Goal: Transaction & Acquisition: Book appointment/travel/reservation

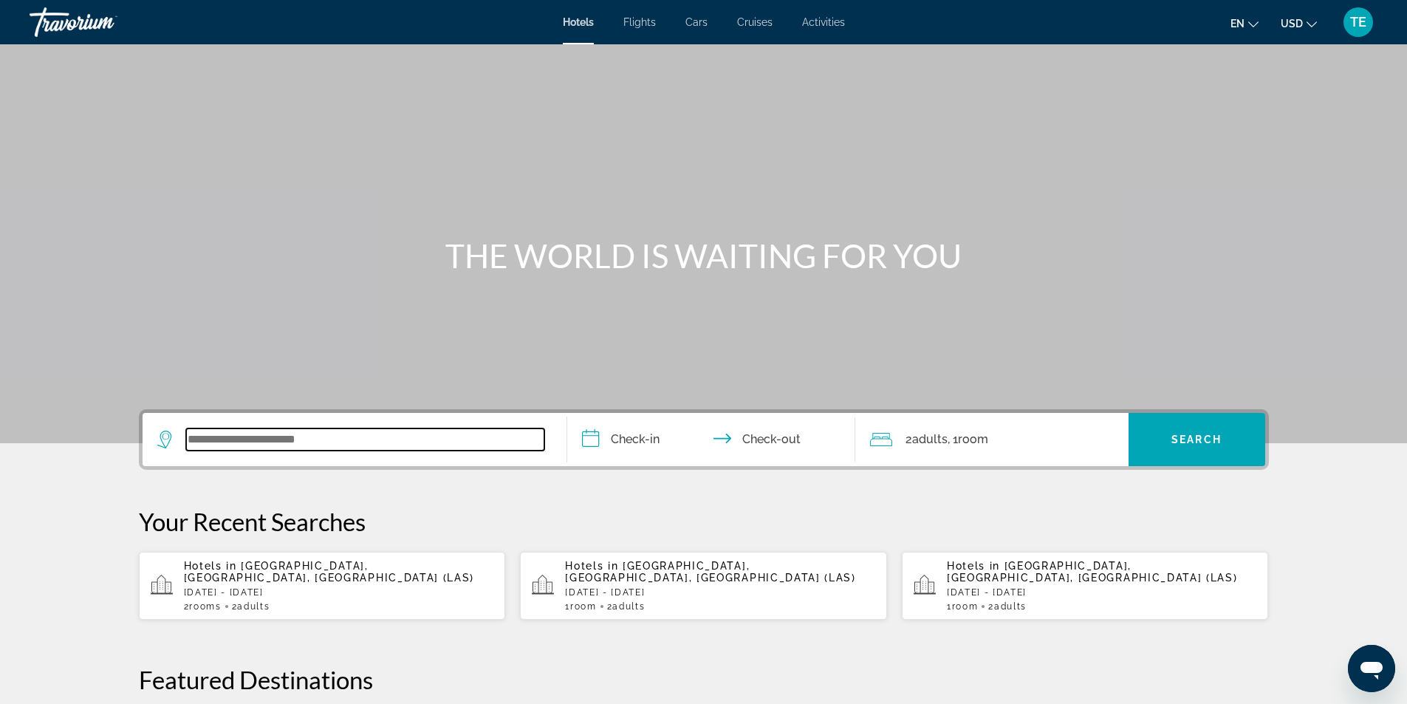
click at [233, 439] on input "Search widget" at bounding box center [365, 440] width 358 height 22
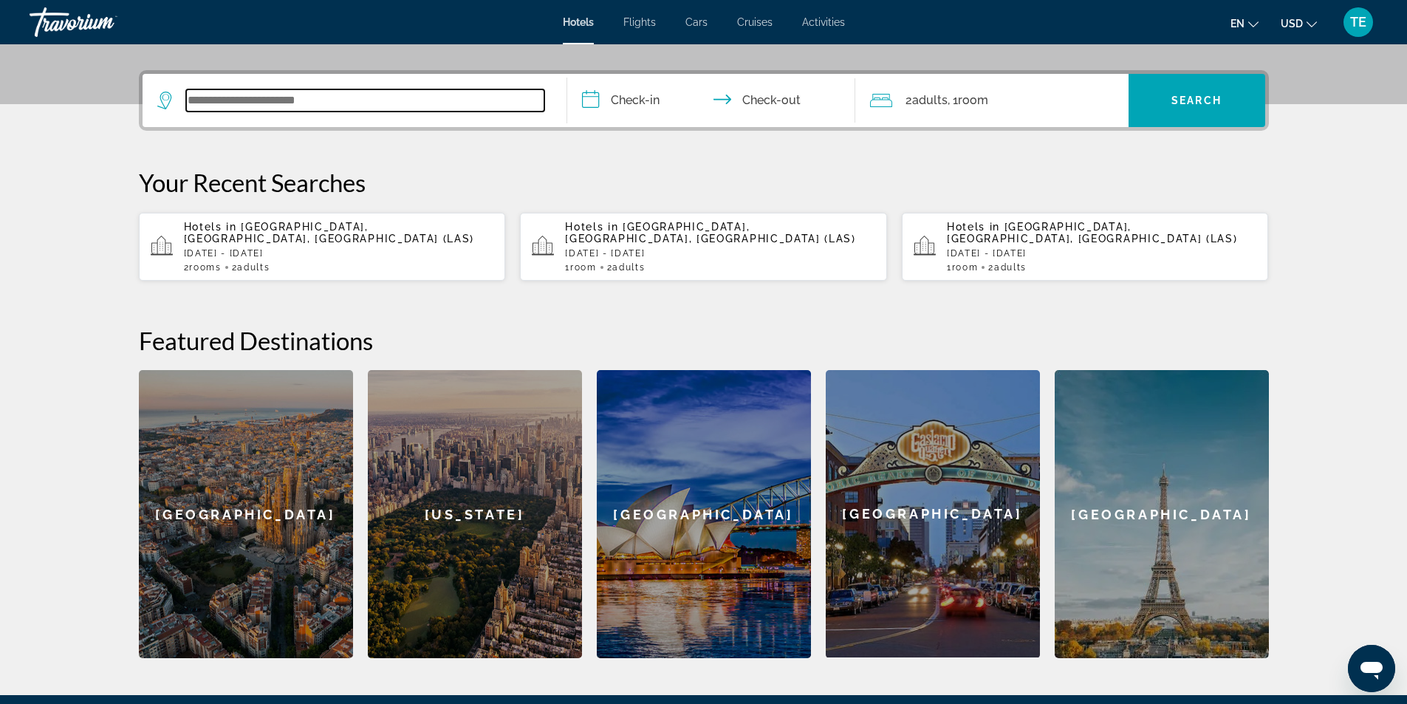
scroll to position [361, 0]
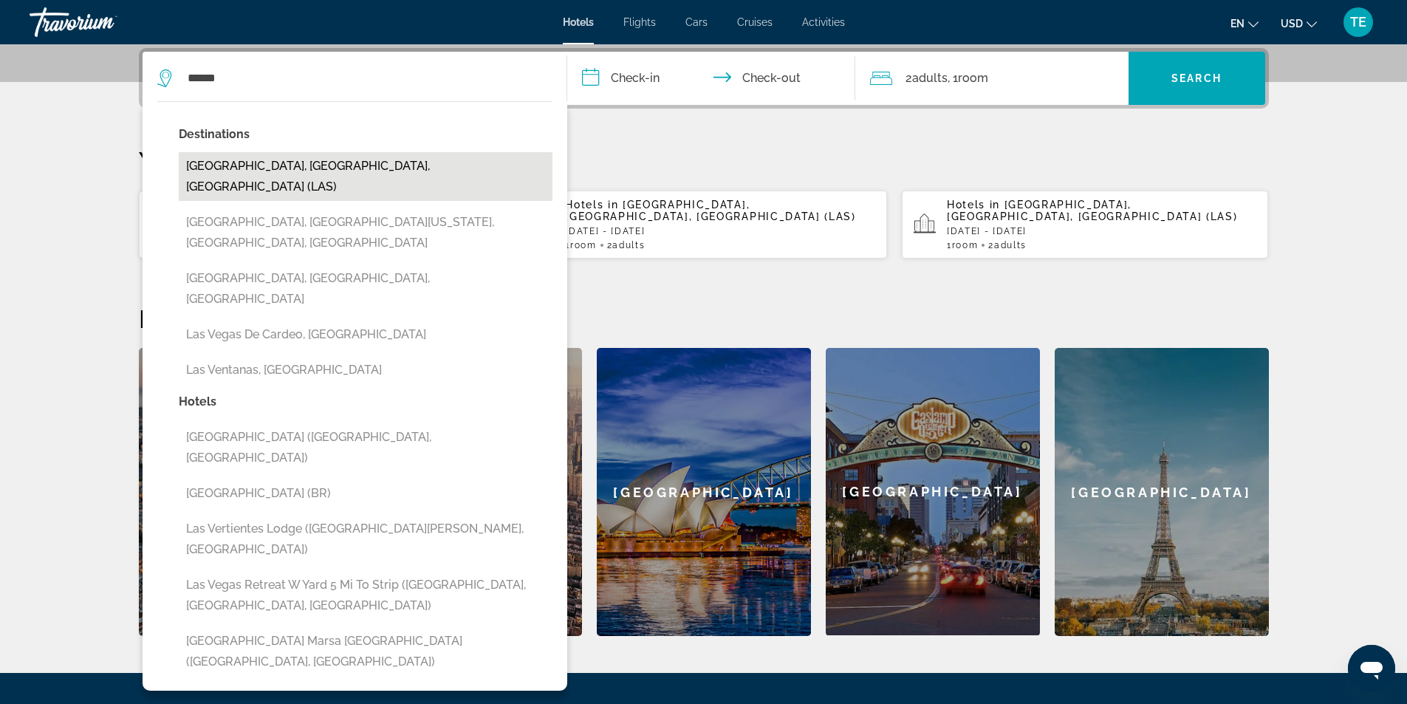
click at [287, 165] on button "[GEOGRAPHIC_DATA], [GEOGRAPHIC_DATA], [GEOGRAPHIC_DATA] (LAS)" at bounding box center [366, 176] width 374 height 49
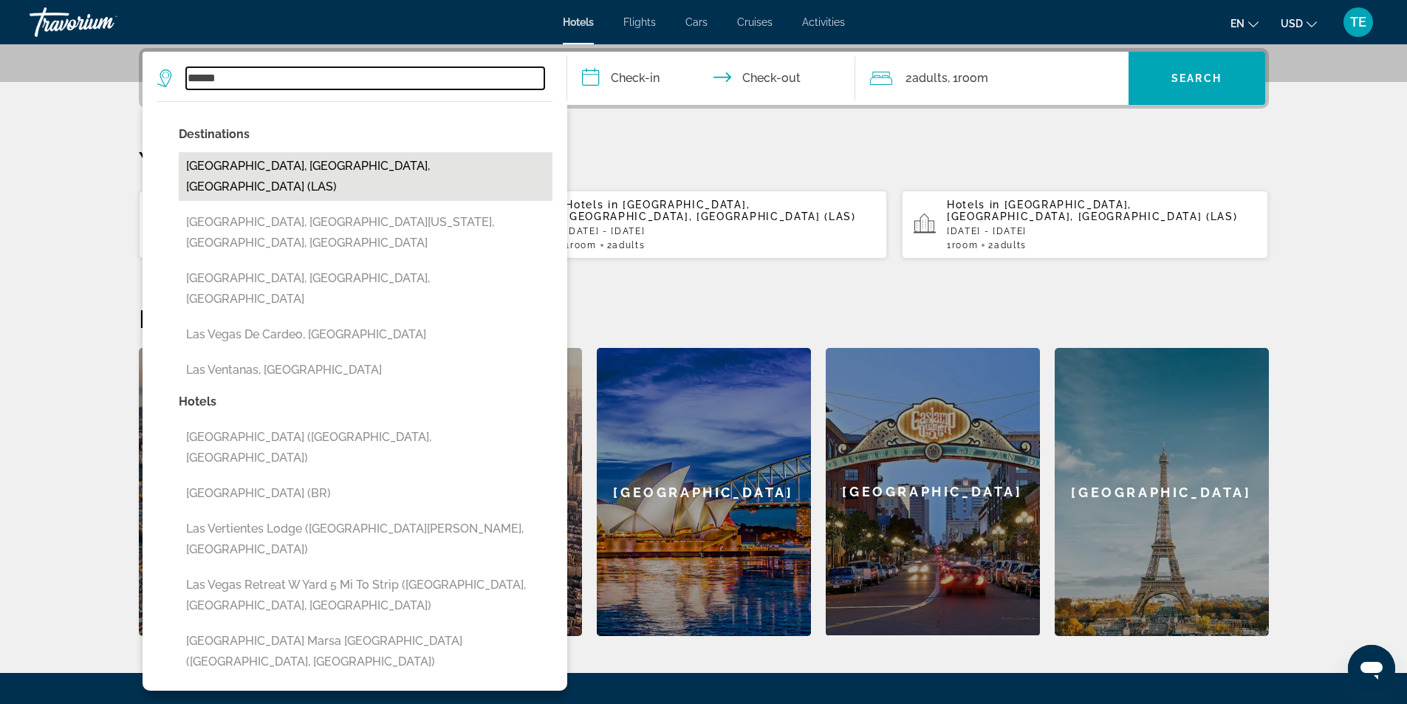
type input "**********"
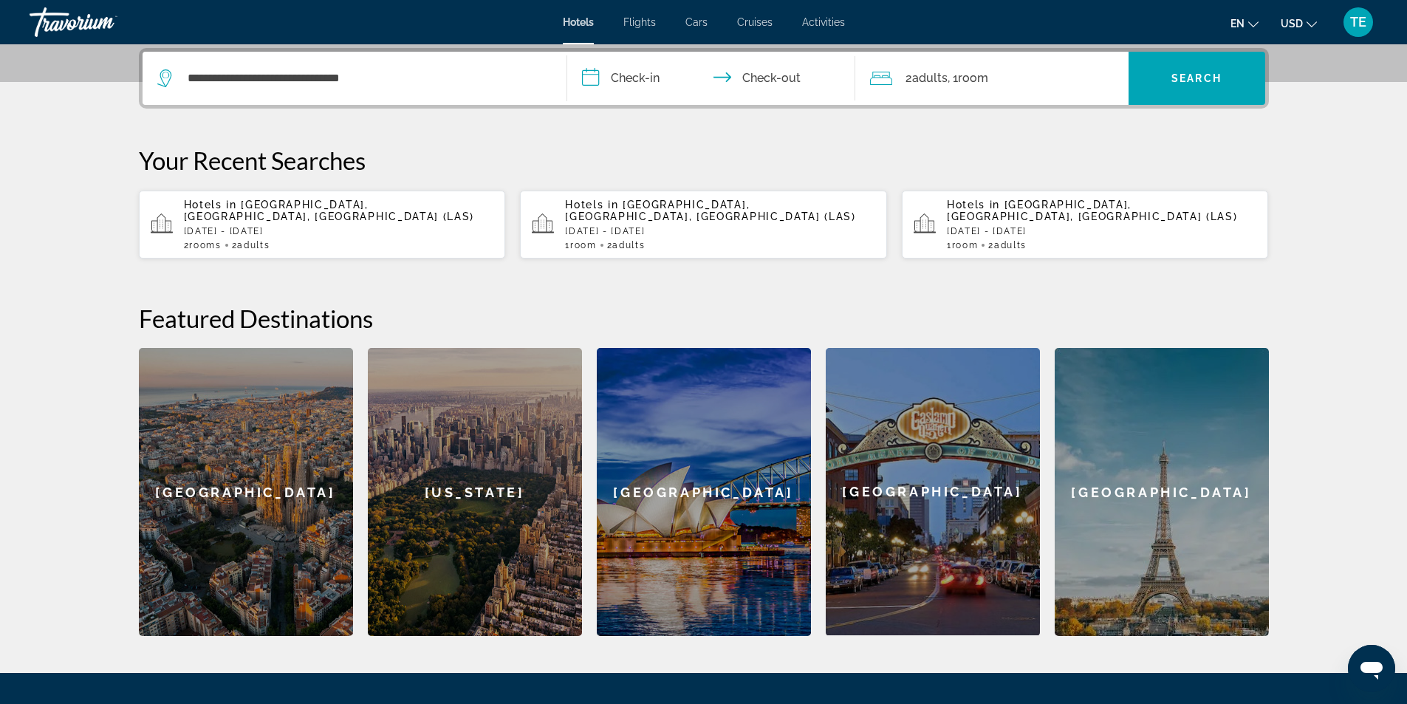
click at [640, 72] on input "**********" at bounding box center [714, 81] width 294 height 58
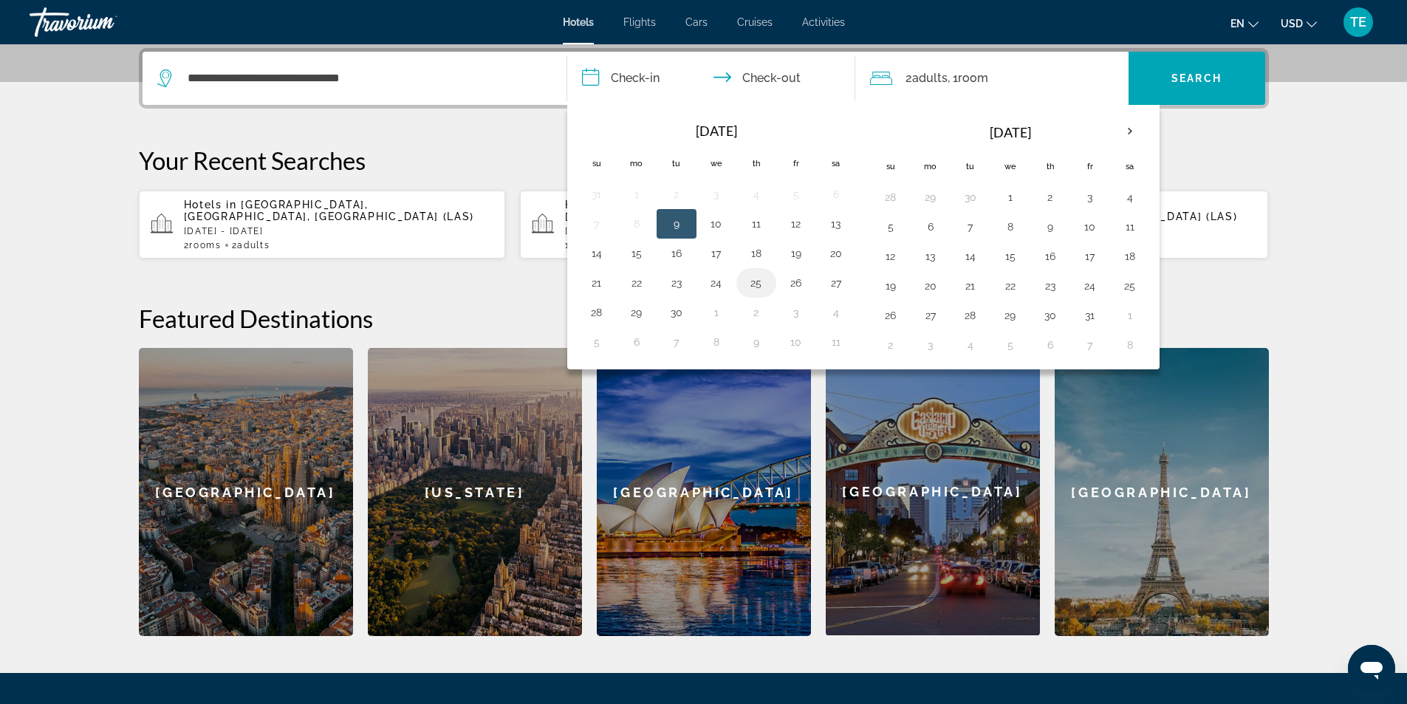
click at [758, 285] on button "25" at bounding box center [757, 283] width 24 height 21
click at [833, 284] on button "27" at bounding box center [837, 283] width 24 height 21
type input "**********"
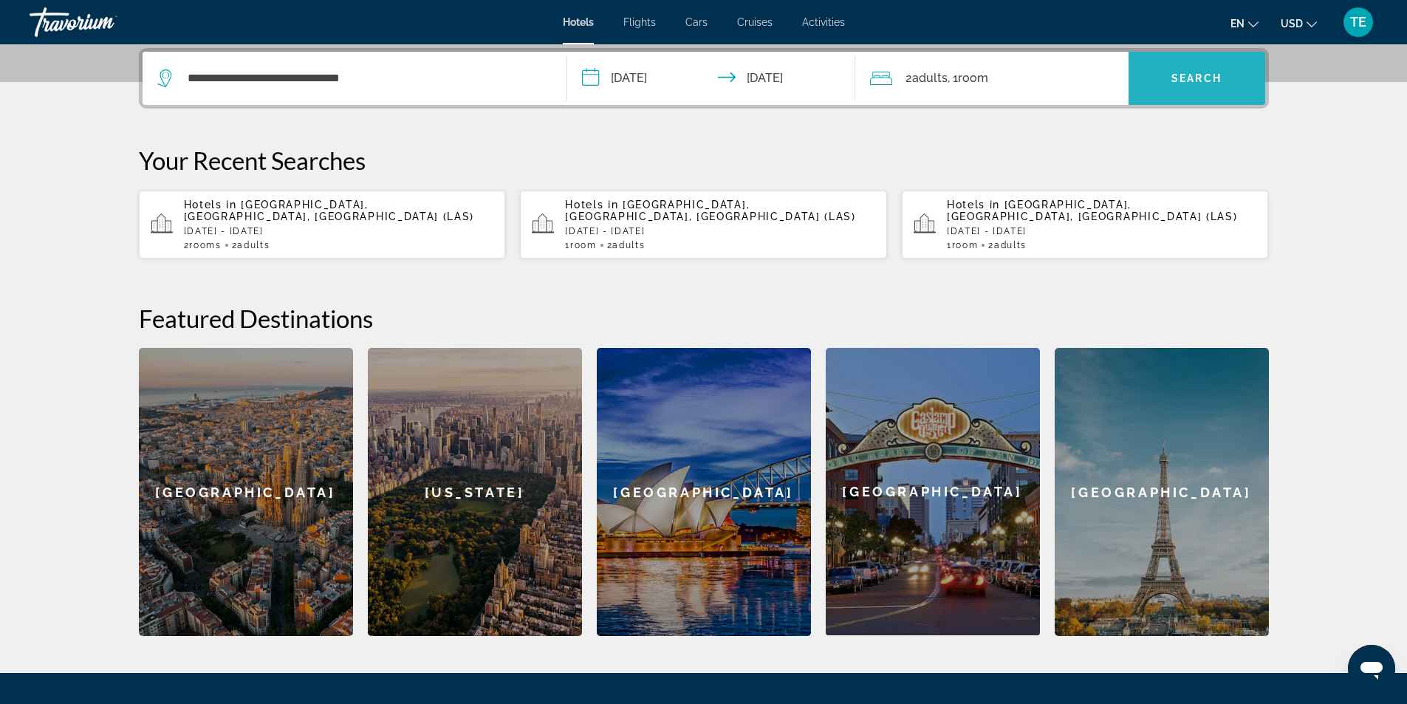
click at [1210, 72] on span "Search widget" at bounding box center [1197, 78] width 137 height 35
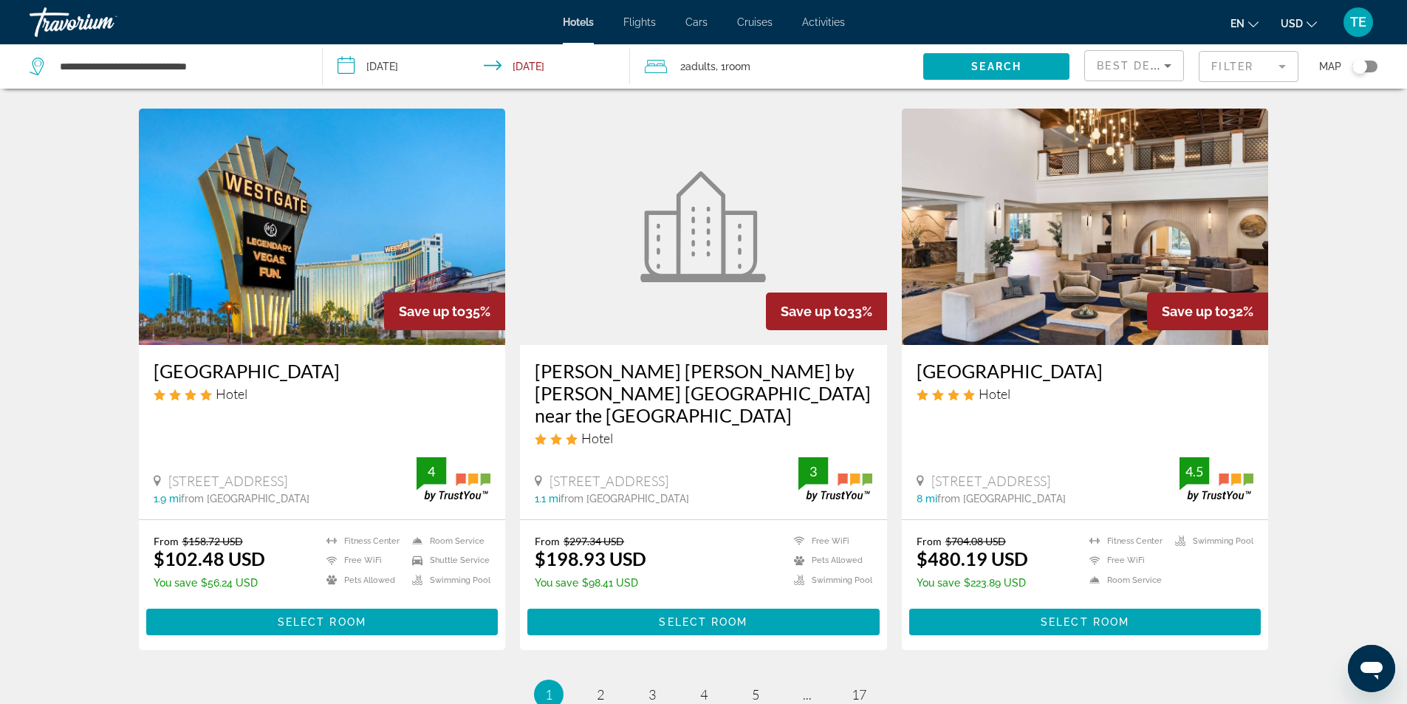
scroll to position [1849, 0]
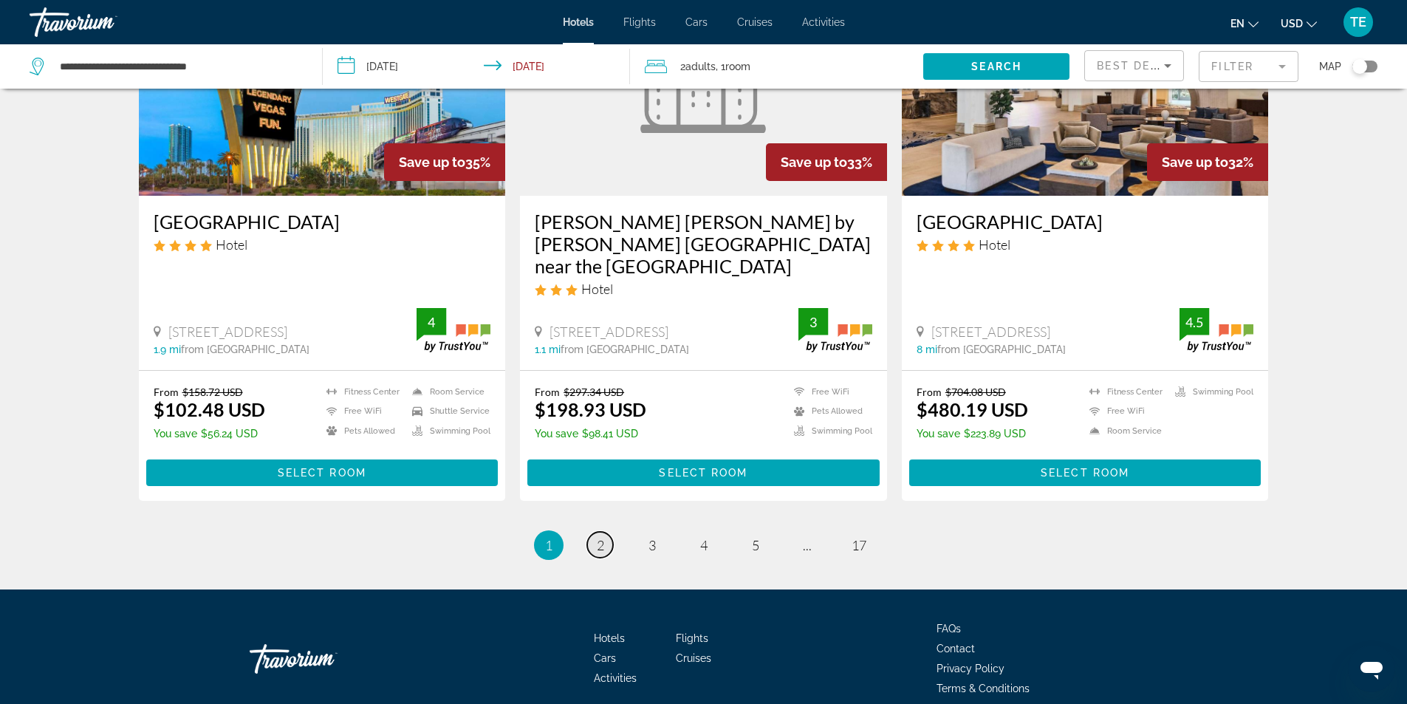
click at [603, 537] on span "2" at bounding box center [600, 545] width 7 height 16
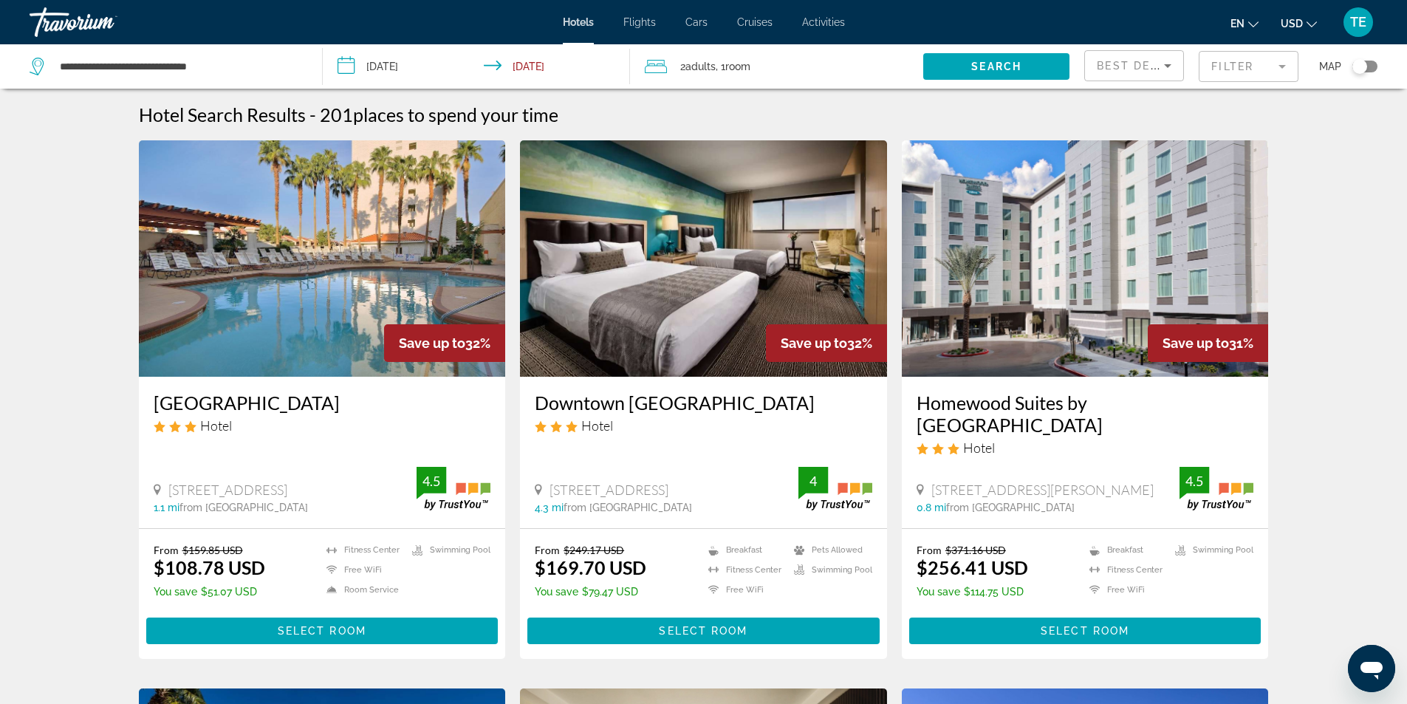
click at [1282, 65] on mat-form-field "Filter" at bounding box center [1249, 66] width 100 height 31
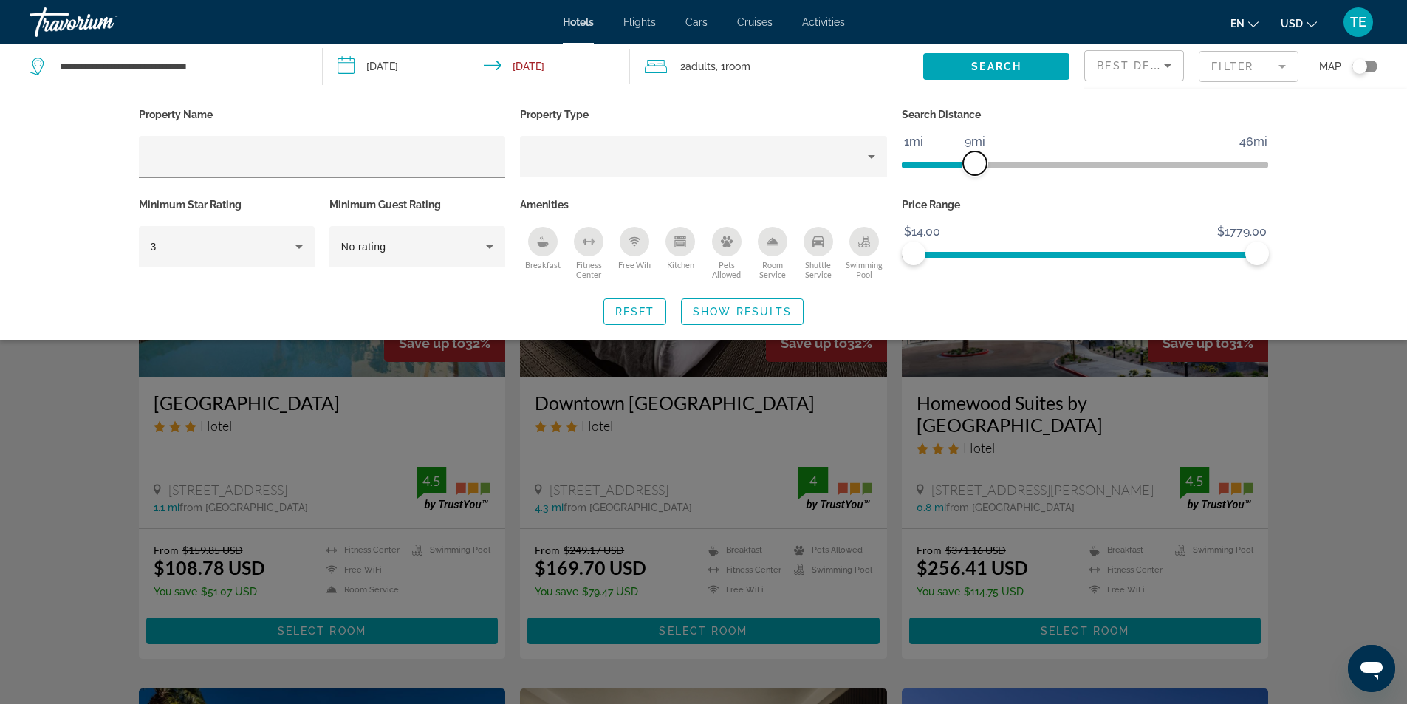
drag, startPoint x: 1130, startPoint y: 161, endPoint x: 977, endPoint y: 165, distance: 152.3
click at [977, 165] on span "ngx-slider" at bounding box center [975, 163] width 24 height 24
drag, startPoint x: 1257, startPoint y: 253, endPoint x: 1029, endPoint y: 259, distance: 227.7
click at [1029, 259] on span "ngx-slider-max" at bounding box center [1029, 254] width 24 height 24
click at [719, 313] on span "Show Results" at bounding box center [742, 312] width 99 height 12
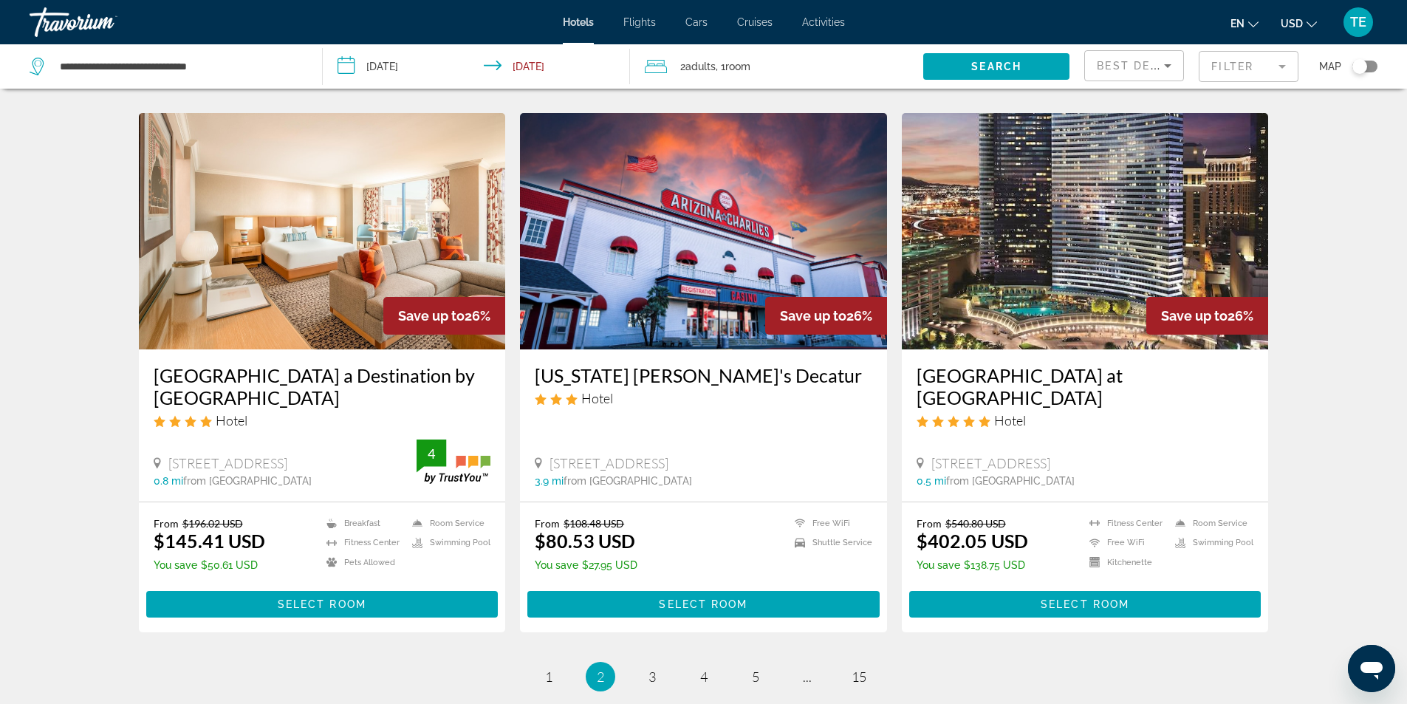
scroll to position [1699, 0]
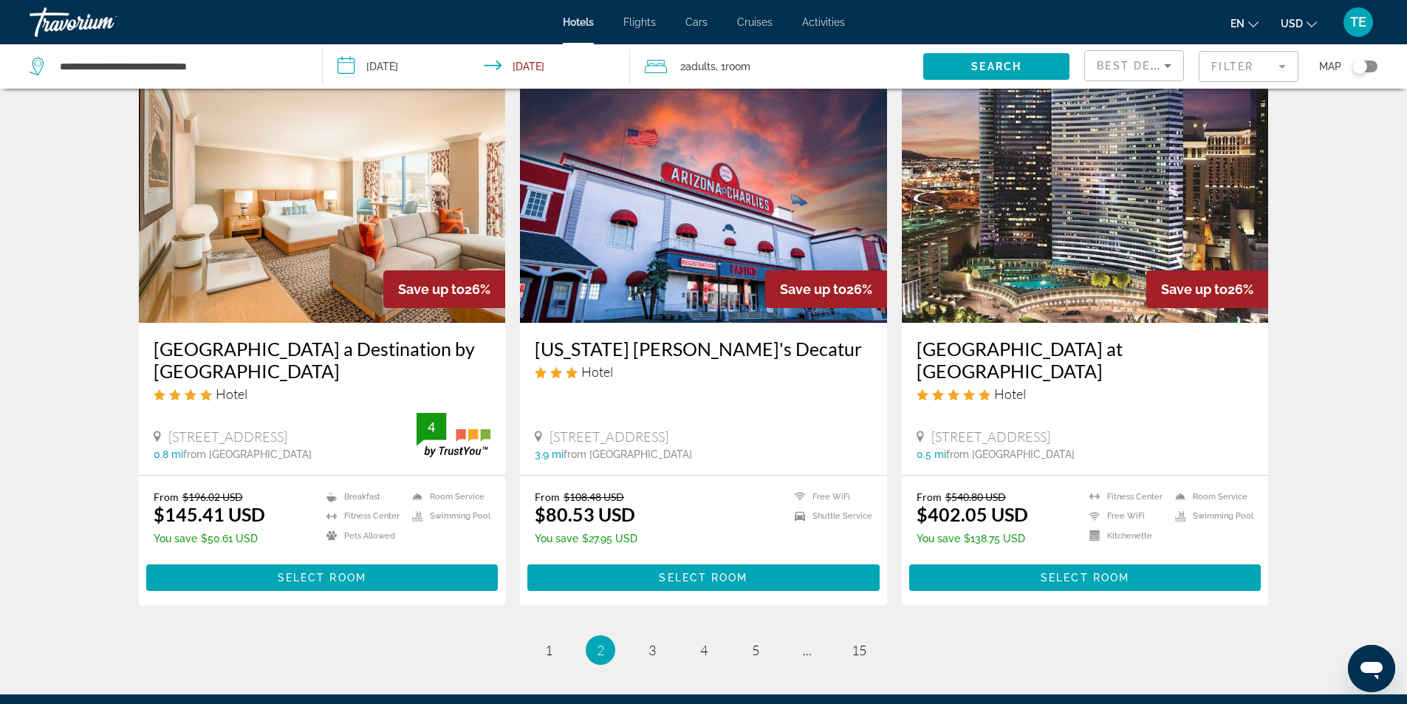
click at [1282, 69] on mat-form-field "Filter" at bounding box center [1249, 66] width 100 height 31
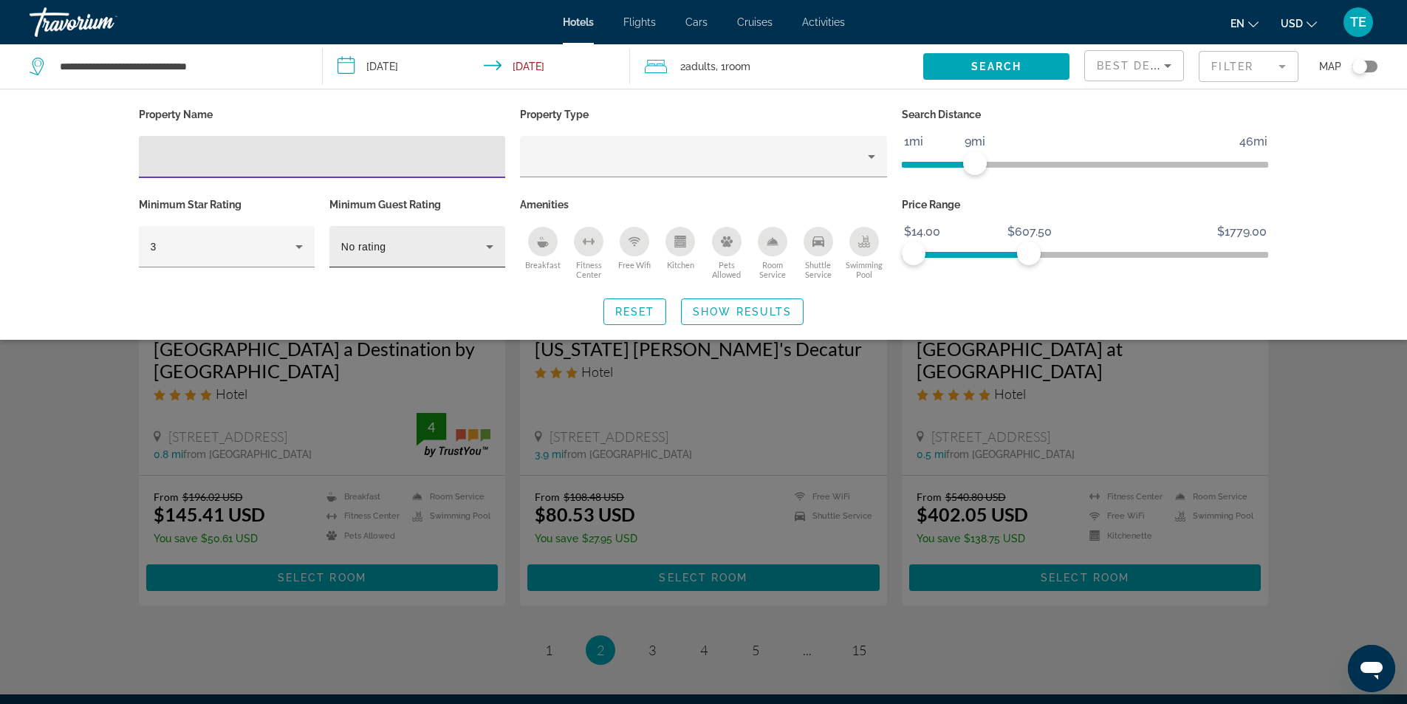
click at [487, 250] on icon "Hotel Filters" at bounding box center [490, 247] width 18 height 18
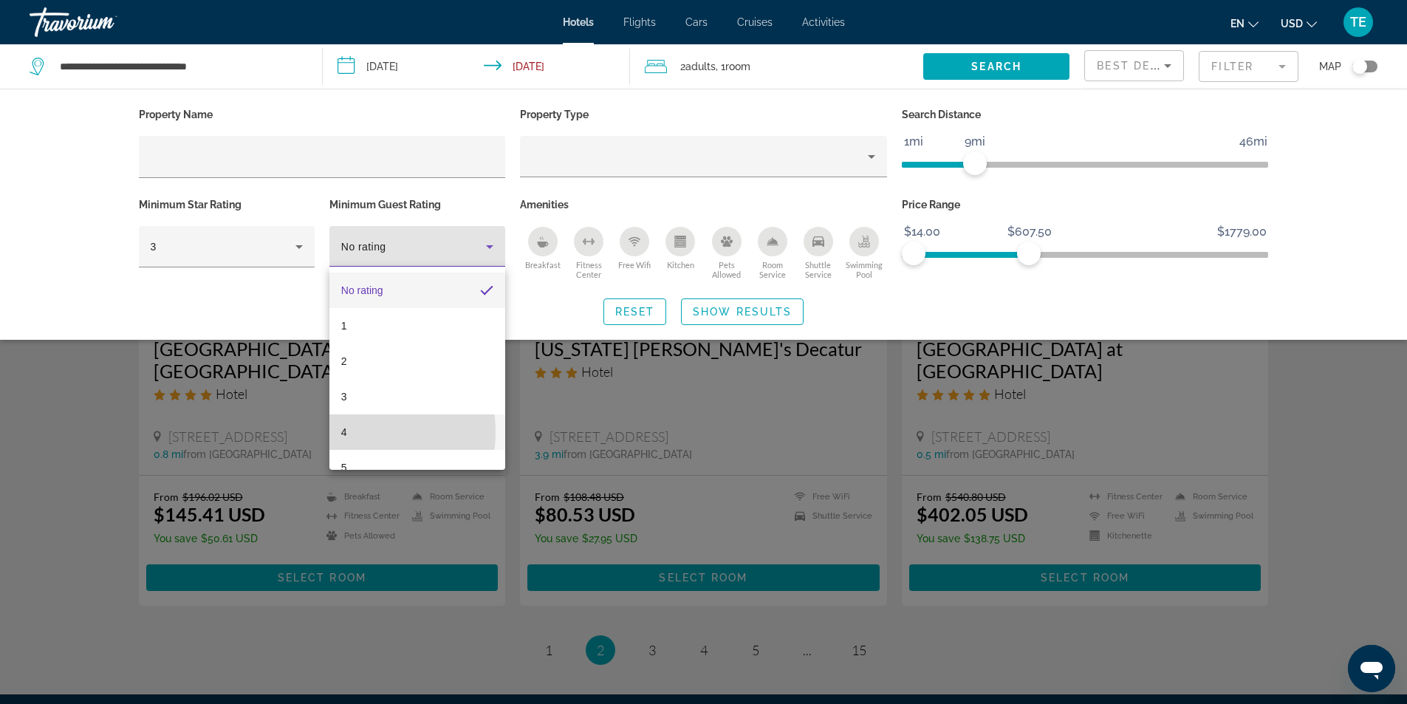
click at [353, 432] on mat-option "4" at bounding box center [418, 431] width 176 height 35
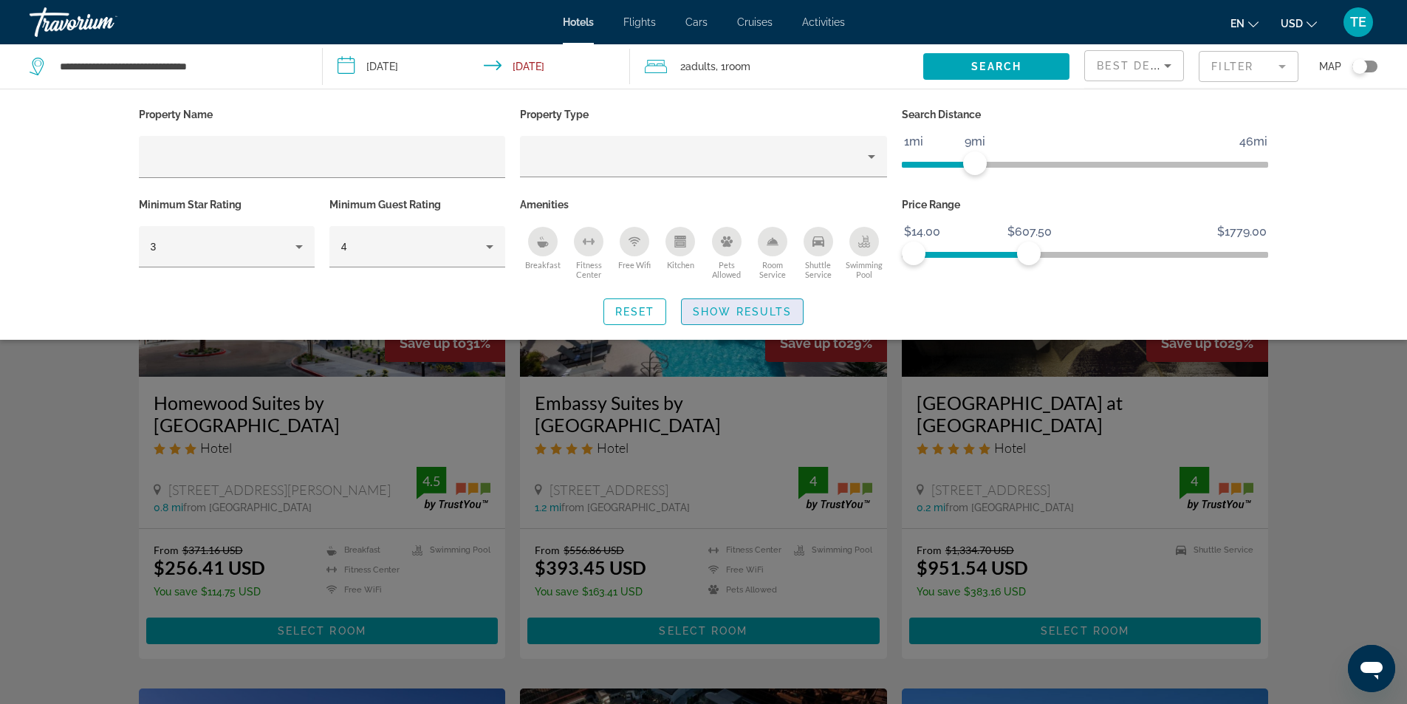
click at [745, 315] on span "Show Results" at bounding box center [742, 312] width 99 height 12
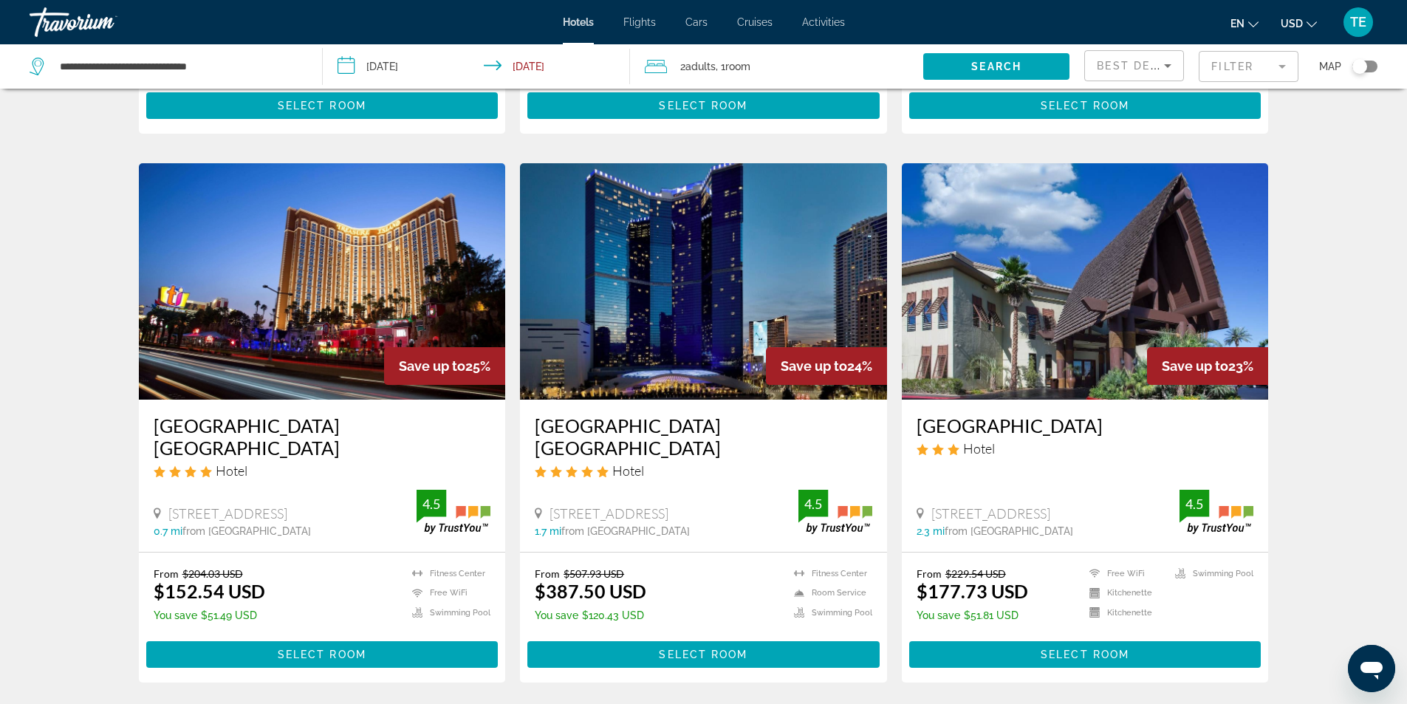
scroll to position [1625, 0]
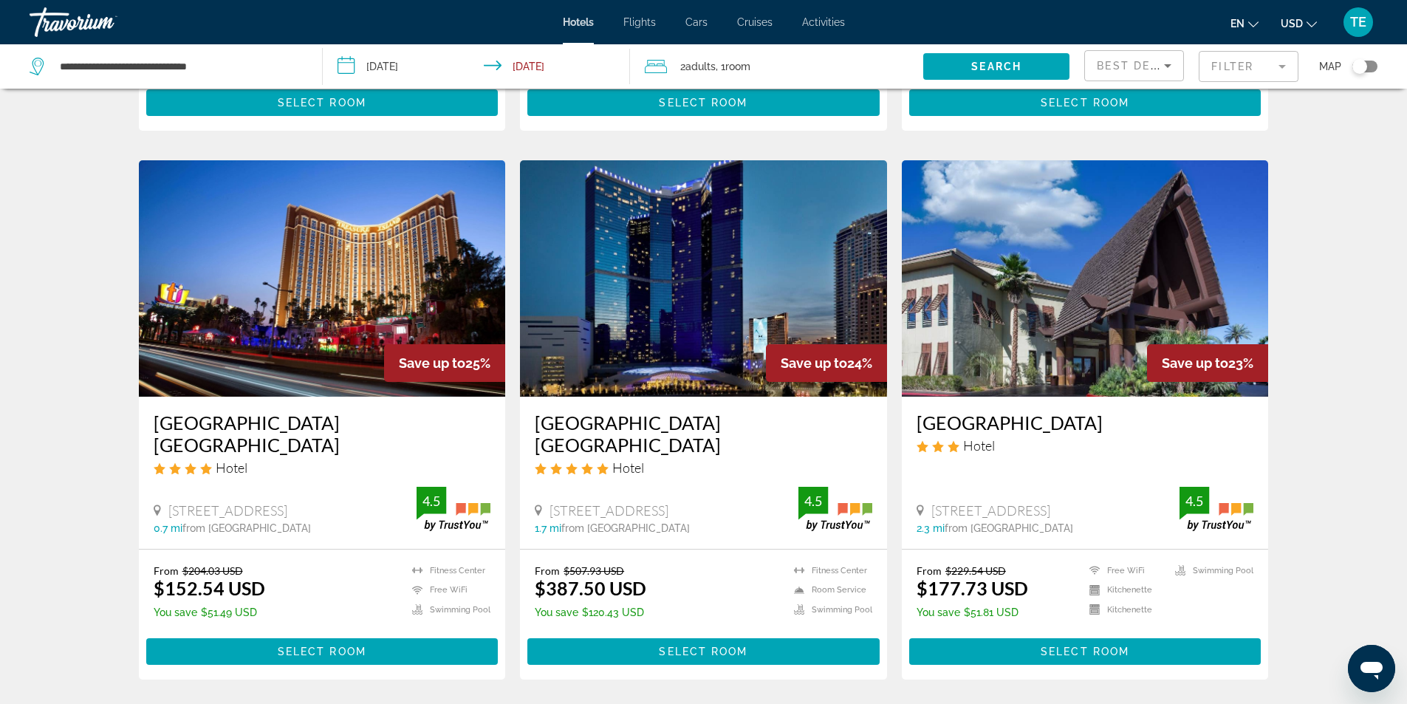
click at [1281, 69] on mat-form-field "Filter" at bounding box center [1249, 66] width 100 height 31
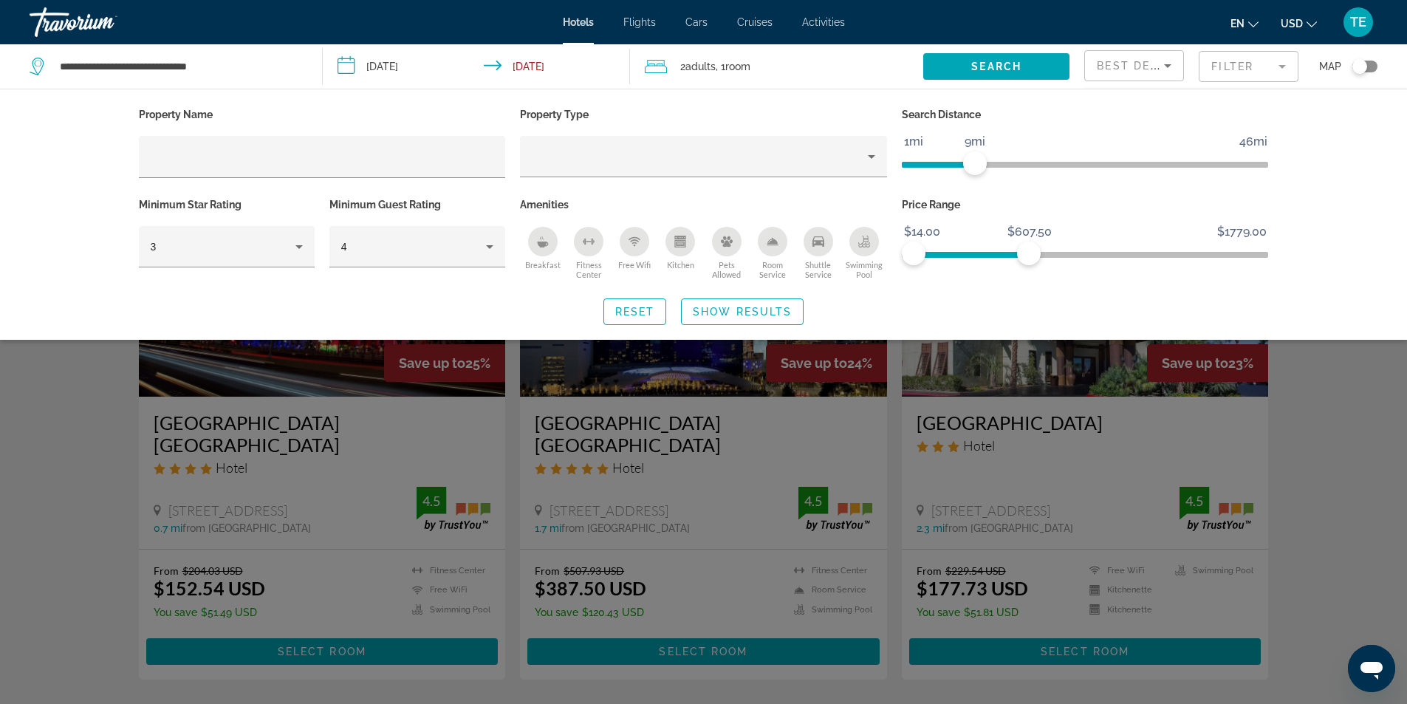
click at [1024, 324] on div "Reset Show Results" at bounding box center [704, 311] width 1130 height 27
click at [1263, 437] on div "Search widget" at bounding box center [703, 463] width 1407 height 482
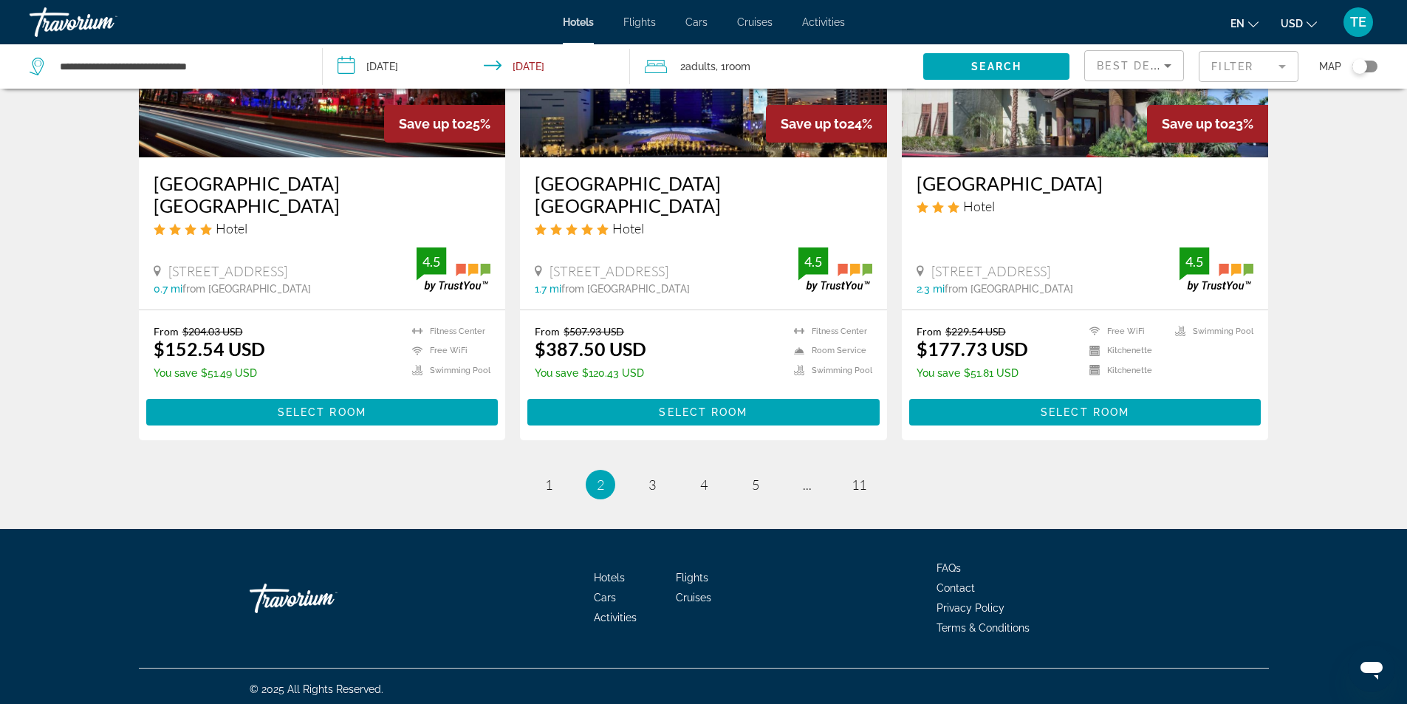
scroll to position [1871, 0]
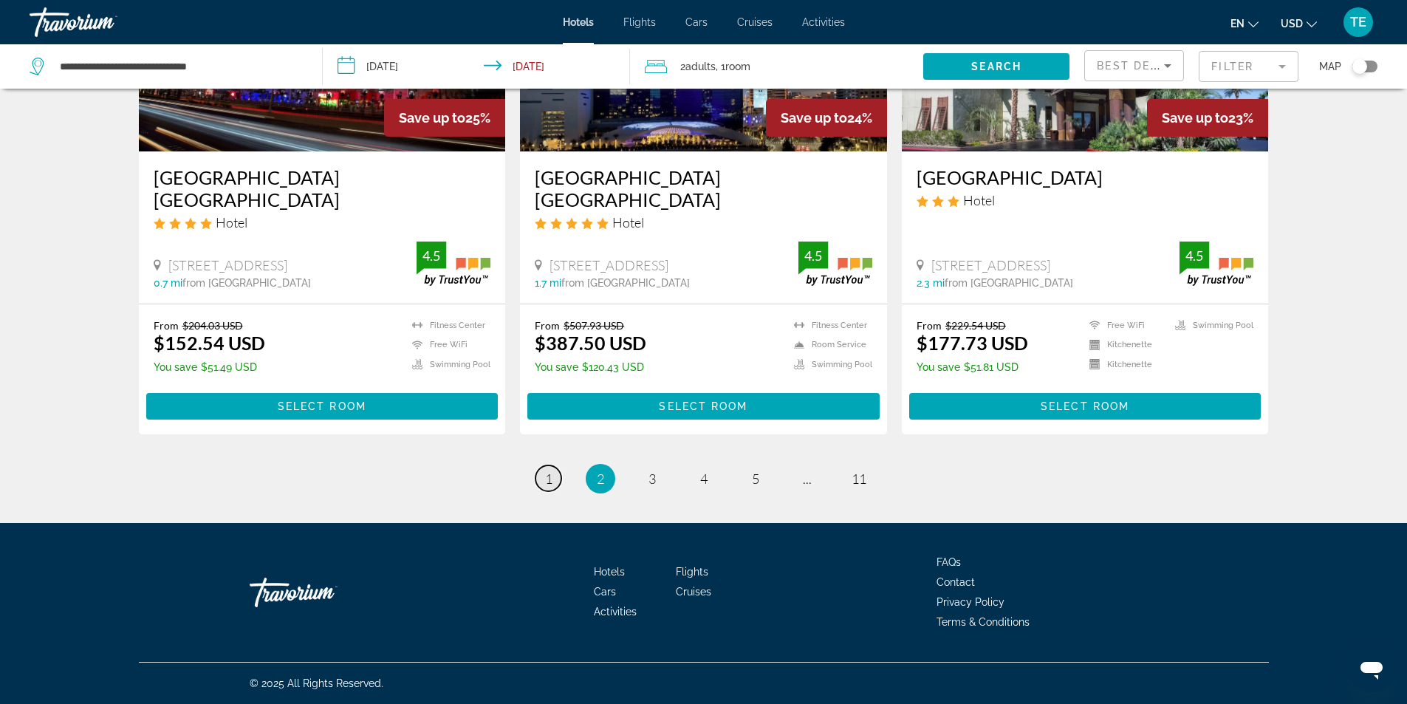
click at [548, 478] on span "1" at bounding box center [548, 479] width 7 height 16
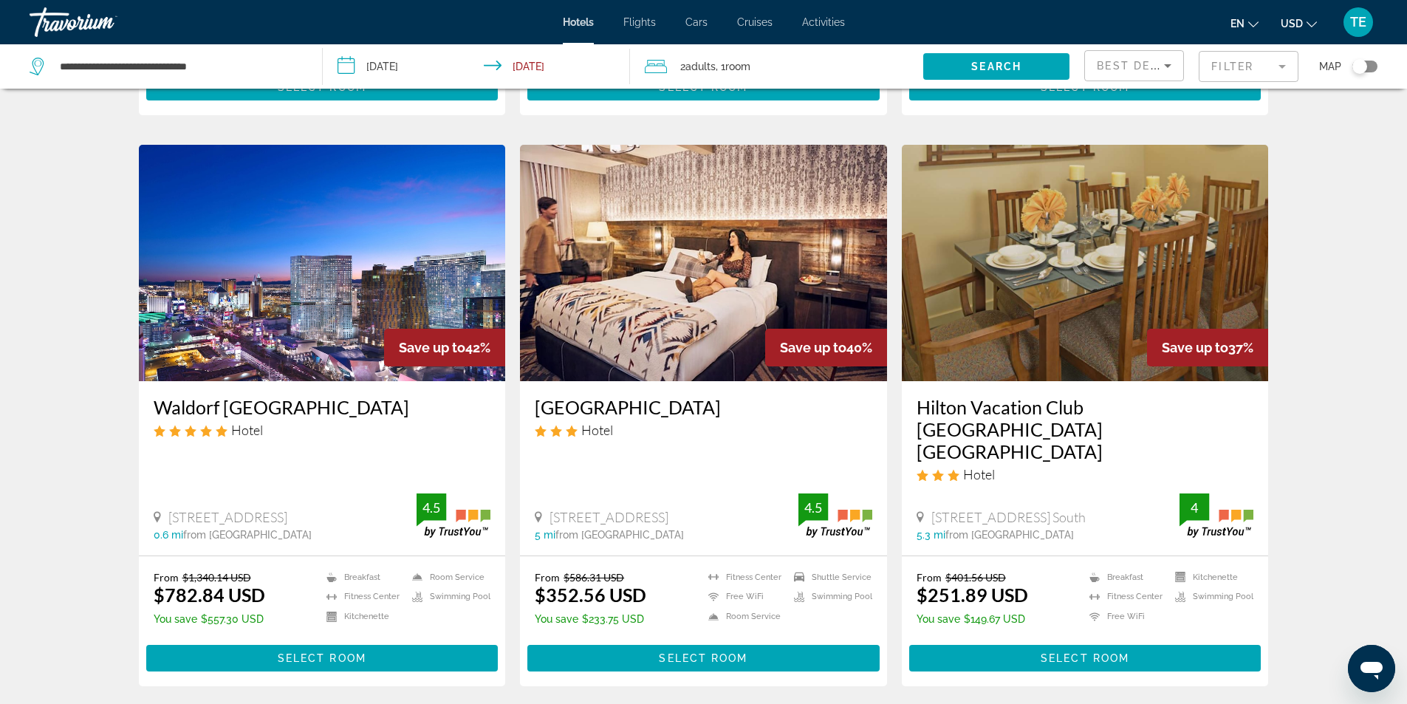
scroll to position [591, 0]
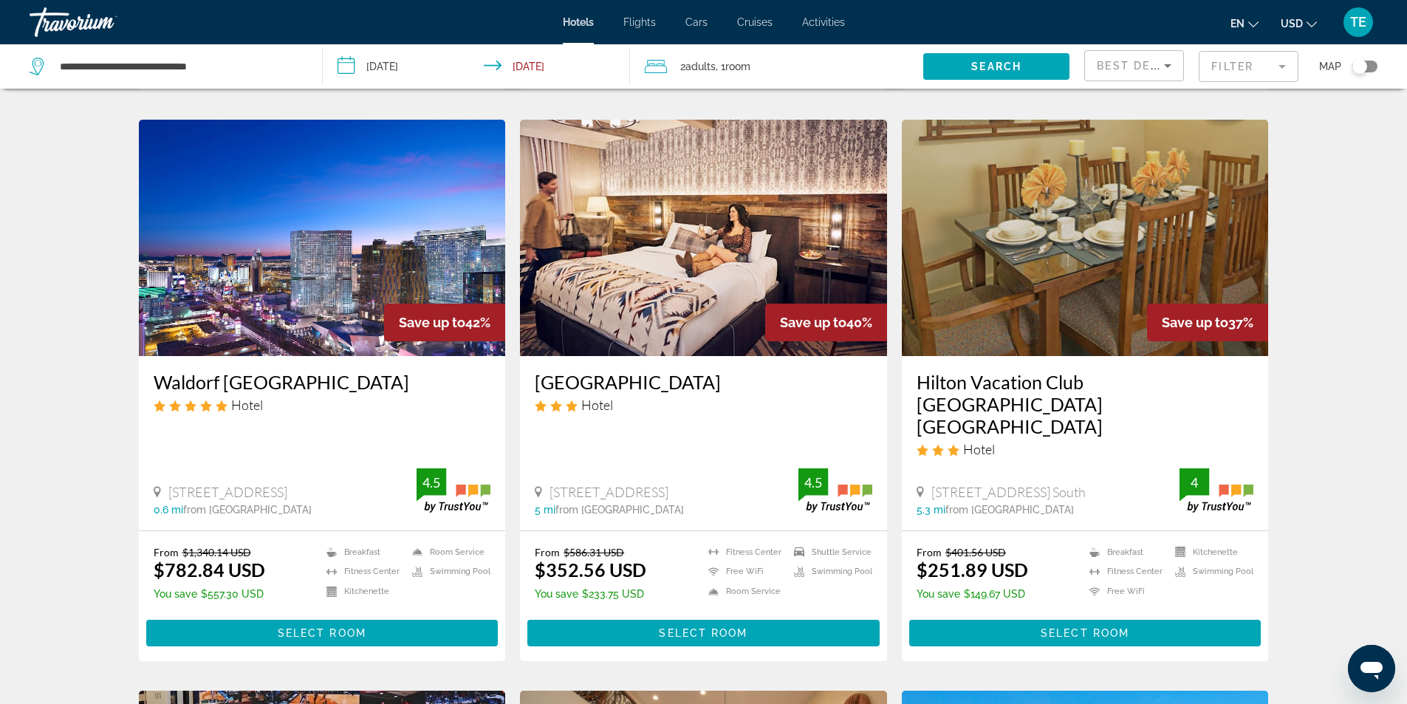
click at [370, 242] on img "Main content" at bounding box center [322, 238] width 367 height 236
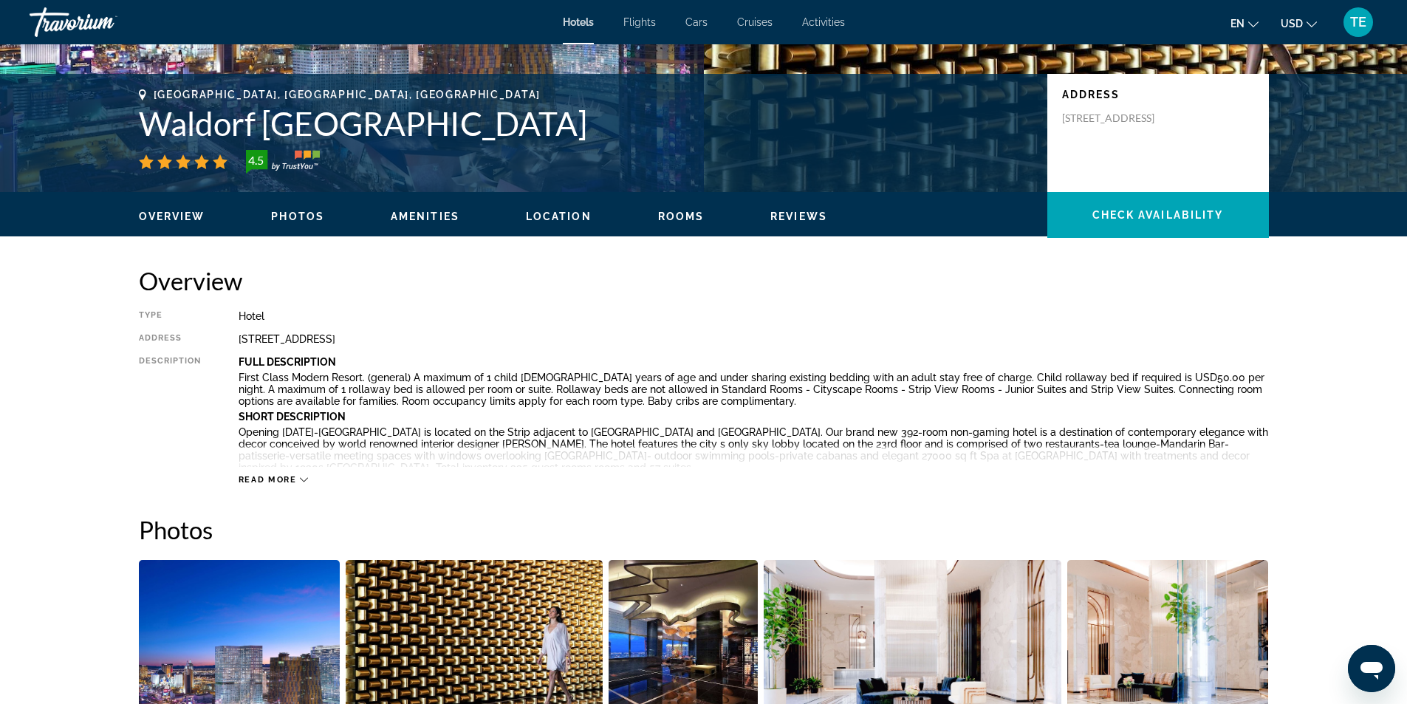
scroll to position [517, 0]
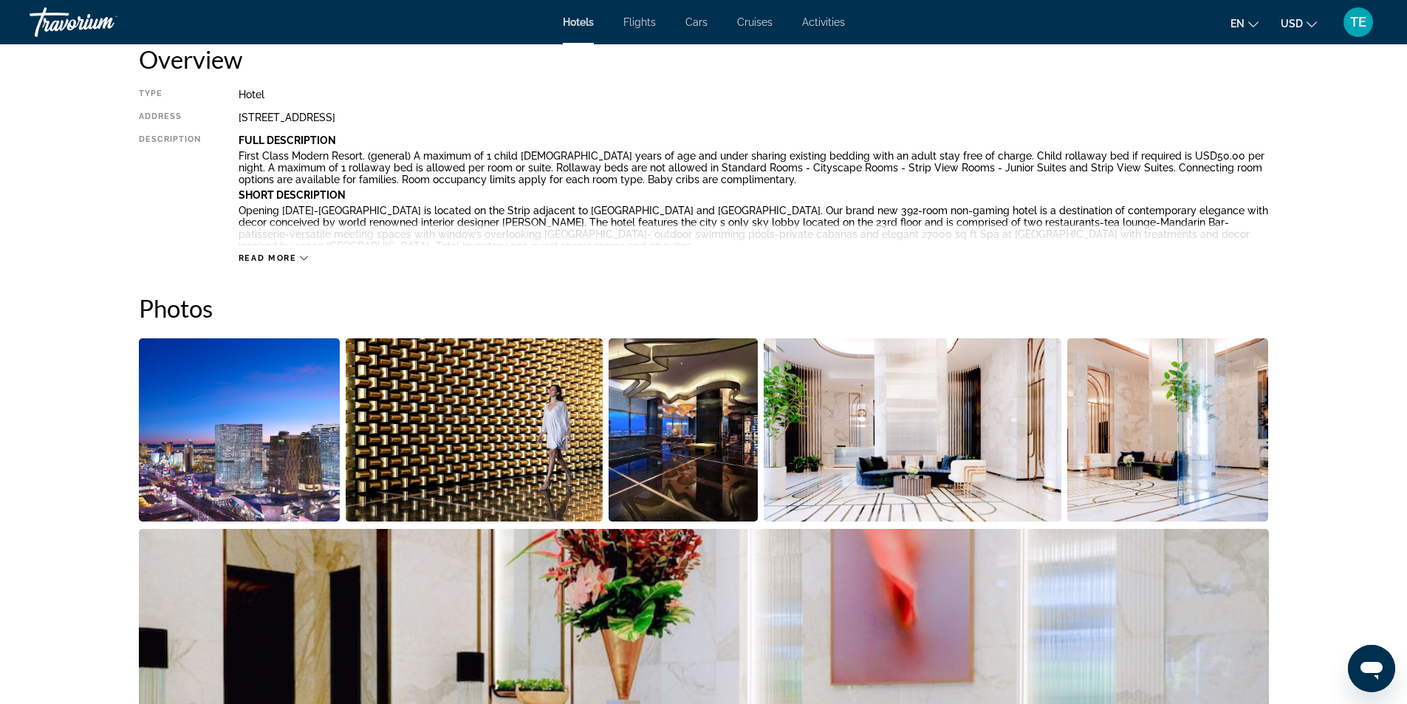
click at [305, 259] on icon "Main content" at bounding box center [304, 258] width 8 height 8
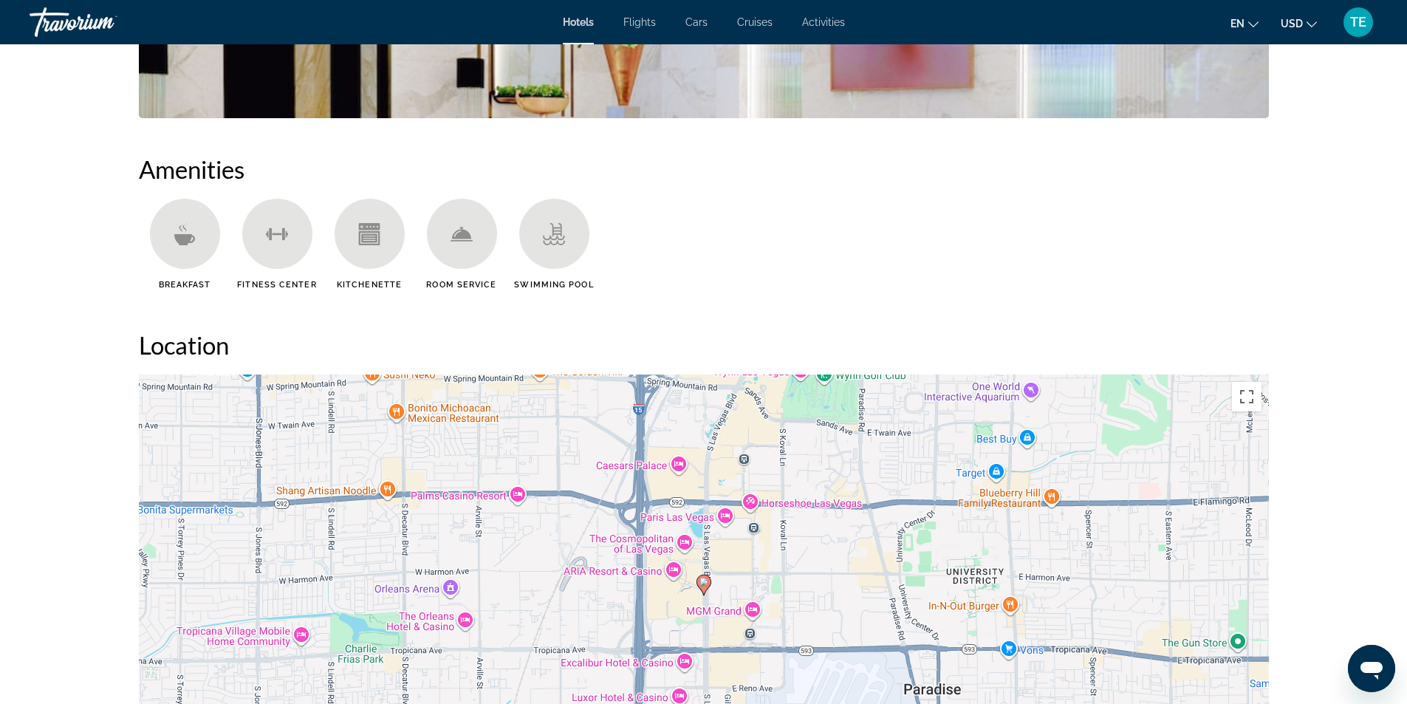
scroll to position [1847, 0]
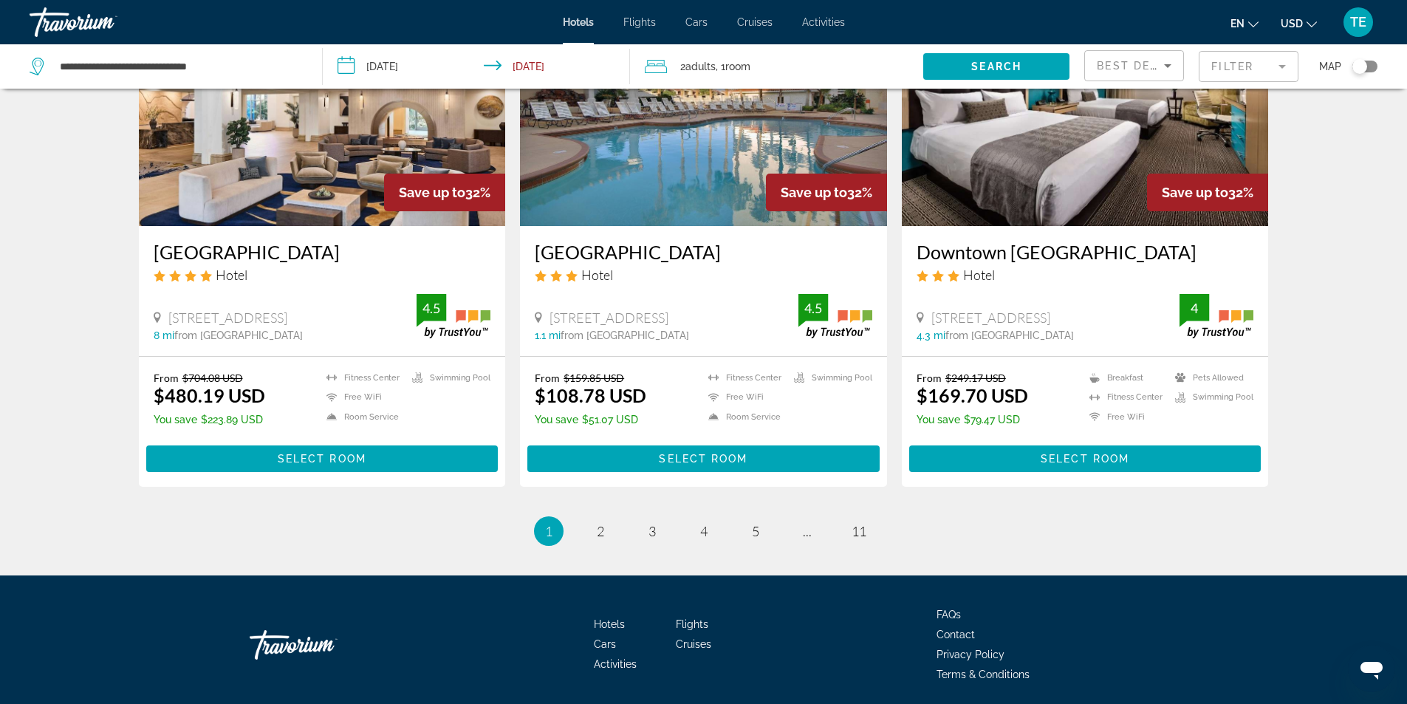
scroll to position [1826, 0]
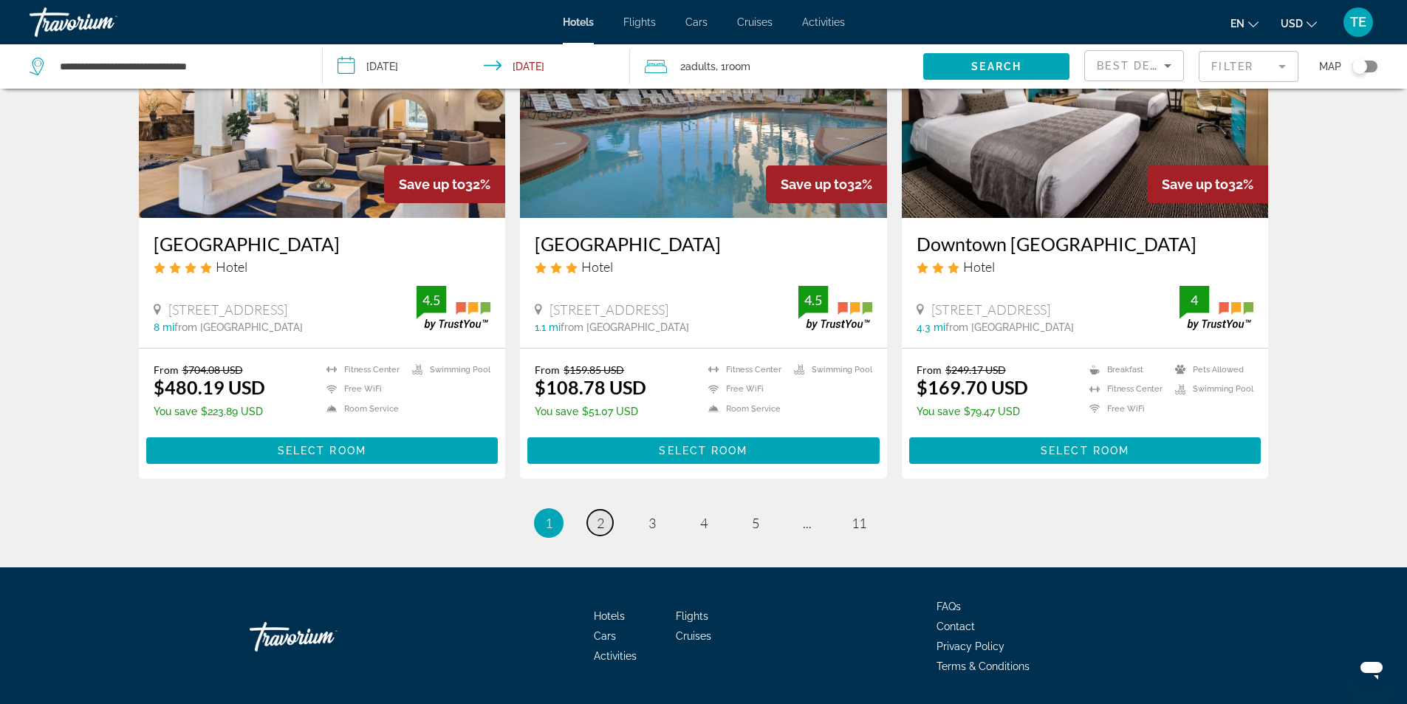
click at [595, 510] on link "page 2" at bounding box center [600, 523] width 26 height 26
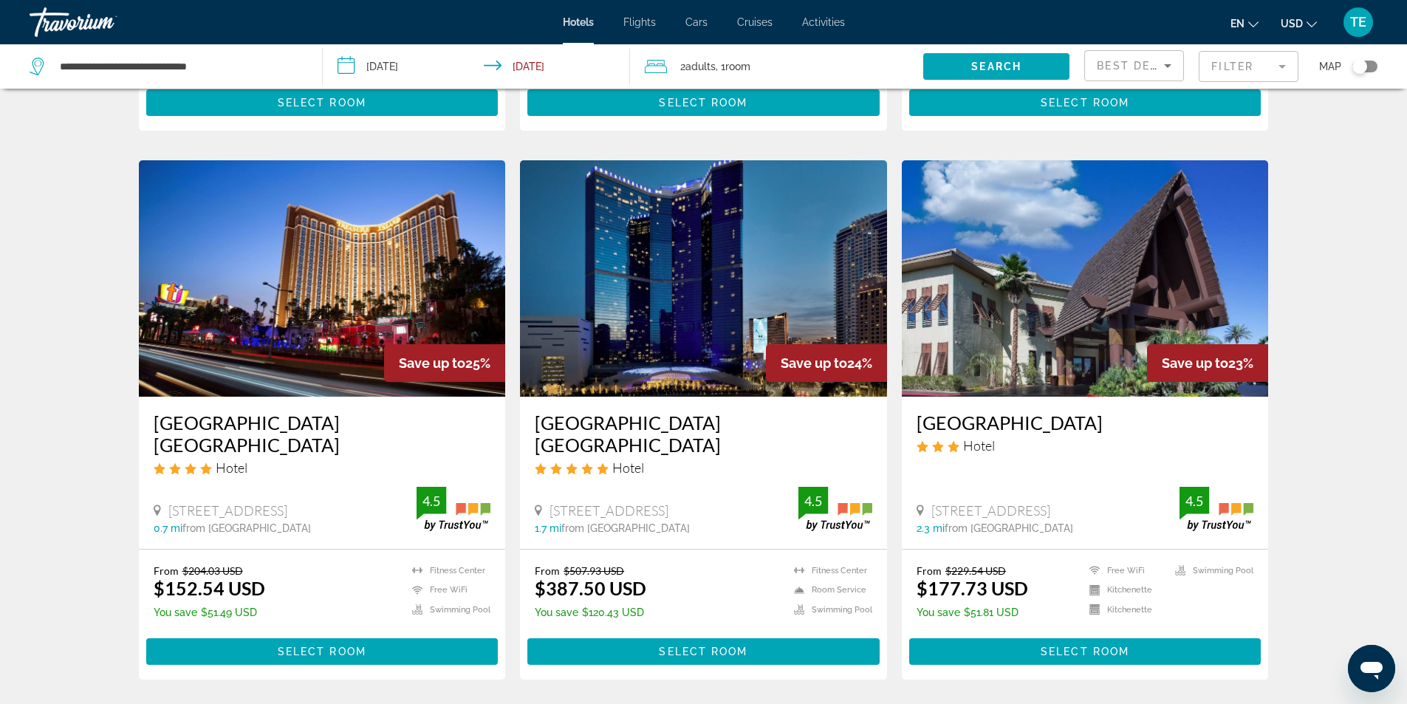
scroll to position [1871, 0]
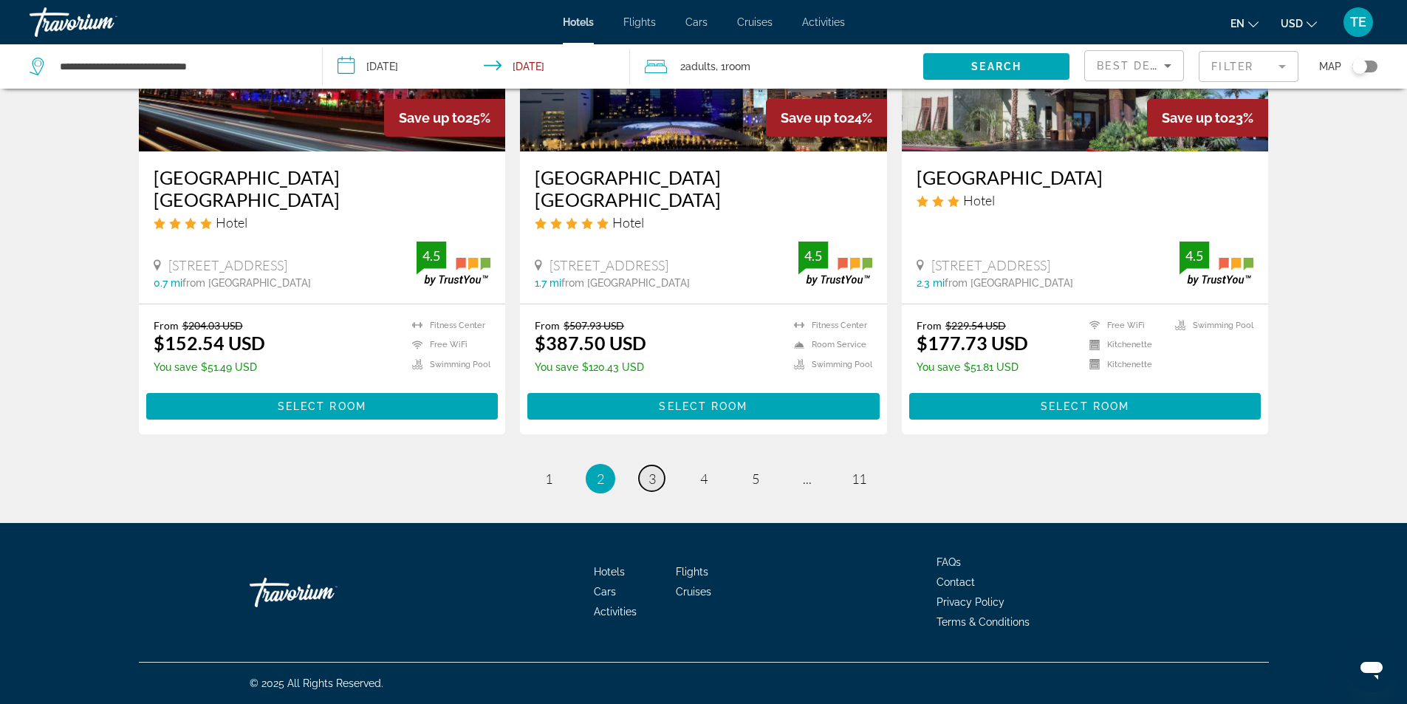
click at [654, 482] on span "3" at bounding box center [652, 479] width 7 height 16
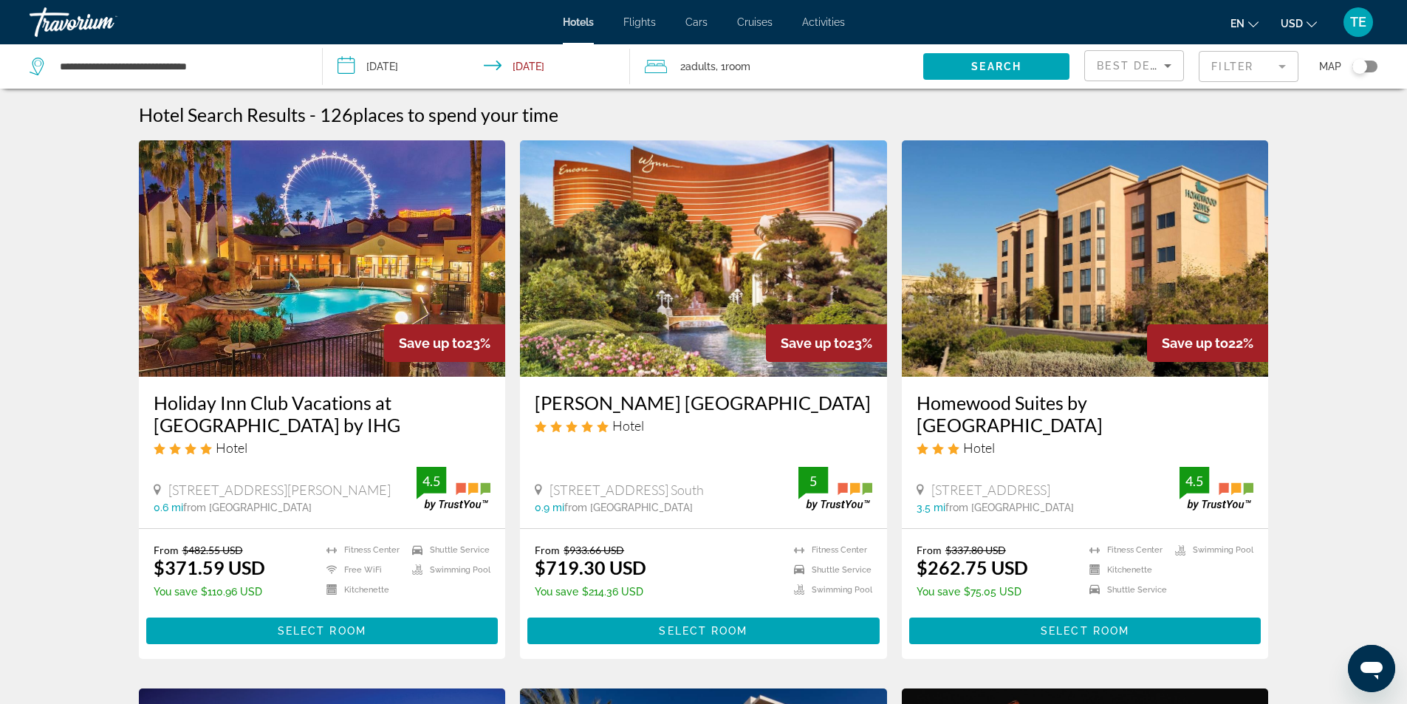
click at [680, 272] on img "Main content" at bounding box center [703, 258] width 367 height 236
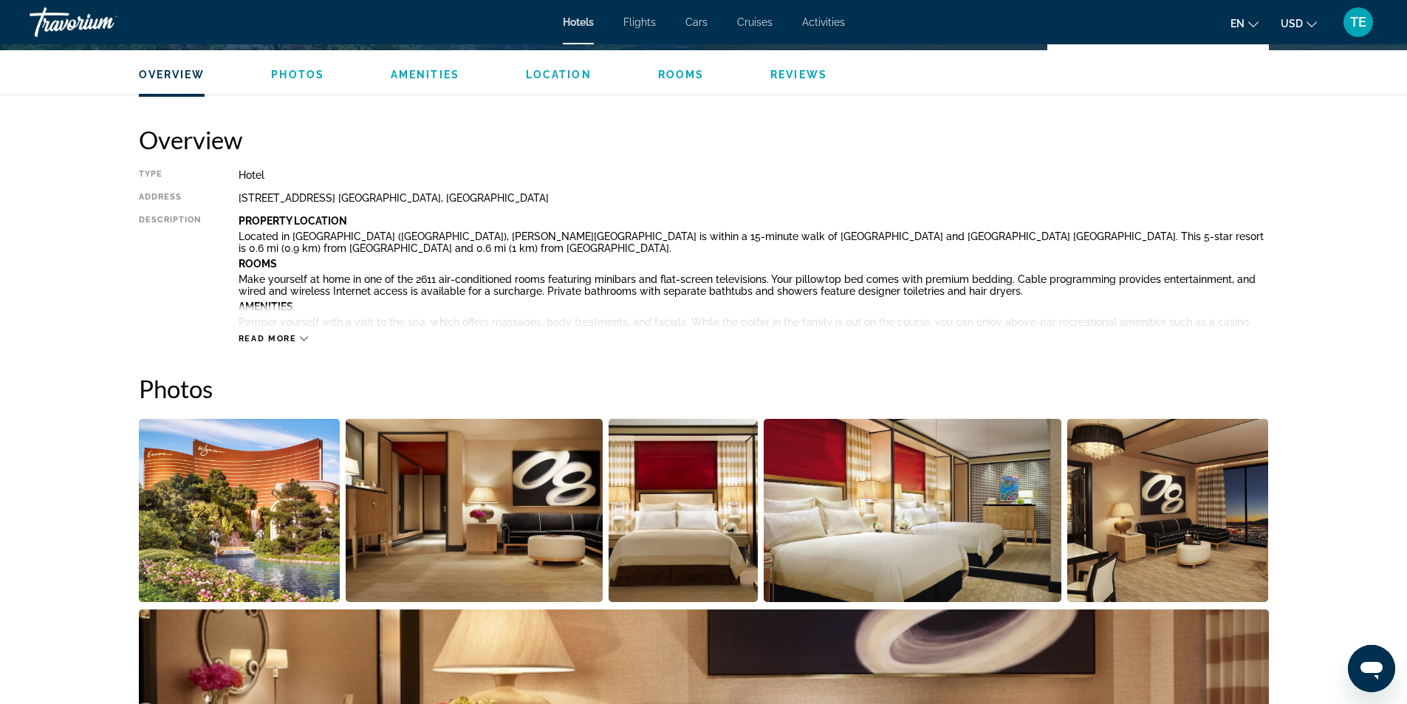
scroll to position [443, 0]
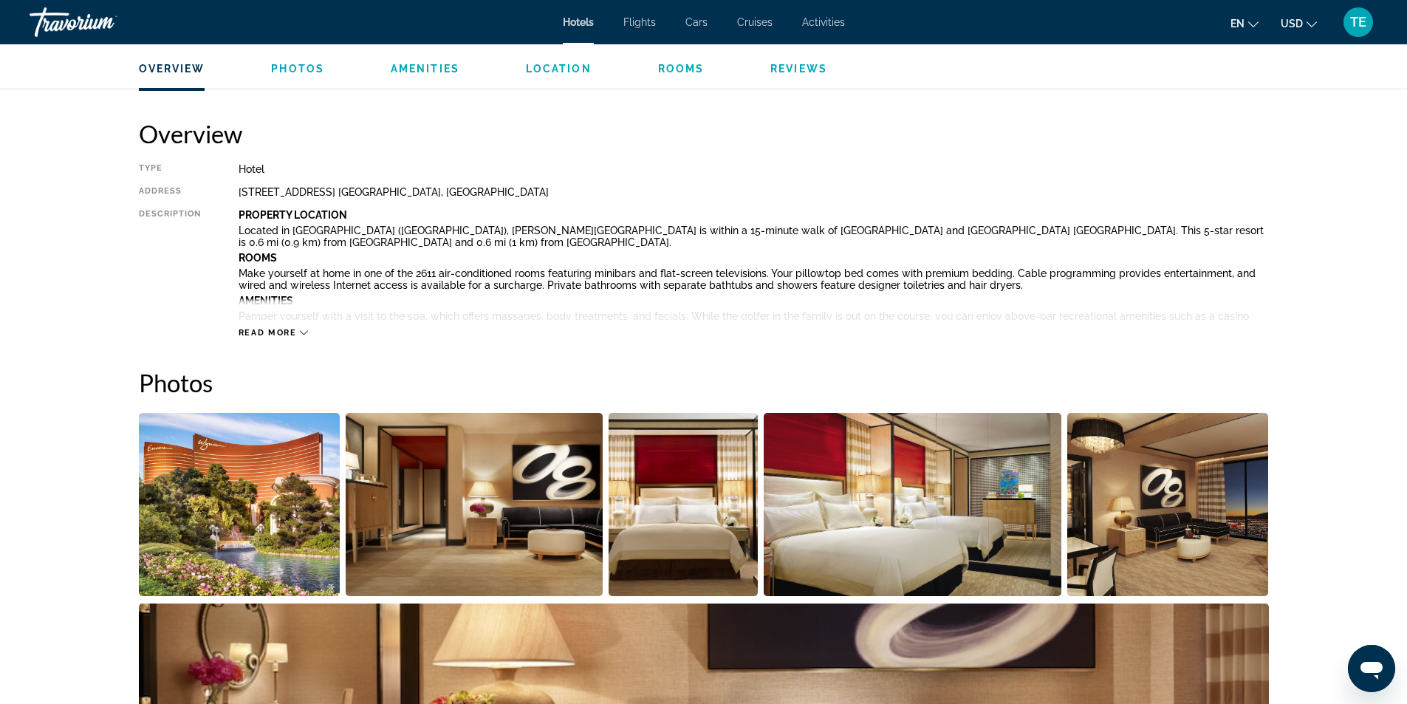
click at [306, 333] on icon "Main content" at bounding box center [304, 333] width 8 height 8
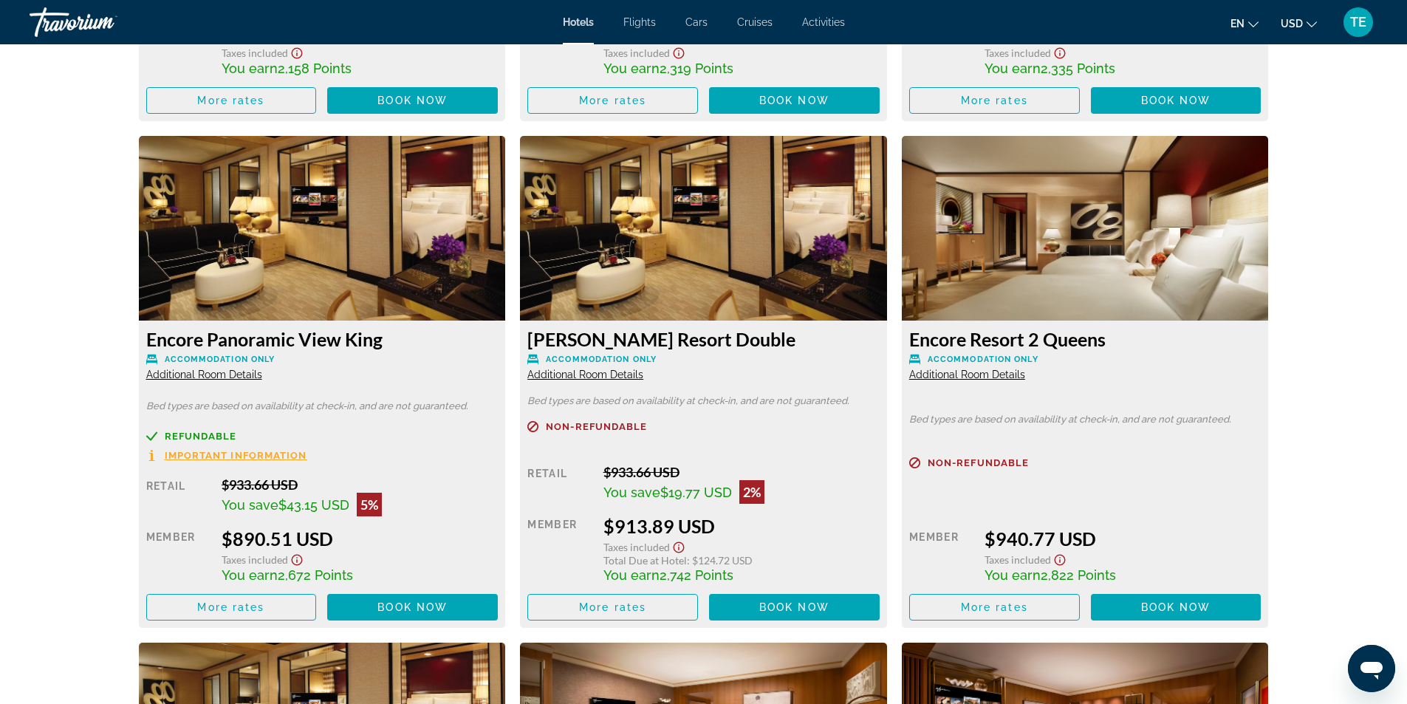
scroll to position [2364, 0]
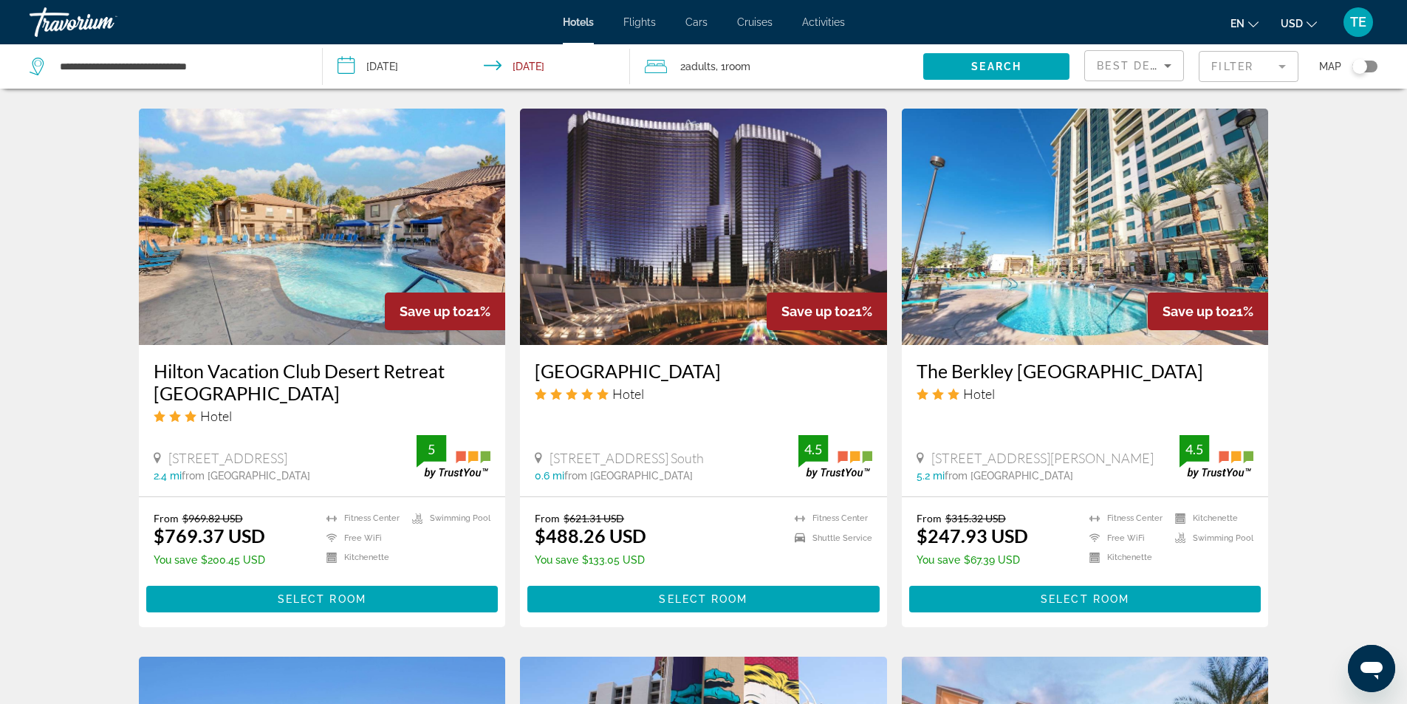
scroll to position [1108, 0]
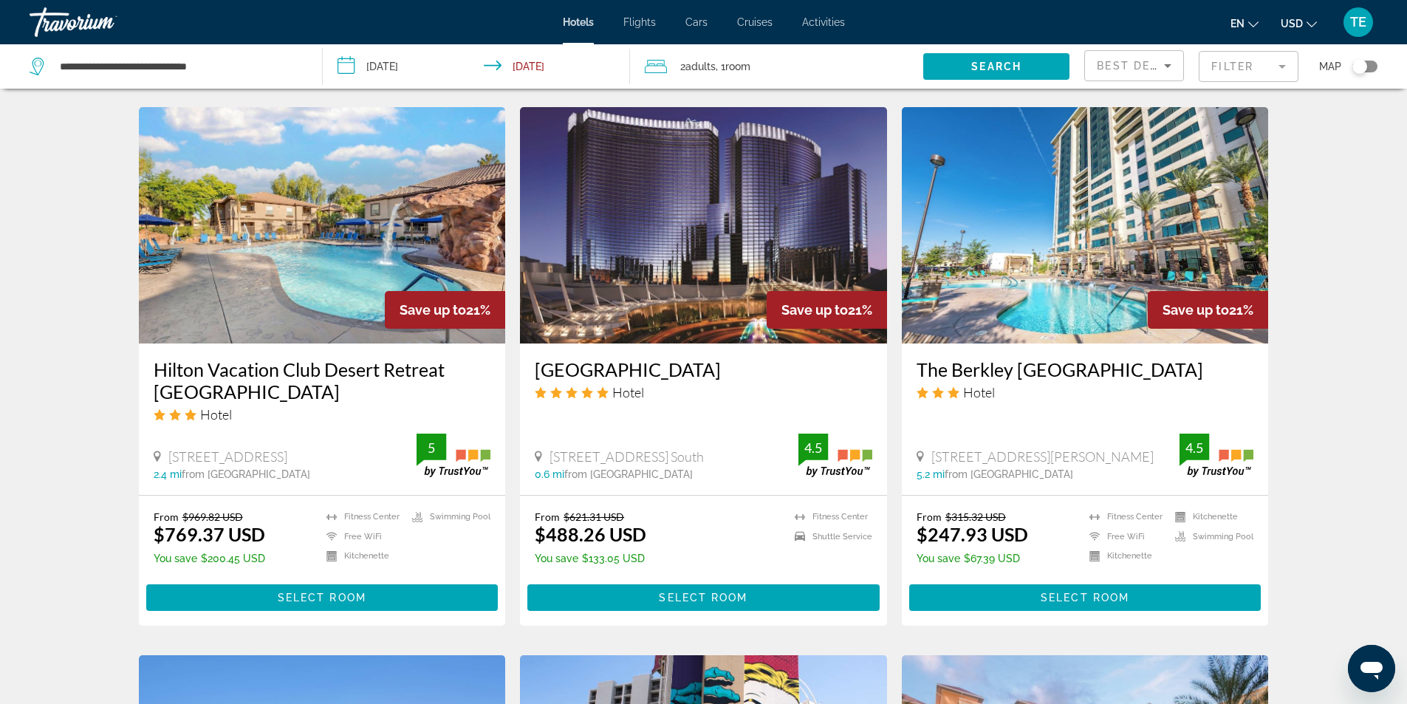
click at [663, 281] on img "Main content" at bounding box center [703, 225] width 367 height 236
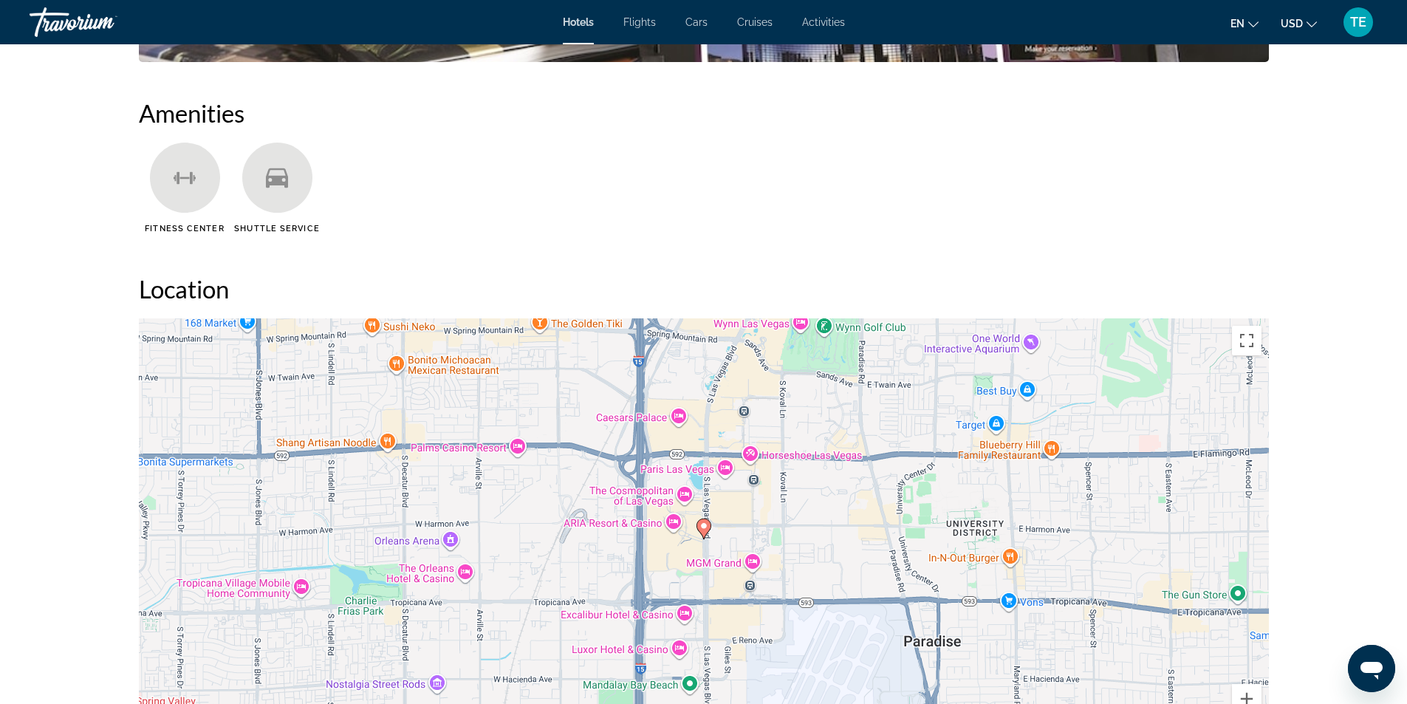
scroll to position [1182, 0]
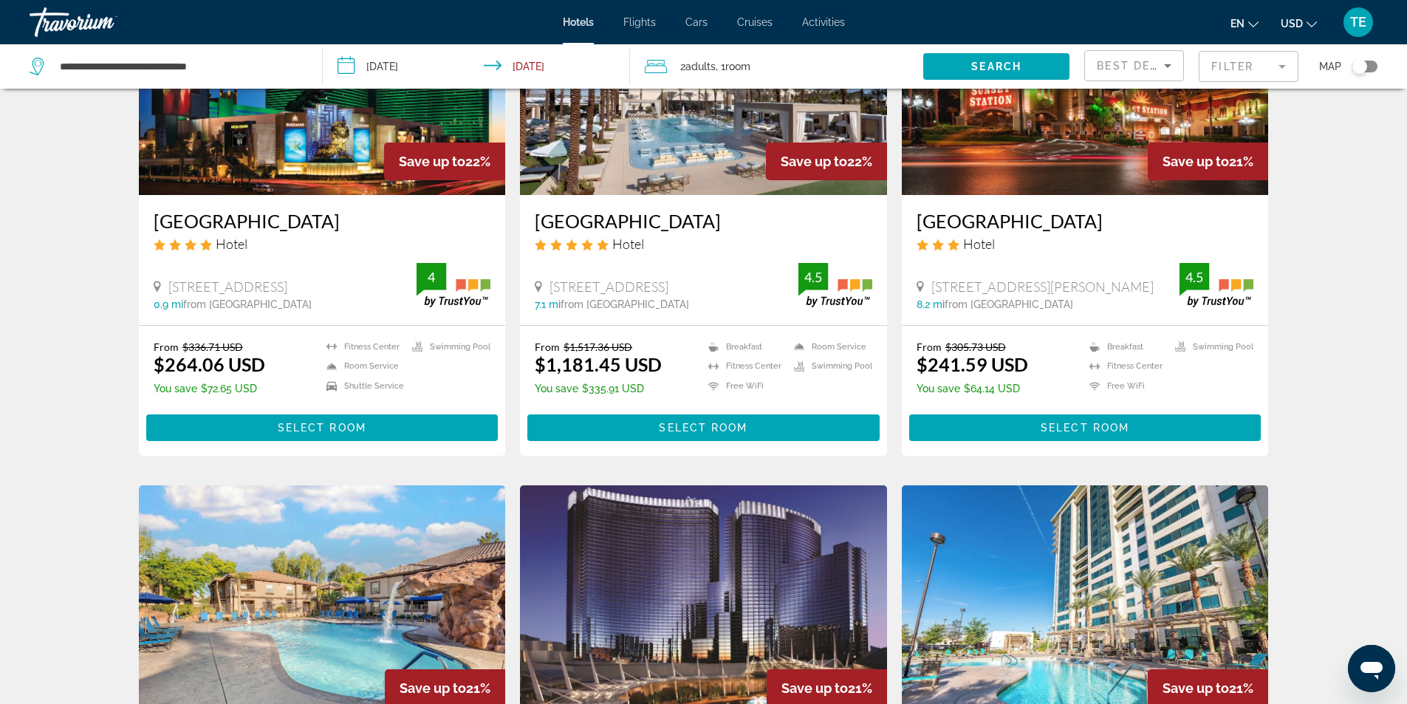
scroll to position [739, 0]
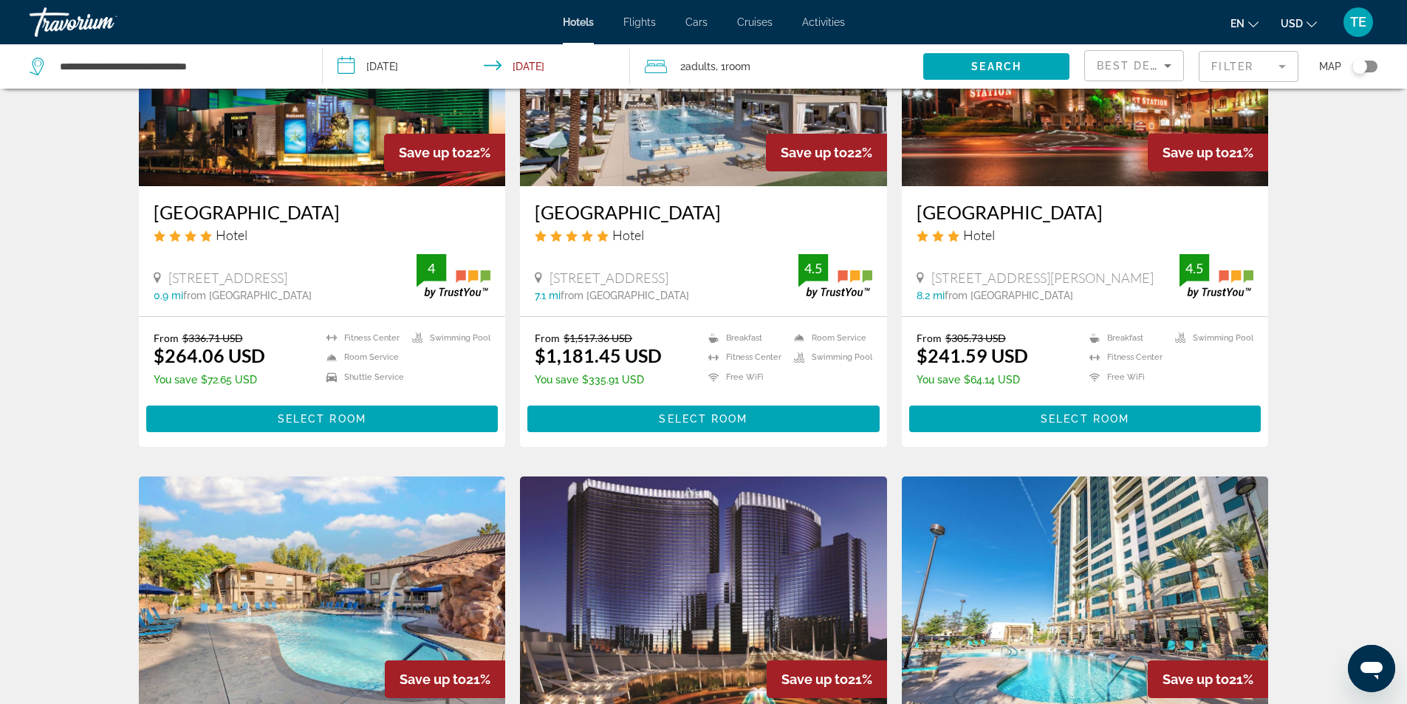
click at [1284, 67] on mat-form-field "Filter" at bounding box center [1249, 66] width 100 height 31
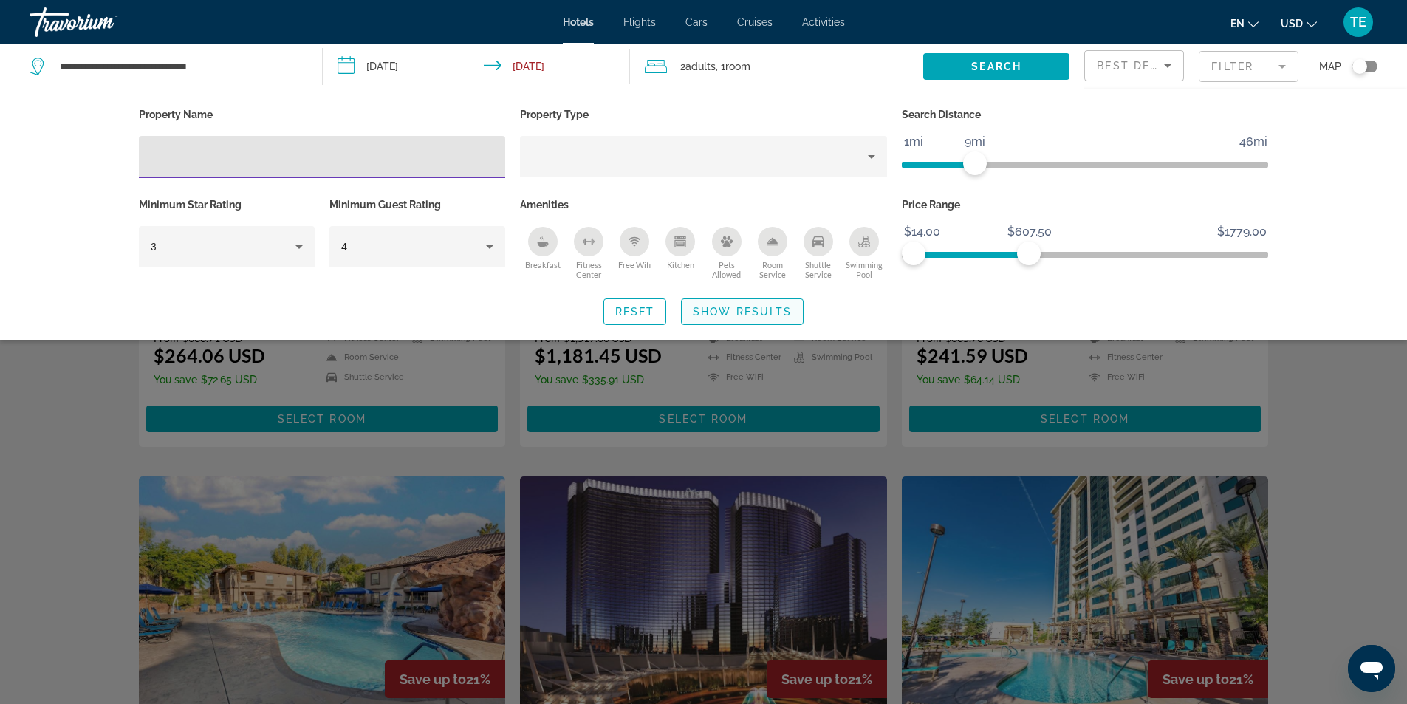
click at [736, 310] on span "Show Results" at bounding box center [742, 312] width 99 height 12
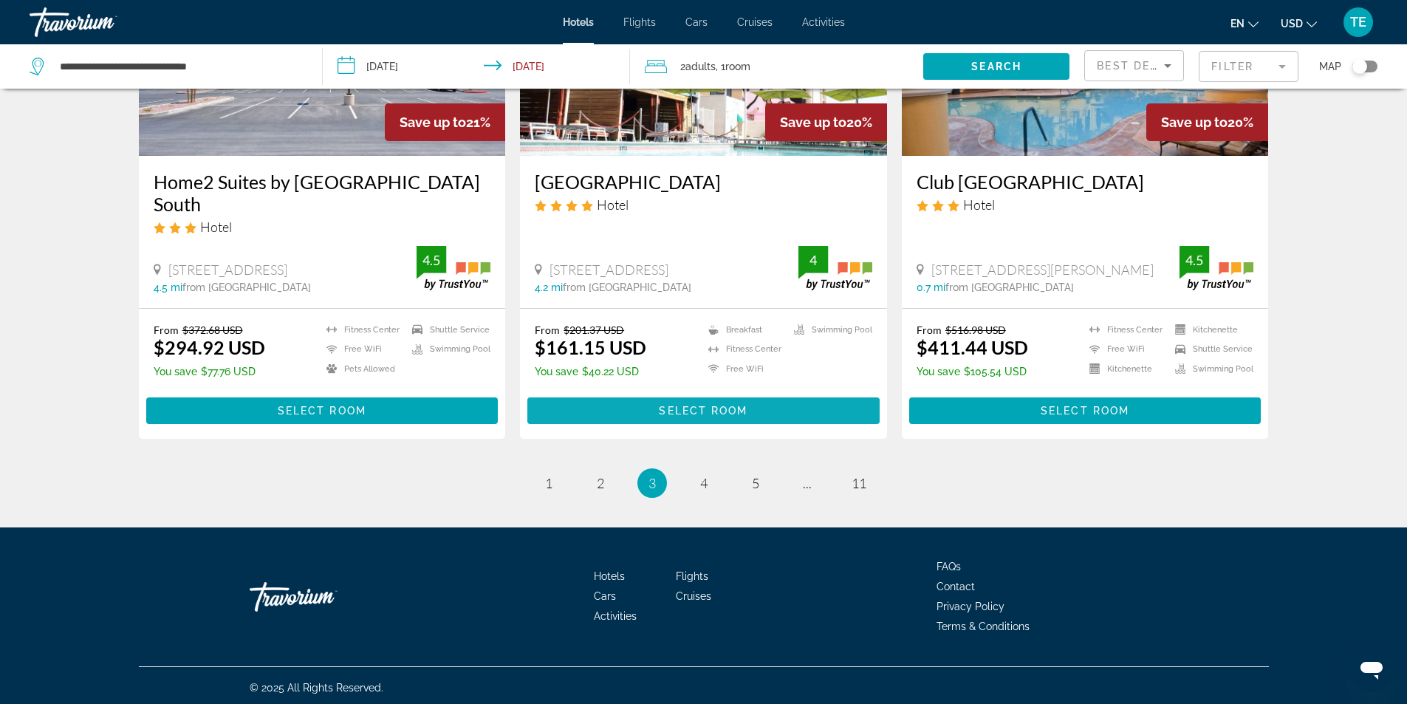
scroll to position [1849, 0]
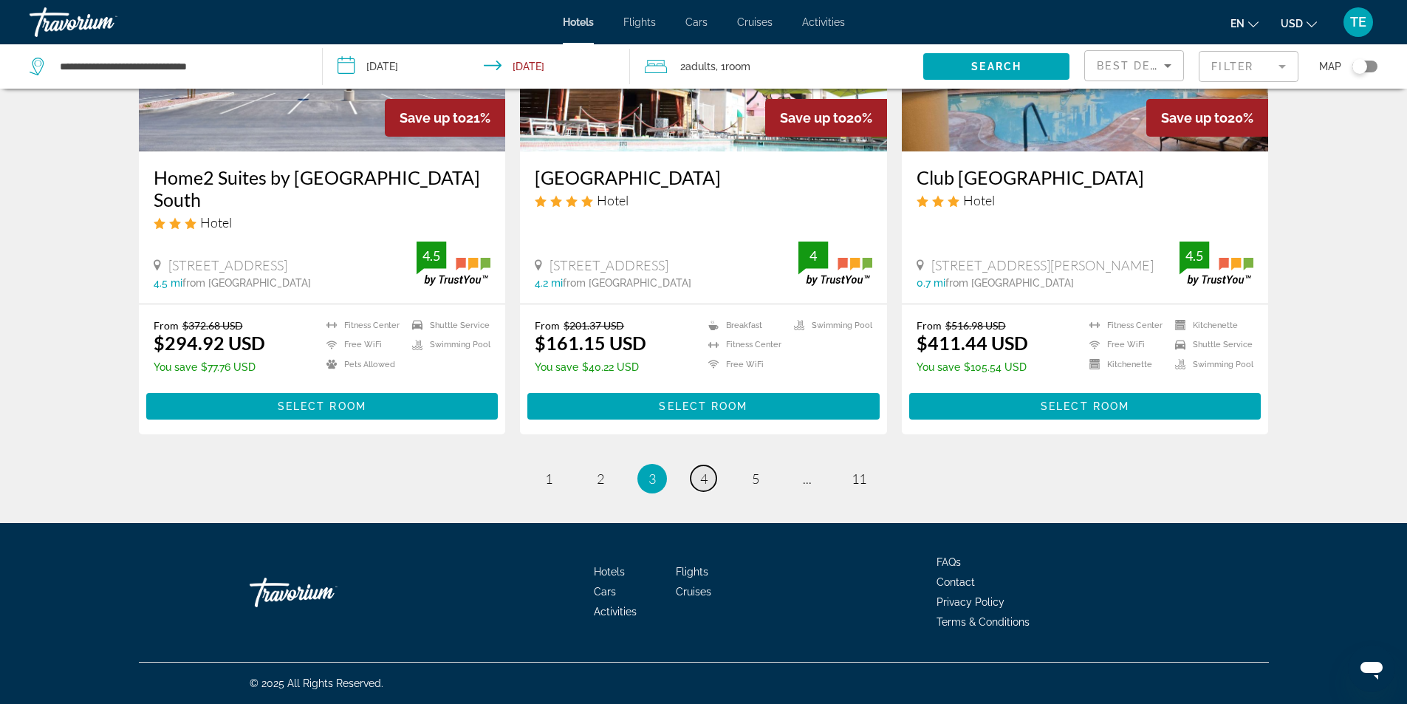
click at [704, 480] on span "4" at bounding box center [703, 479] width 7 height 16
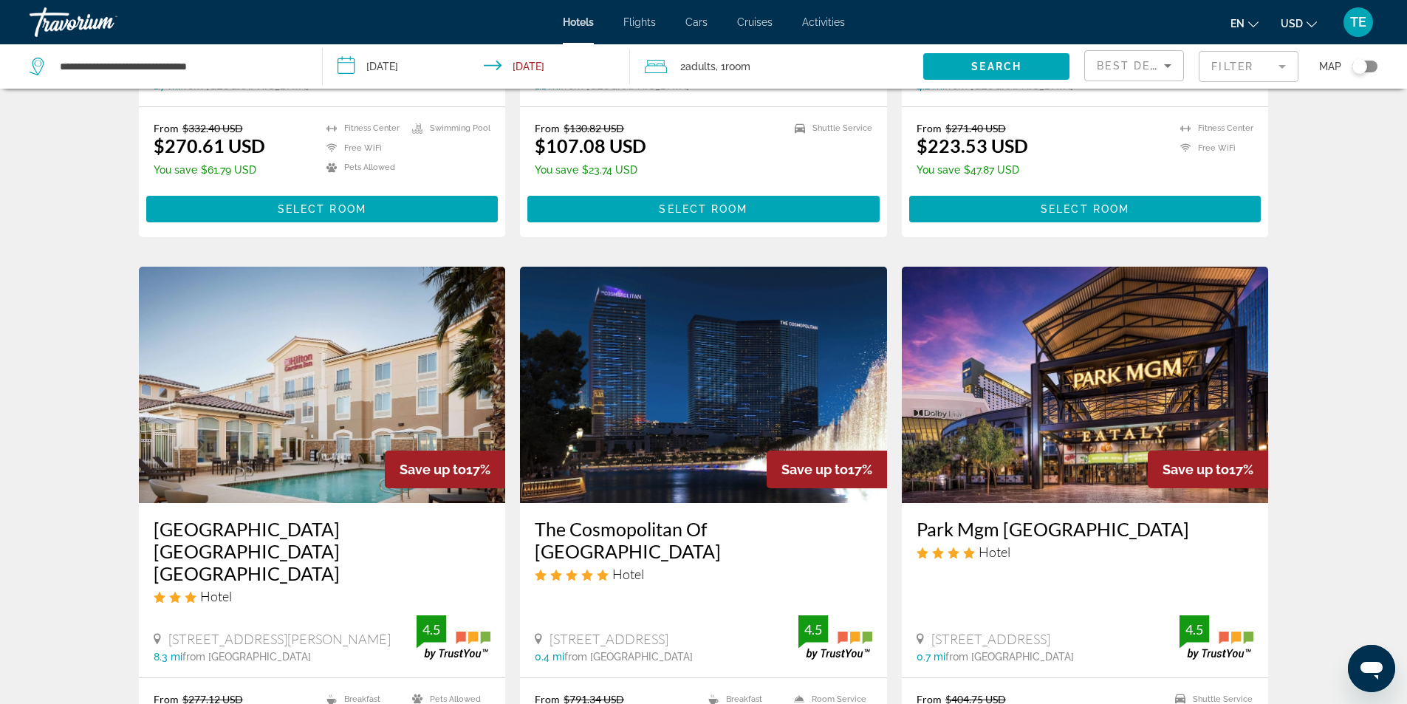
scroll to position [1478, 0]
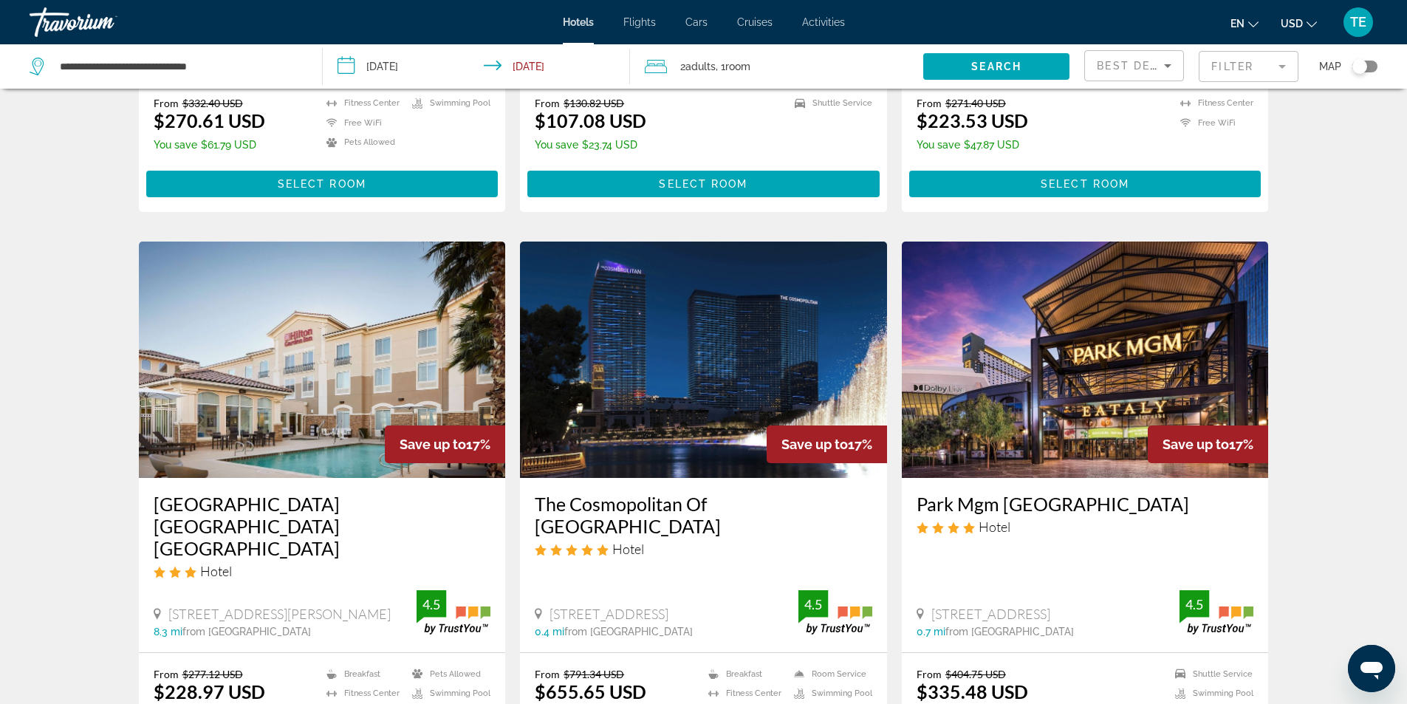
click at [741, 381] on img "Main content" at bounding box center [703, 360] width 367 height 236
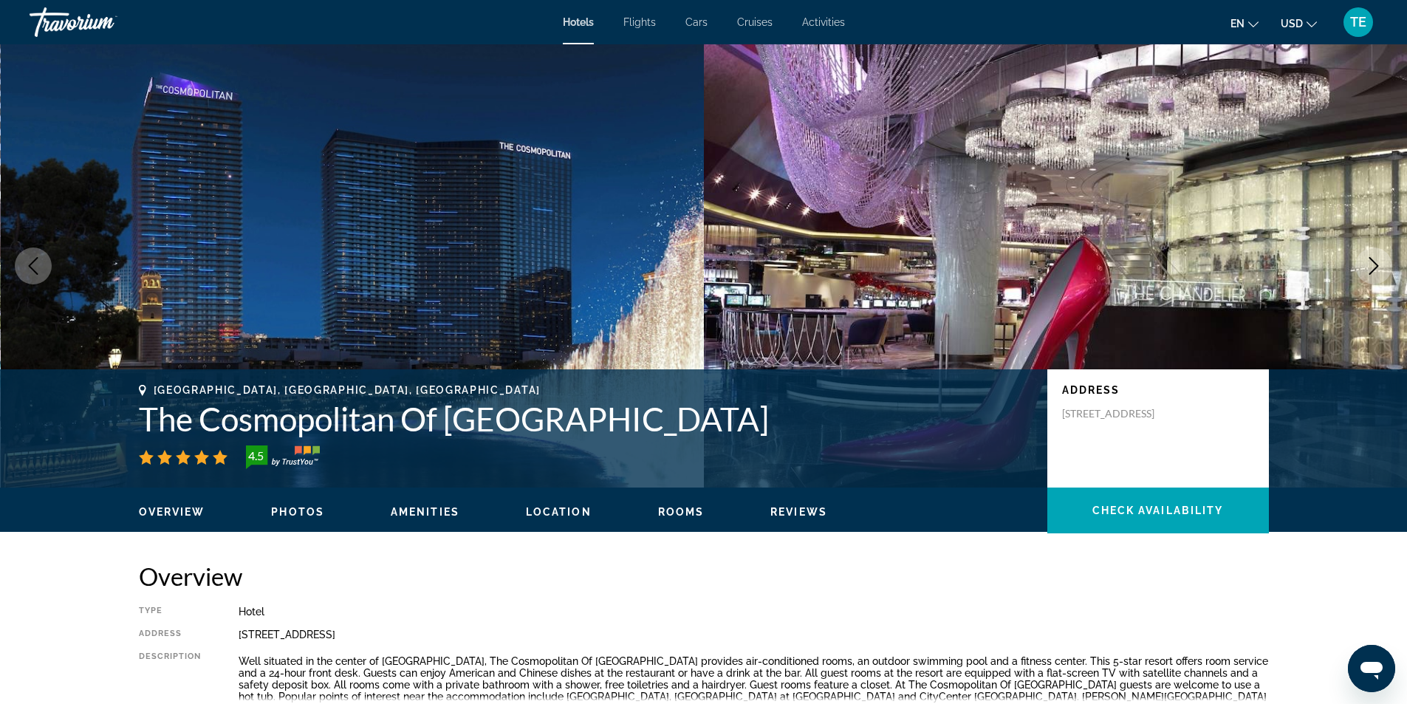
scroll to position [296, 0]
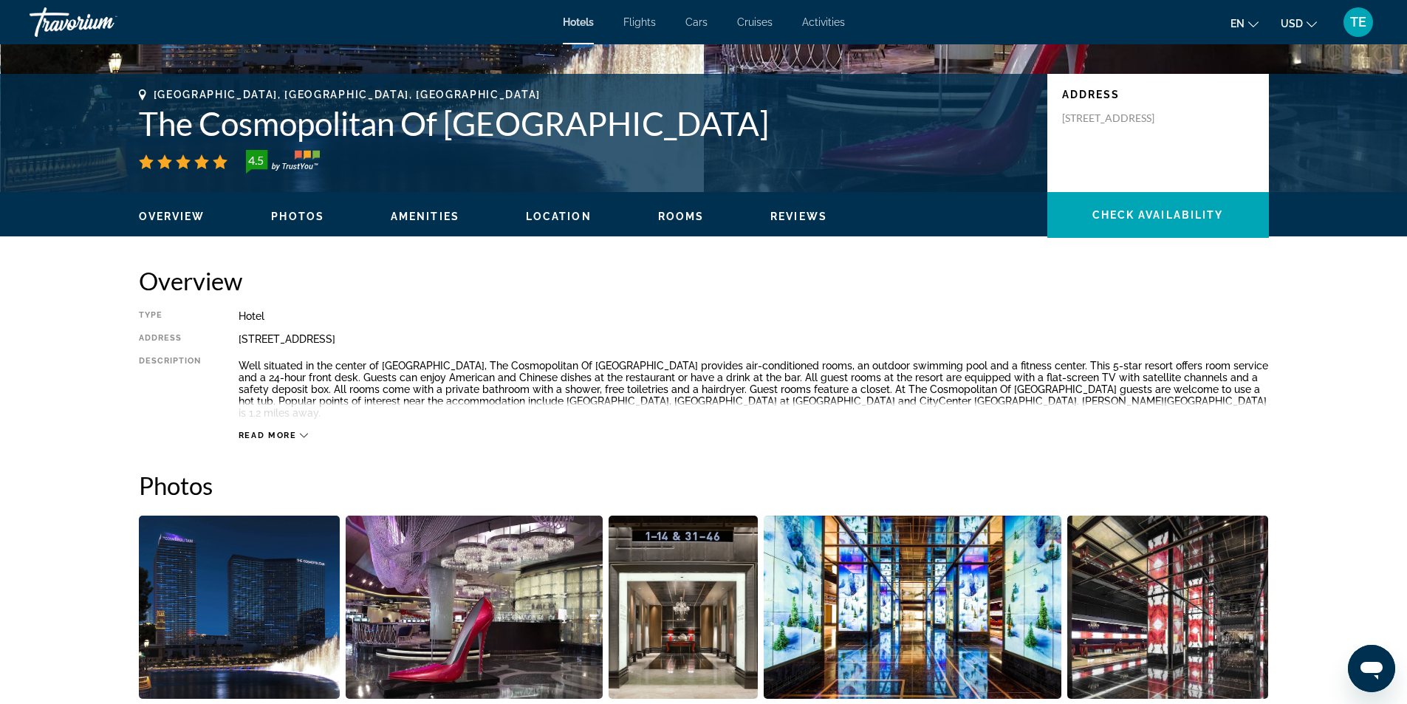
click at [303, 431] on icon "Main content" at bounding box center [304, 435] width 8 height 8
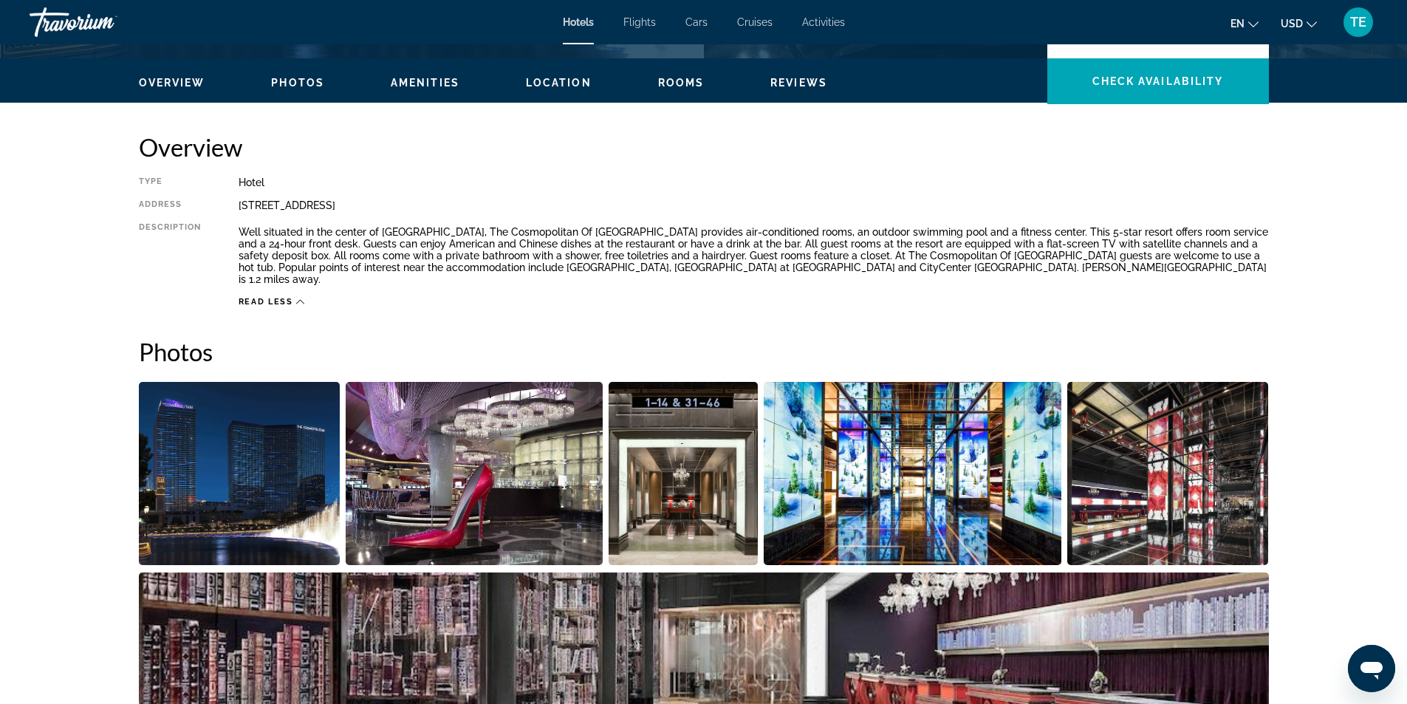
scroll to position [591, 0]
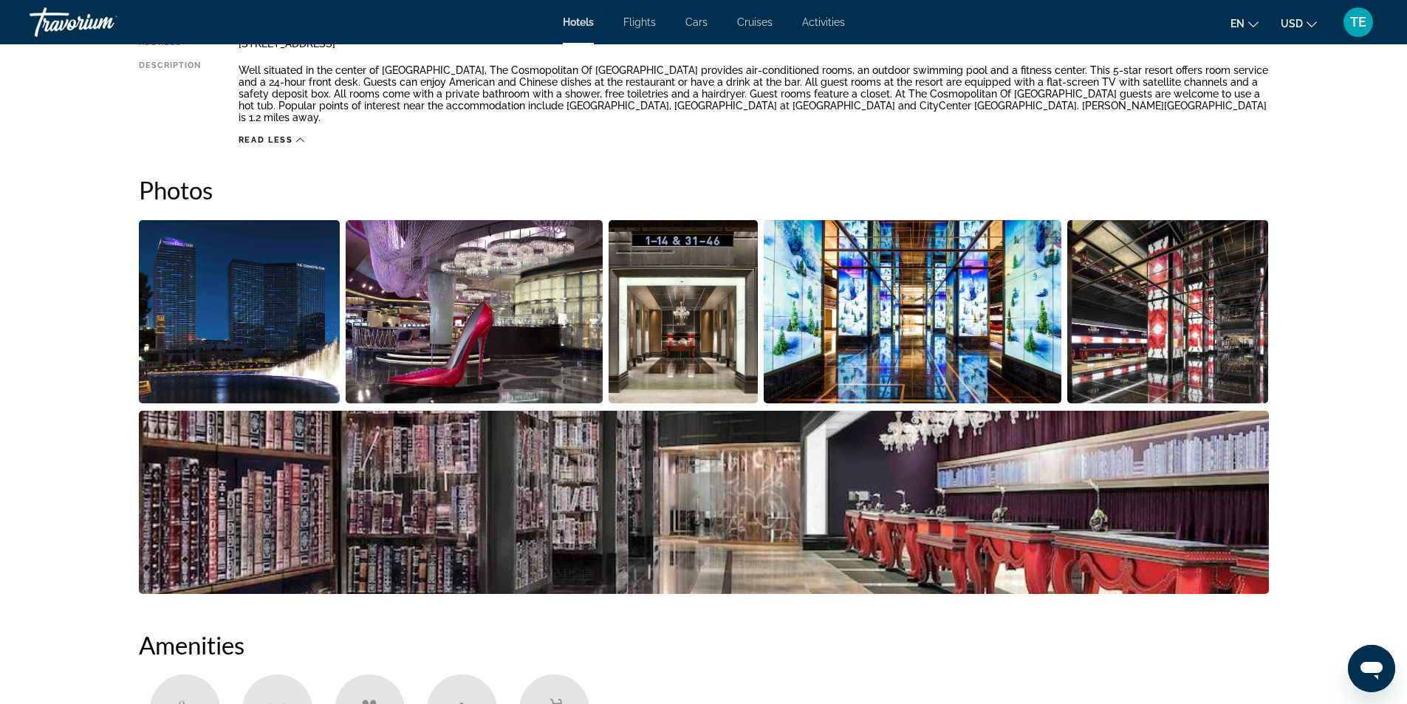
click at [228, 326] on img "Open full-screen image slider" at bounding box center [240, 311] width 202 height 183
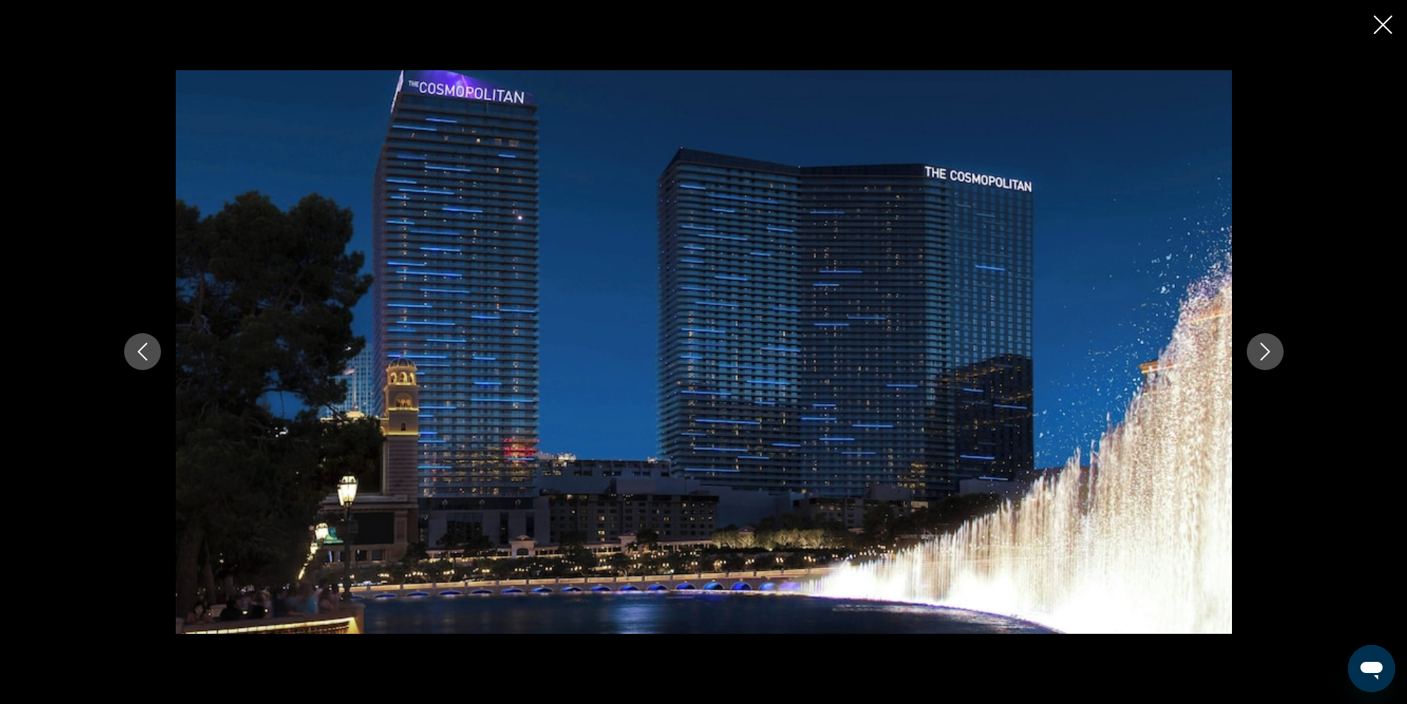
click at [1267, 350] on icon "Next image" at bounding box center [1265, 353] width 10 height 18
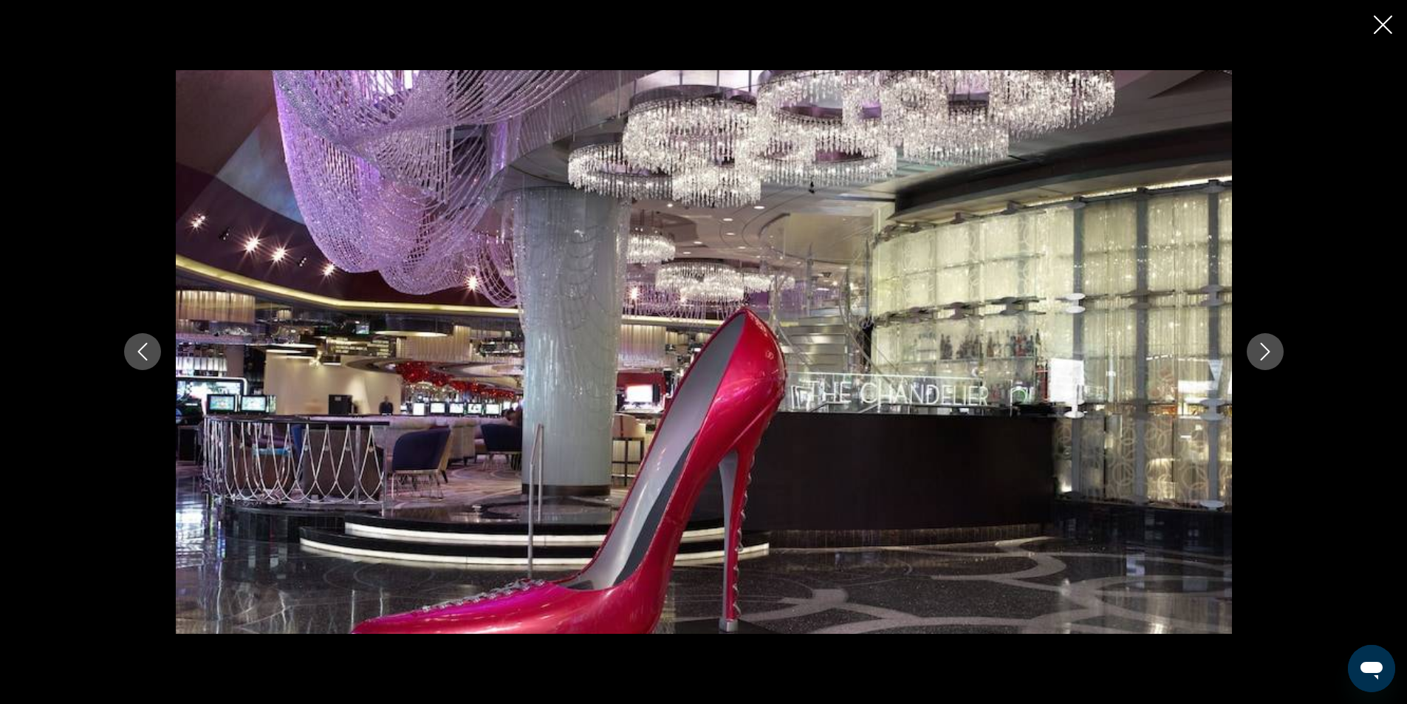
click at [1267, 350] on icon "Next image" at bounding box center [1265, 353] width 10 height 18
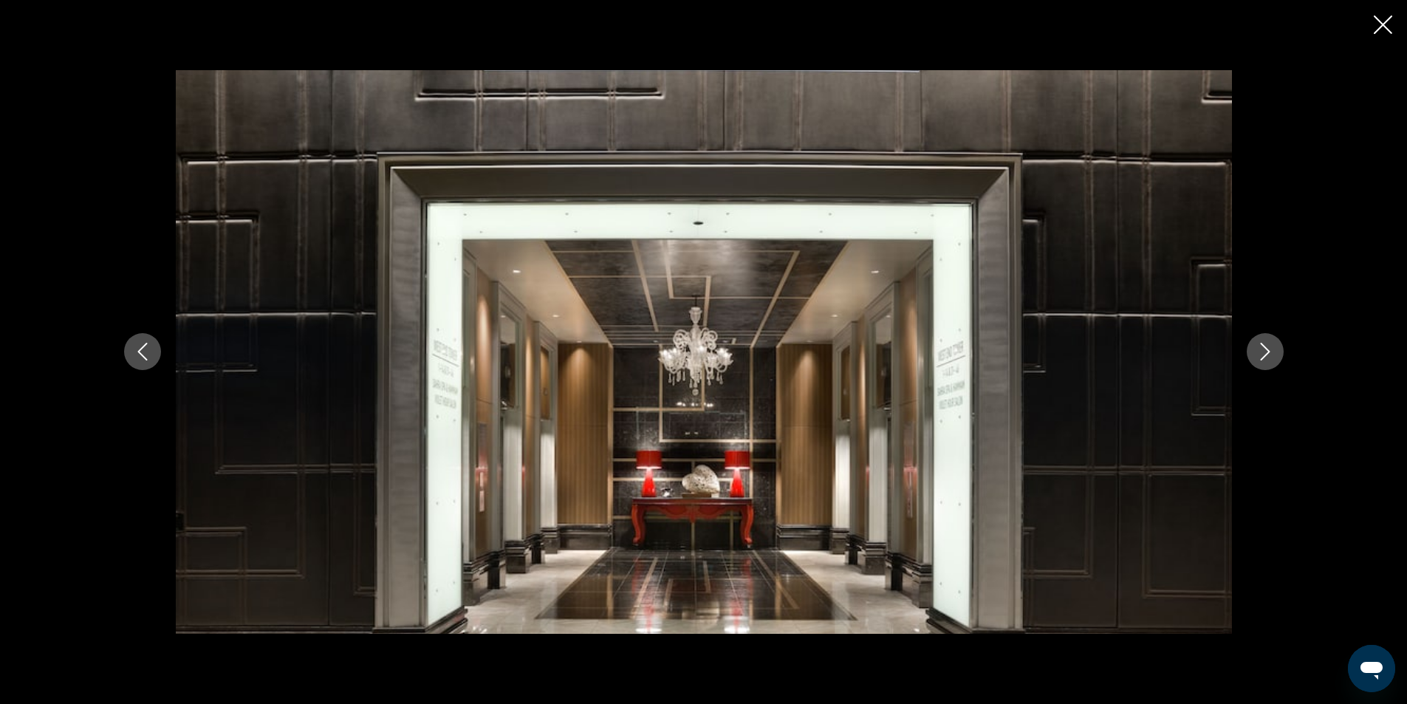
click at [1267, 350] on icon "Next image" at bounding box center [1265, 353] width 10 height 18
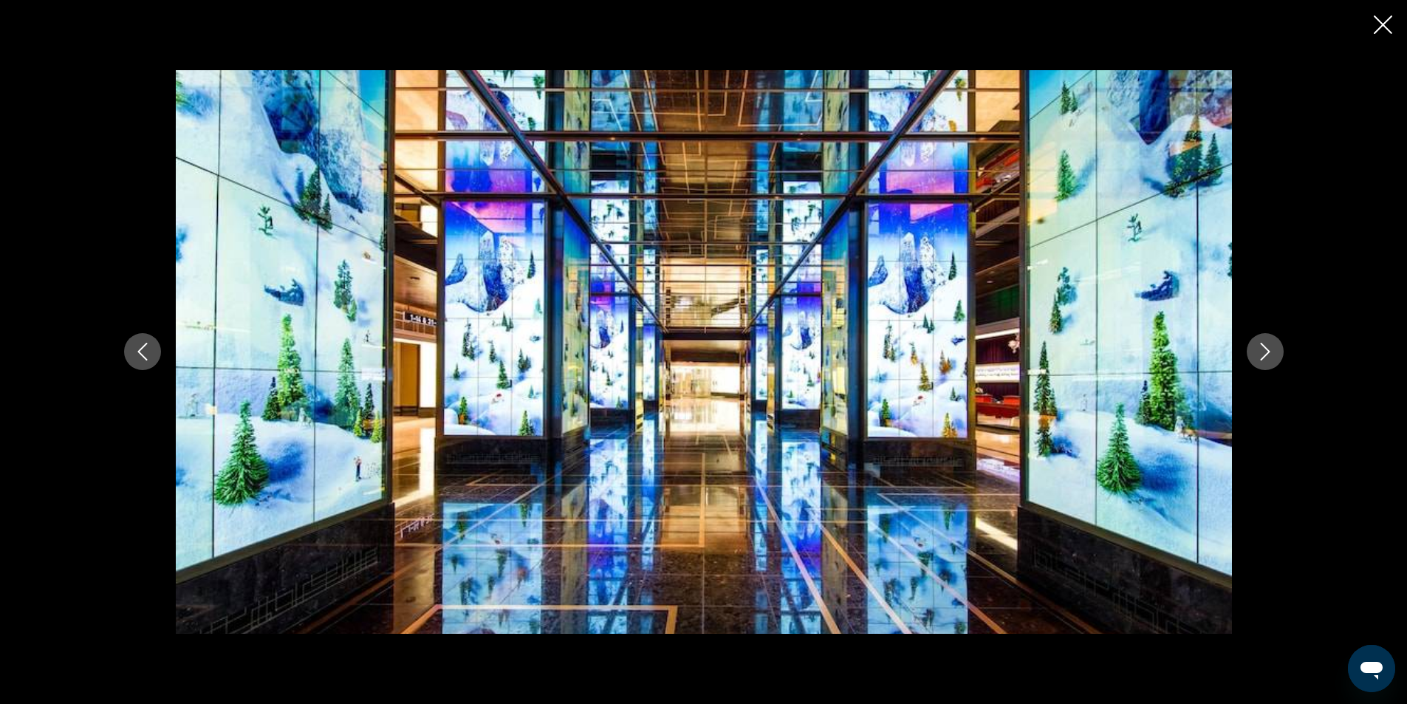
click at [1267, 350] on icon "Next image" at bounding box center [1265, 353] width 10 height 18
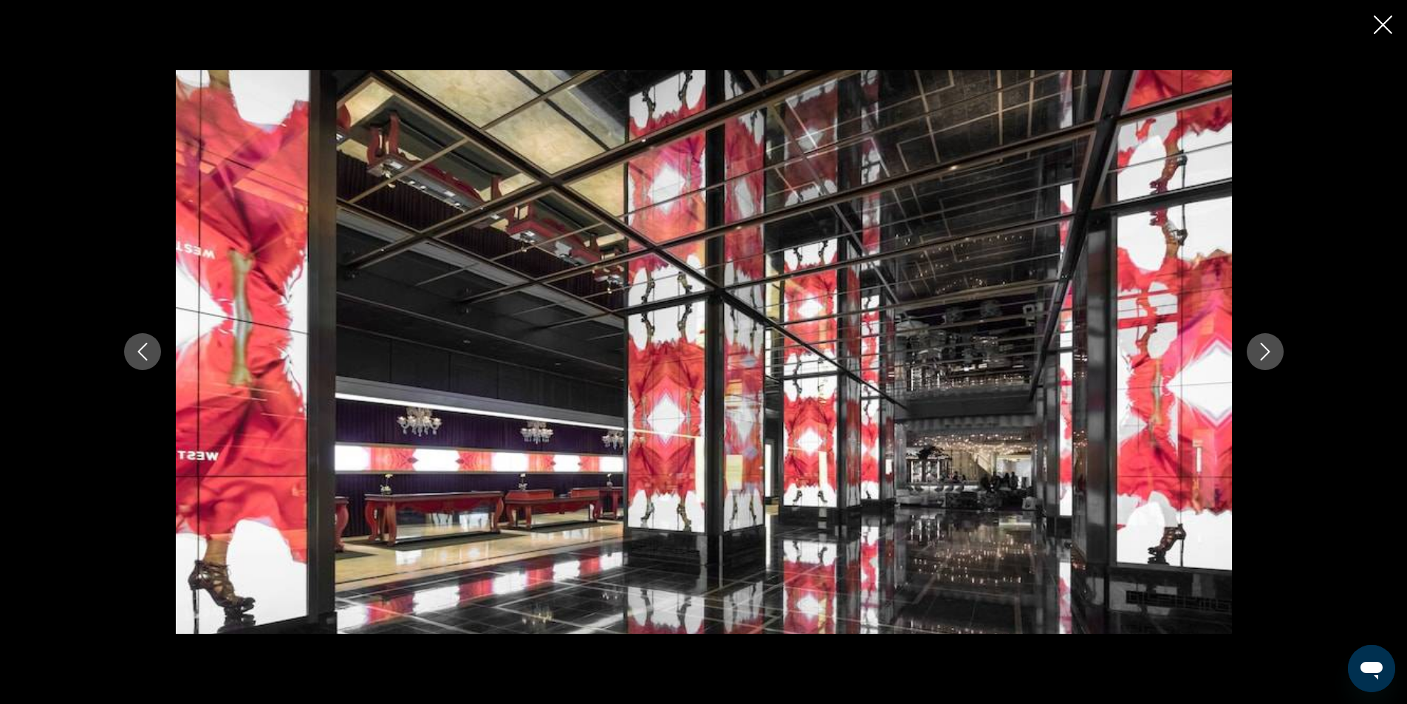
click at [1267, 350] on icon "Next image" at bounding box center [1265, 353] width 10 height 18
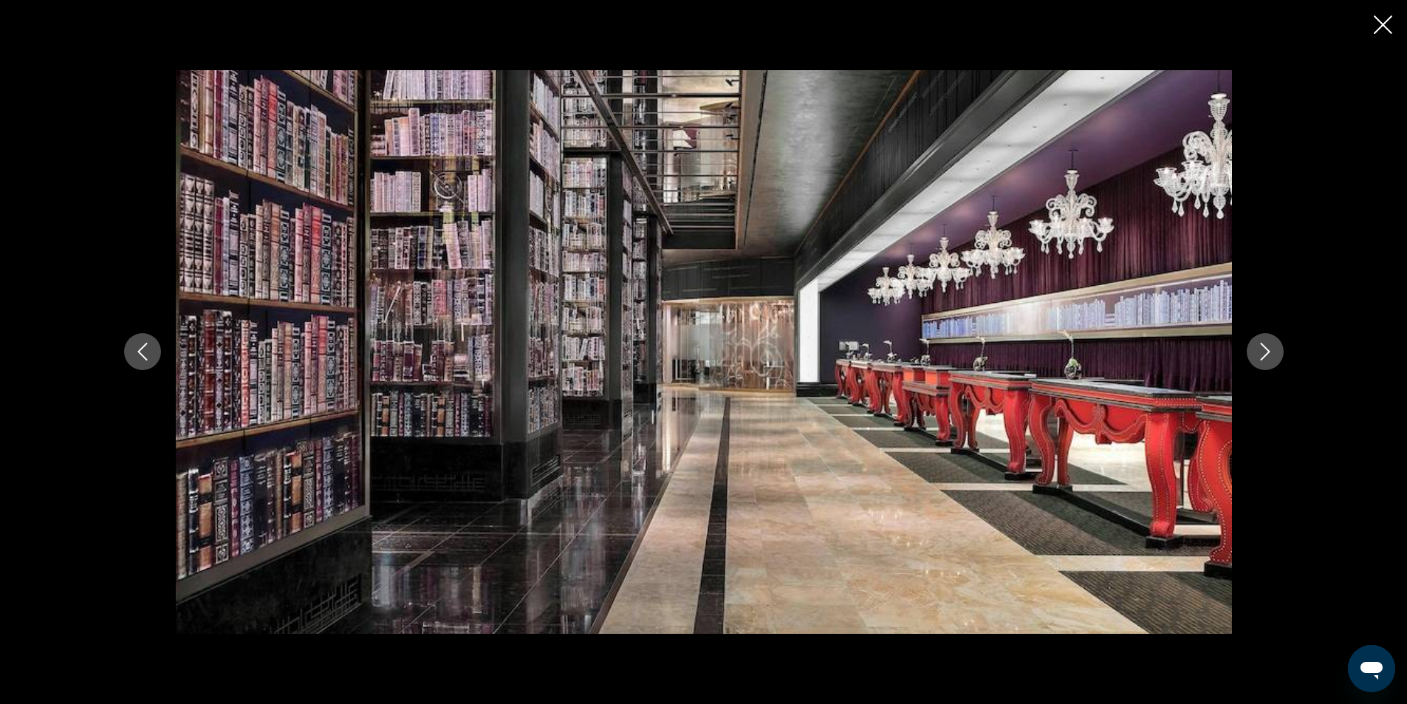
click at [1267, 350] on icon "Next image" at bounding box center [1265, 353] width 10 height 18
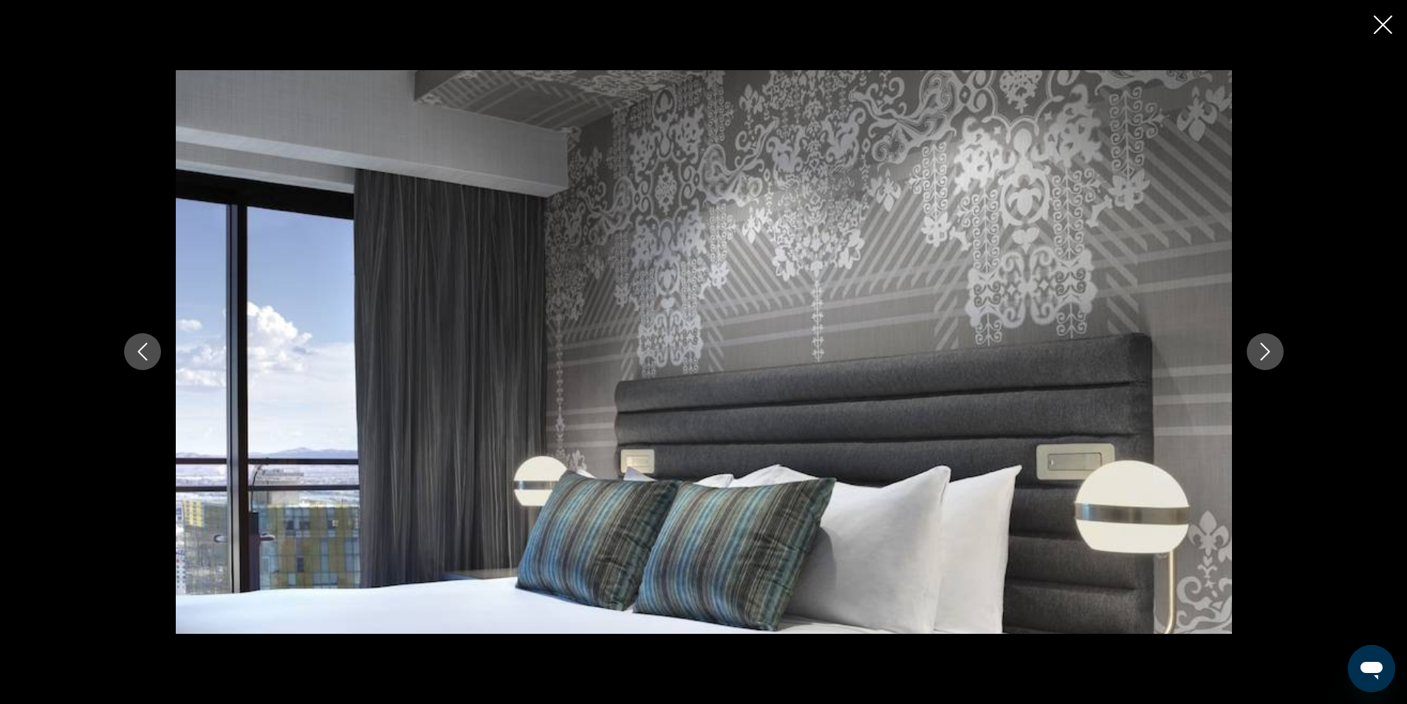
click at [1267, 350] on icon "Next image" at bounding box center [1265, 353] width 10 height 18
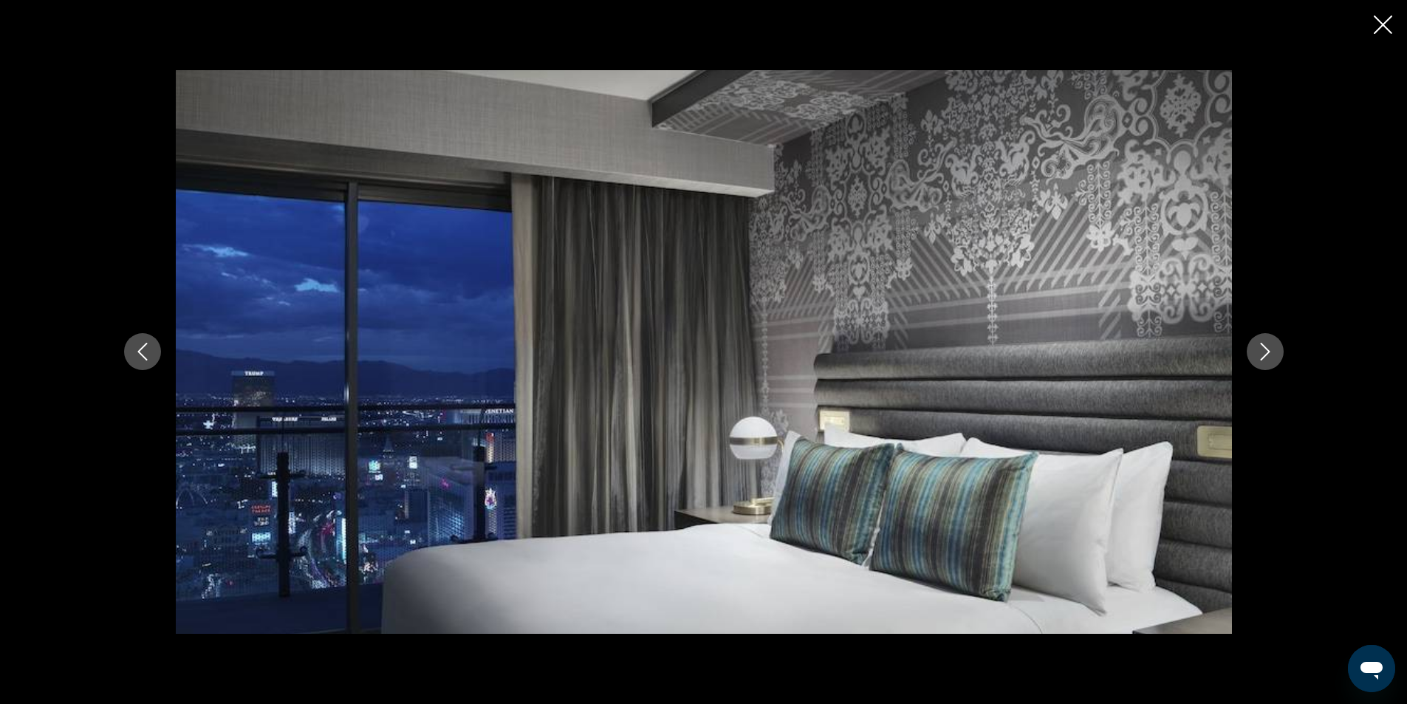
click at [1267, 350] on icon "Next image" at bounding box center [1265, 353] width 10 height 18
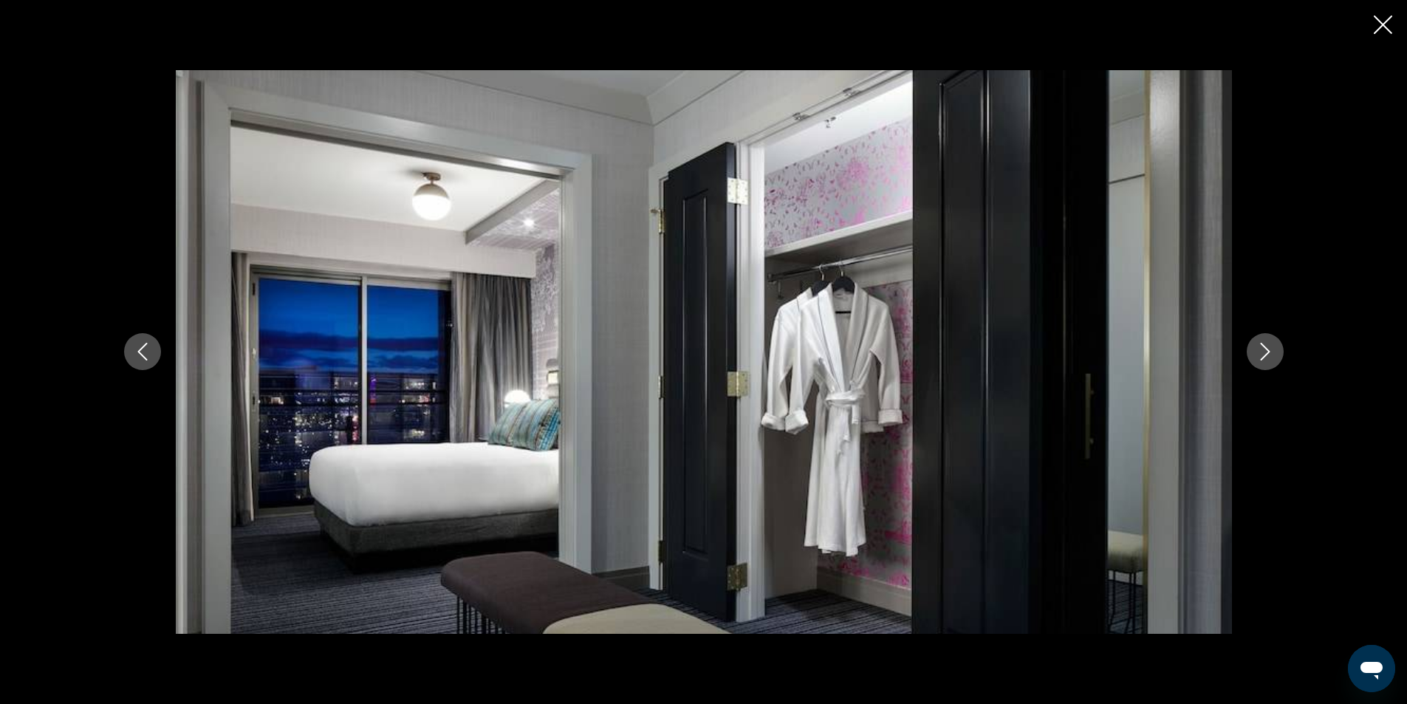
click at [1267, 350] on icon "Next image" at bounding box center [1265, 353] width 10 height 18
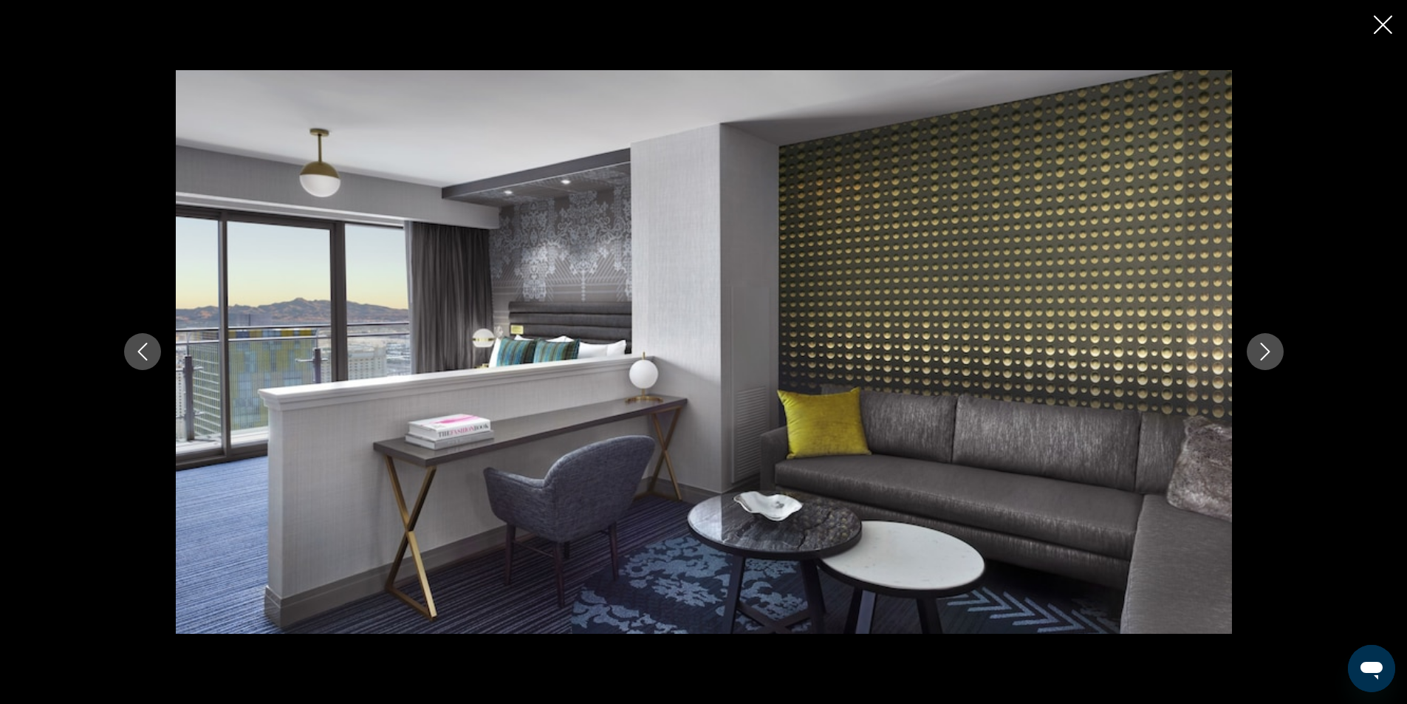
click at [1267, 350] on icon "Next image" at bounding box center [1265, 353] width 10 height 18
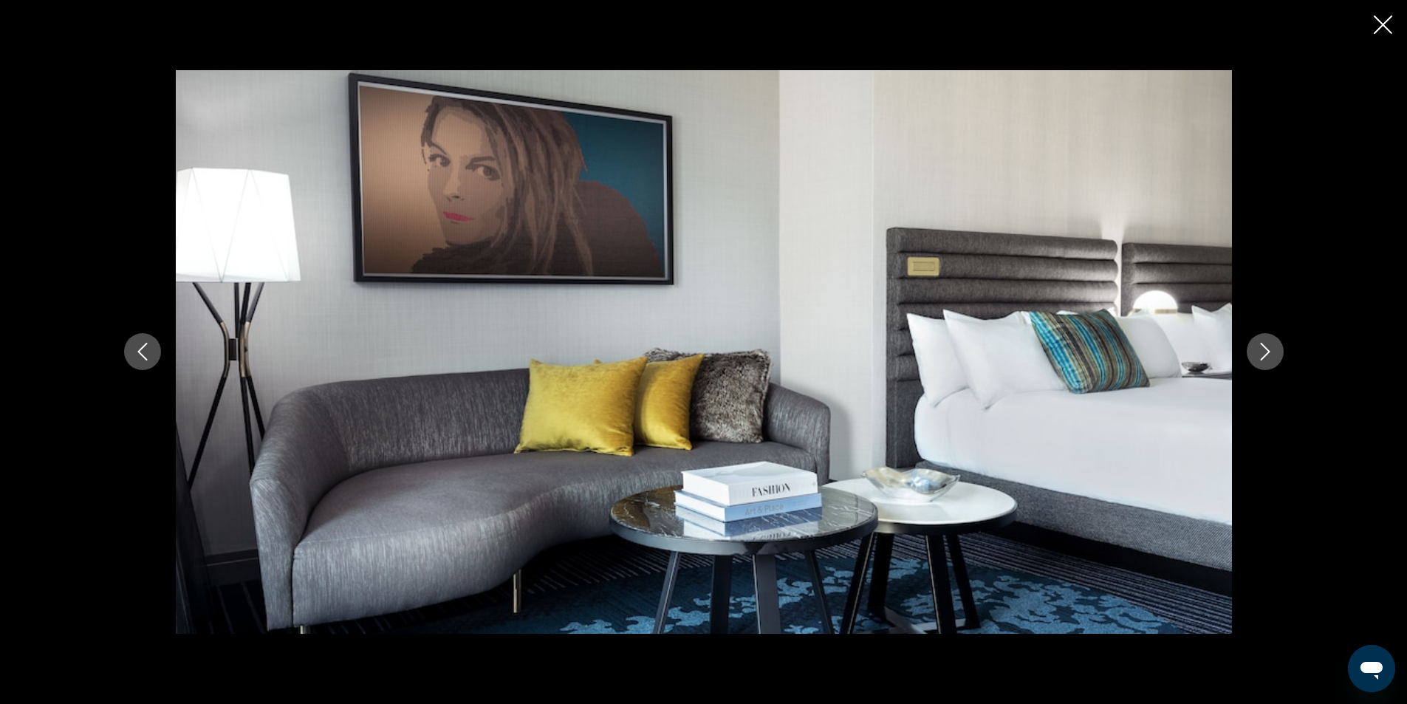
click at [1267, 350] on icon "Next image" at bounding box center [1265, 353] width 10 height 18
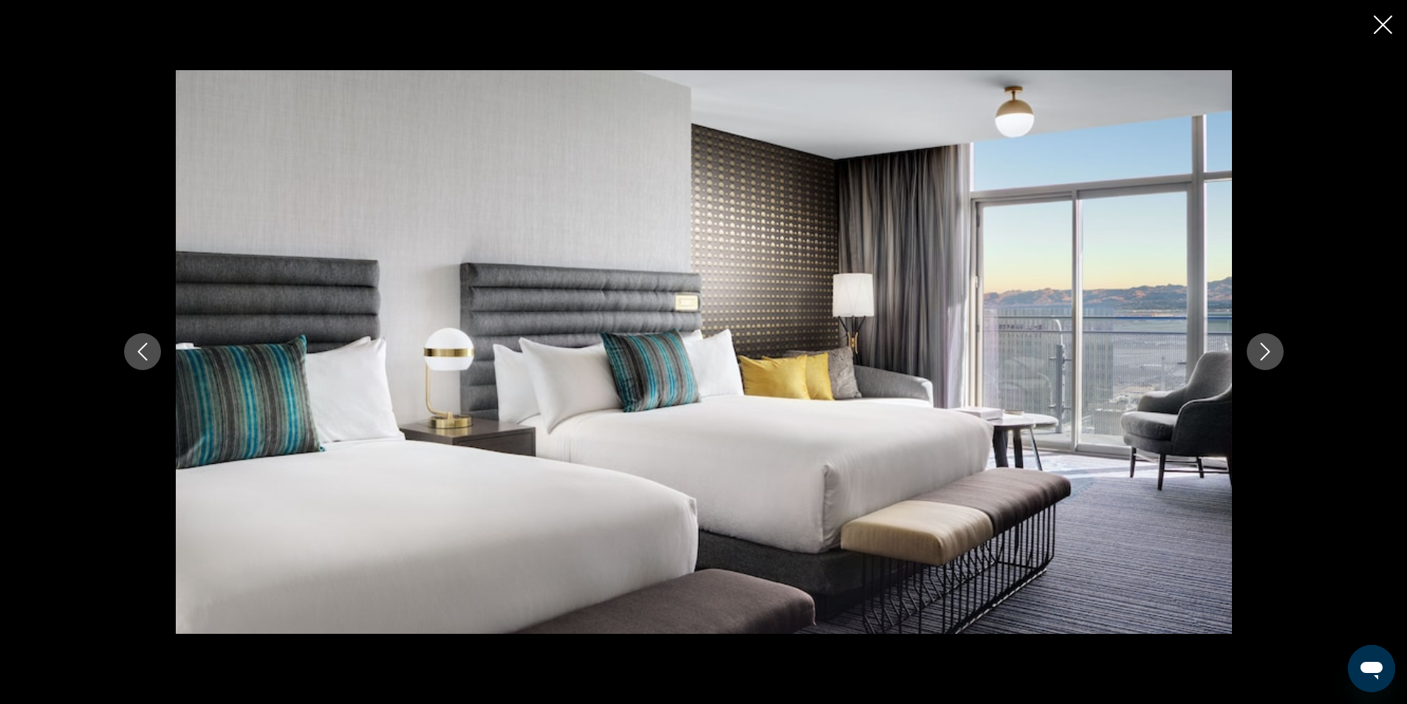
click at [1267, 350] on icon "Next image" at bounding box center [1265, 353] width 10 height 18
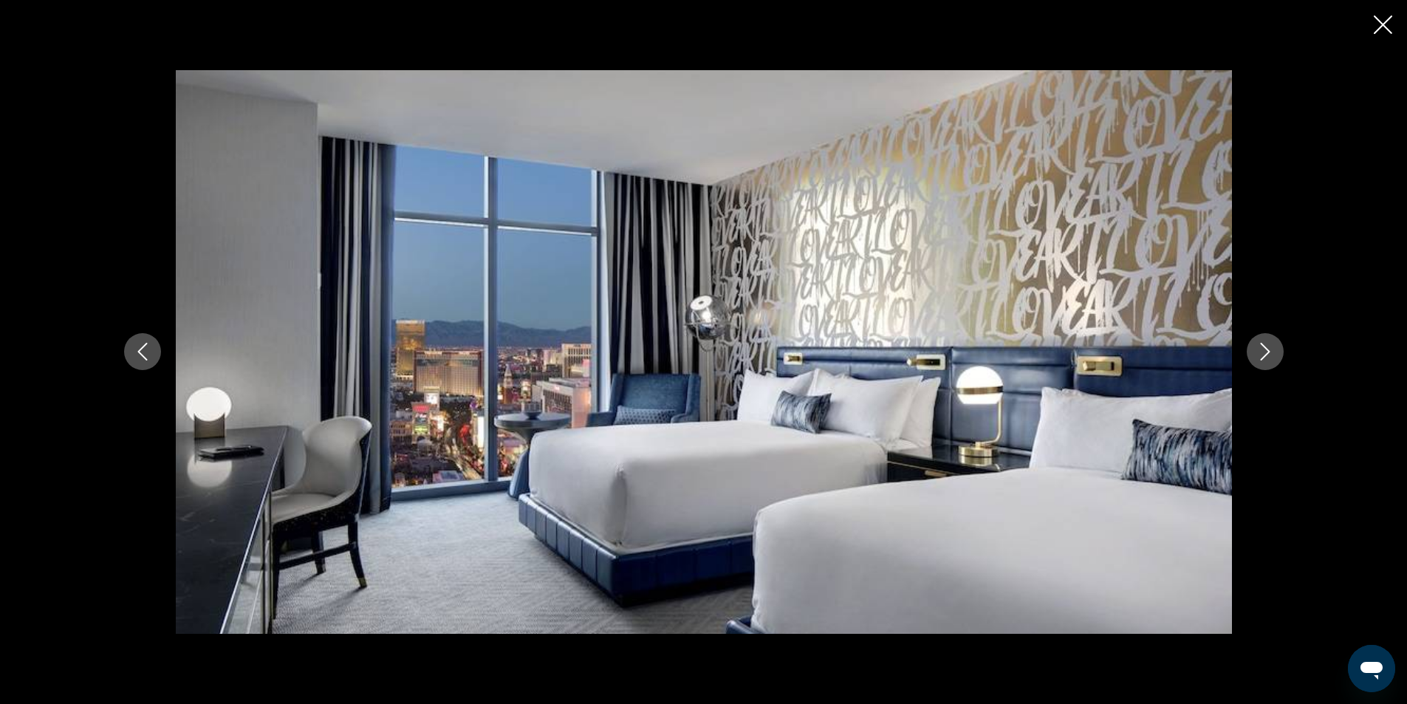
click at [1267, 350] on icon "Next image" at bounding box center [1265, 353] width 10 height 18
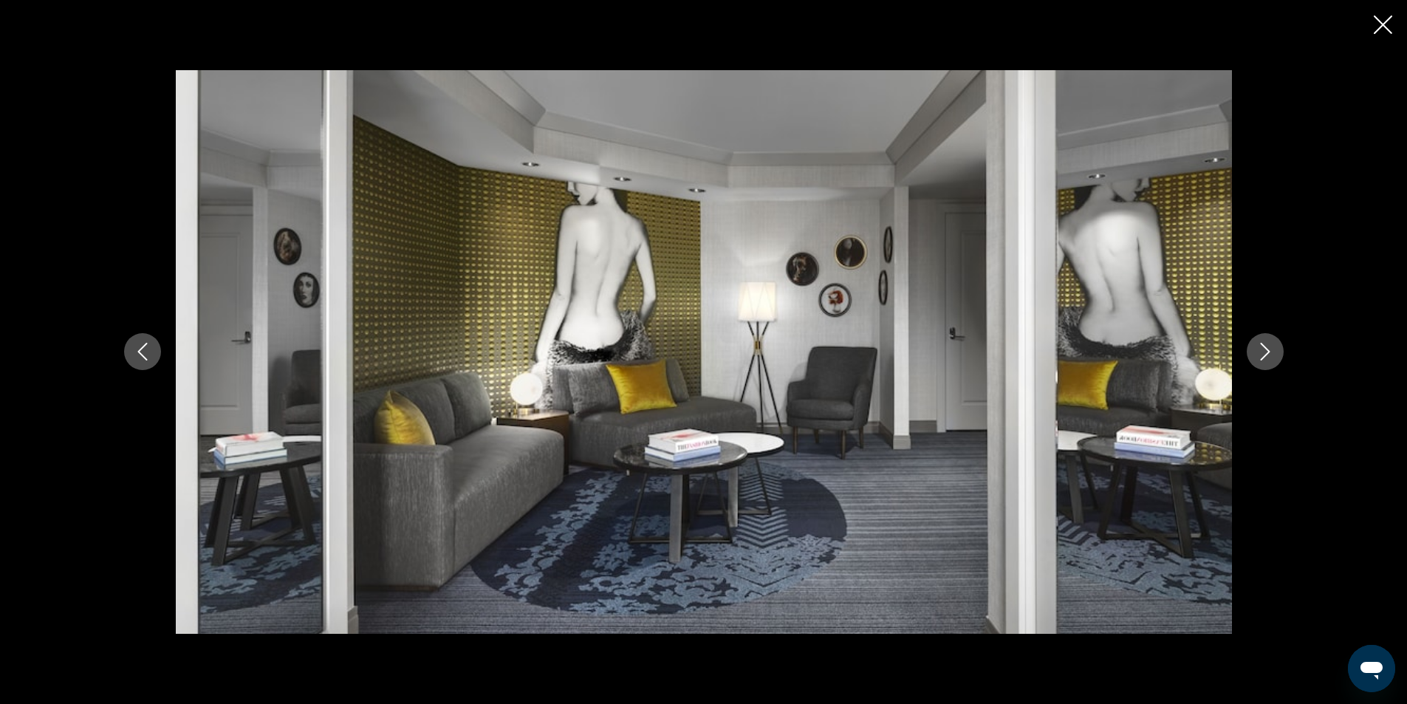
click at [1260, 350] on icon "Next image" at bounding box center [1266, 352] width 18 height 18
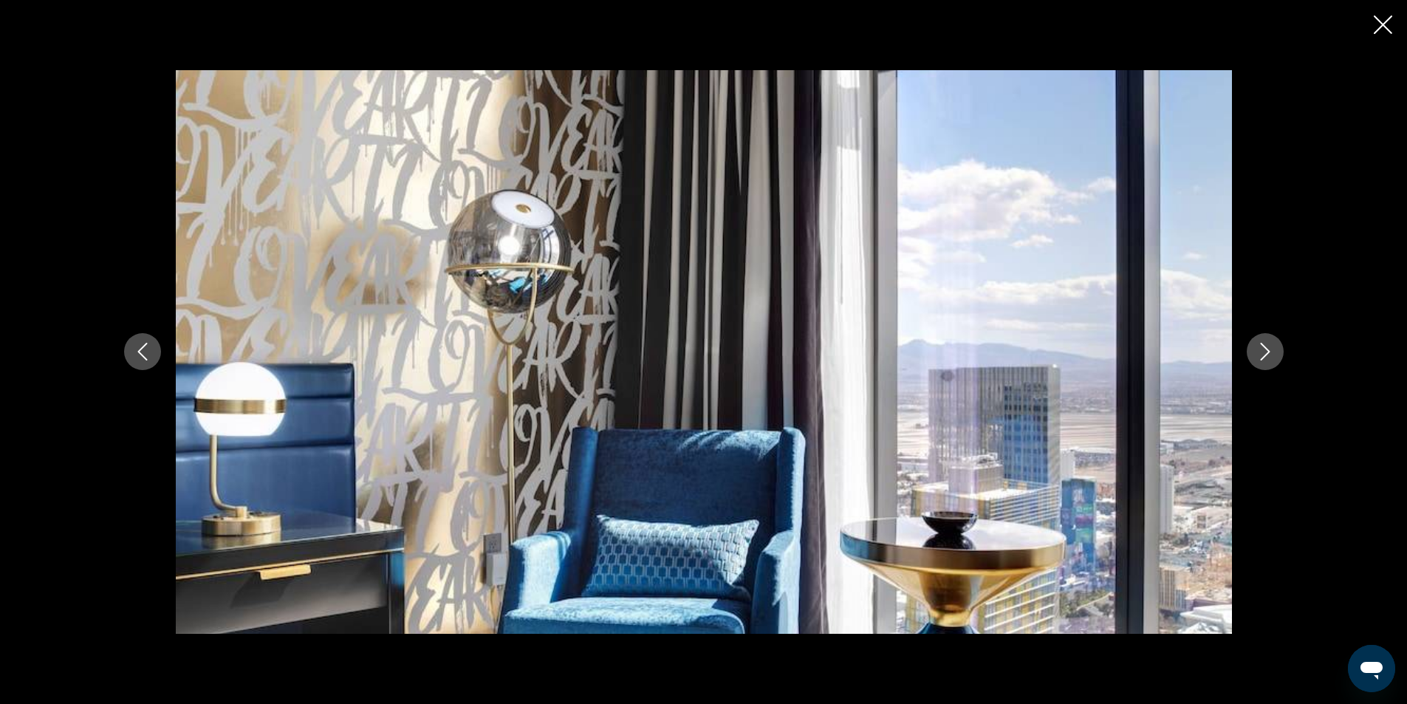
click at [1260, 350] on icon "Next image" at bounding box center [1266, 352] width 18 height 18
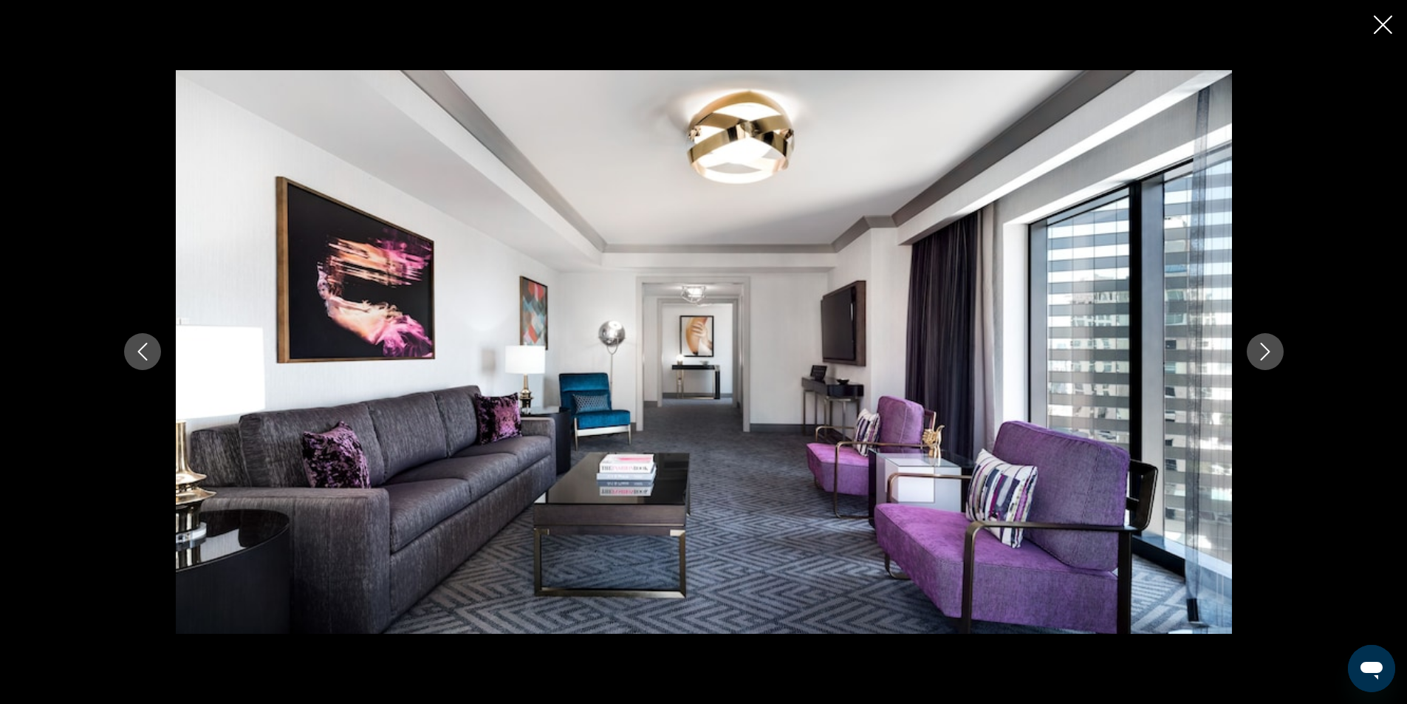
click at [1260, 350] on icon "Next image" at bounding box center [1266, 352] width 18 height 18
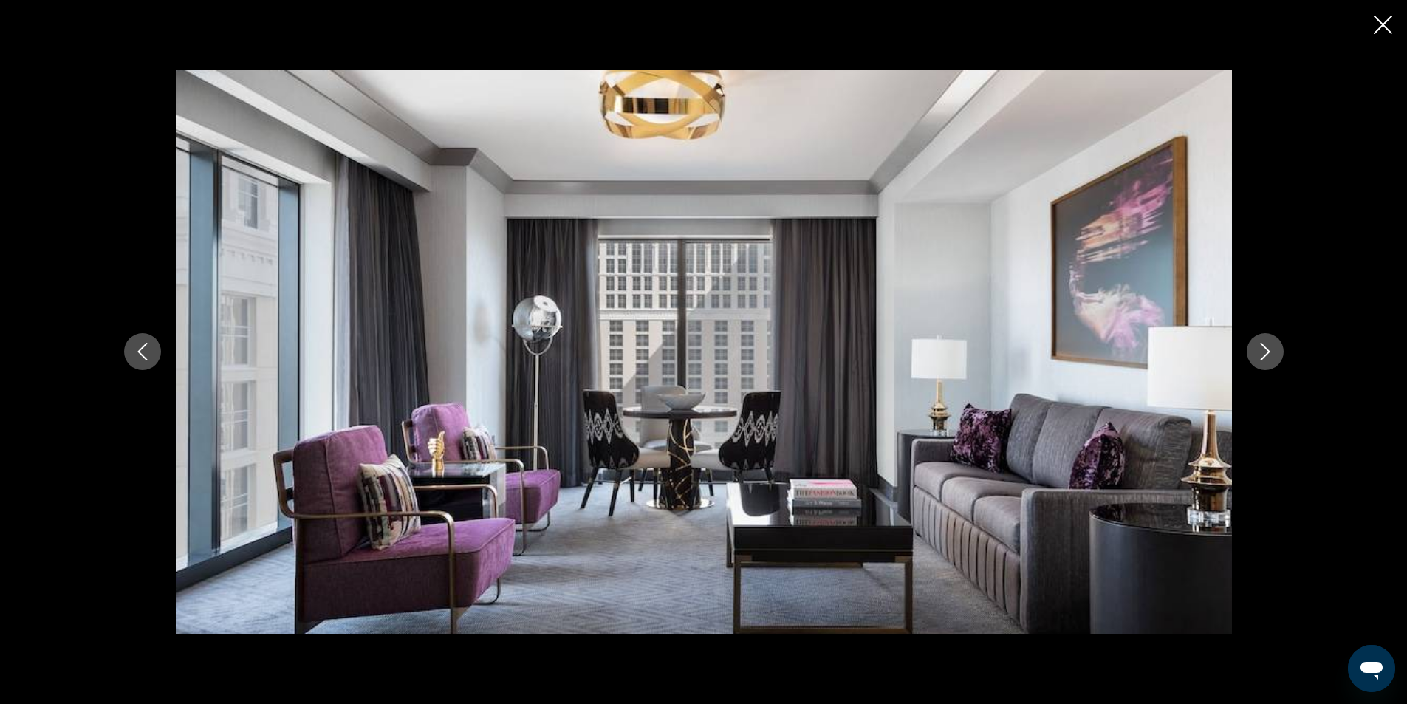
click at [1260, 350] on icon "Next image" at bounding box center [1266, 352] width 18 height 18
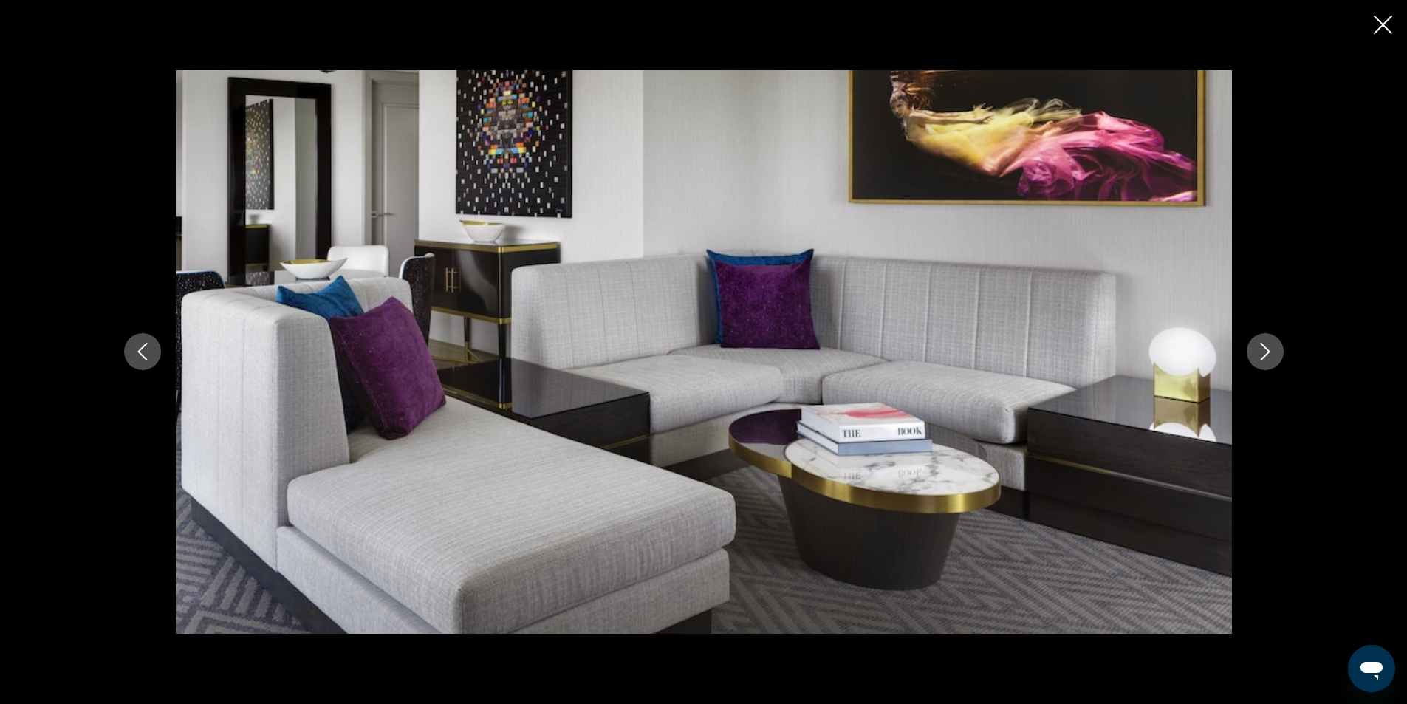
click at [1388, 23] on icon "Close slideshow" at bounding box center [1383, 25] width 18 height 18
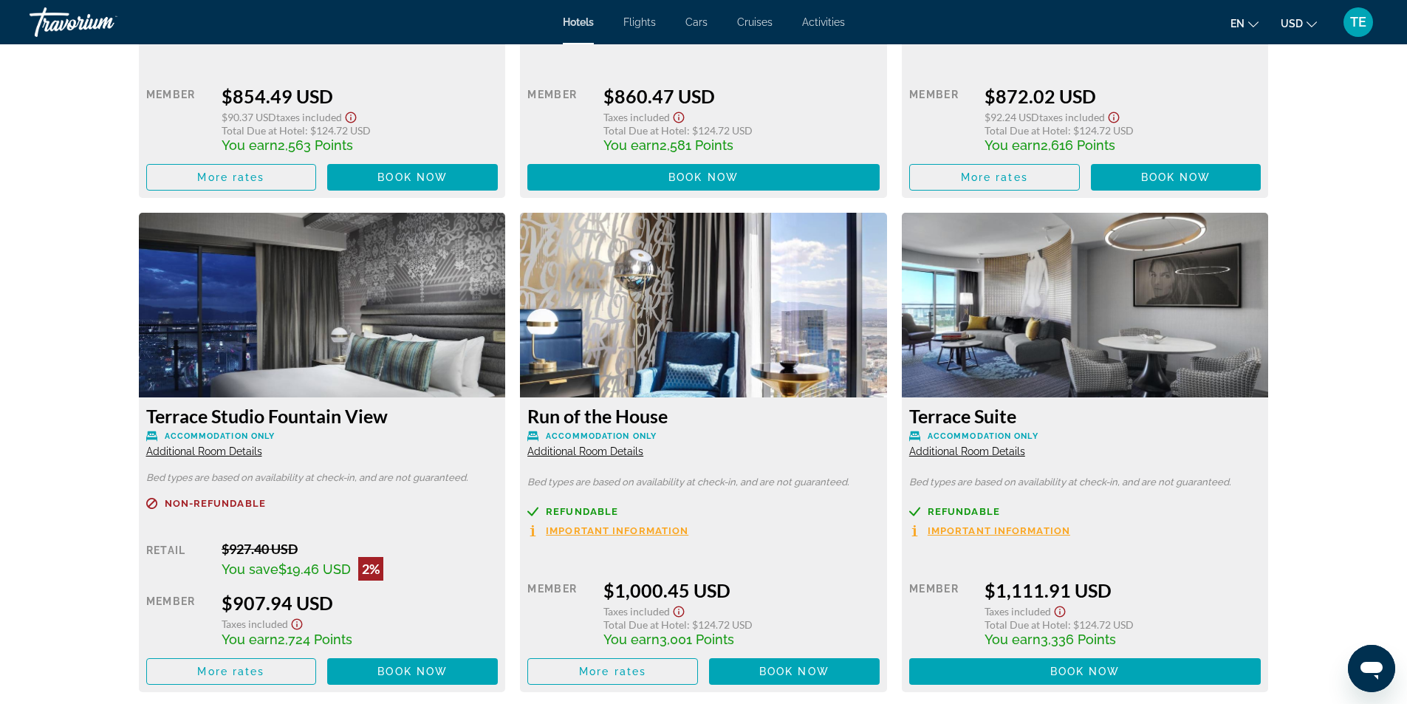
scroll to position [3472, 0]
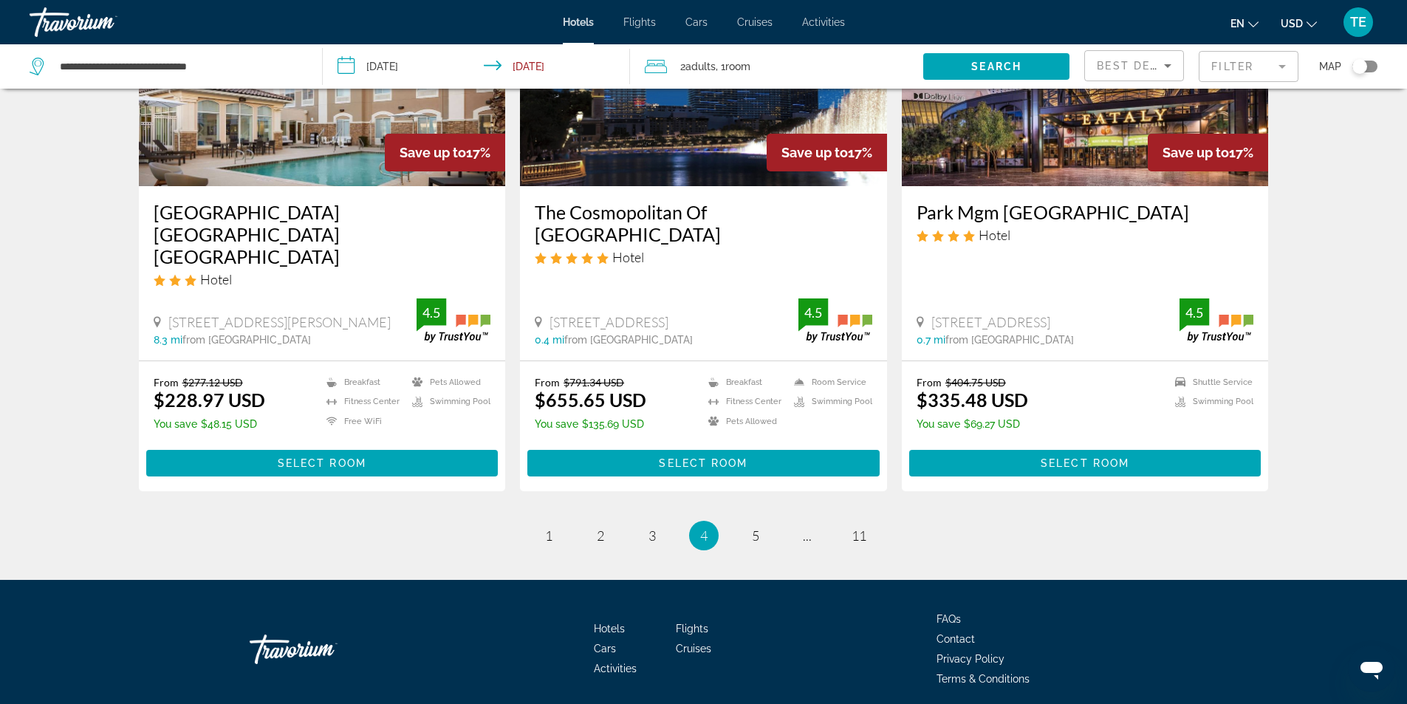
scroll to position [1773, 0]
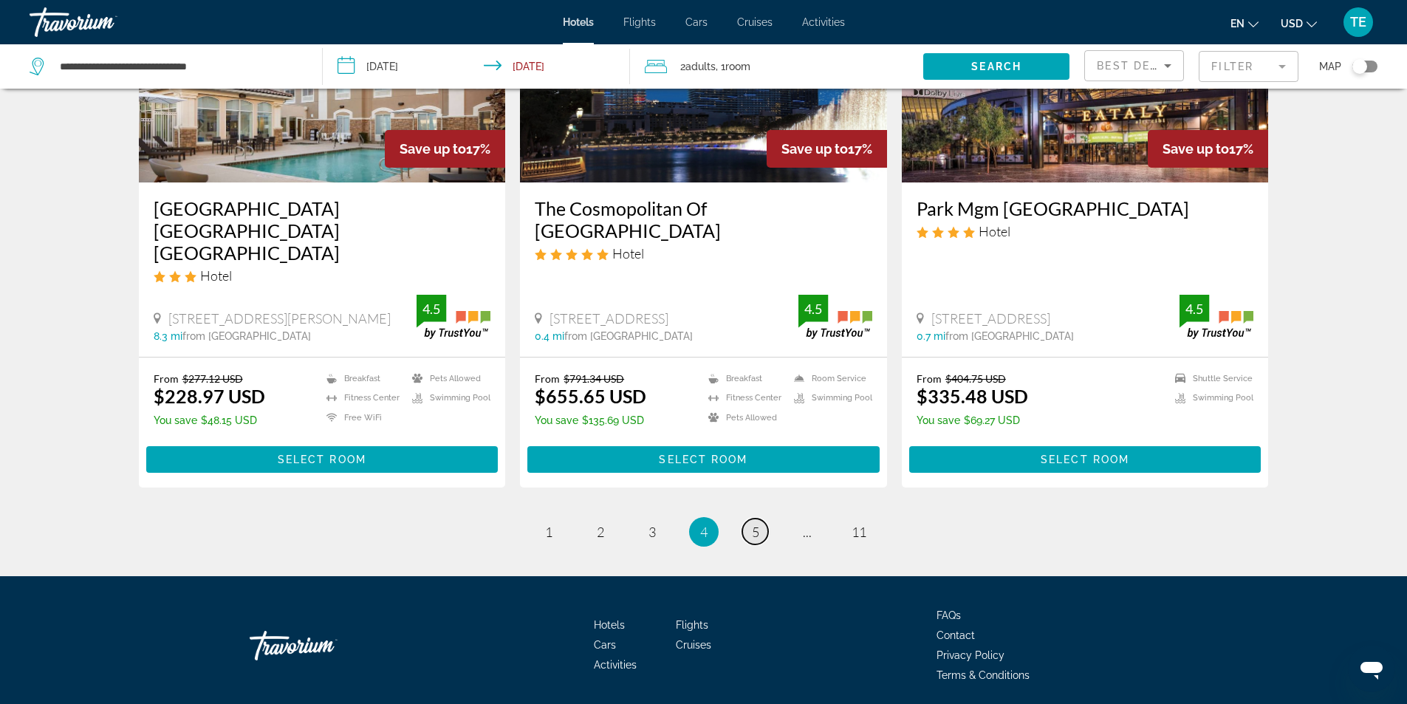
click at [748, 519] on link "page 5" at bounding box center [756, 532] width 26 height 26
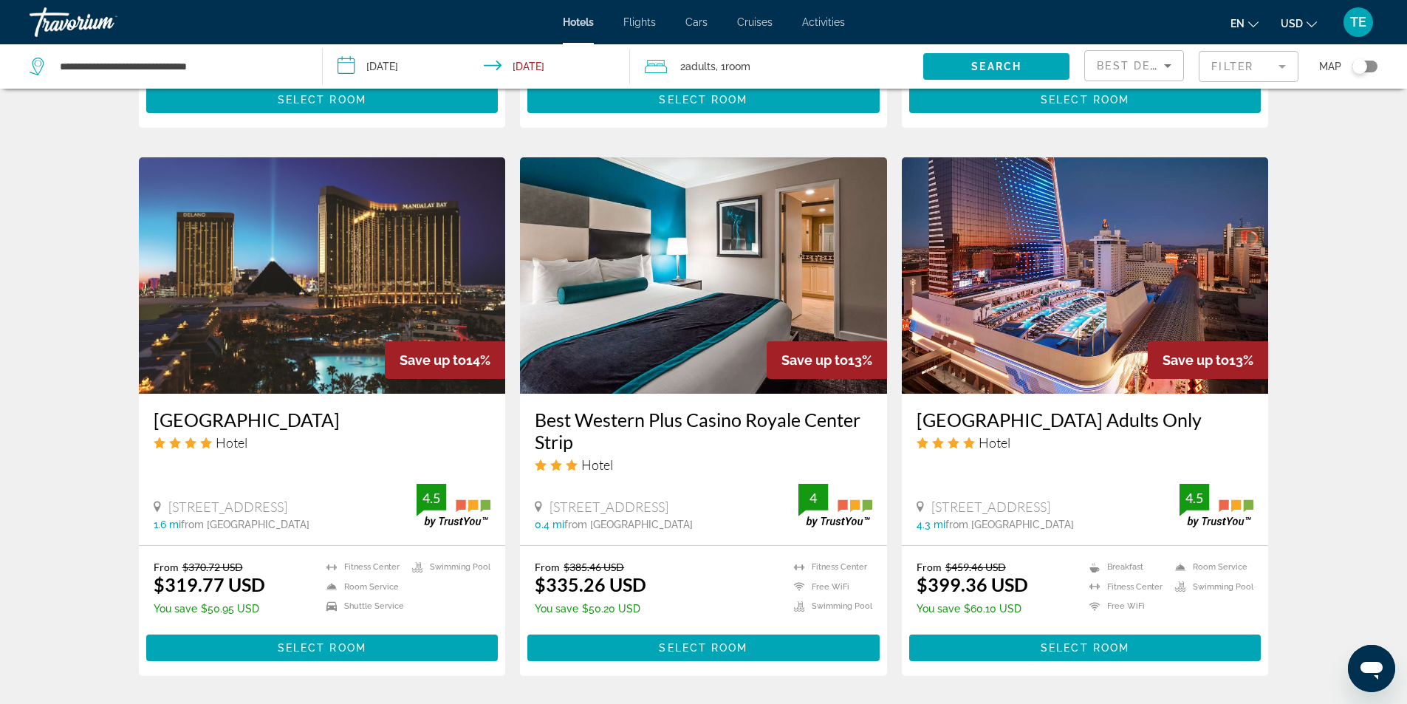
scroll to position [1108, 0]
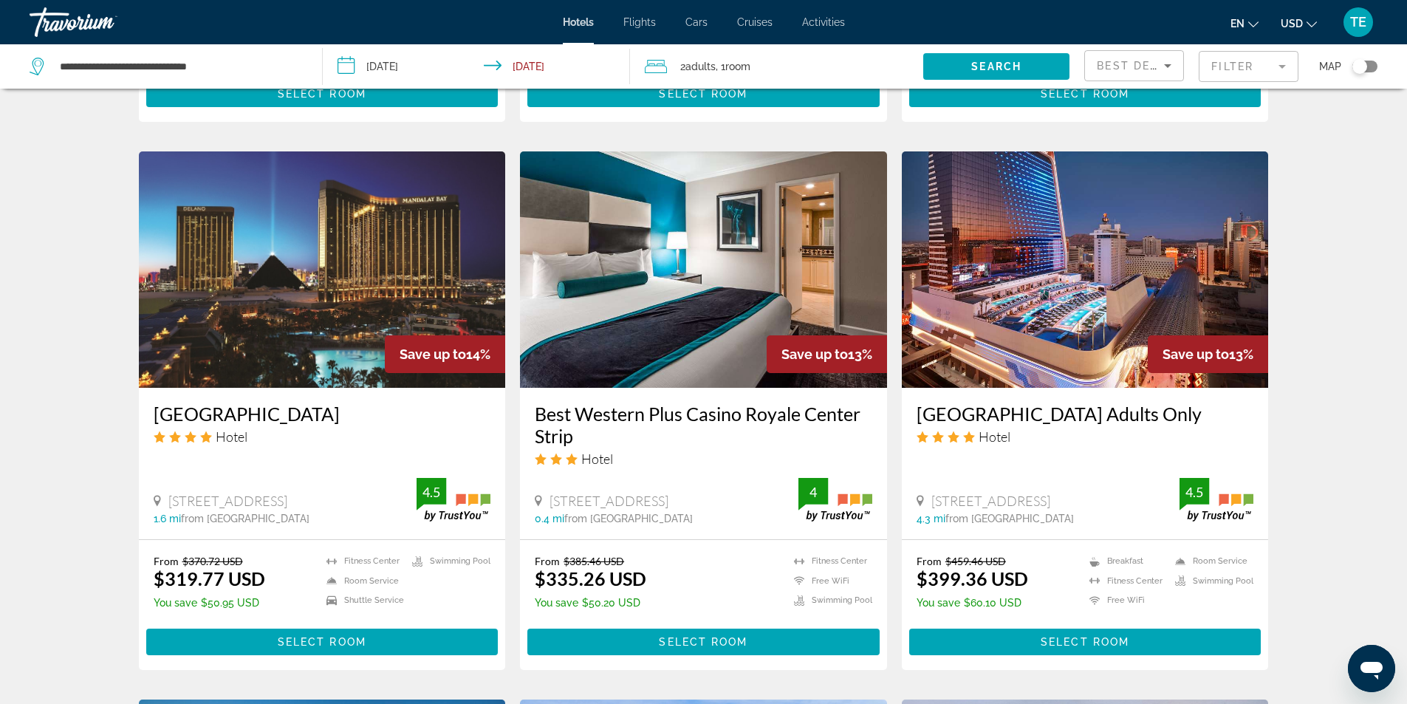
click at [381, 228] on img "Main content" at bounding box center [322, 269] width 367 height 236
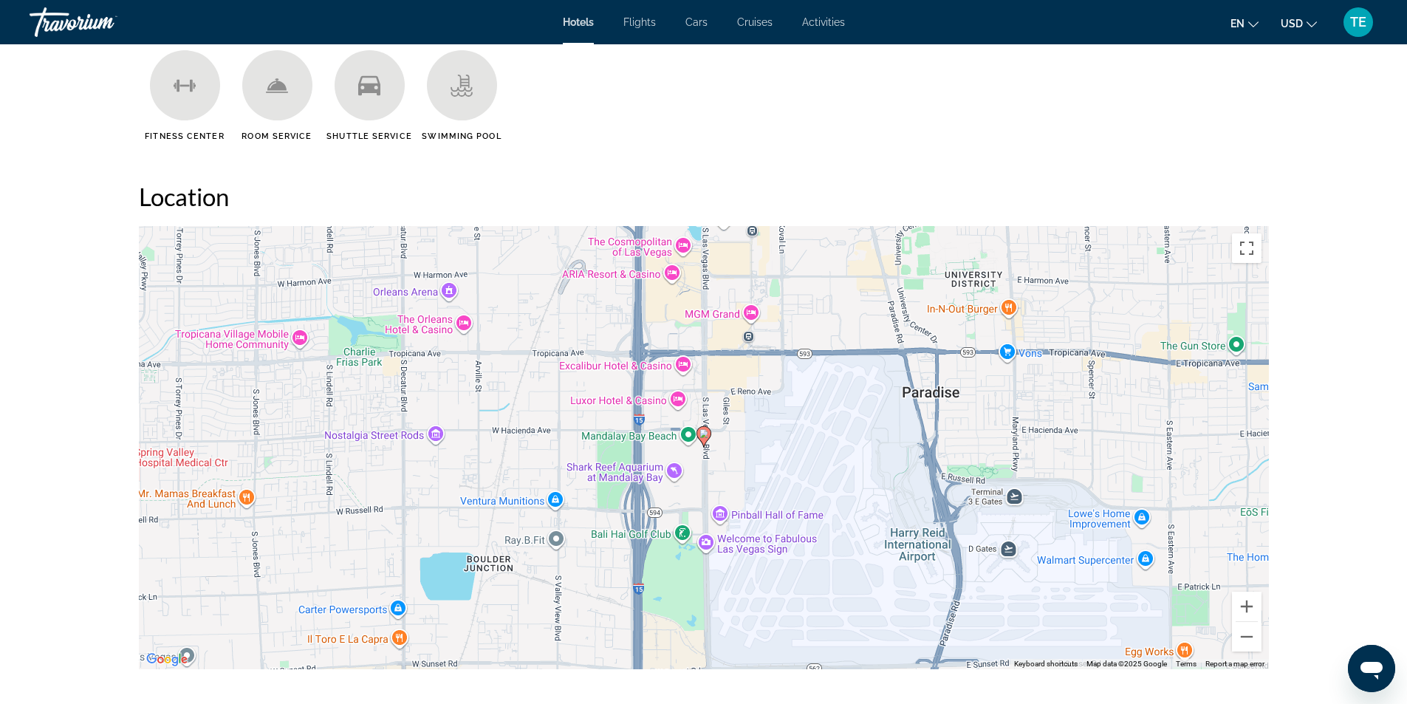
scroll to position [1330, 0]
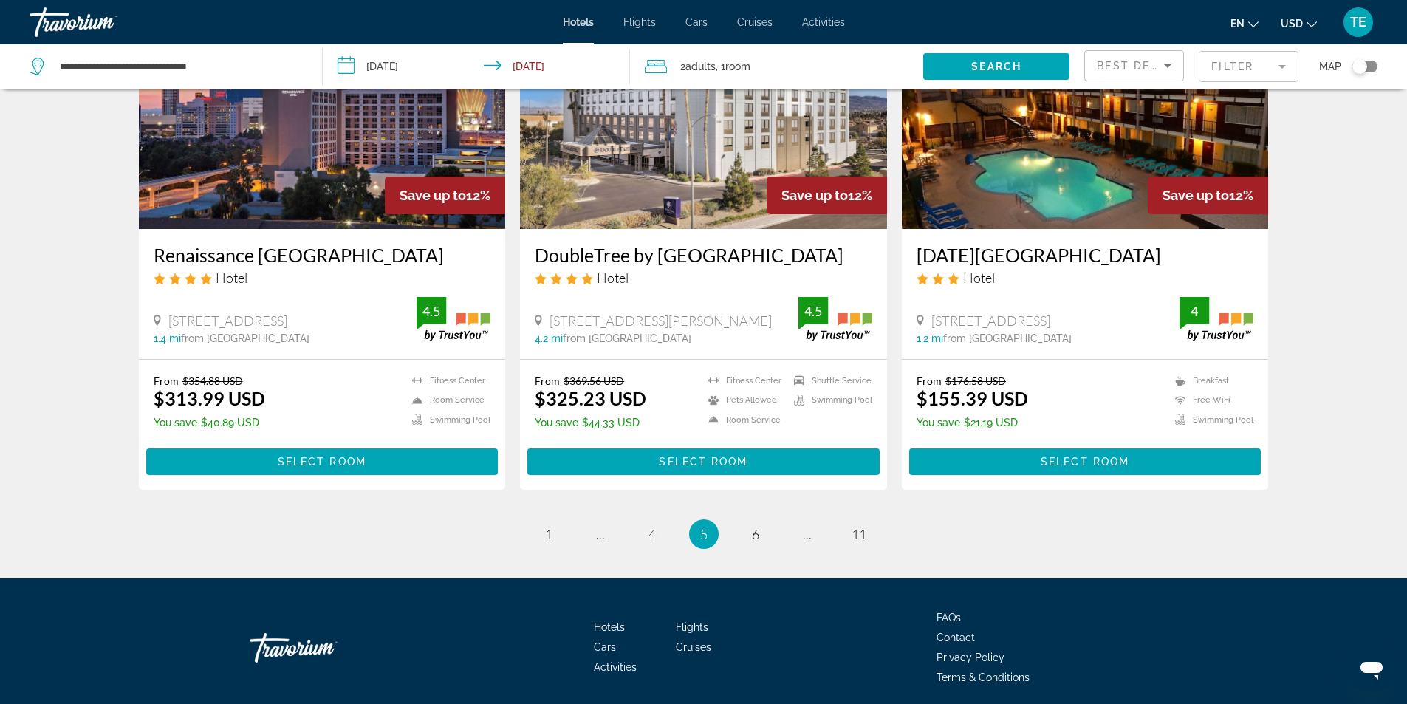
scroll to position [1826, 0]
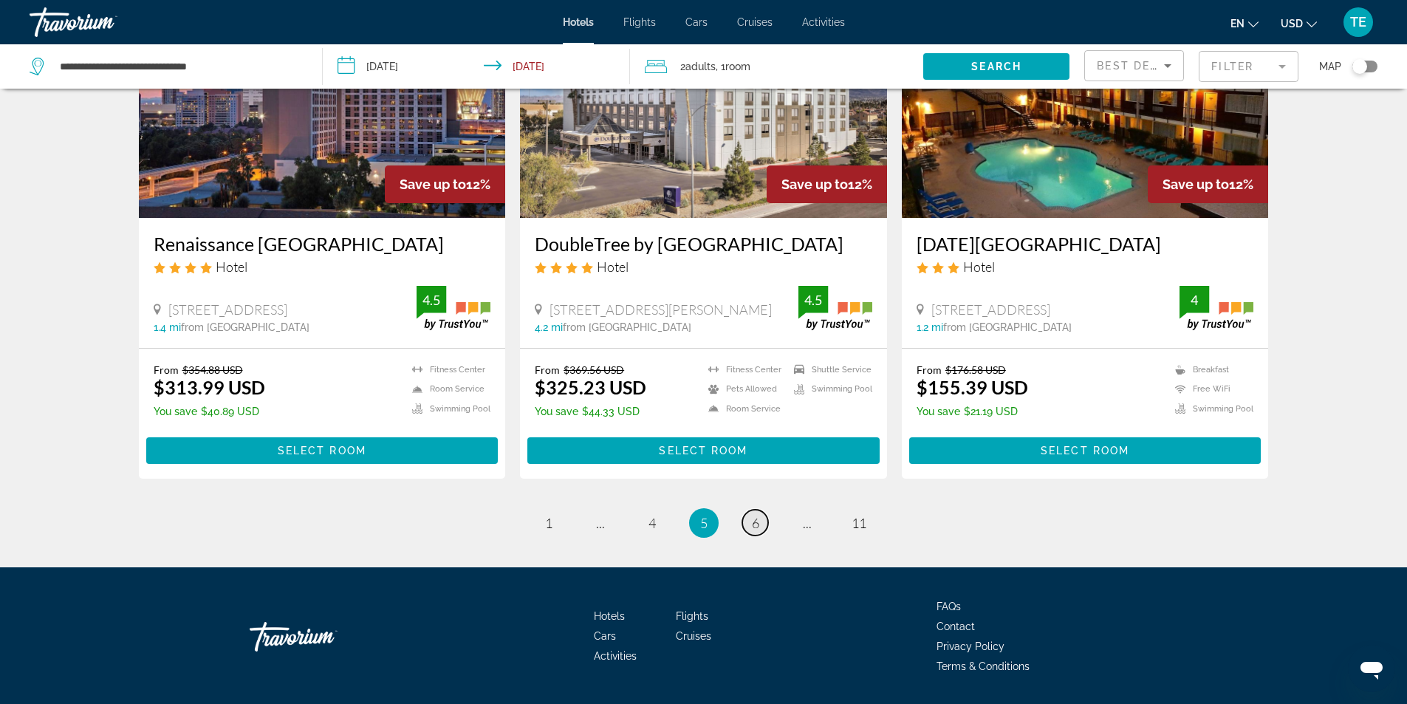
click at [752, 515] on span "6" at bounding box center [755, 523] width 7 height 16
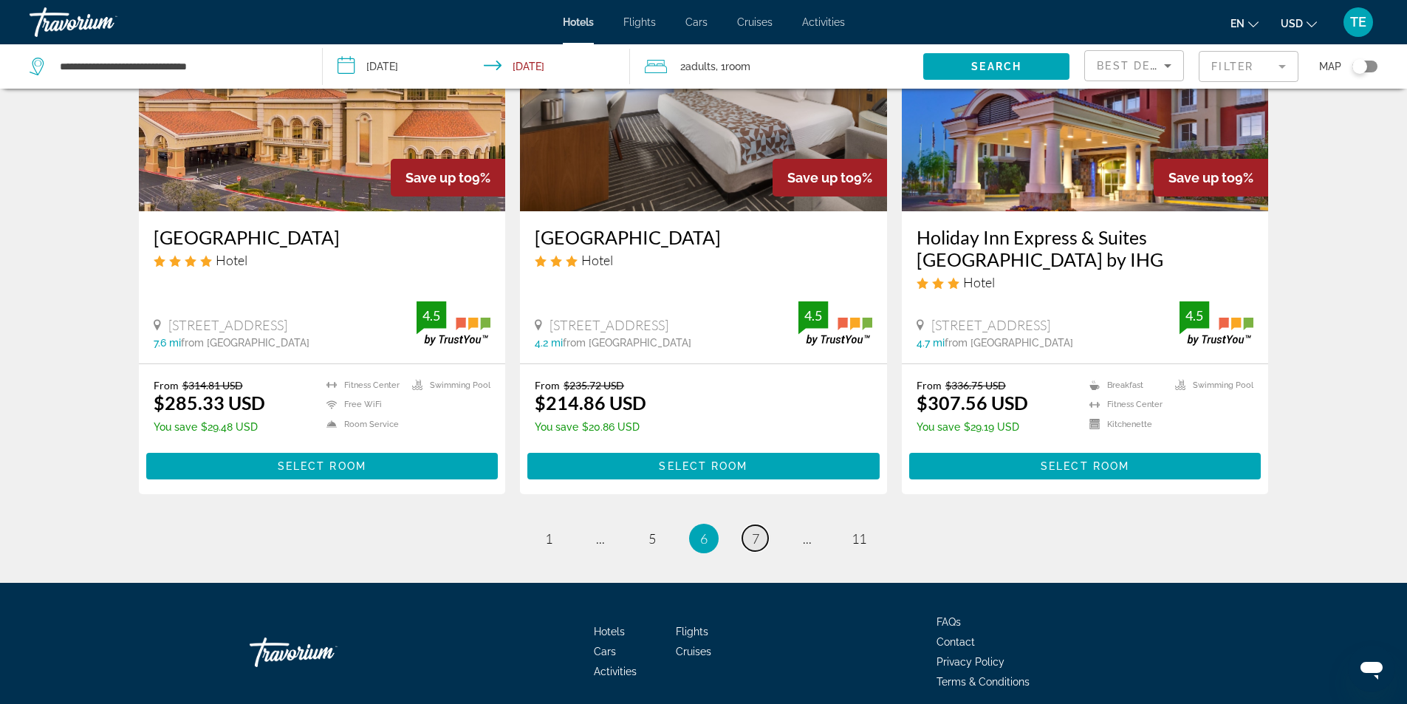
scroll to position [1849, 0]
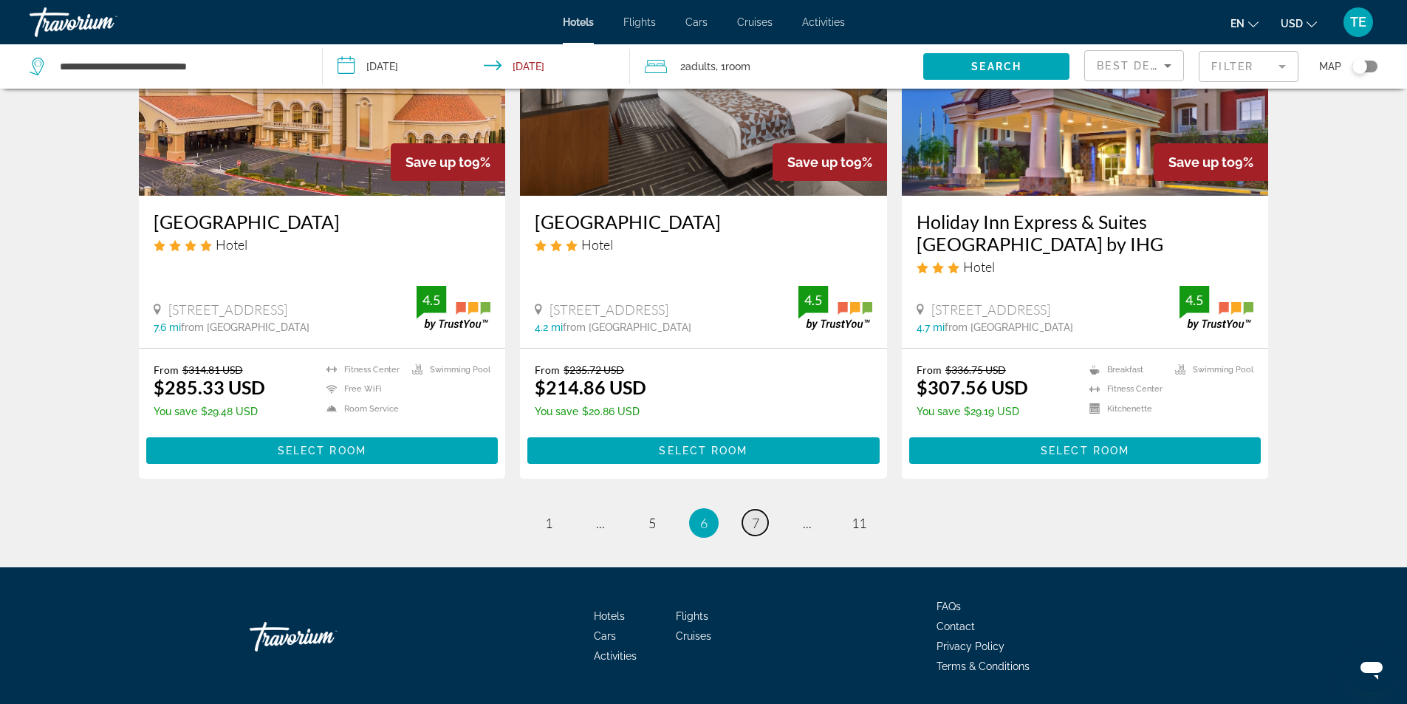
click at [759, 515] on span "7" at bounding box center [755, 523] width 7 height 16
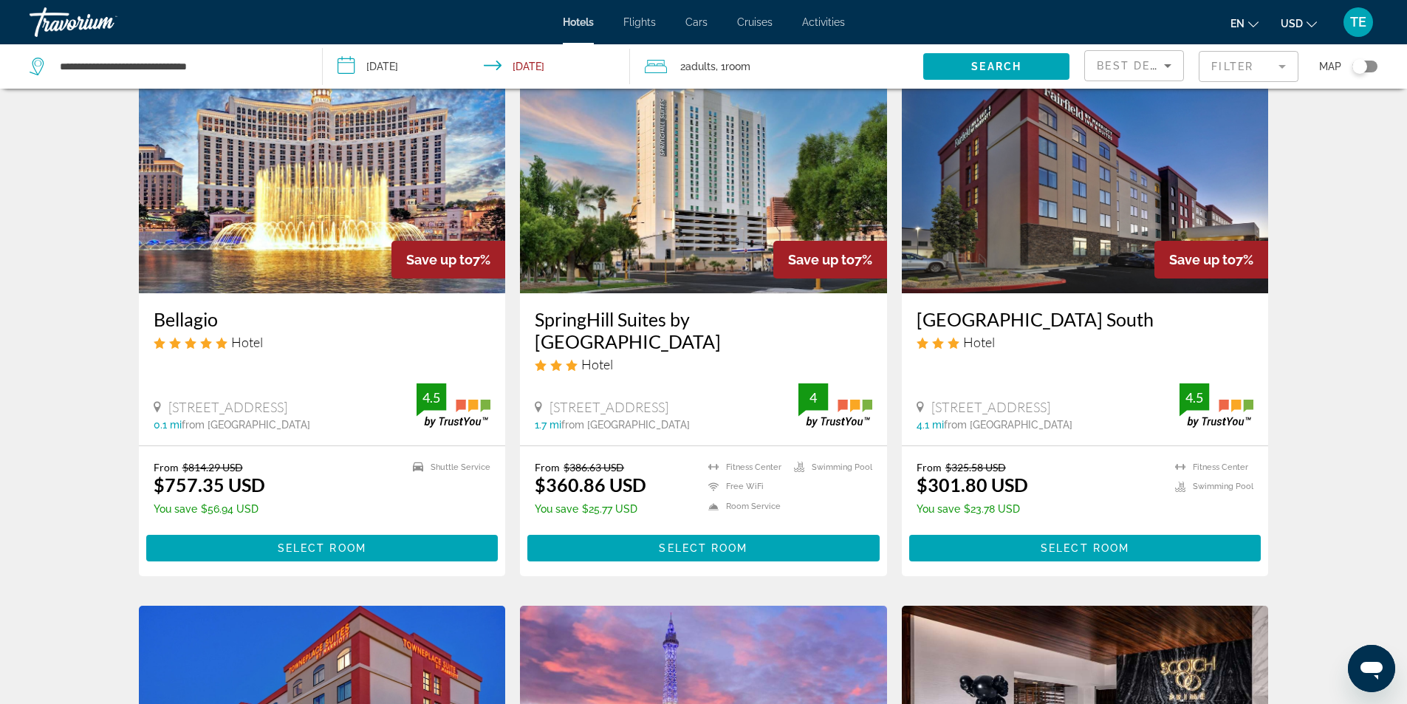
scroll to position [665, 0]
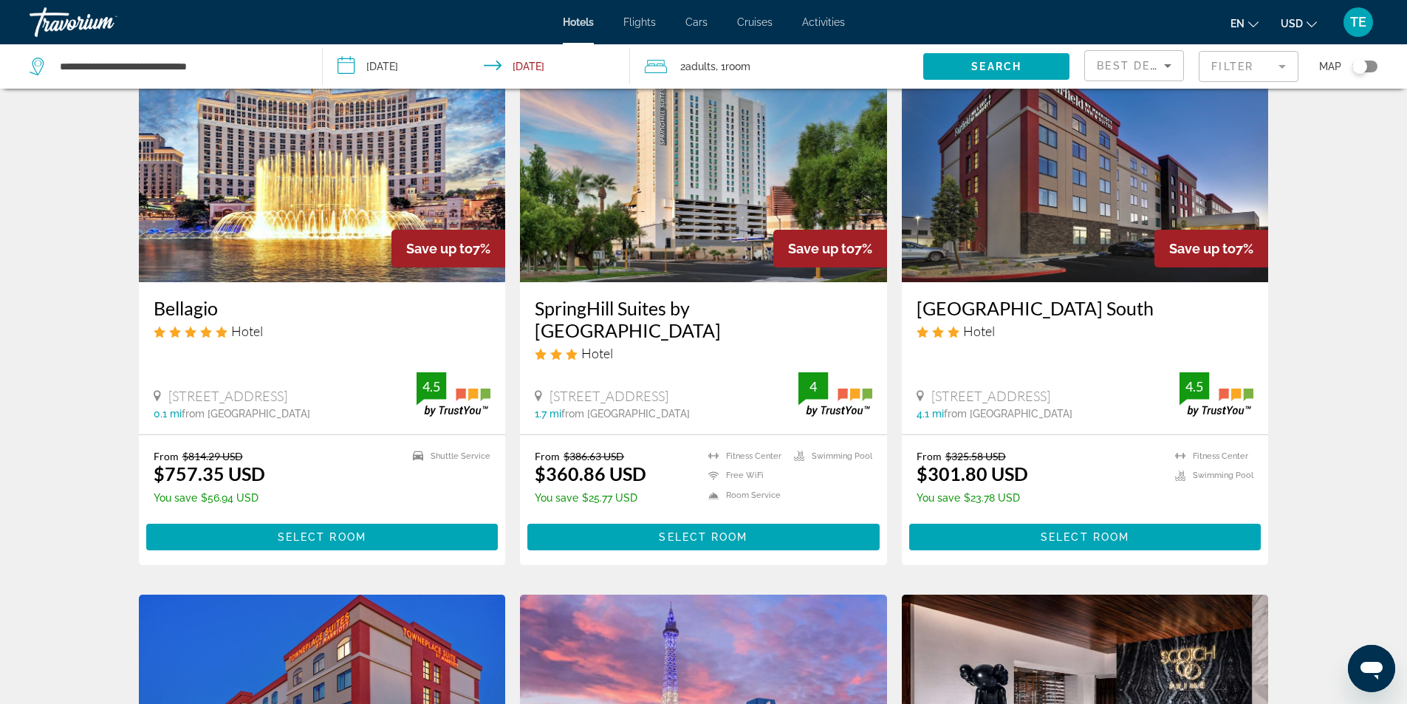
click at [321, 342] on div "Bellagio Hotel [STREET_ADDRESS] 0.1 mi from [GEOGRAPHIC_DATA] from hotel 4.5" at bounding box center [322, 357] width 367 height 151
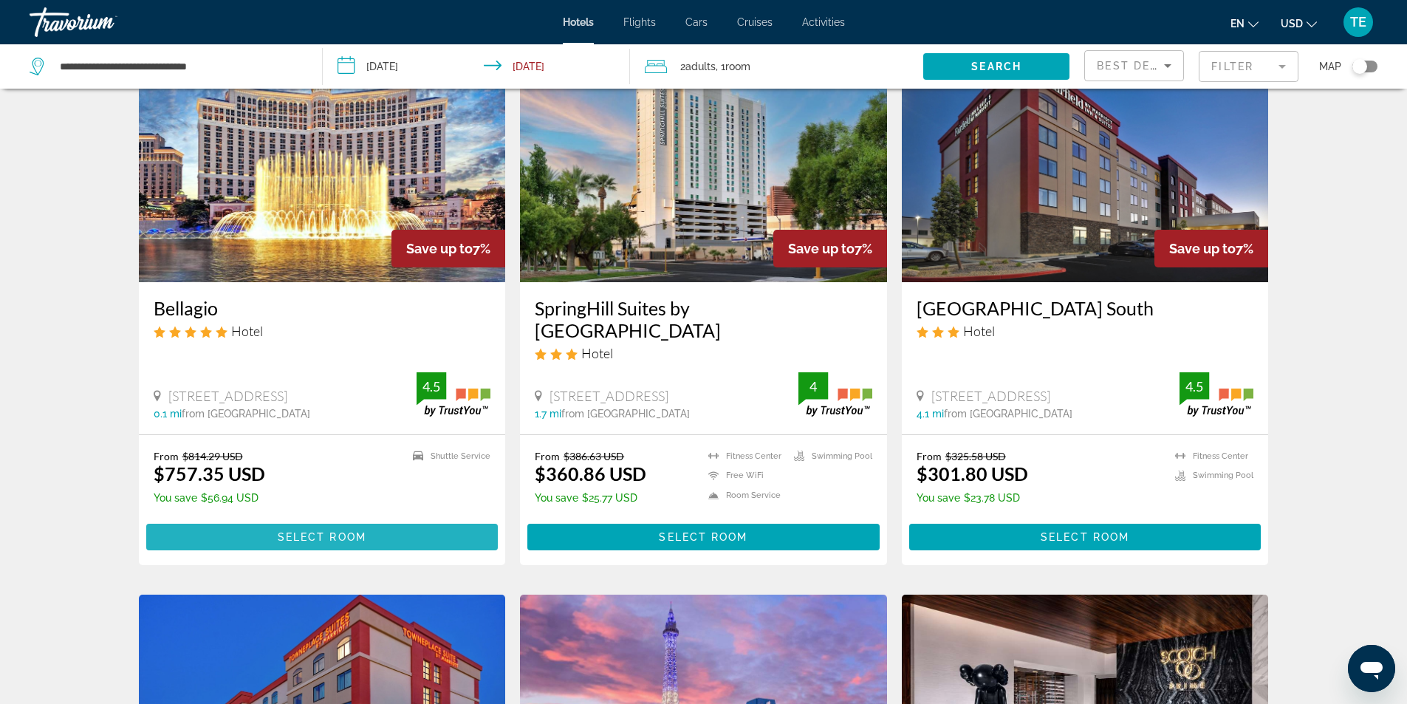
click at [332, 531] on span "Select Room" at bounding box center [322, 537] width 89 height 12
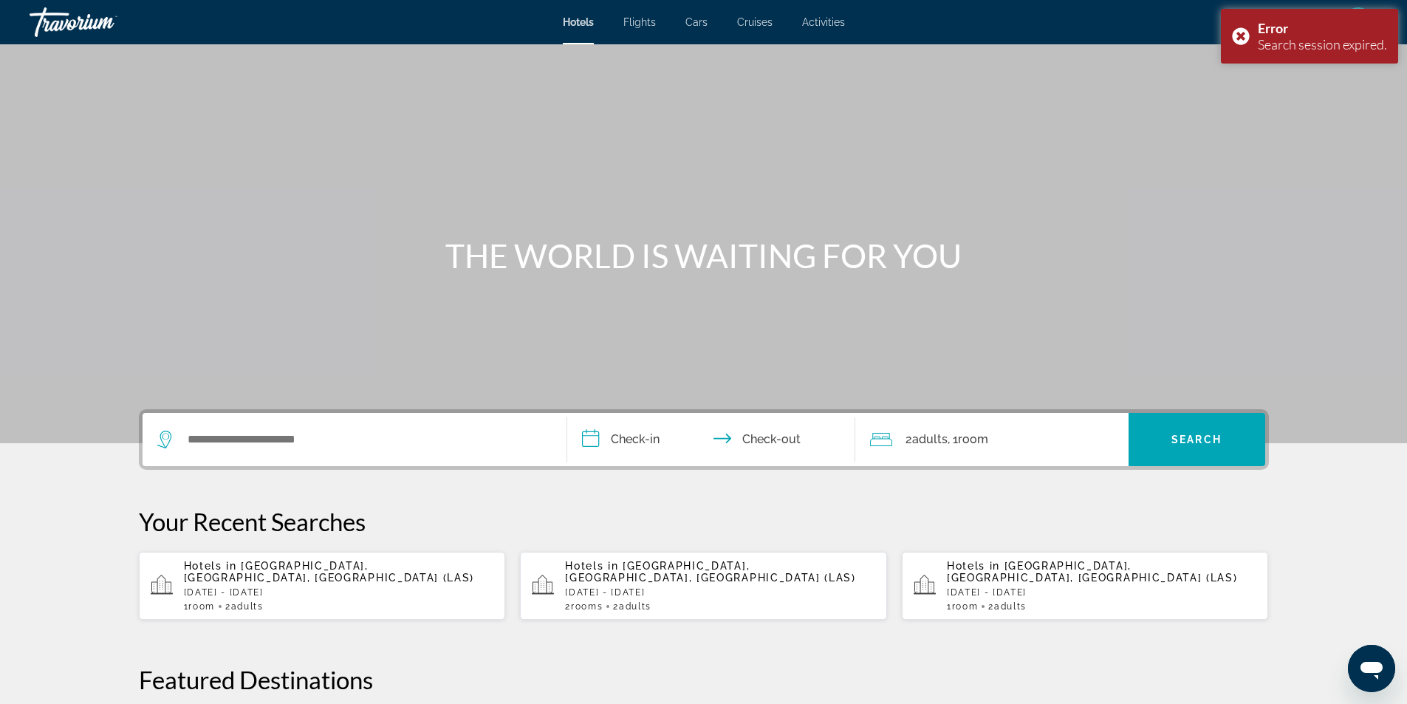
click at [304, 572] on div "Hotels in [GEOGRAPHIC_DATA], [GEOGRAPHIC_DATA], [GEOGRAPHIC_DATA] ([GEOGRAPHIC_…" at bounding box center [339, 586] width 310 height 52
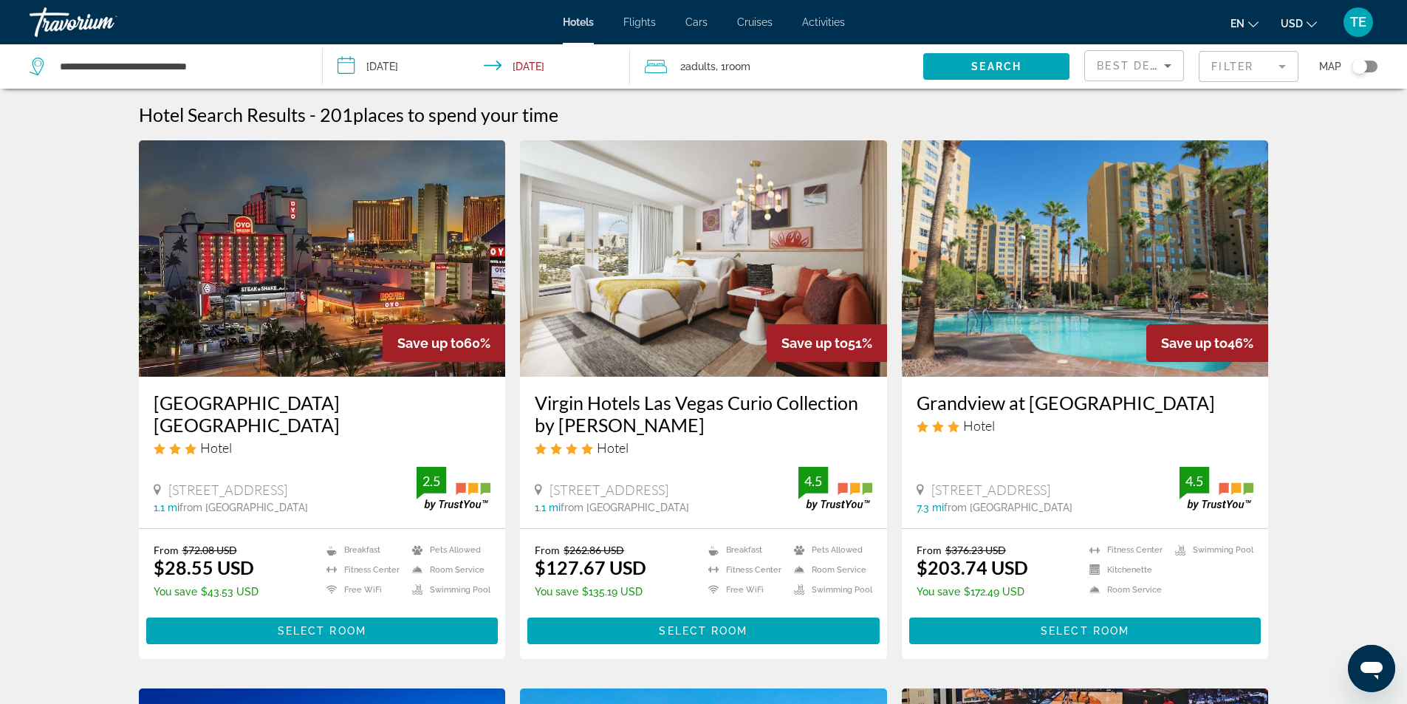
click at [1281, 69] on mat-form-field "Filter" at bounding box center [1249, 66] width 100 height 31
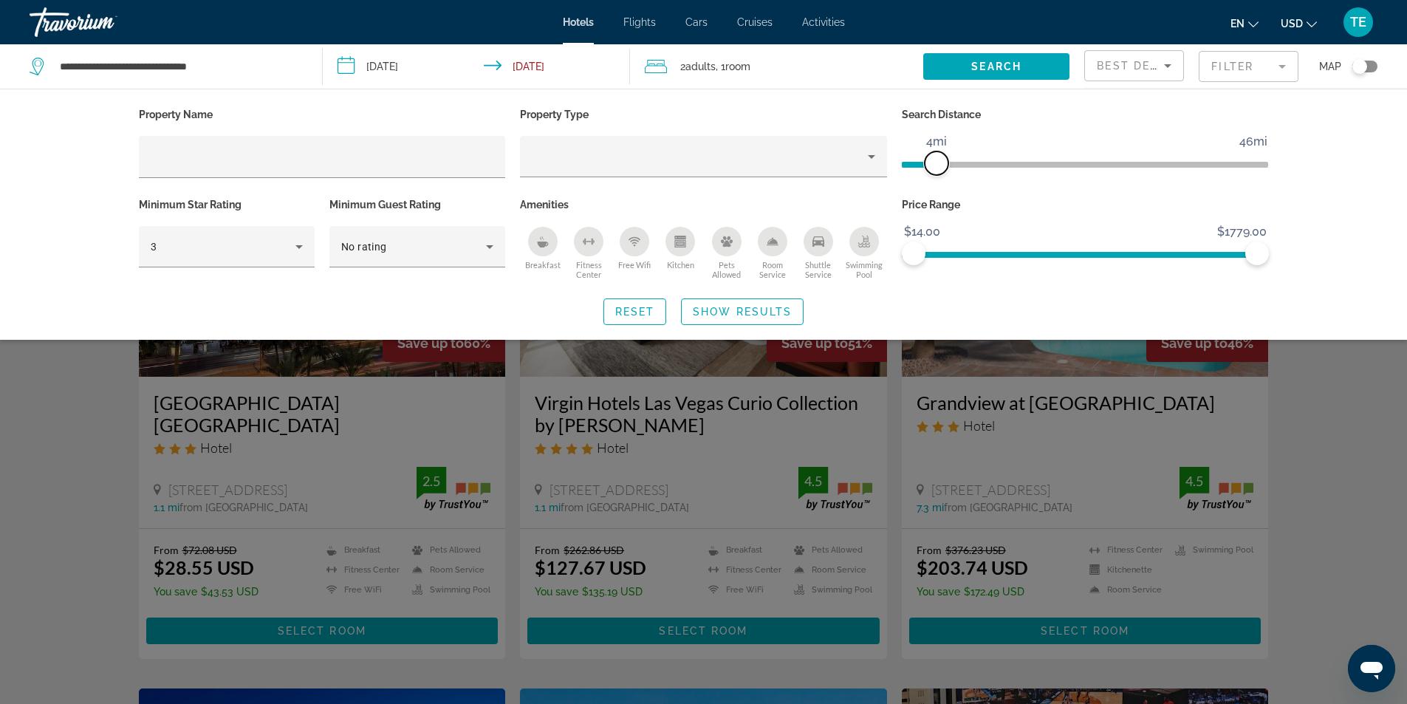
drag, startPoint x: 1136, startPoint y: 163, endPoint x: 938, endPoint y: 171, distance: 198.1
click at [938, 171] on span "ngx-slider" at bounding box center [937, 163] width 24 height 24
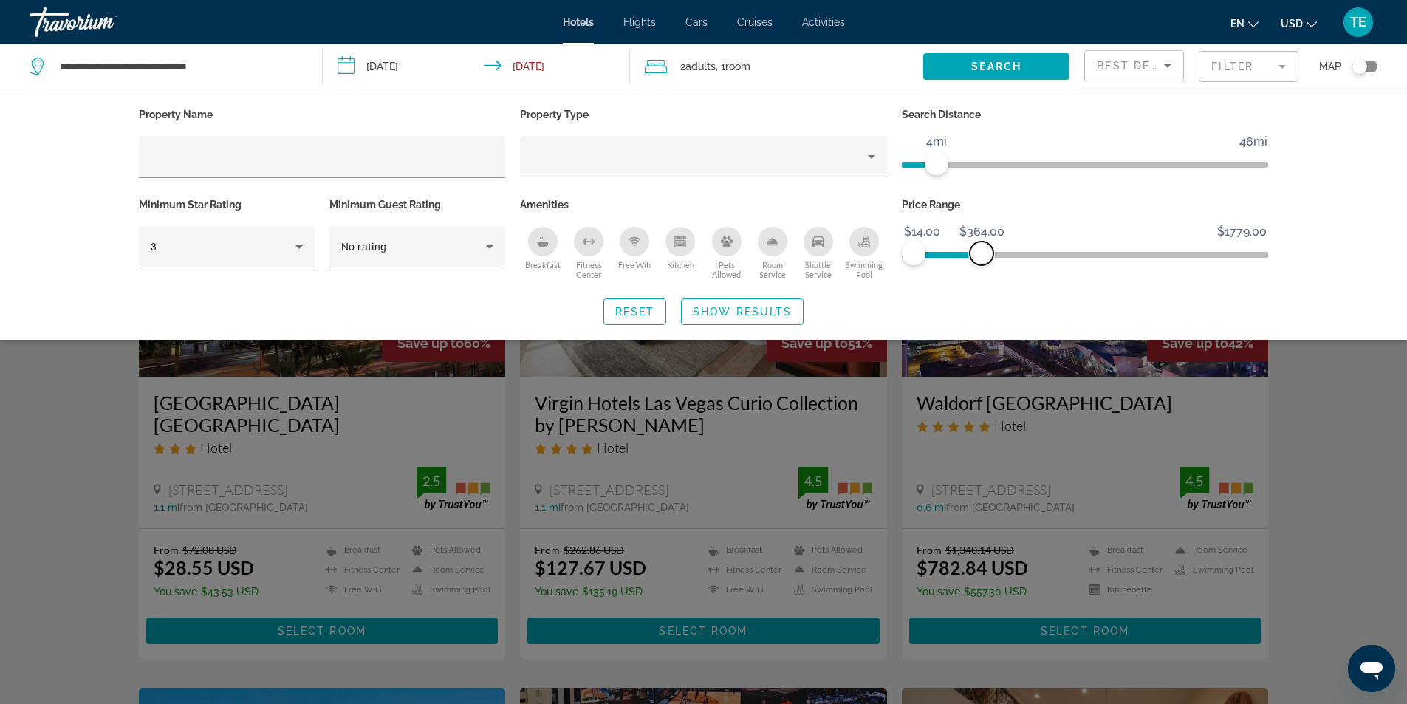
drag, startPoint x: 1257, startPoint y: 253, endPoint x: 982, endPoint y: 250, distance: 275.6
click at [982, 250] on span "ngx-slider-max" at bounding box center [982, 254] width 24 height 24
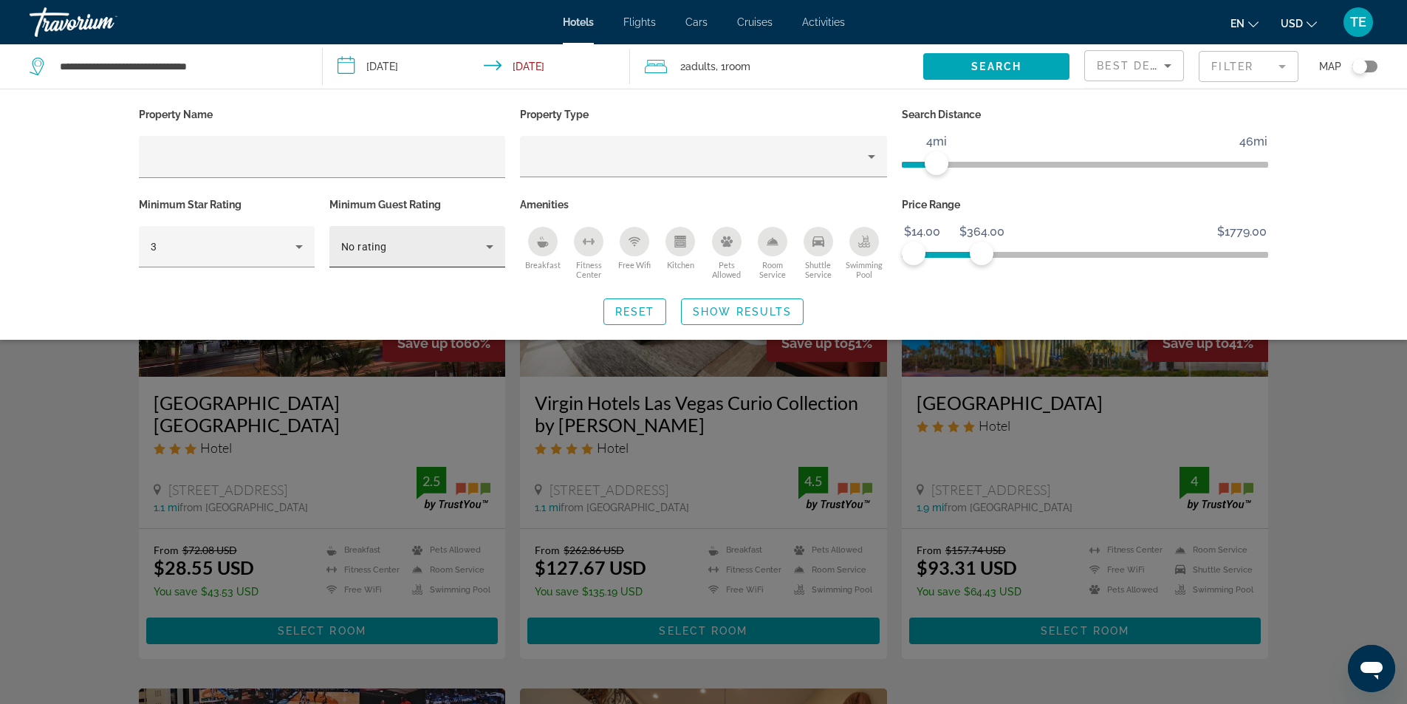
click at [491, 245] on icon "Hotel Filters" at bounding box center [489, 247] width 7 height 4
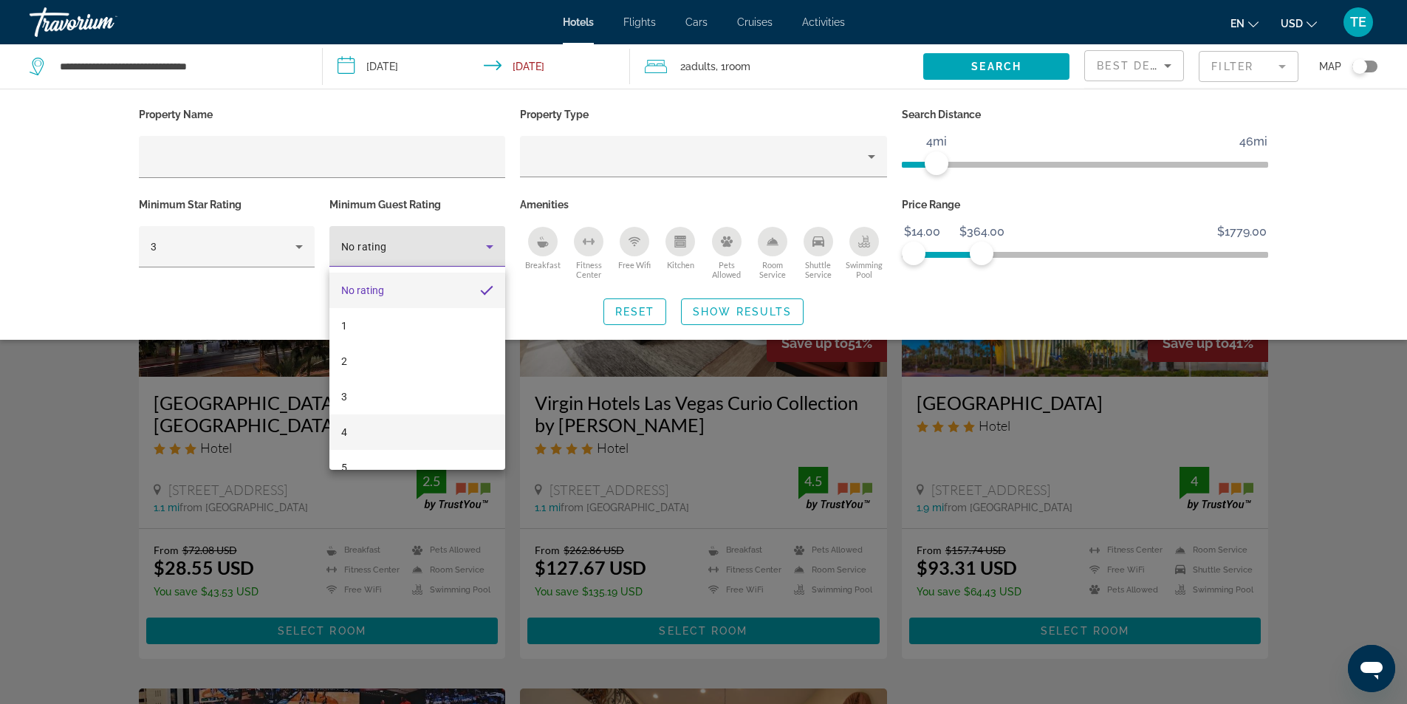
click at [380, 438] on mat-option "4" at bounding box center [418, 431] width 176 height 35
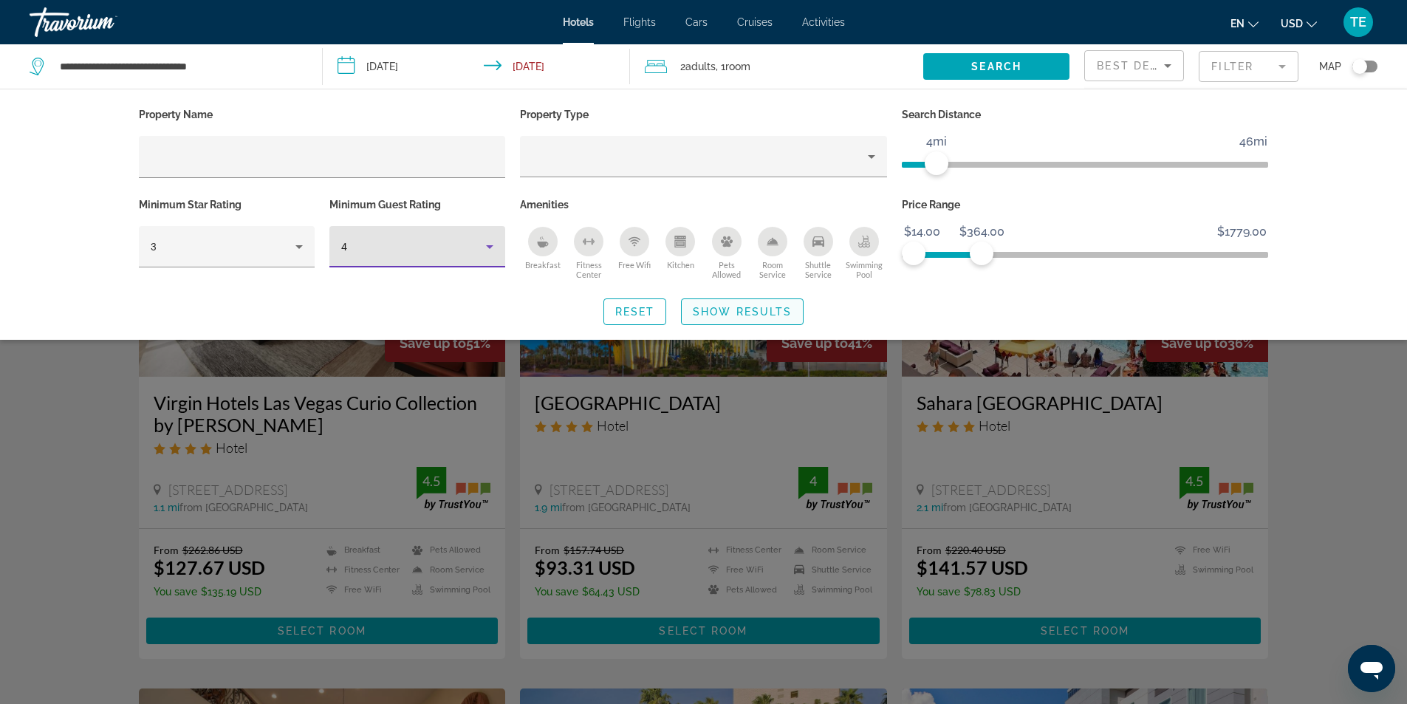
click at [739, 313] on span "Show Results" at bounding box center [742, 312] width 99 height 12
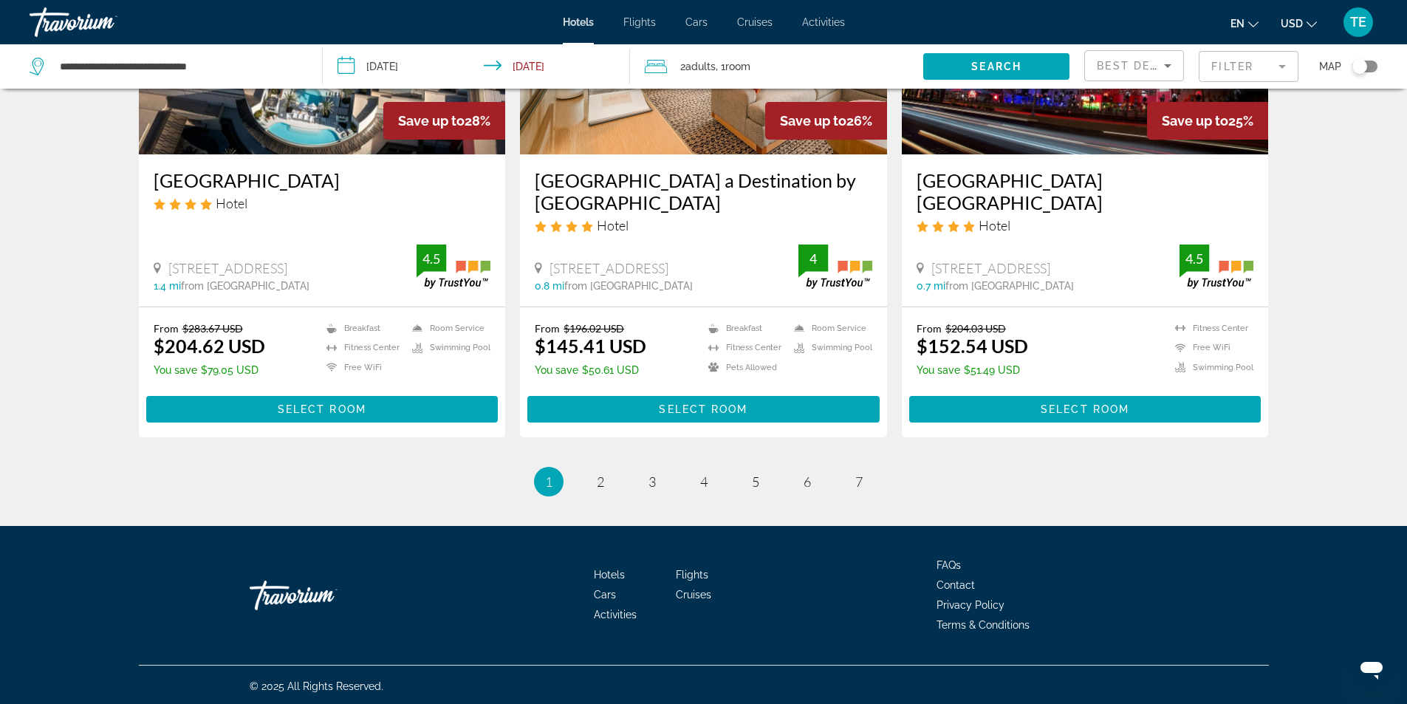
scroll to position [1871, 0]
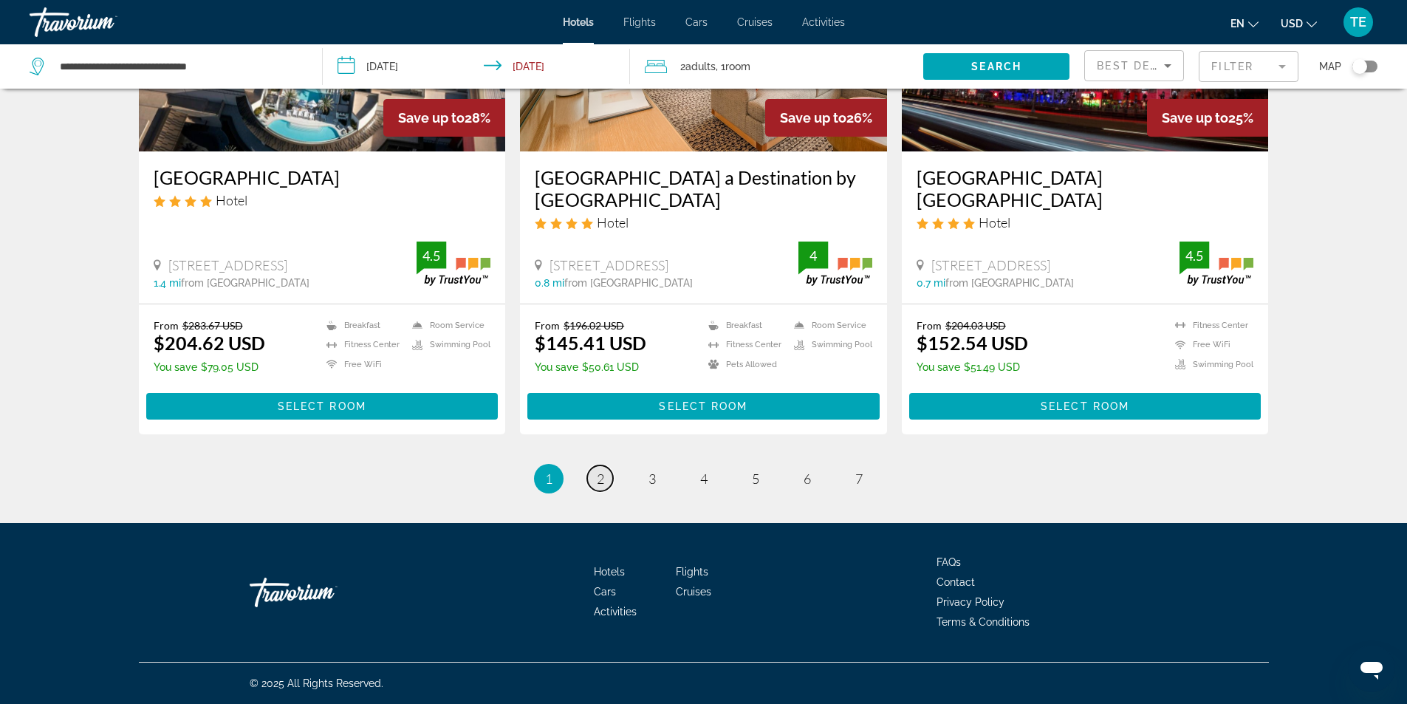
click at [600, 481] on span "2" at bounding box center [600, 479] width 7 height 16
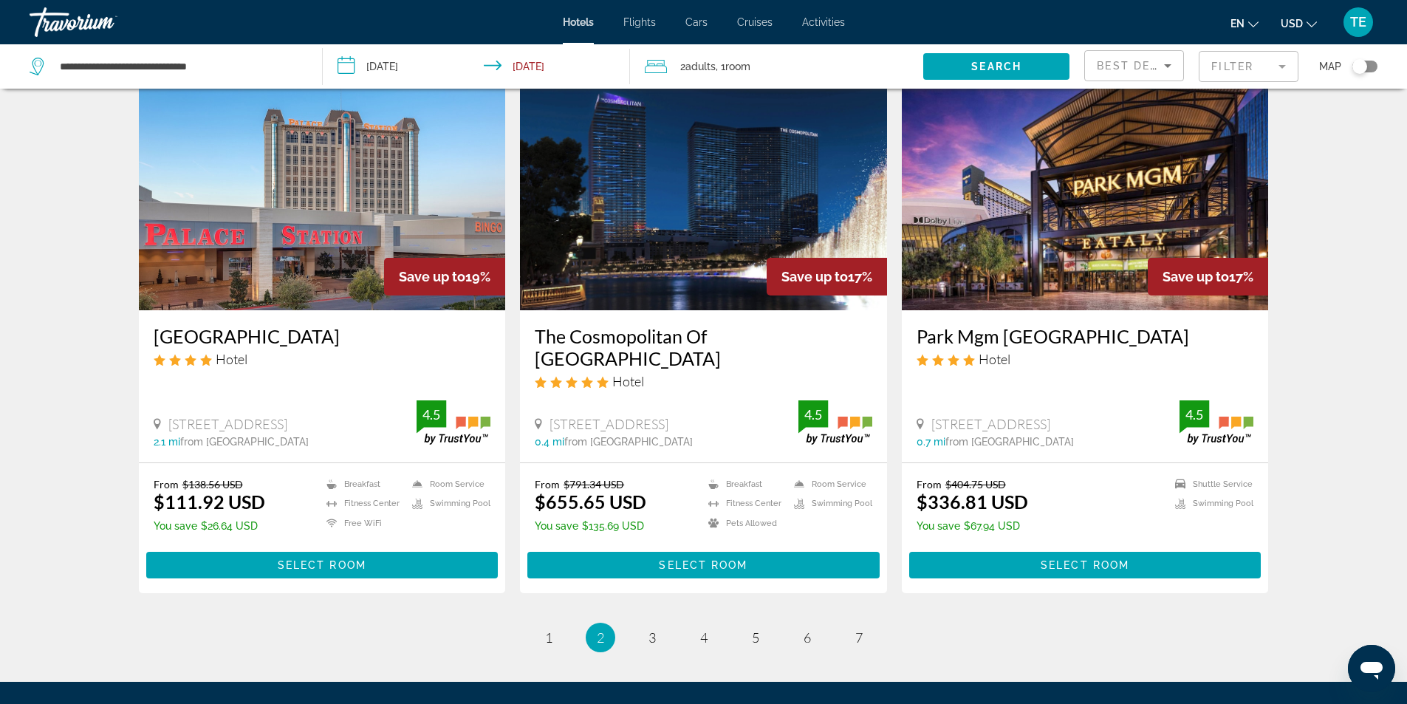
scroll to position [1699, 0]
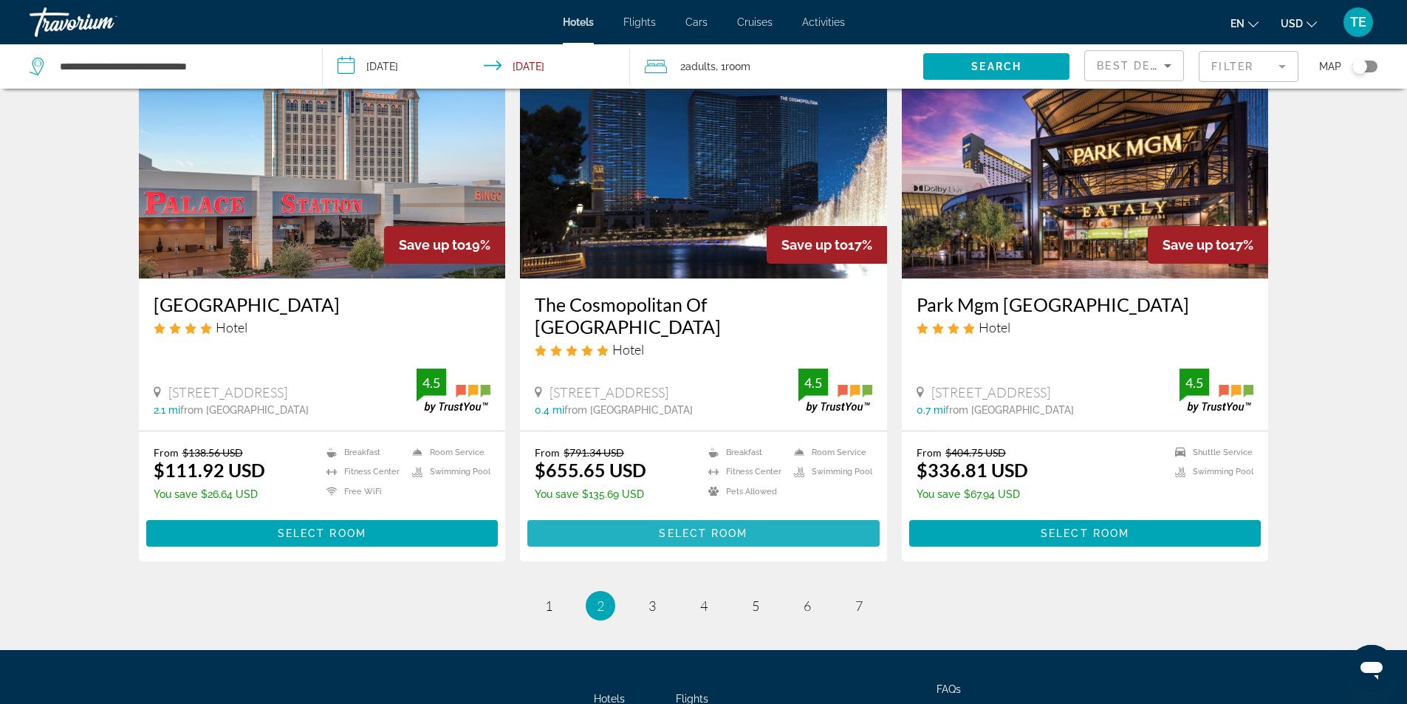
click at [705, 536] on span "Select Room" at bounding box center [703, 534] width 89 height 12
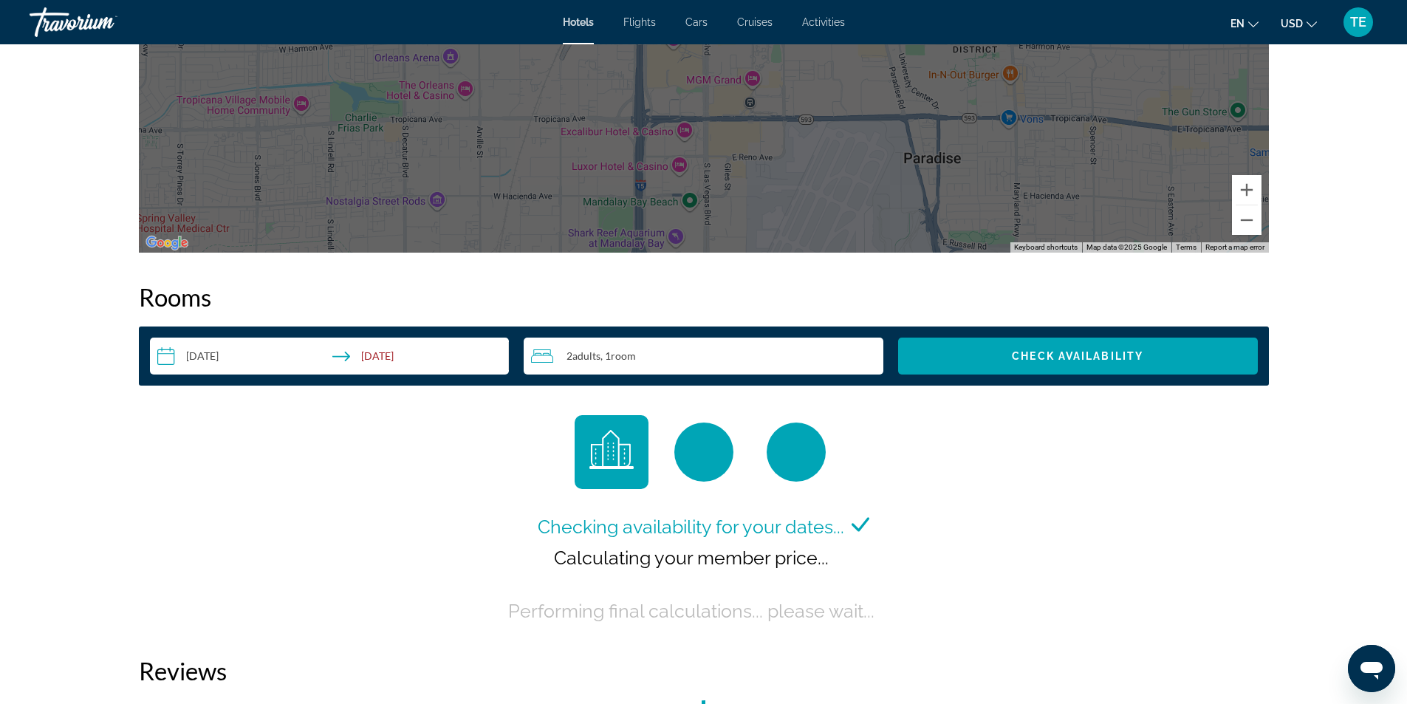
scroll to position [1773, 0]
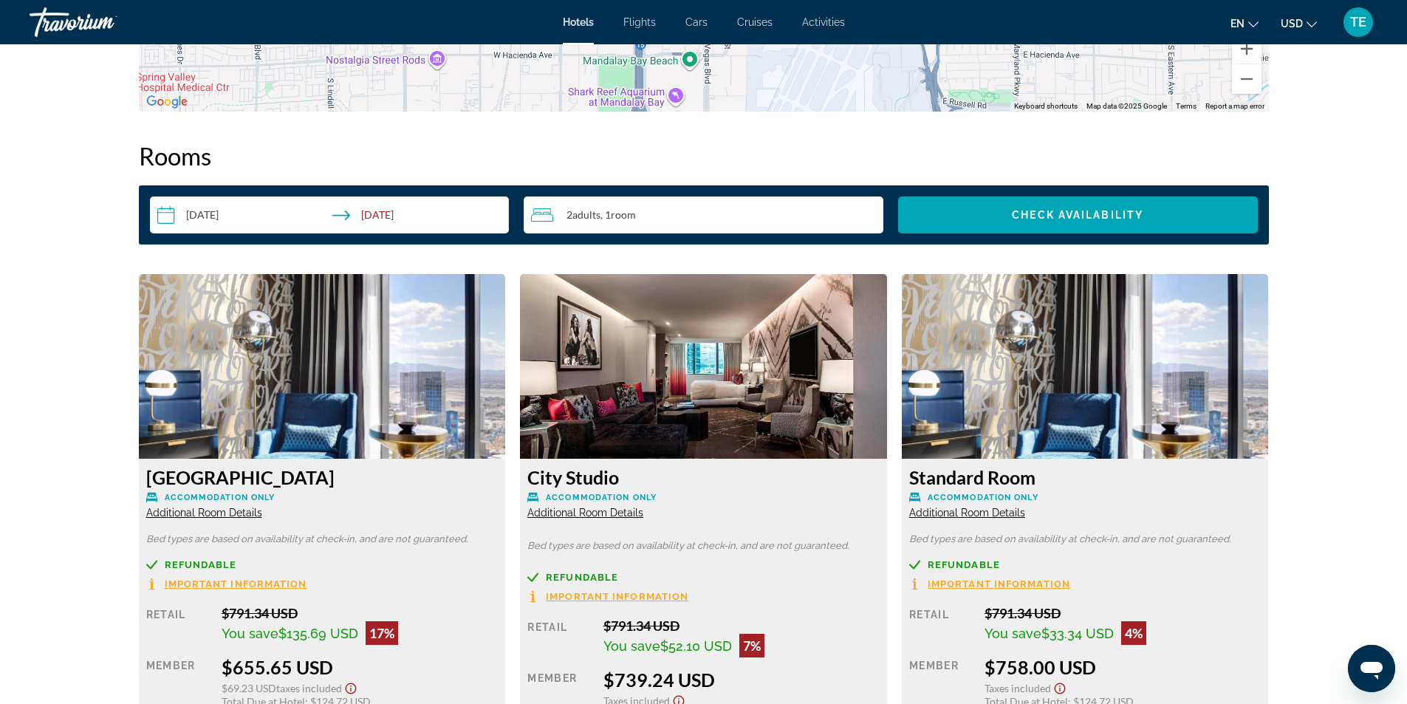
click at [576, 507] on span "Additional Room Details" at bounding box center [586, 513] width 116 height 12
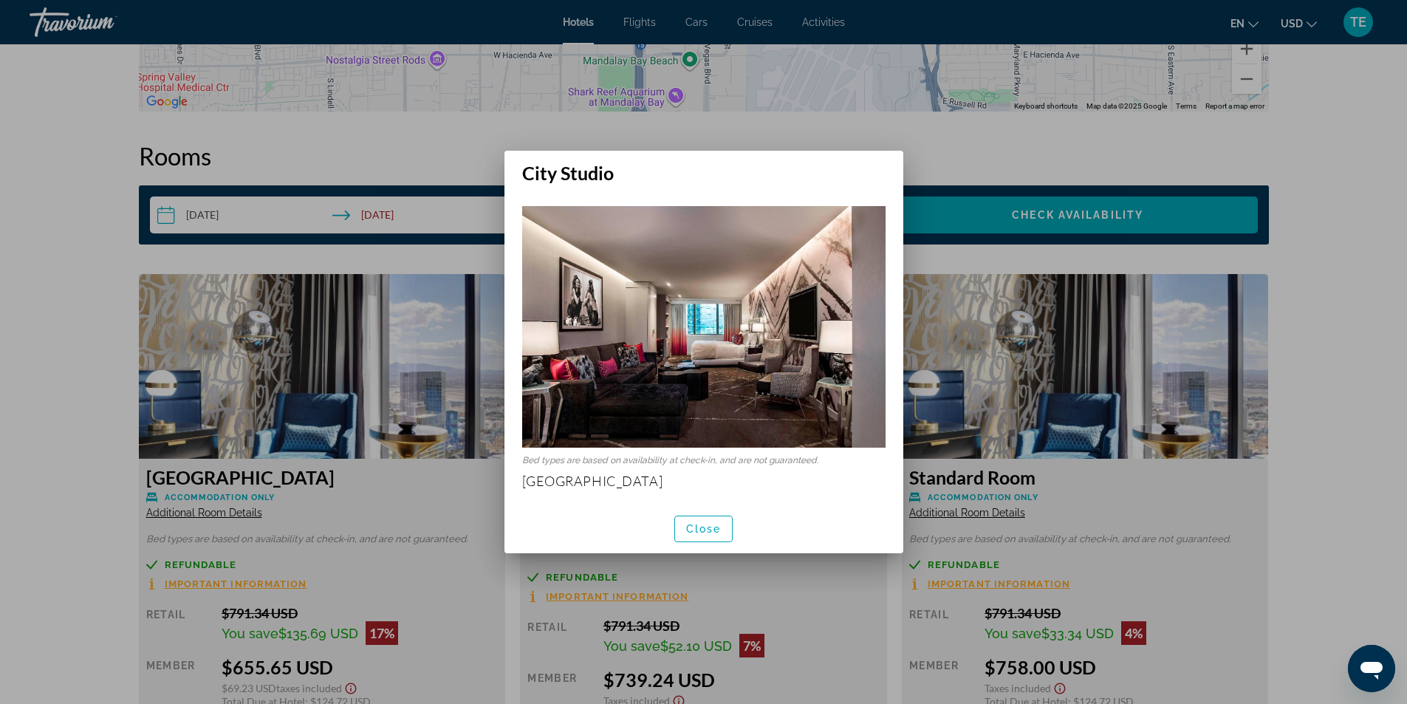
scroll to position [0, 0]
click at [712, 538] on span "button" at bounding box center [704, 528] width 58 height 35
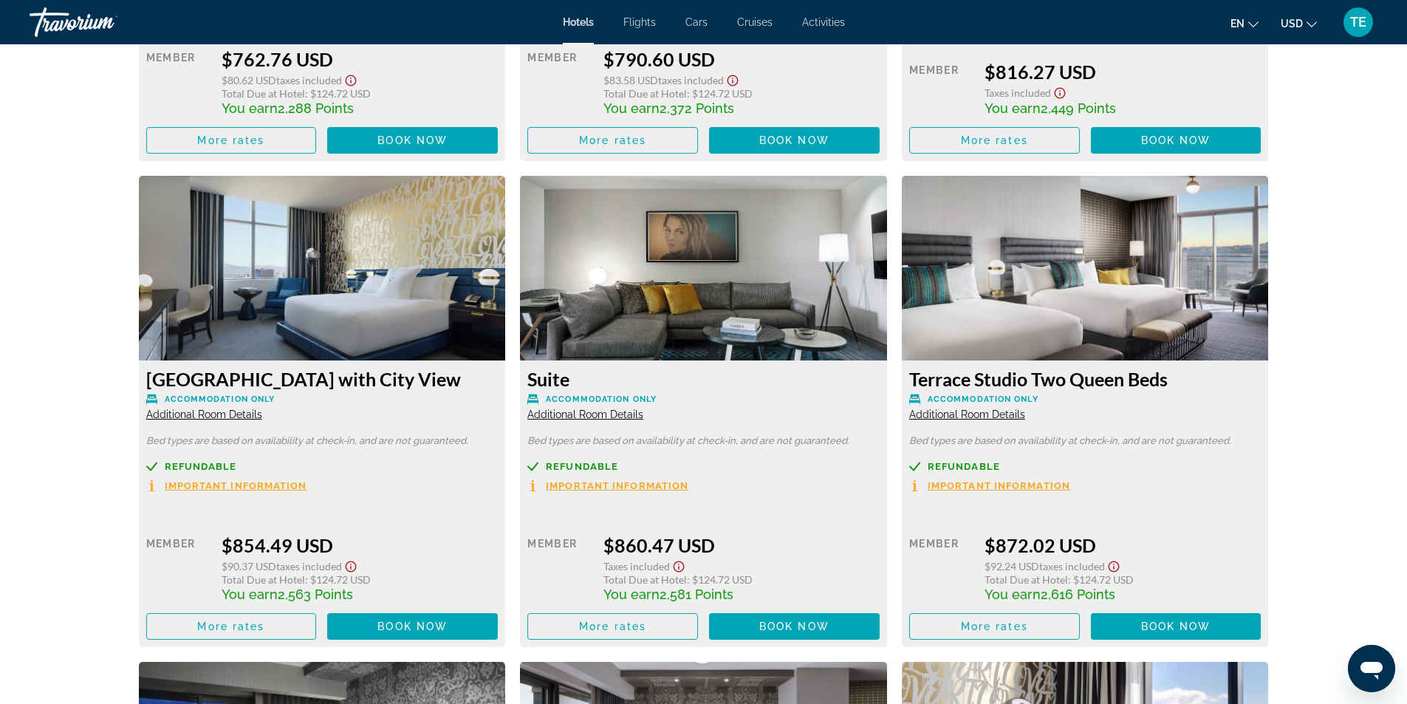
scroll to position [2881, 0]
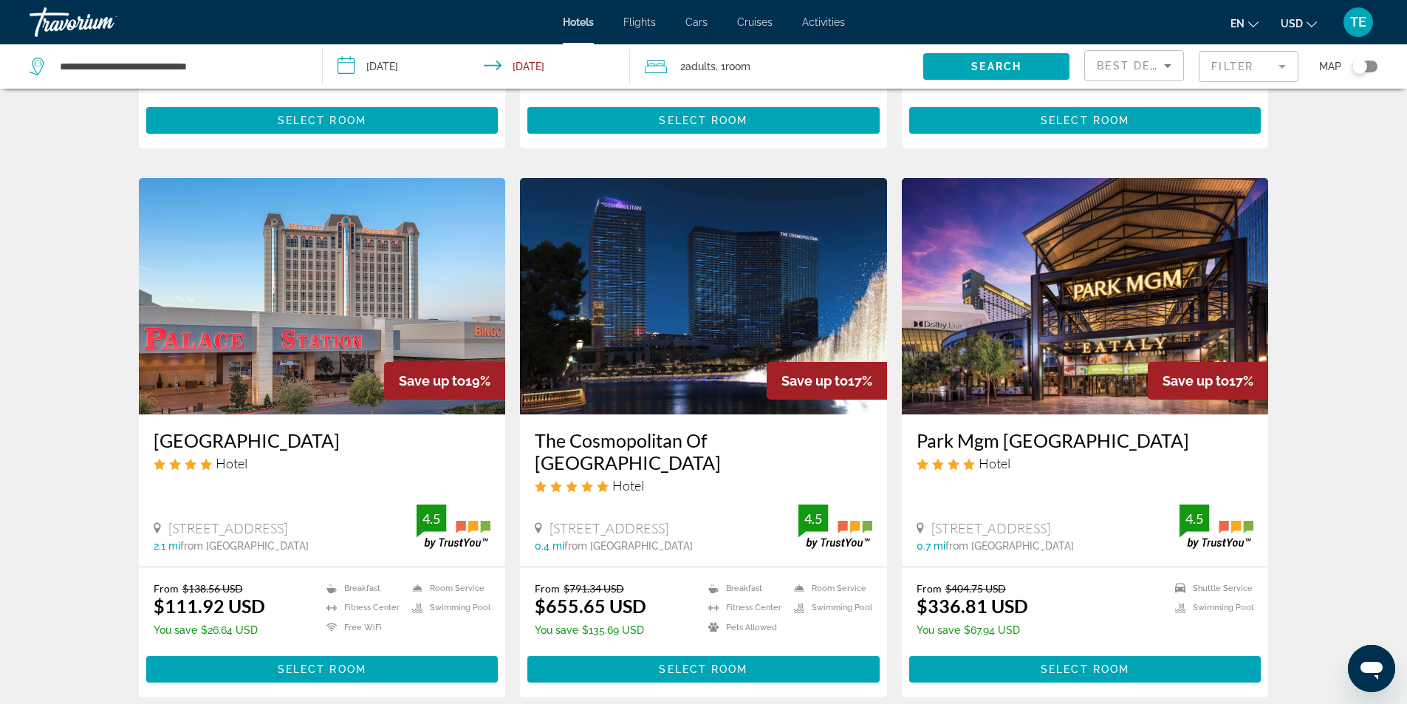
scroll to position [1773, 0]
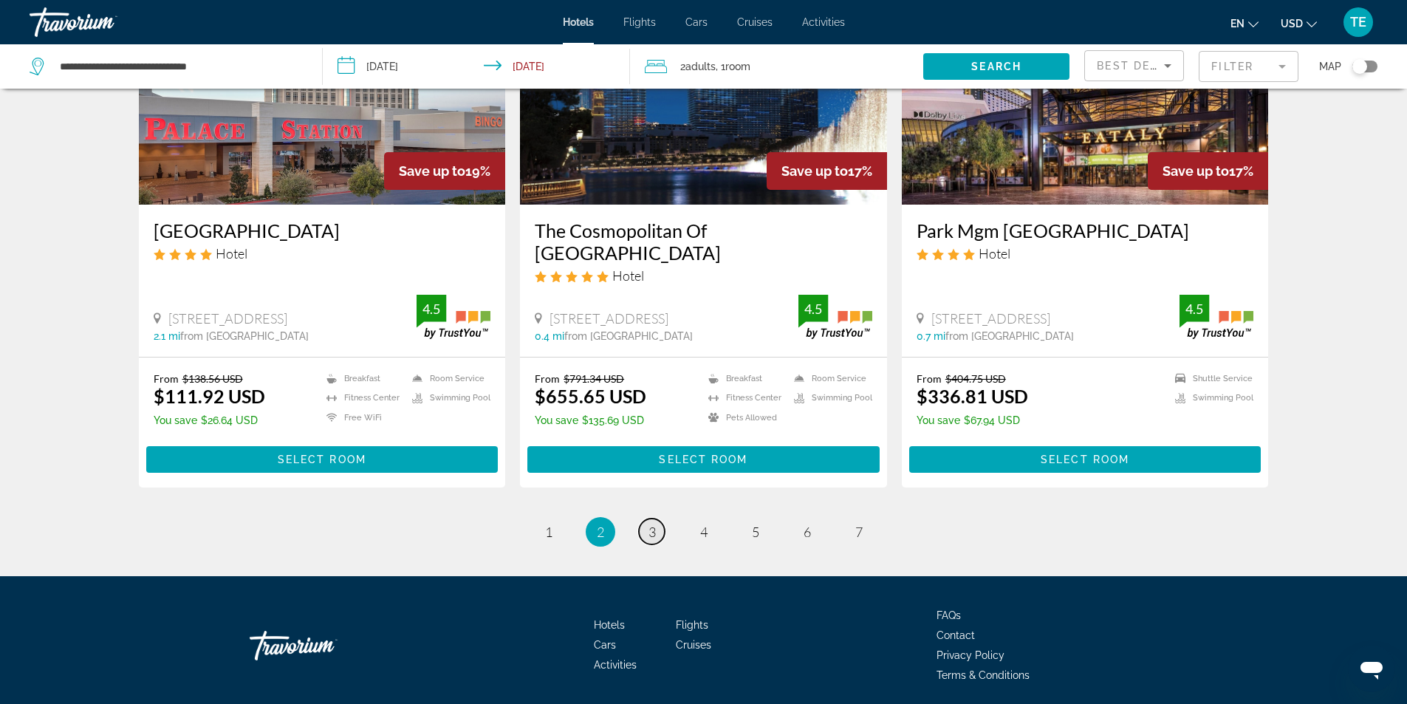
click at [653, 533] on span "3" at bounding box center [652, 532] width 7 height 16
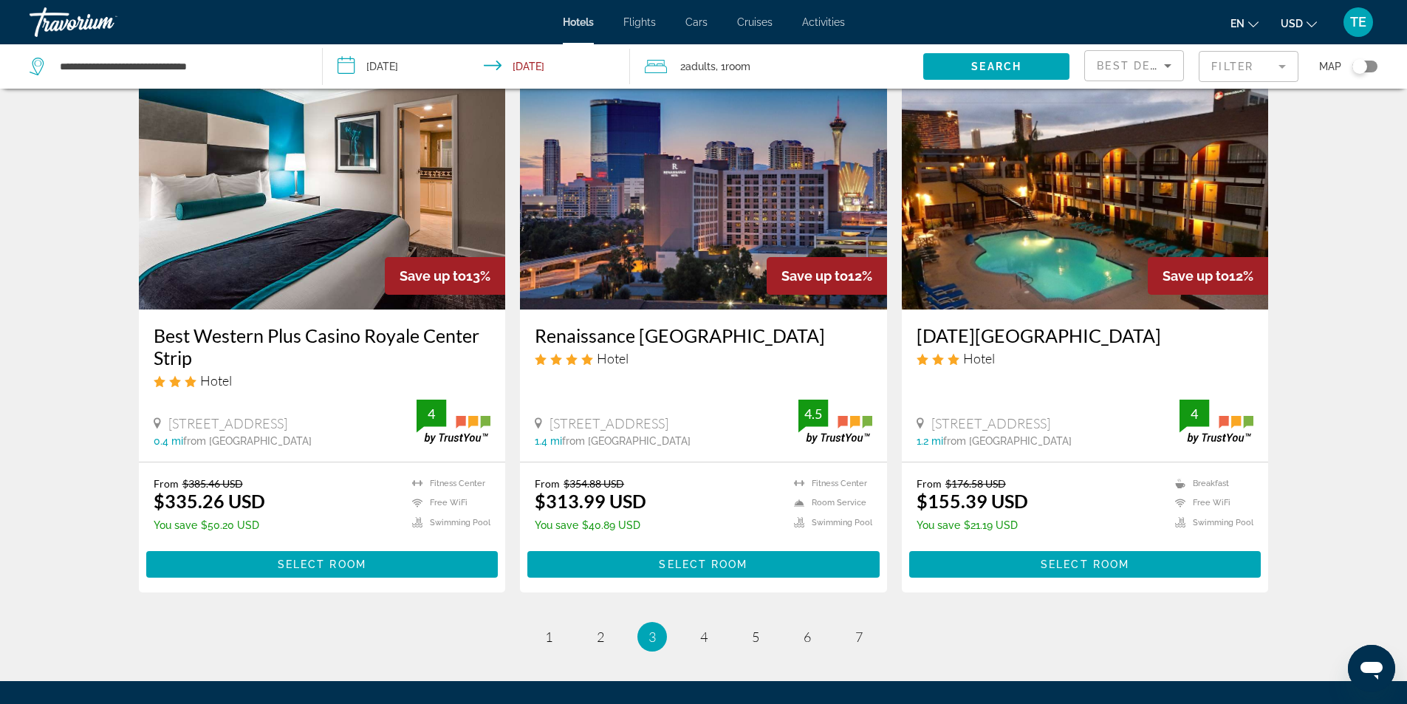
scroll to position [1773, 0]
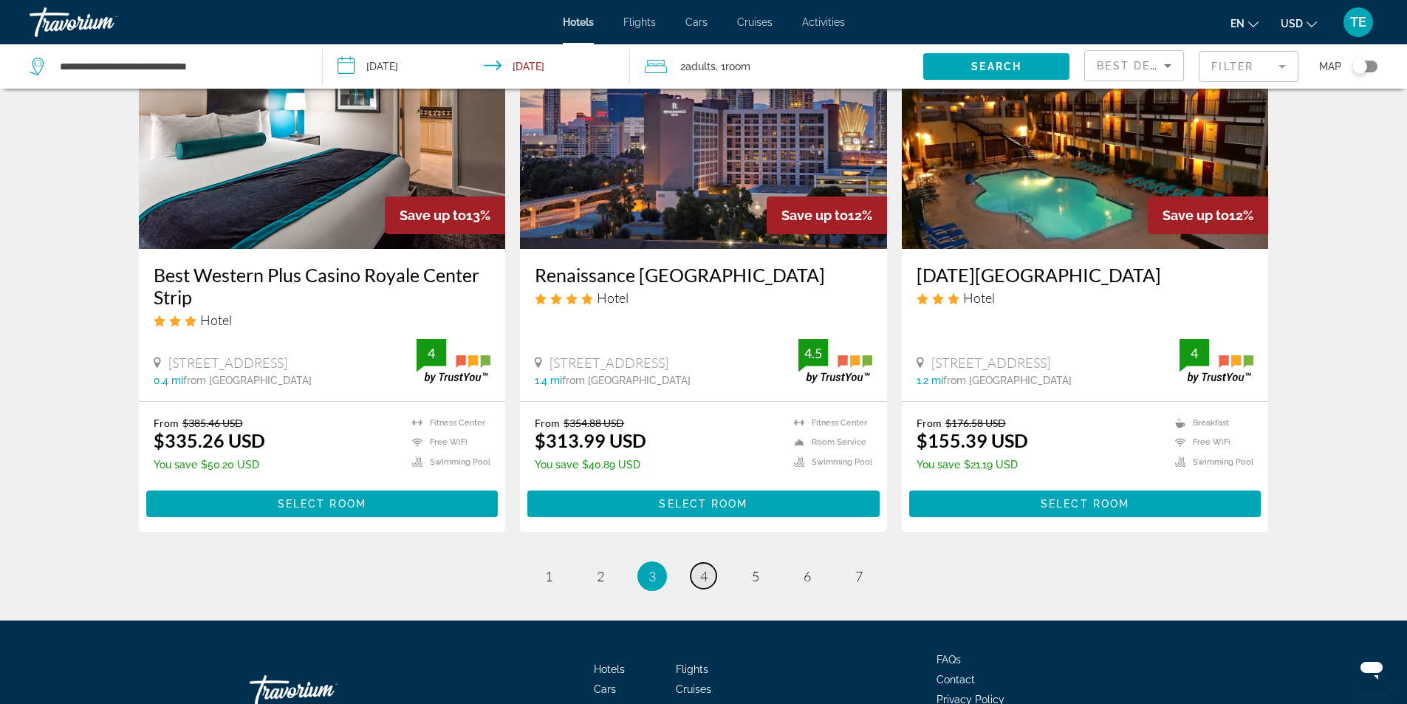
click at [701, 568] on span "4" at bounding box center [703, 576] width 7 height 16
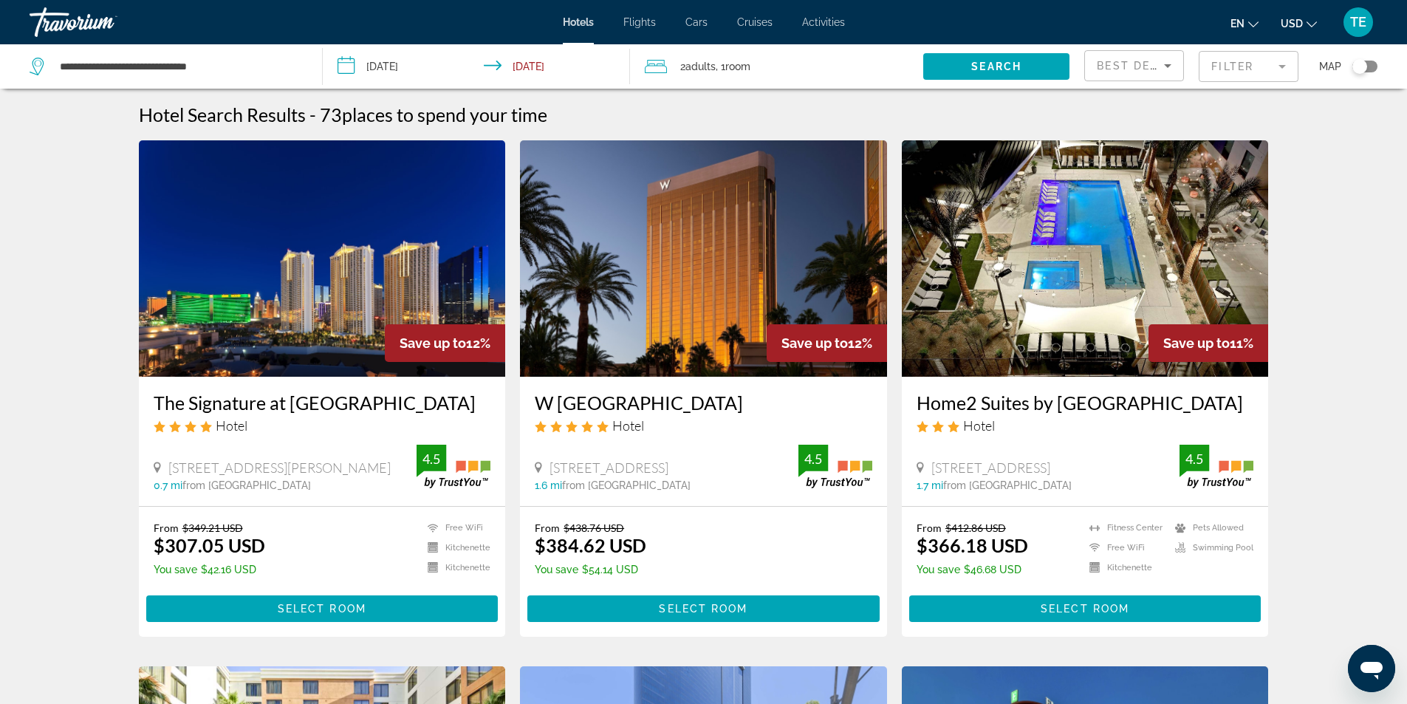
click at [317, 299] on img "Main content" at bounding box center [322, 258] width 367 height 236
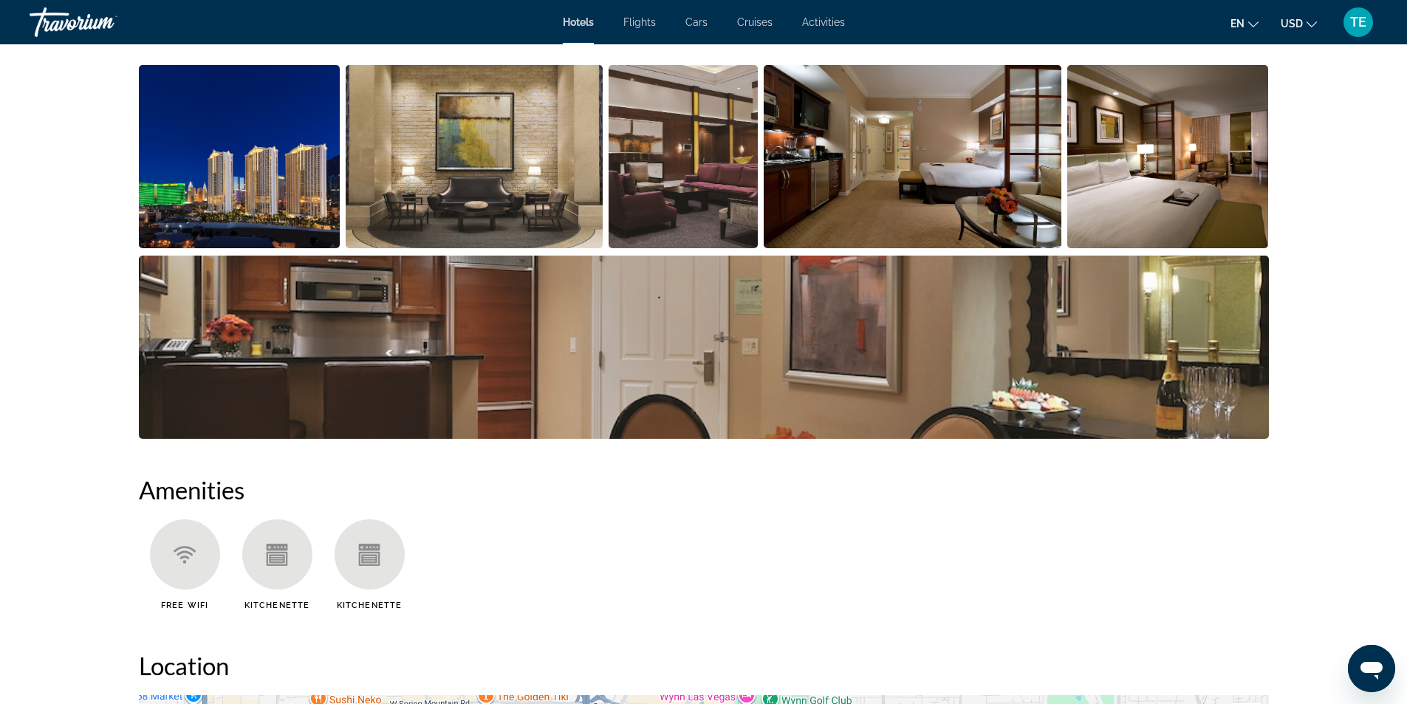
scroll to position [813, 0]
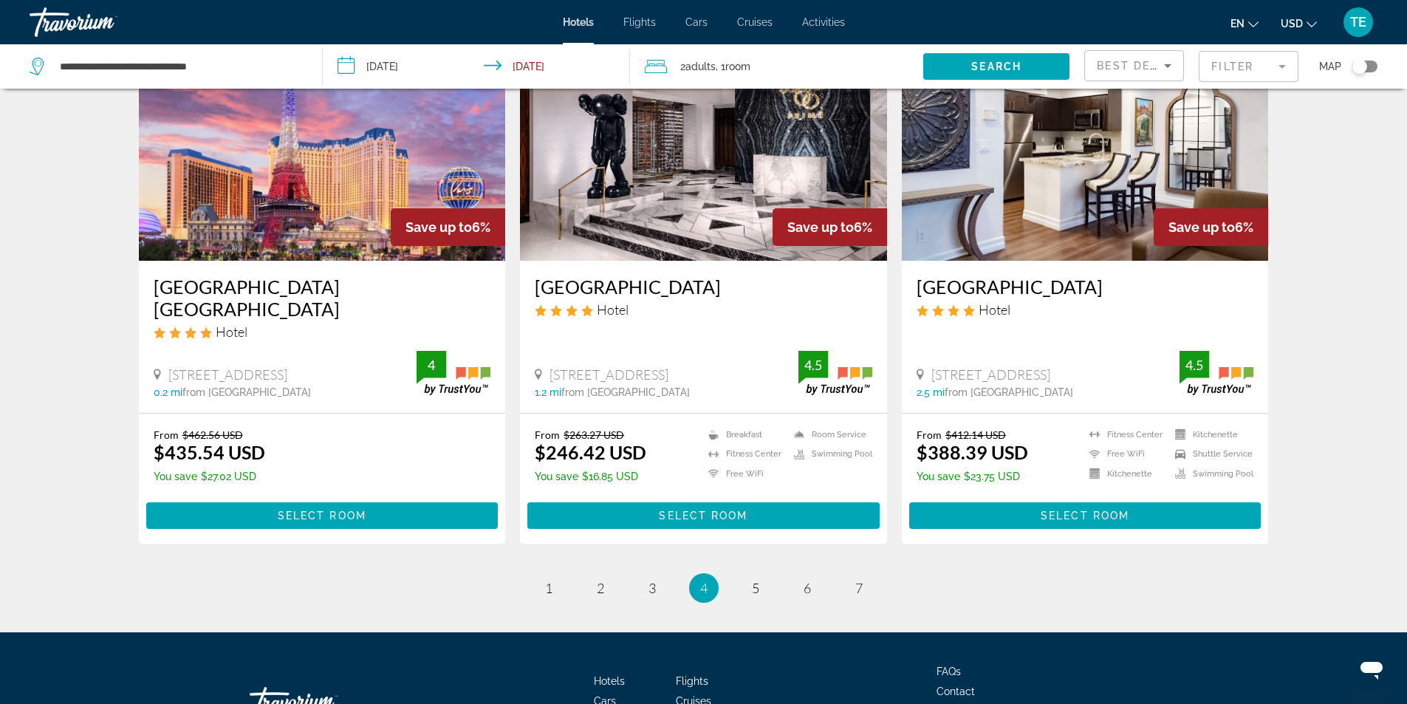
scroll to position [1773, 0]
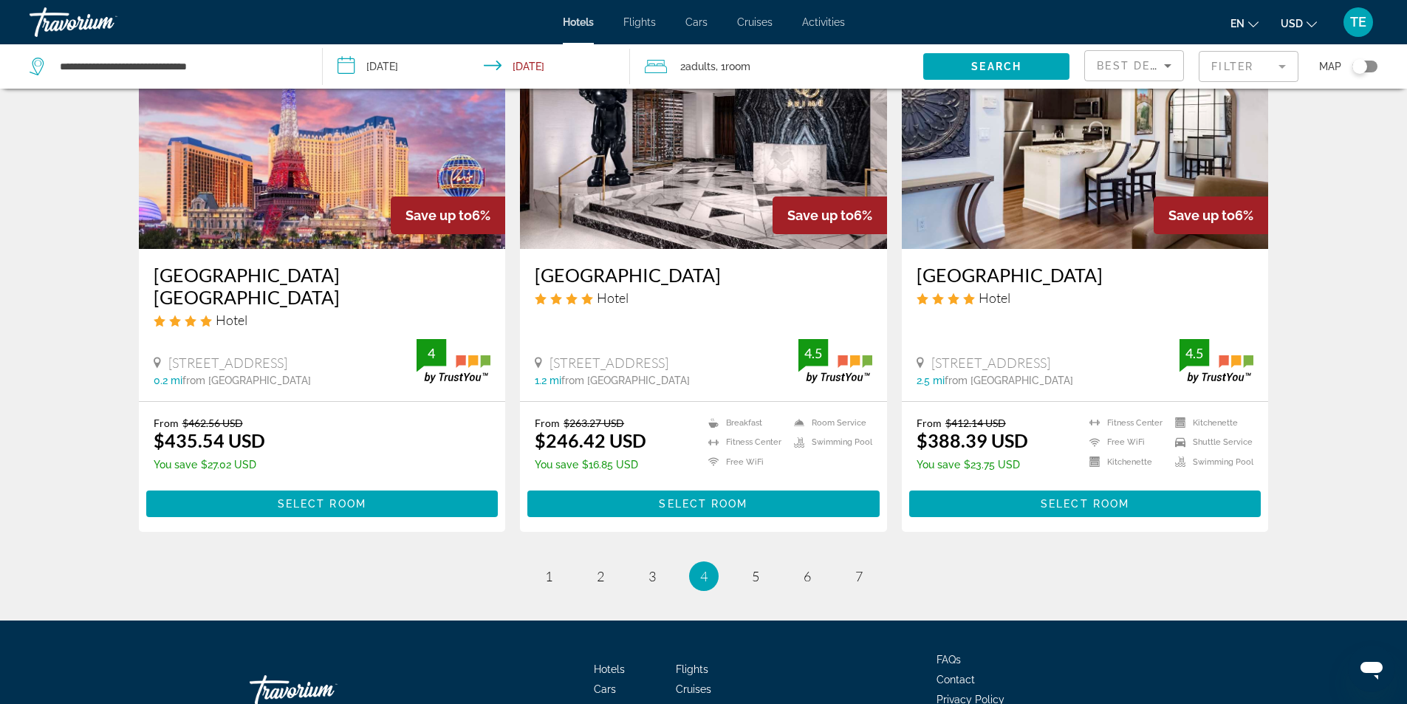
click at [338, 180] on img "Main content" at bounding box center [322, 131] width 367 height 236
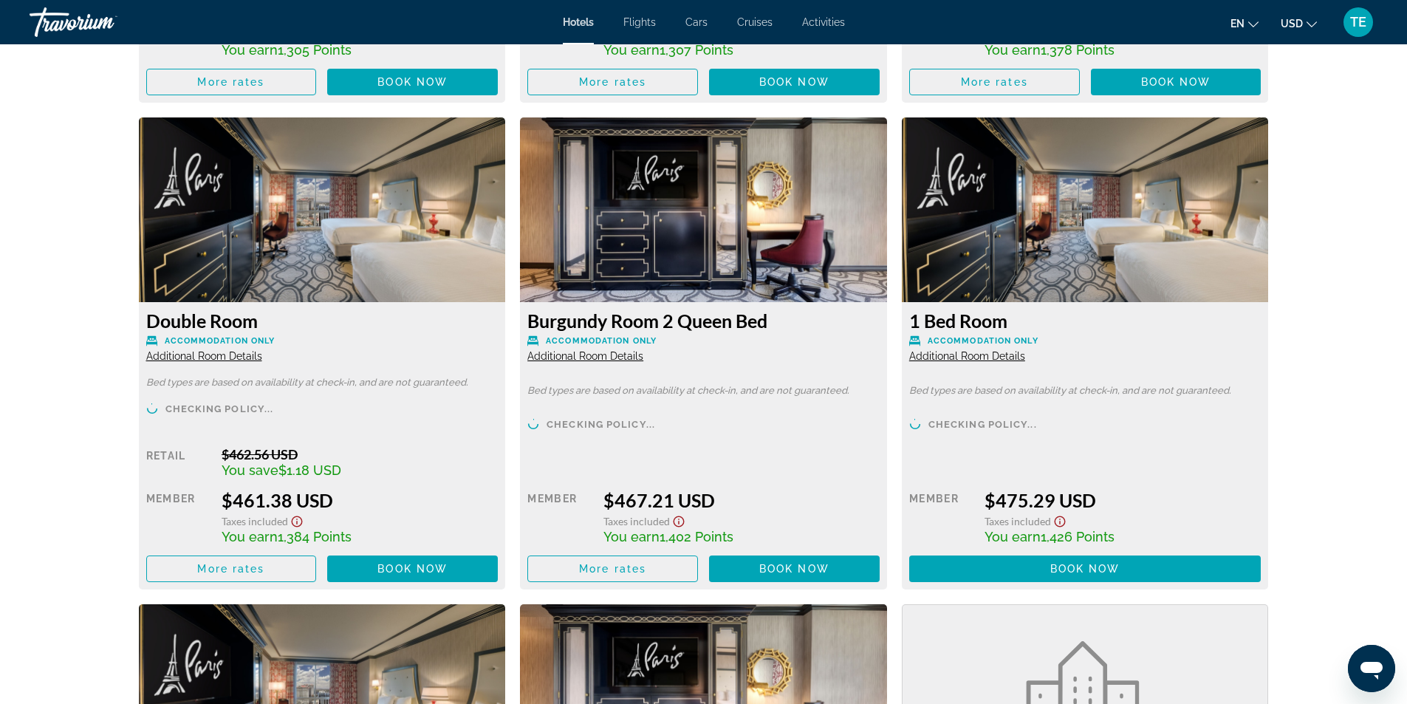
scroll to position [2588, 0]
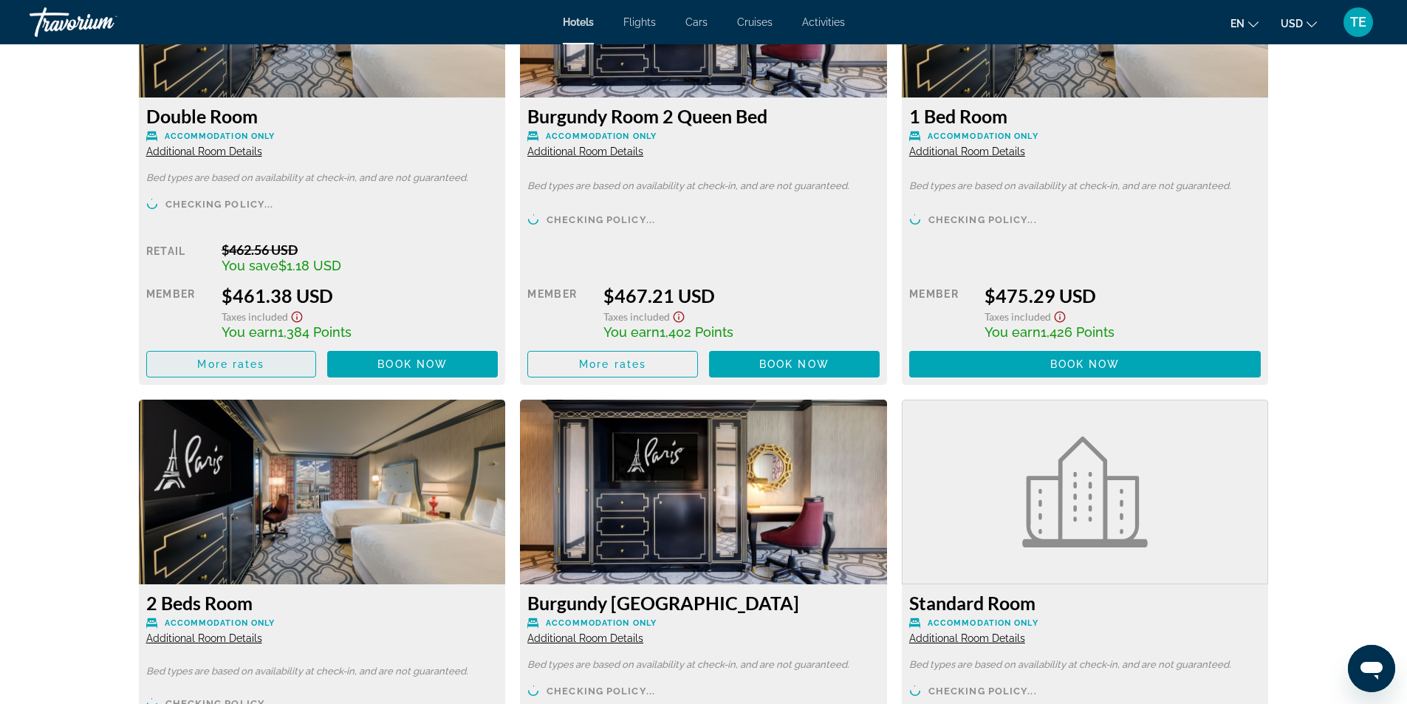
click at [247, 366] on span "More rates" at bounding box center [230, 364] width 67 height 12
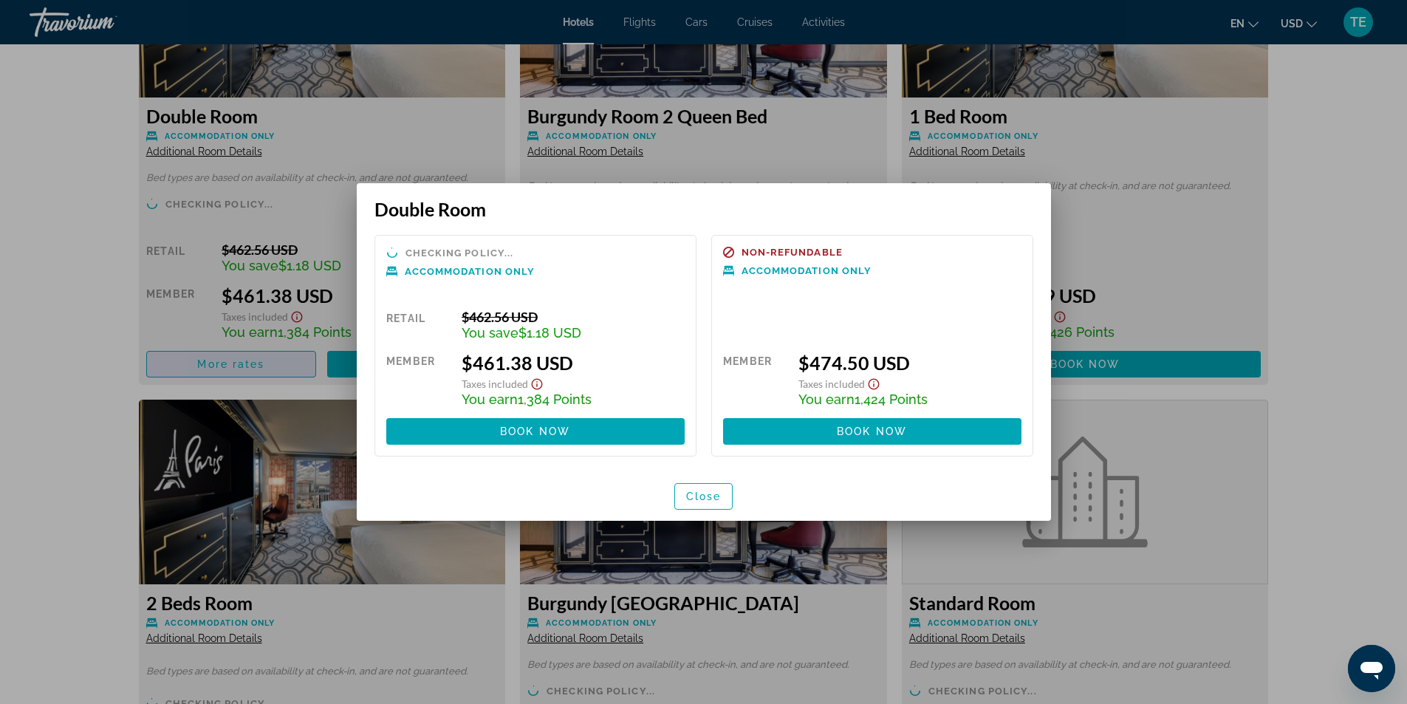
scroll to position [0, 0]
click at [711, 496] on span "Close" at bounding box center [703, 497] width 35 height 12
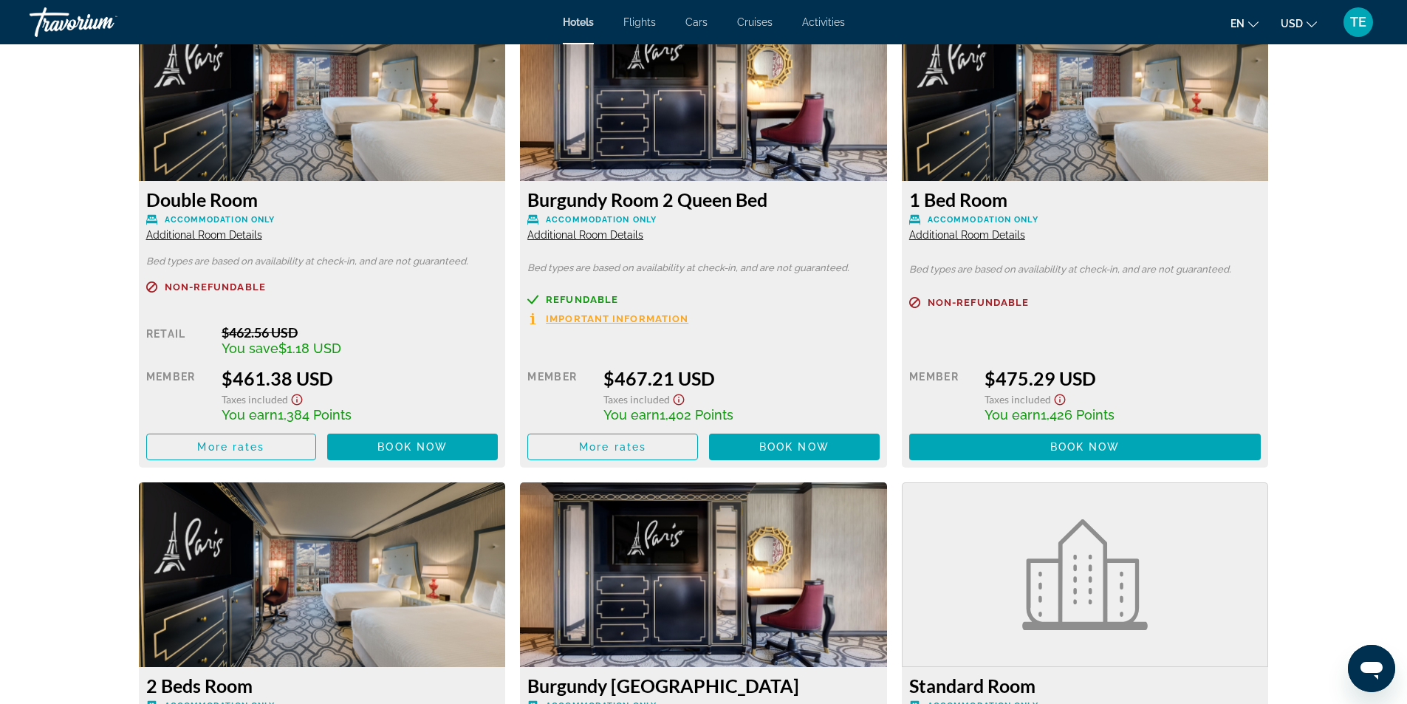
scroll to position [2369, 0]
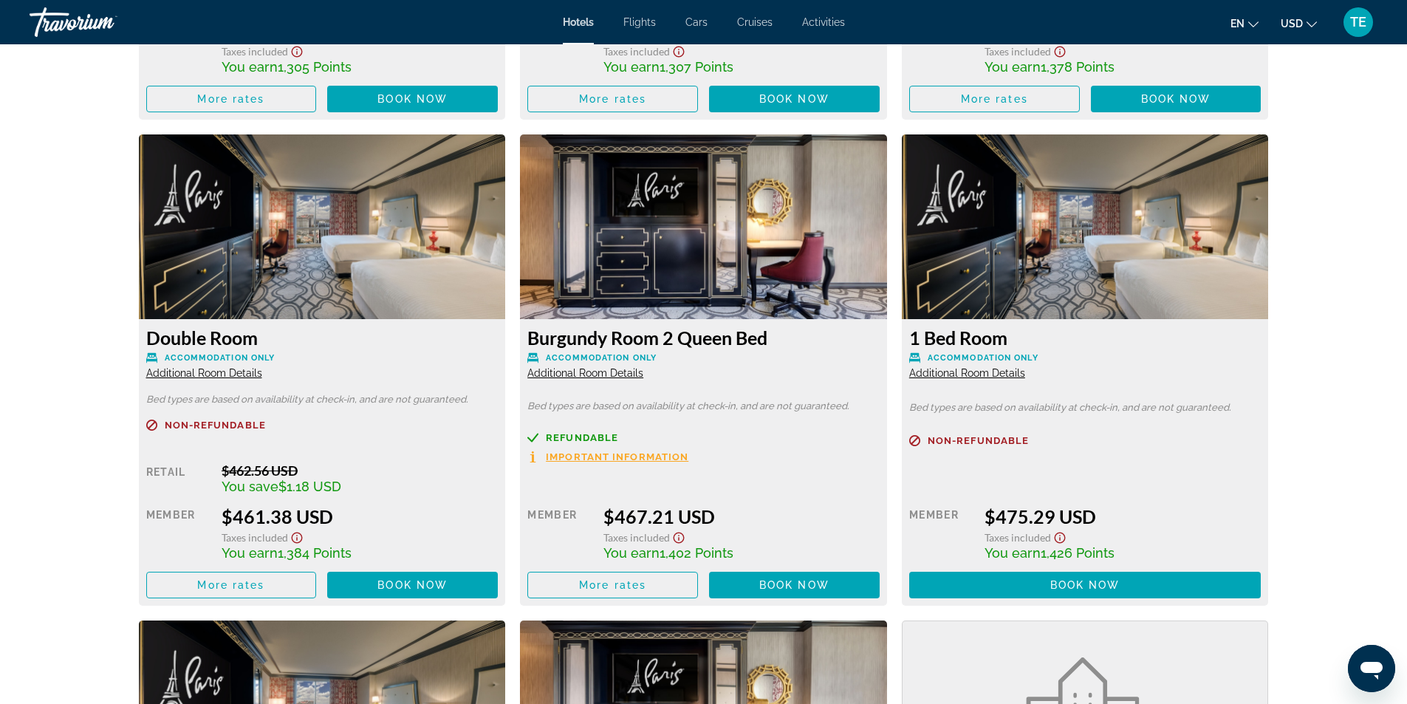
click at [228, 373] on span "Additional Room Details" at bounding box center [204, 373] width 116 height 12
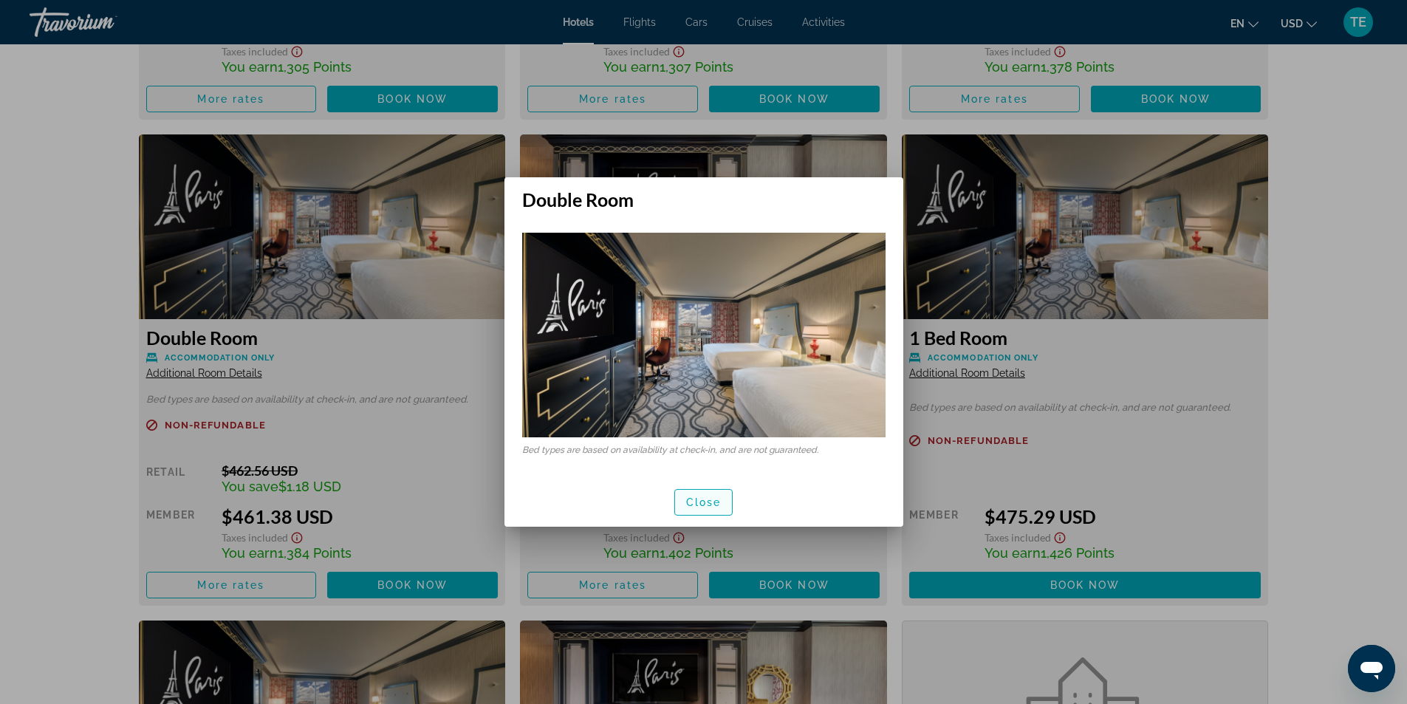
click at [699, 507] on span "Close" at bounding box center [703, 502] width 35 height 12
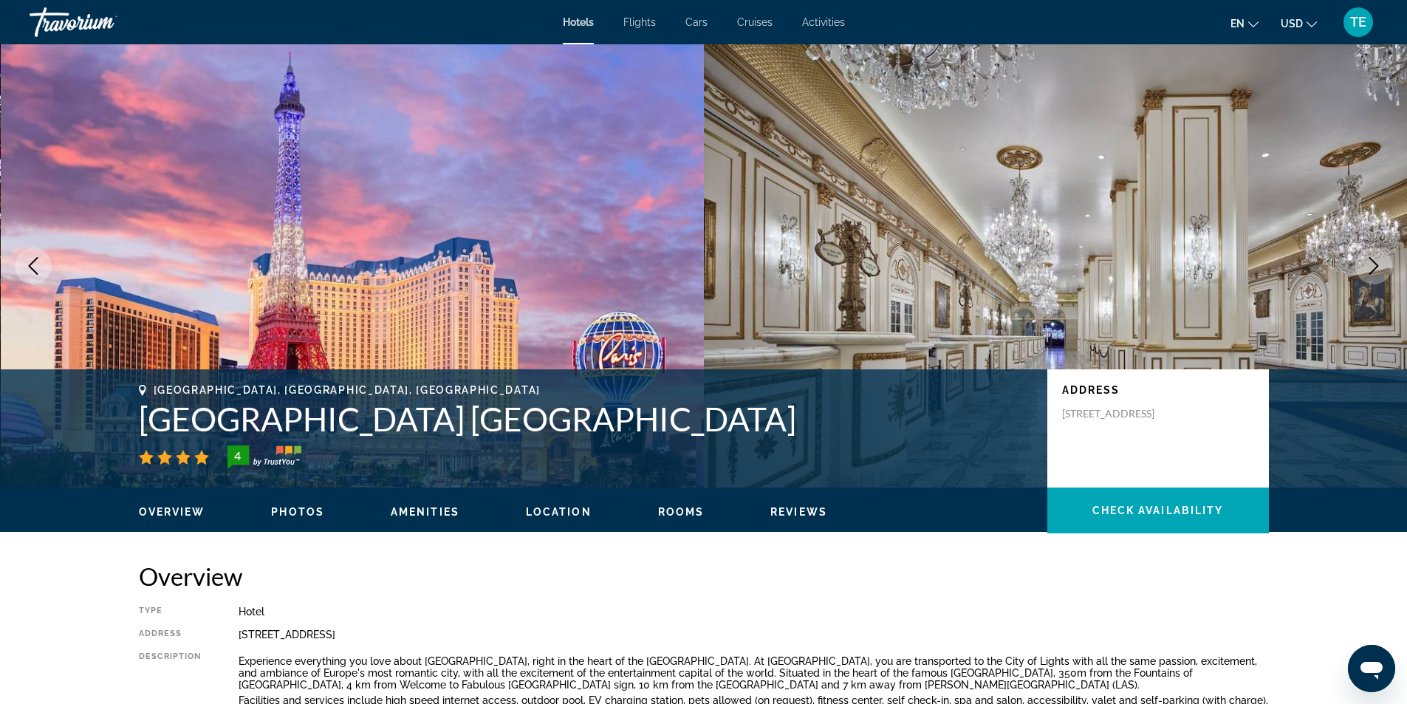
scroll to position [2369, 0]
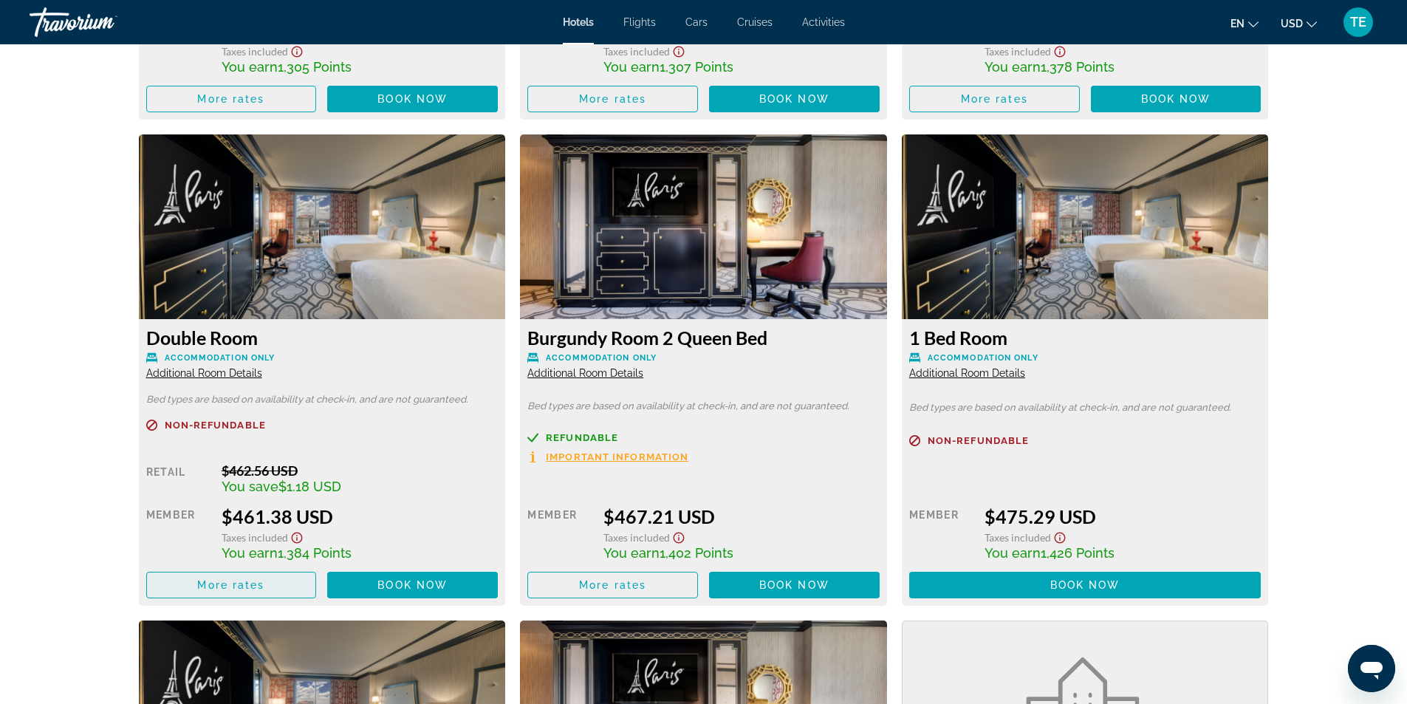
click at [248, 583] on span "More rates" at bounding box center [230, 585] width 67 height 12
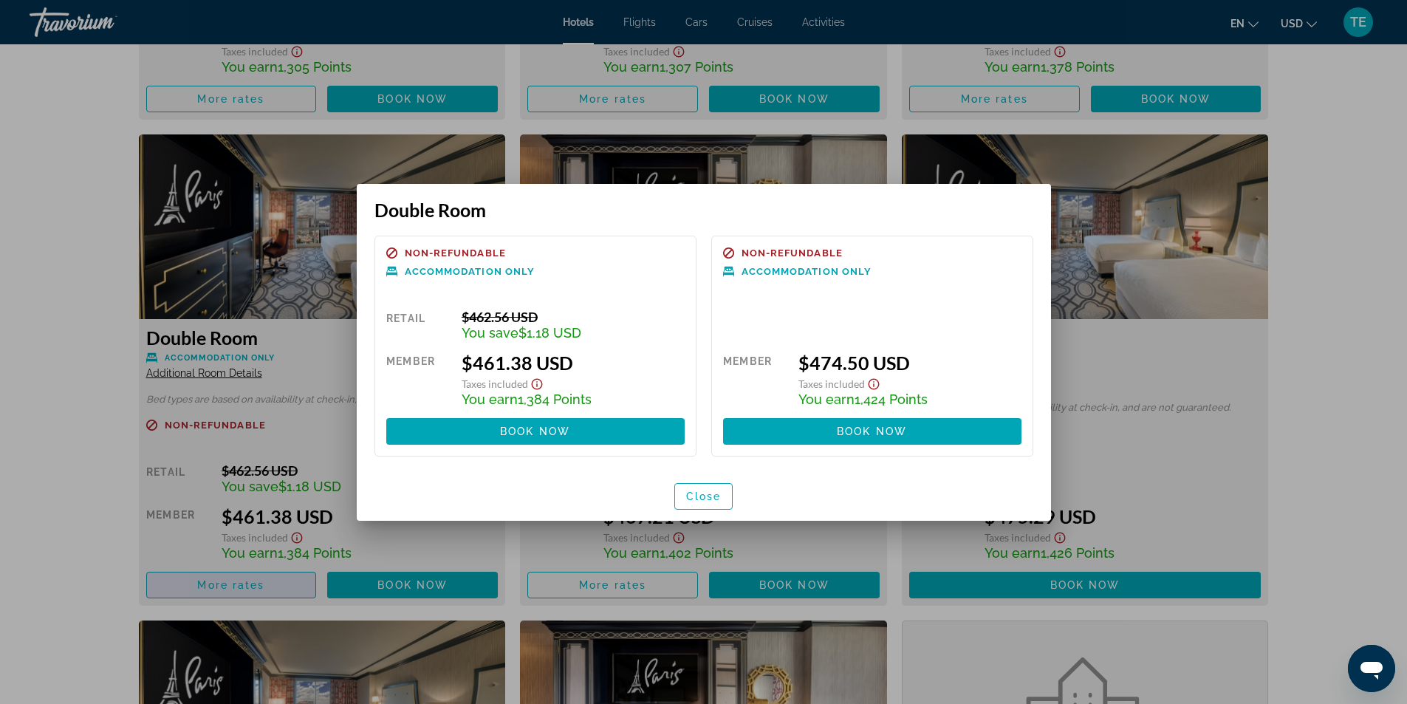
scroll to position [0, 0]
click at [711, 499] on span "Close" at bounding box center [703, 497] width 35 height 12
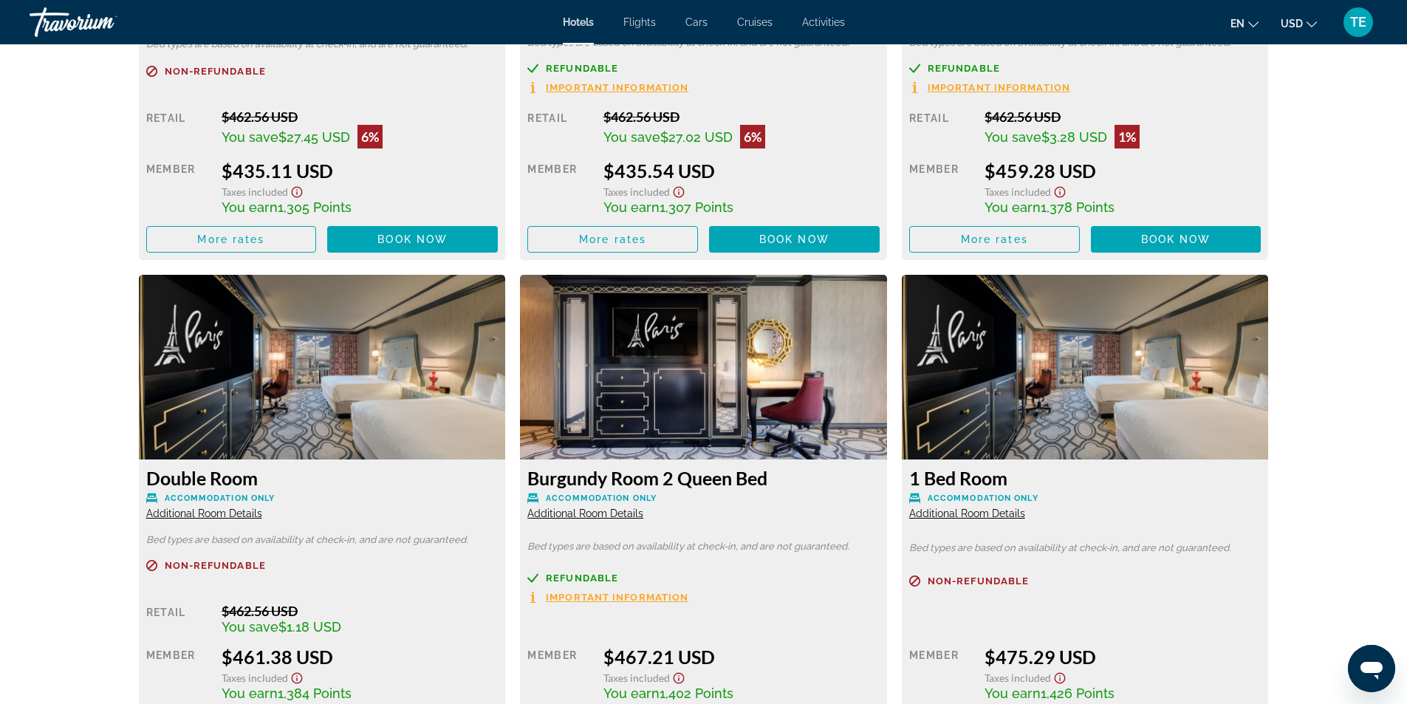
scroll to position [2369, 0]
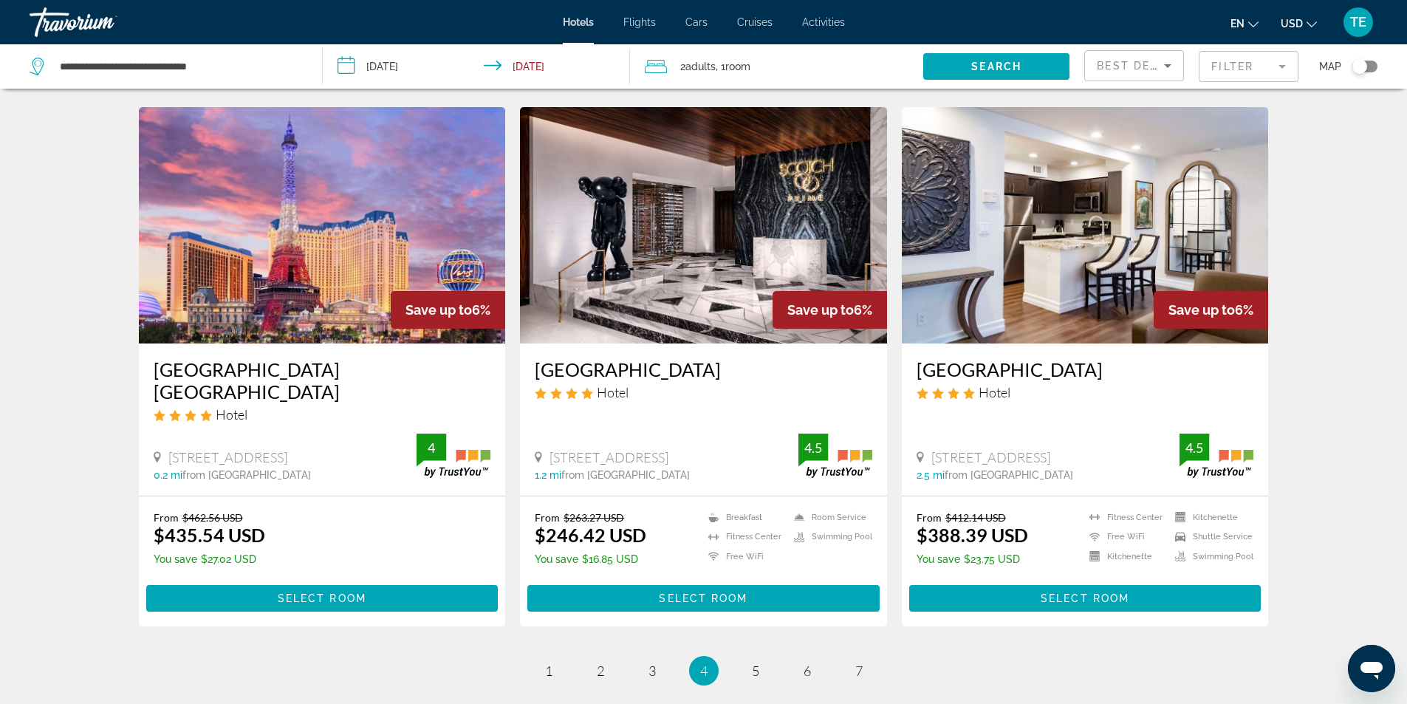
scroll to position [1773, 0]
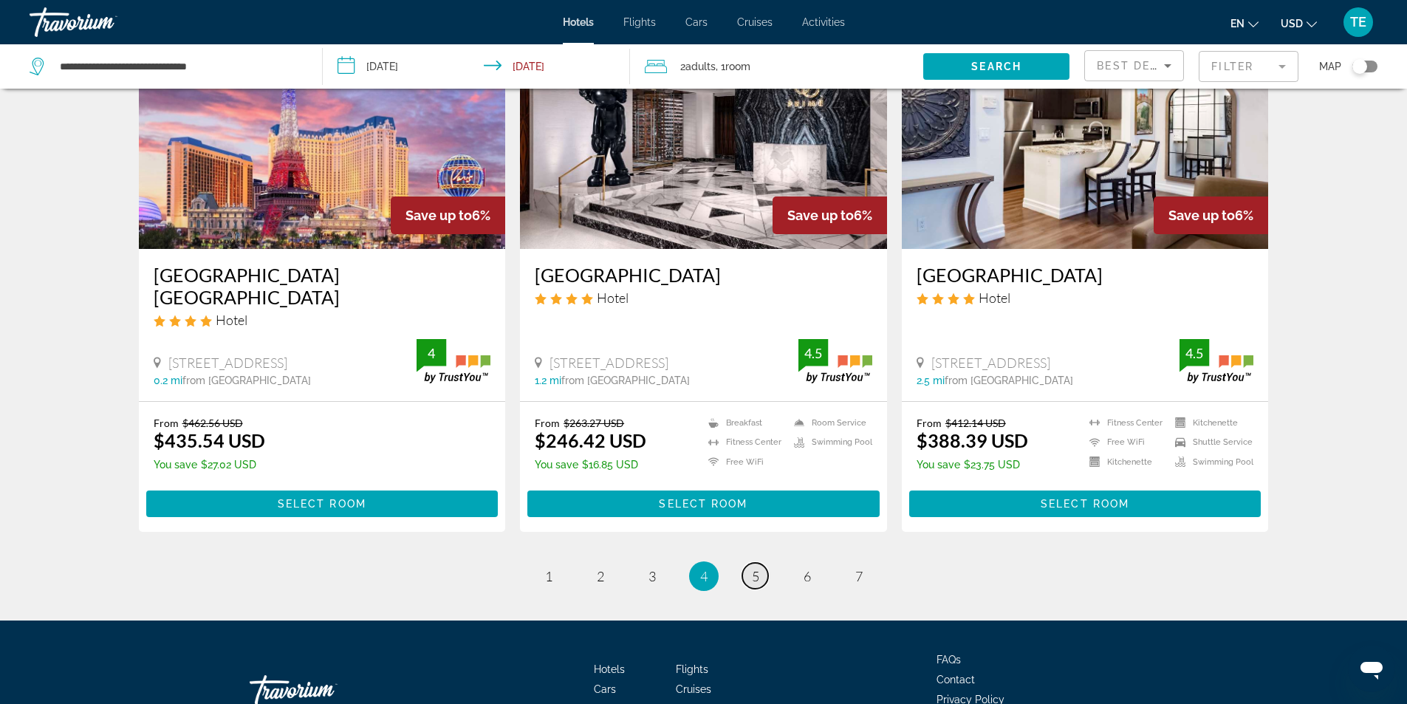
click at [751, 563] on link "page 5" at bounding box center [756, 576] width 26 height 26
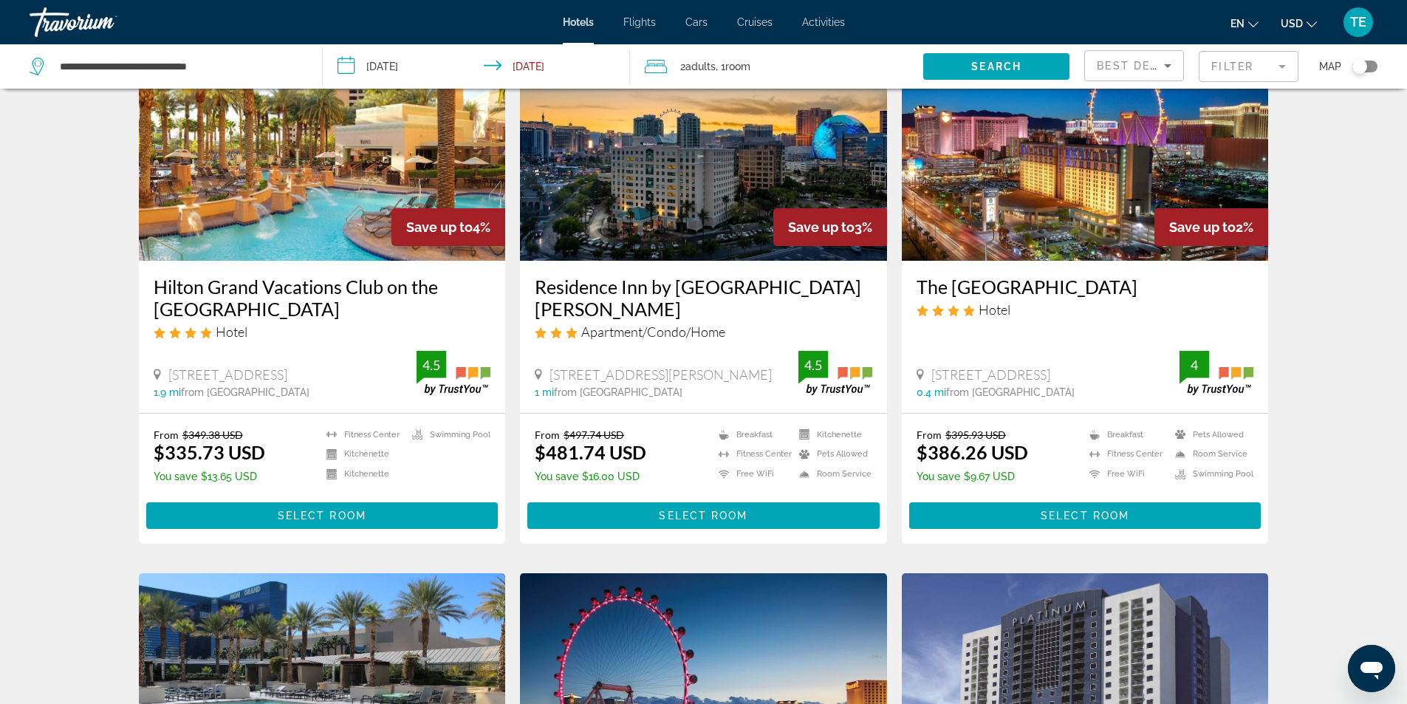
scroll to position [665, 0]
click at [1027, 204] on img "Main content" at bounding box center [1085, 142] width 367 height 236
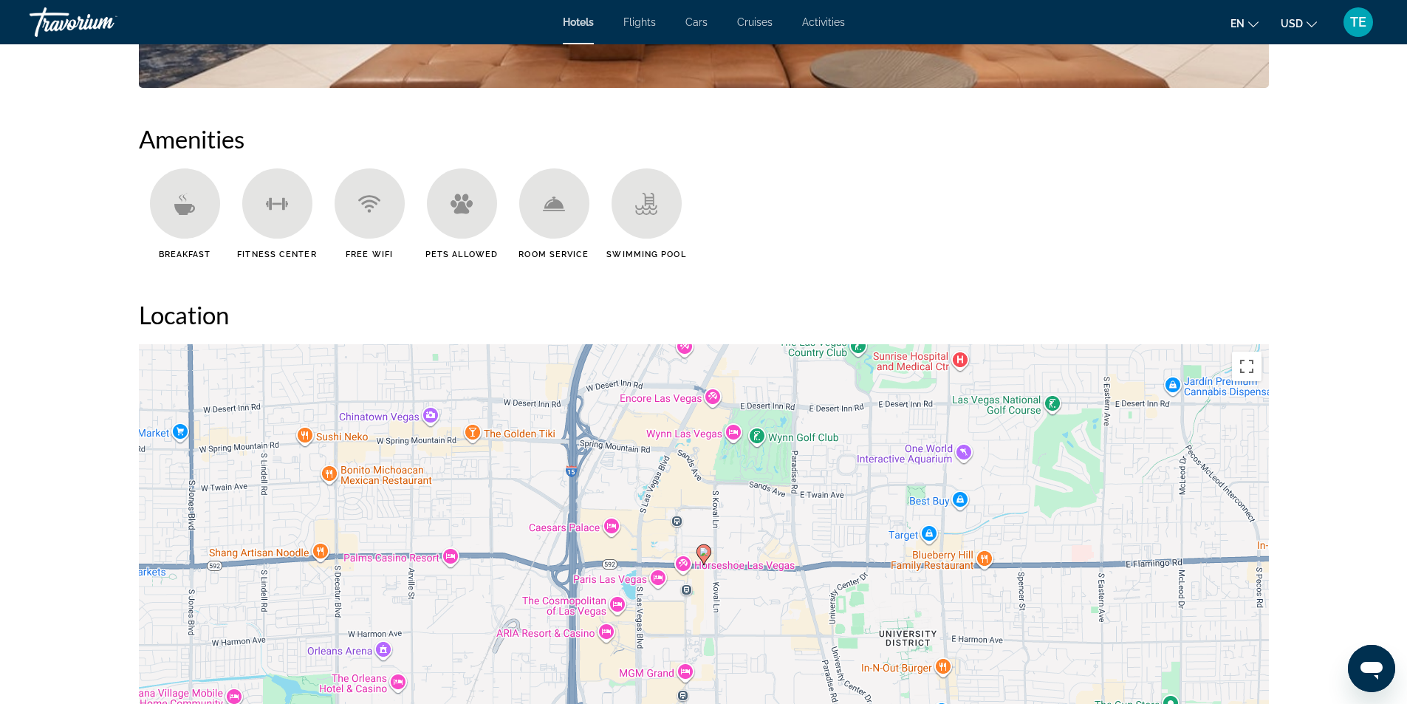
scroll to position [1256, 0]
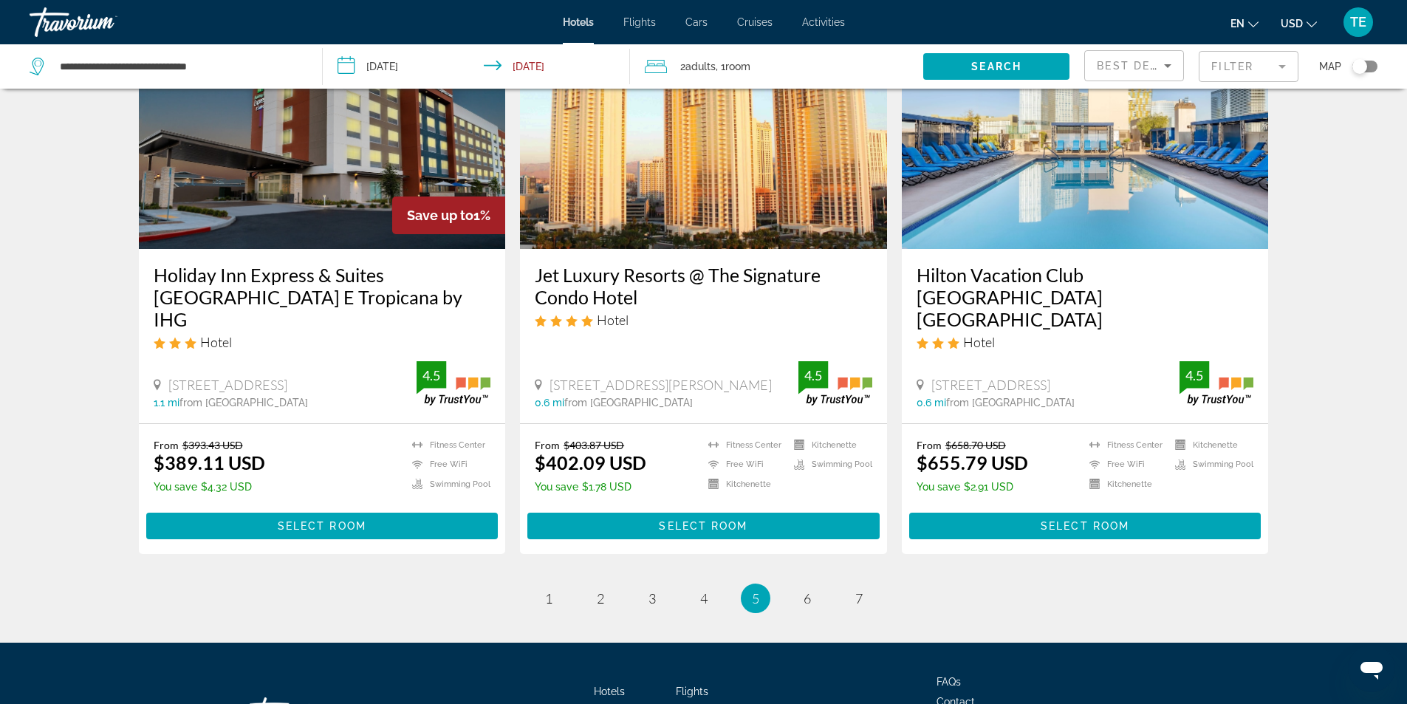
scroll to position [1871, 0]
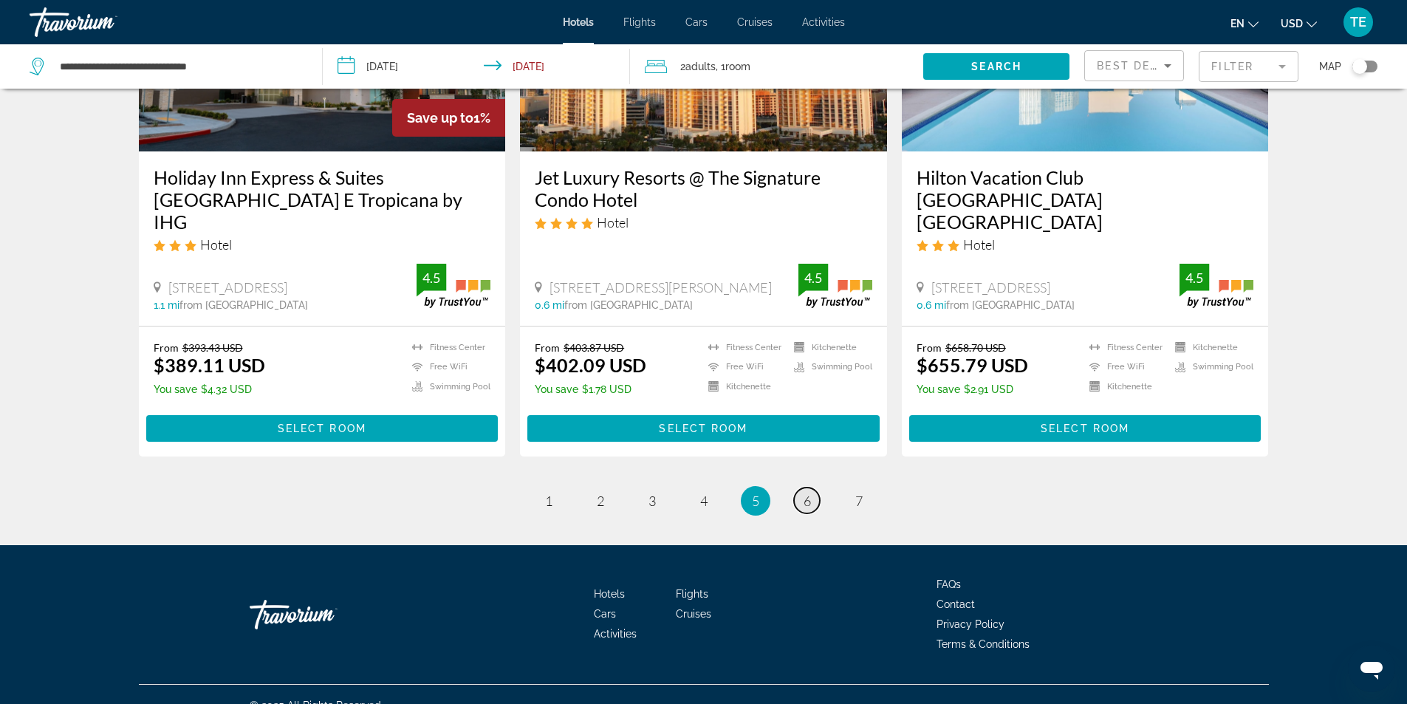
click at [808, 493] on span "6" at bounding box center [807, 501] width 7 height 16
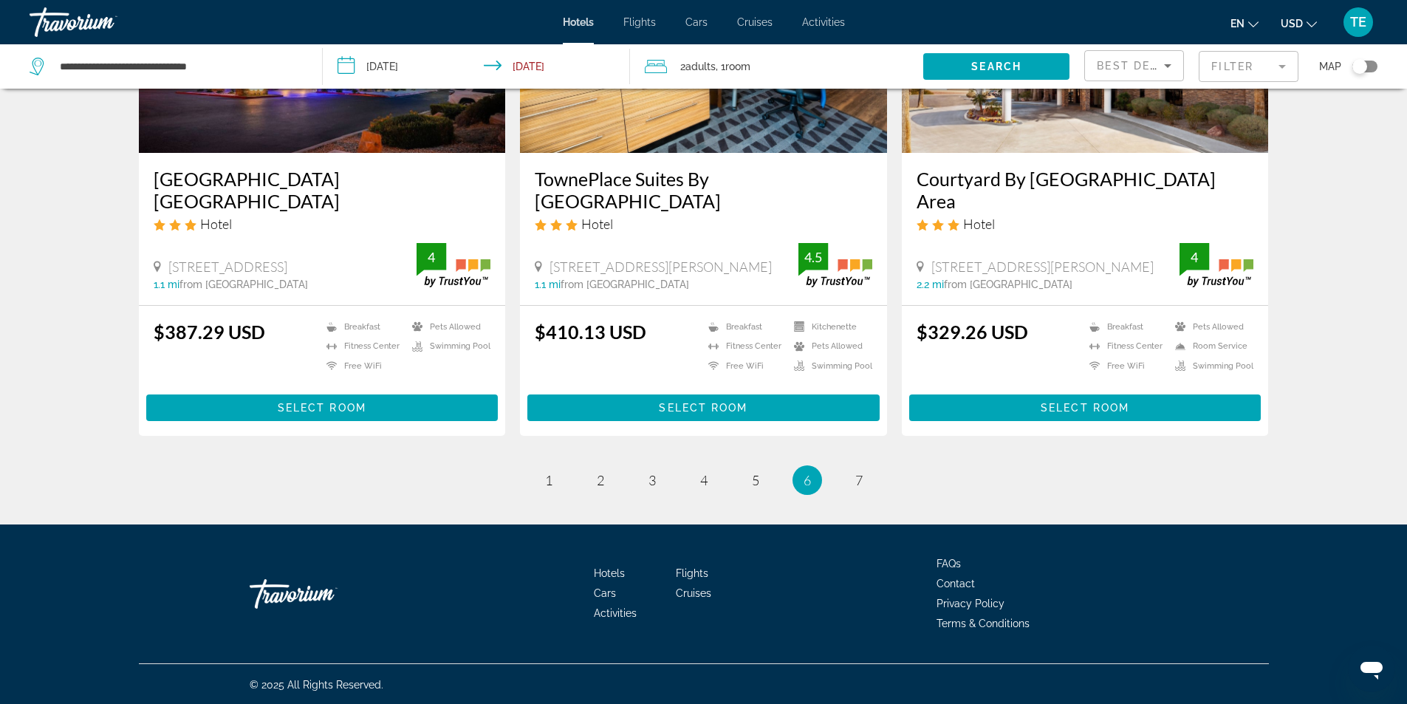
scroll to position [1871, 0]
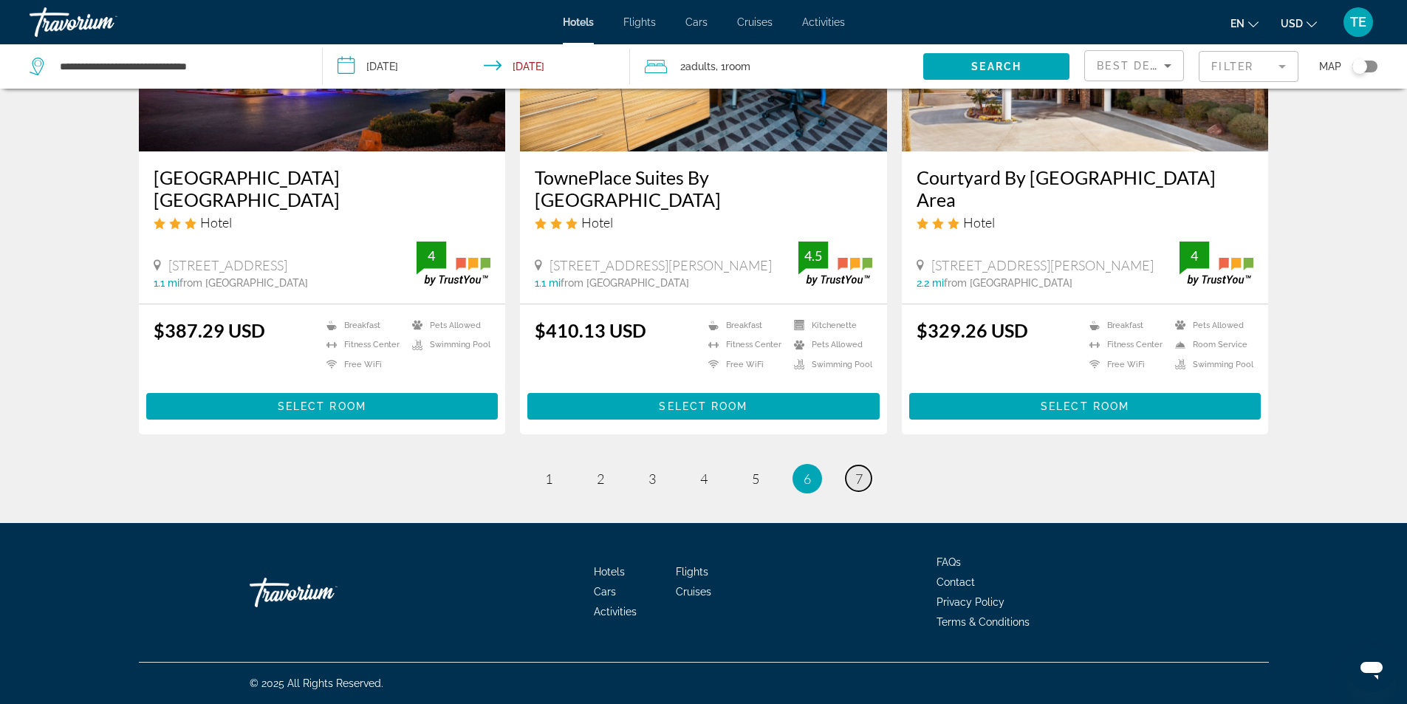
click at [857, 481] on span "7" at bounding box center [859, 479] width 7 height 16
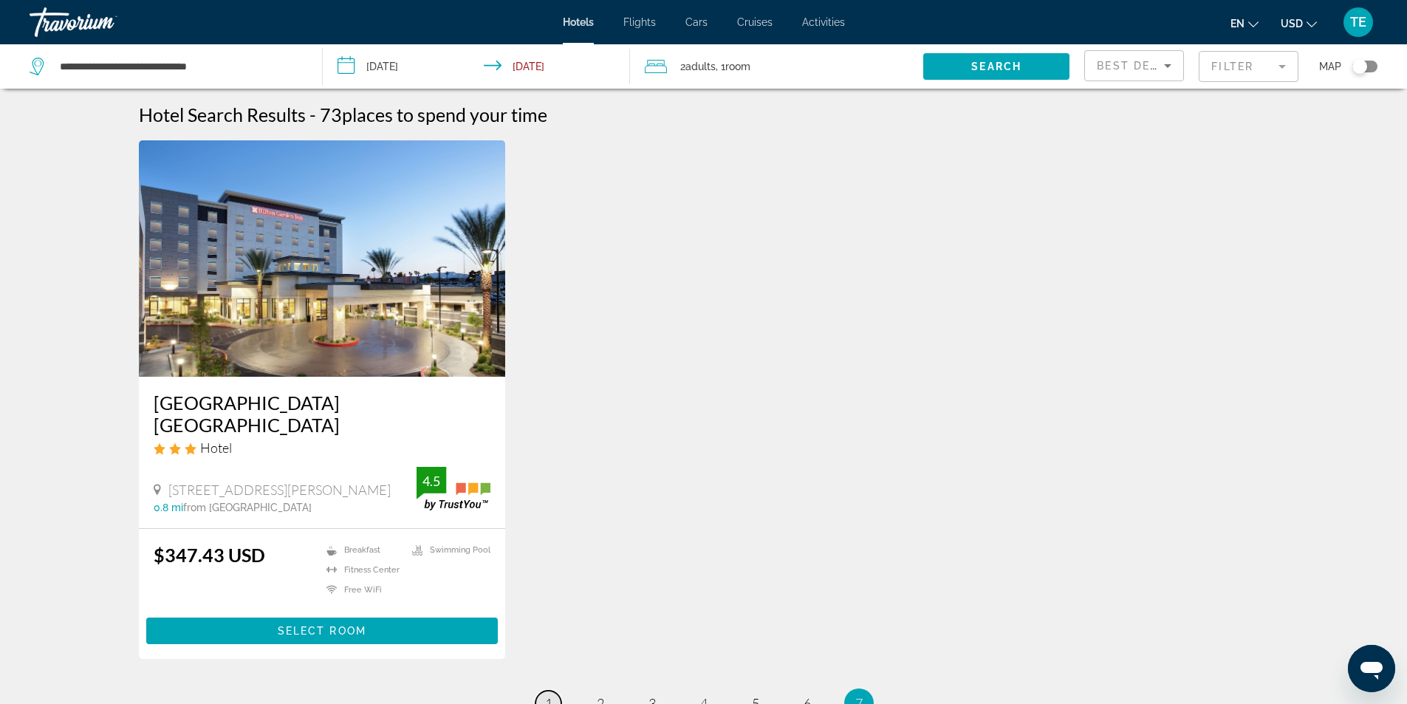
click at [545, 695] on span "1" at bounding box center [548, 703] width 7 height 16
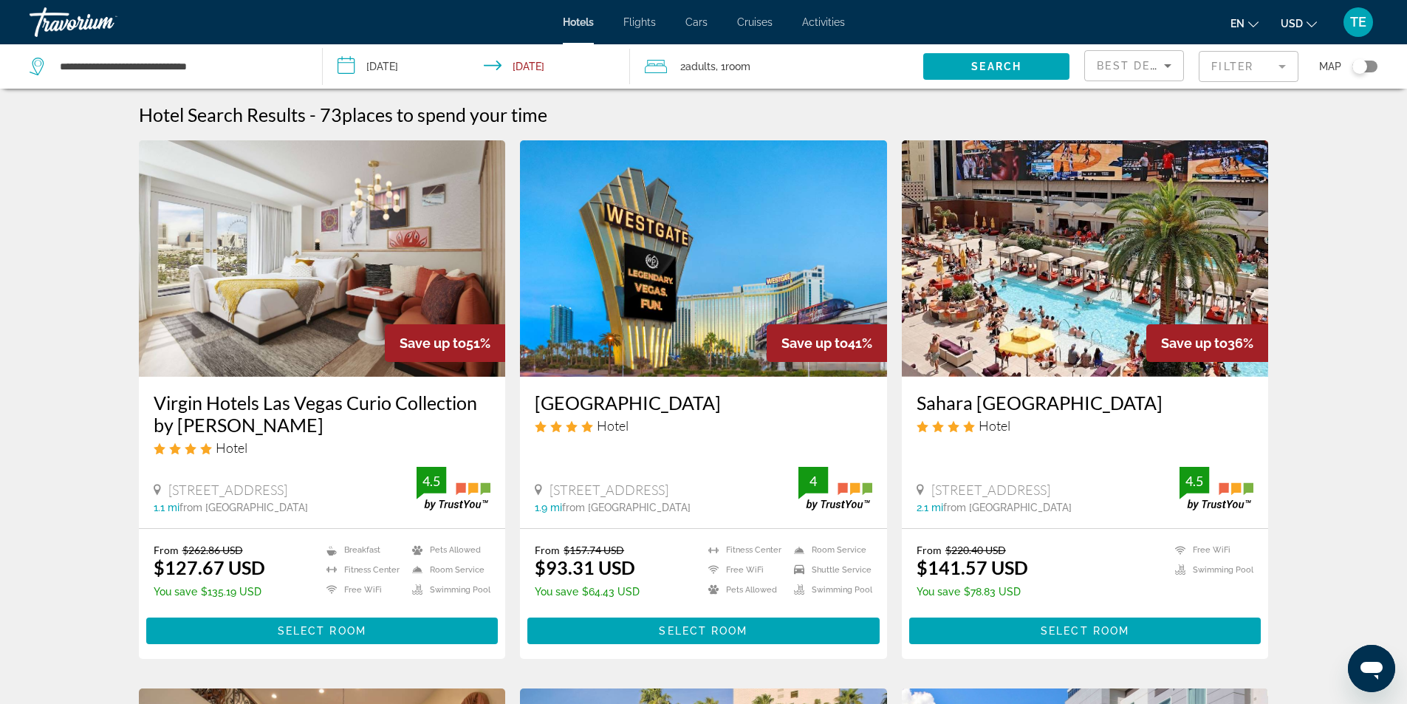
click at [1120, 313] on img "Main content" at bounding box center [1085, 258] width 367 height 236
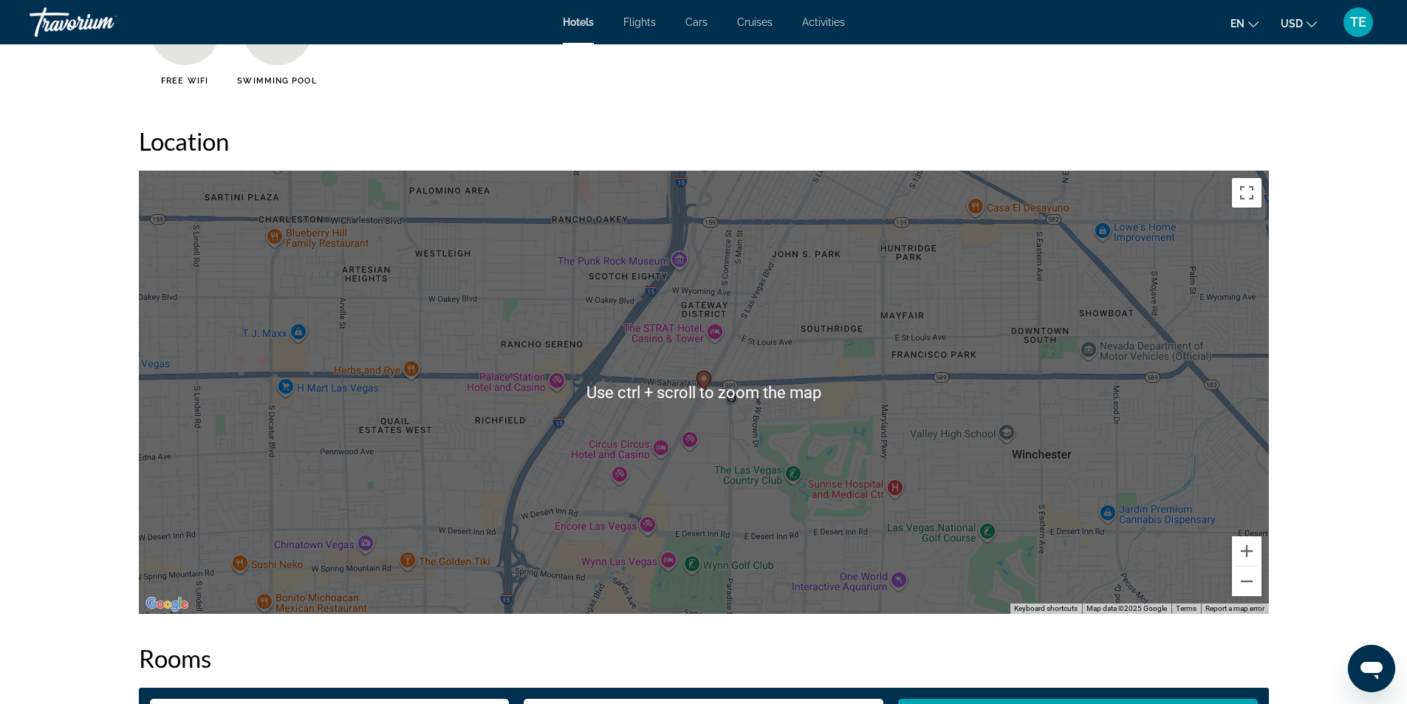
scroll to position [1330, 0]
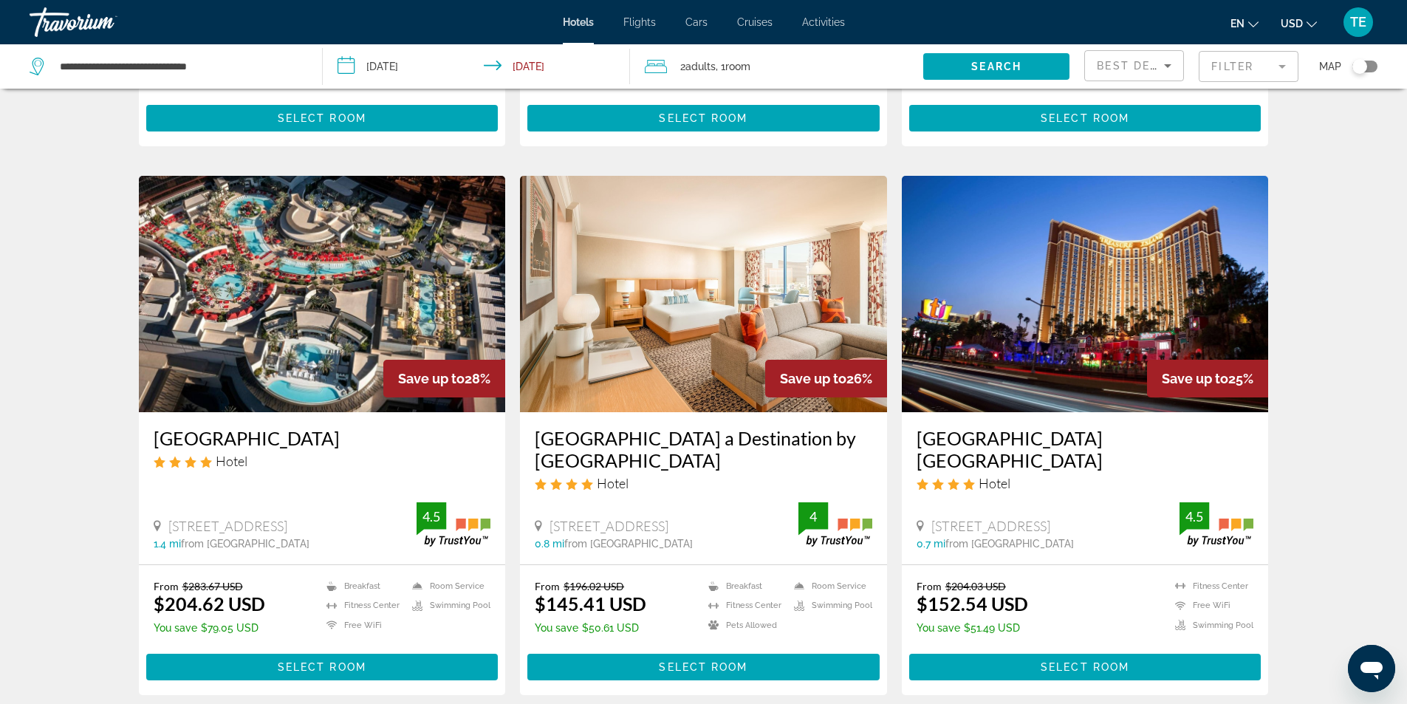
scroll to position [1773, 0]
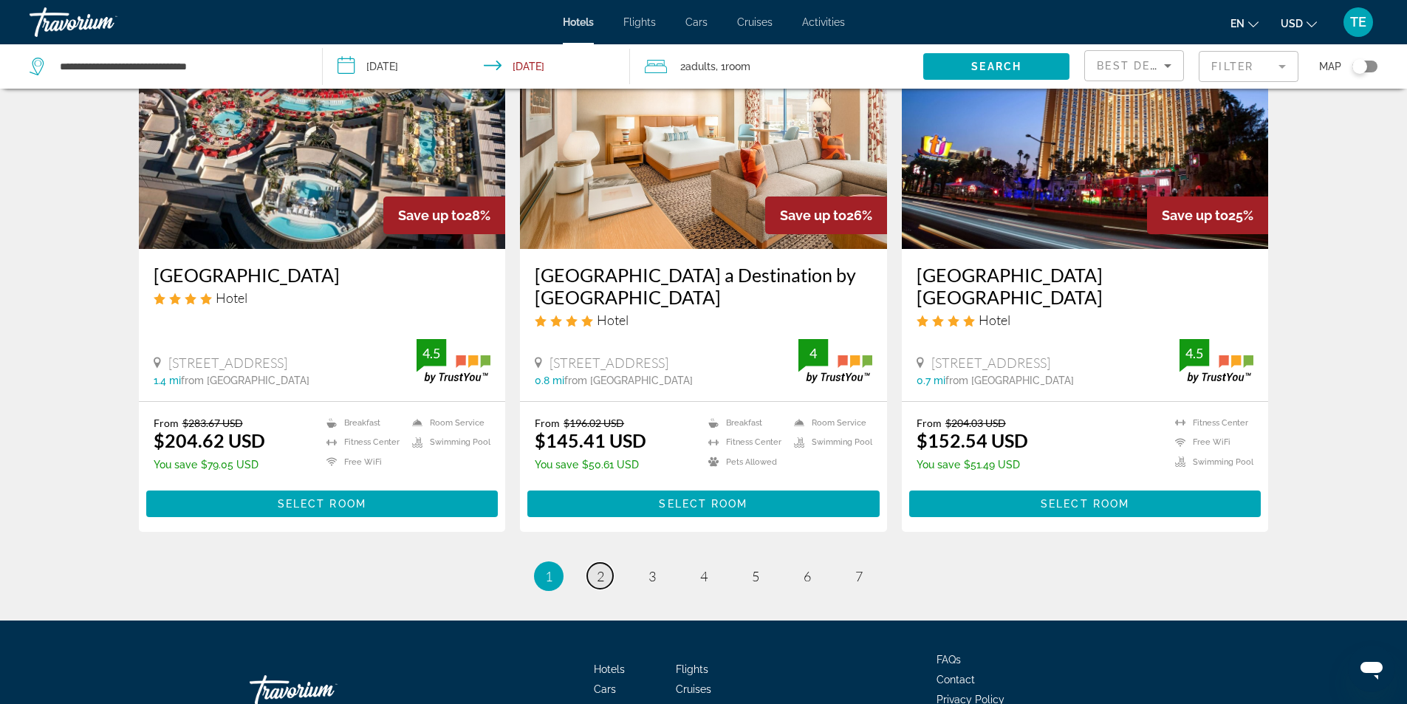
click at [600, 575] on span "2" at bounding box center [600, 576] width 7 height 16
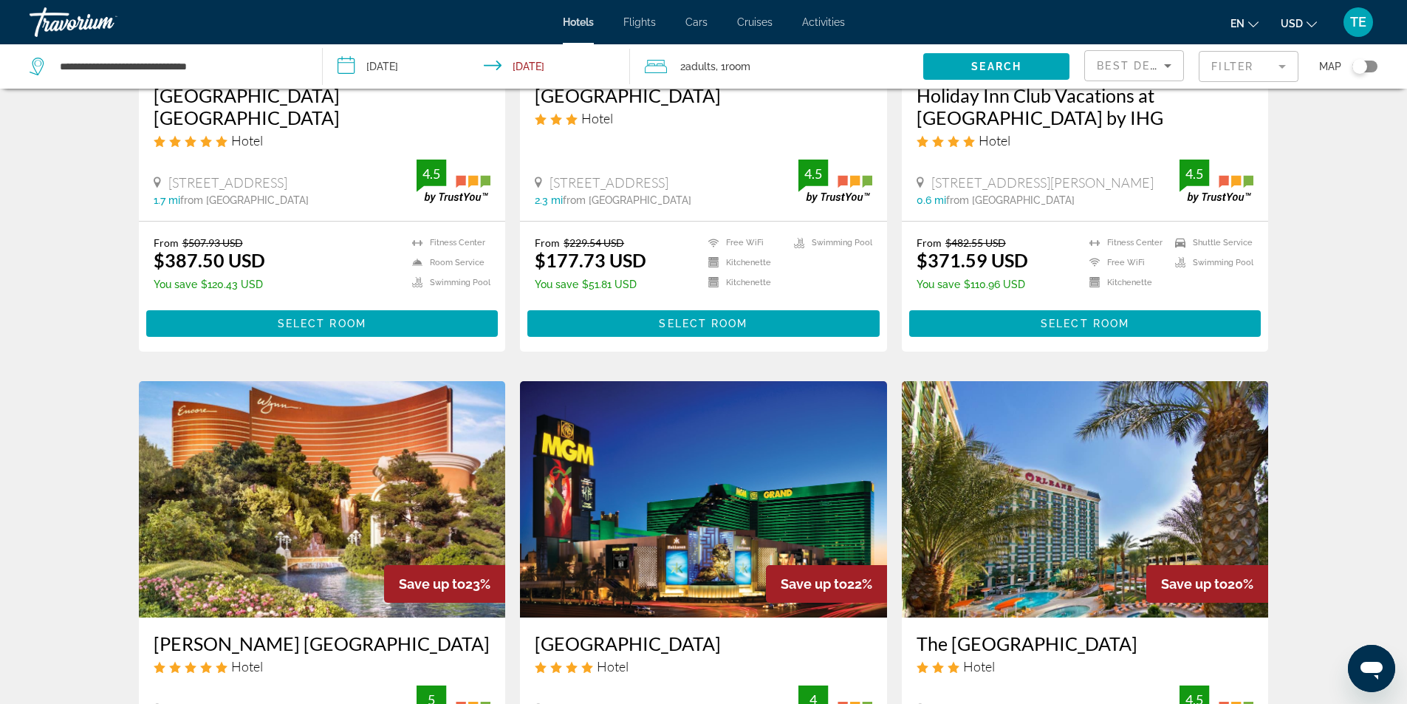
scroll to position [443, 0]
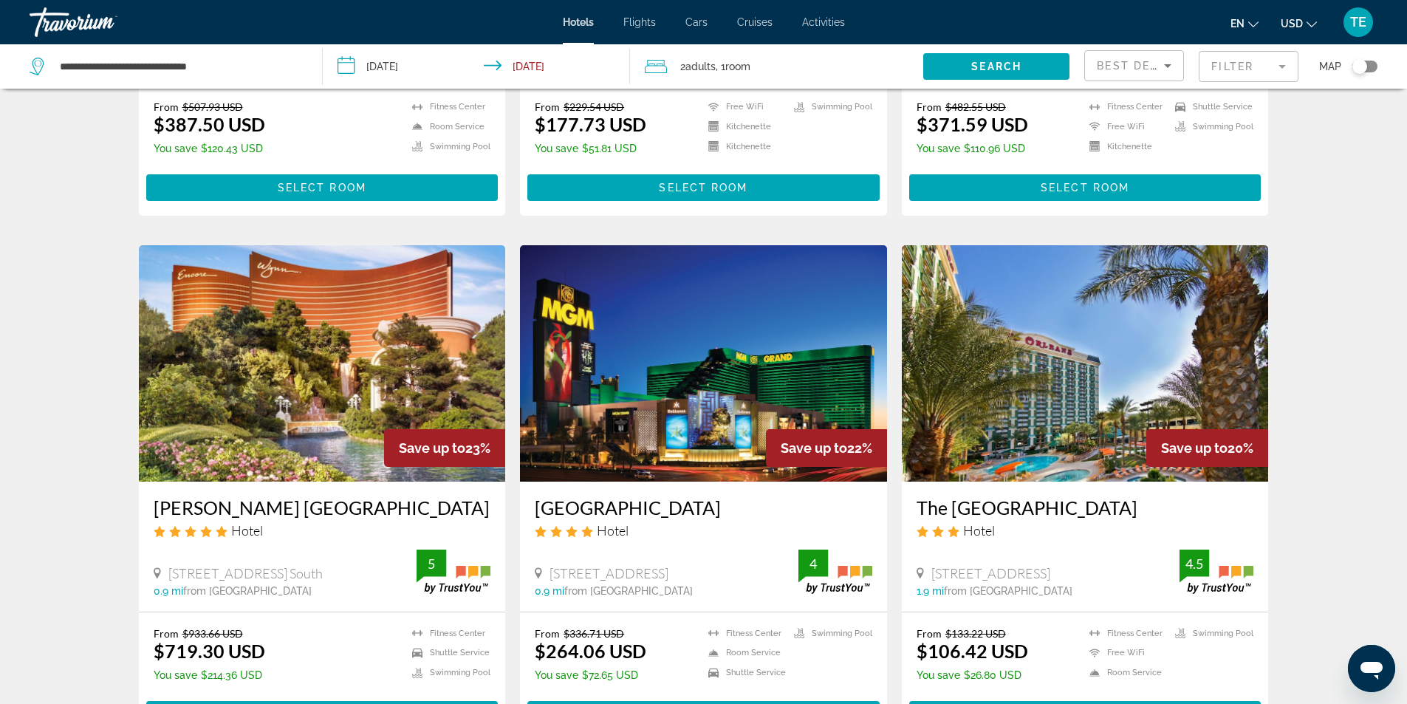
click at [1285, 66] on mat-form-field "Filter" at bounding box center [1249, 66] width 100 height 31
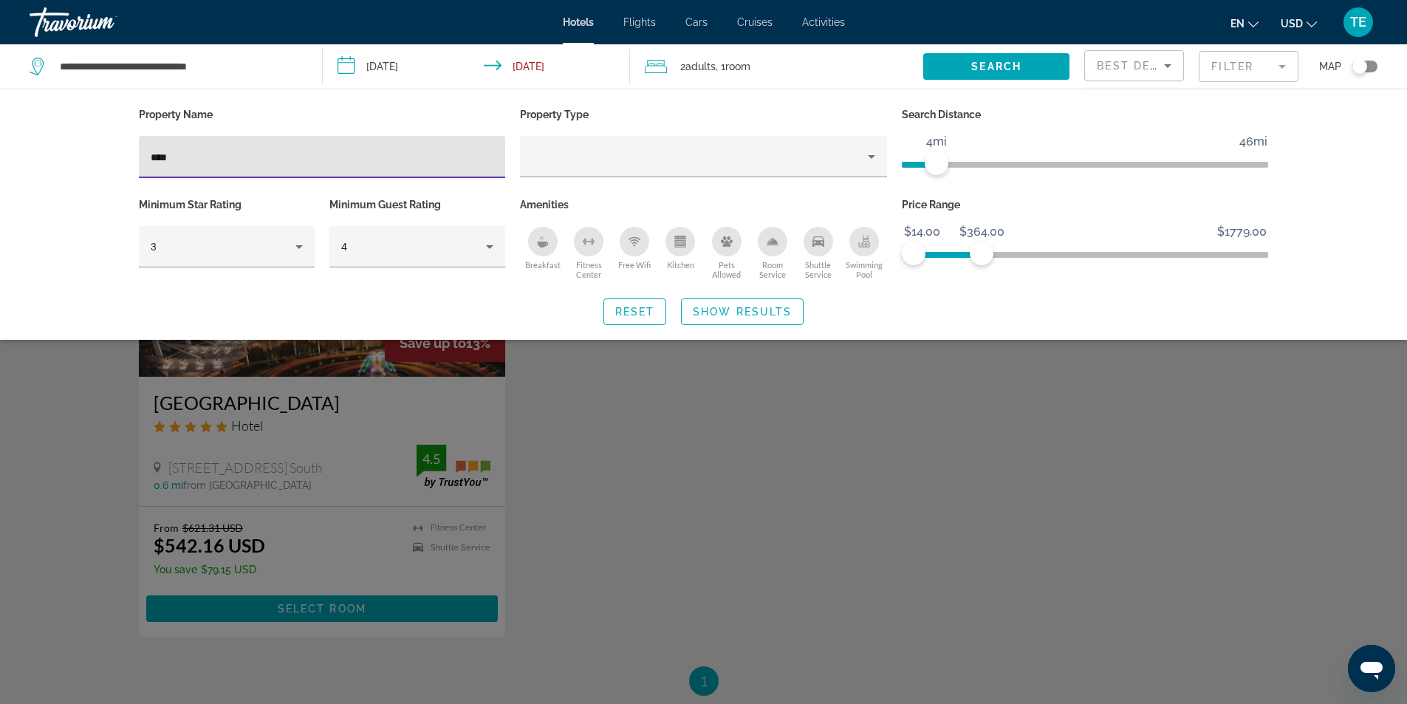
type input "****"
click at [267, 416] on div "Search widget" at bounding box center [703, 463] width 1407 height 482
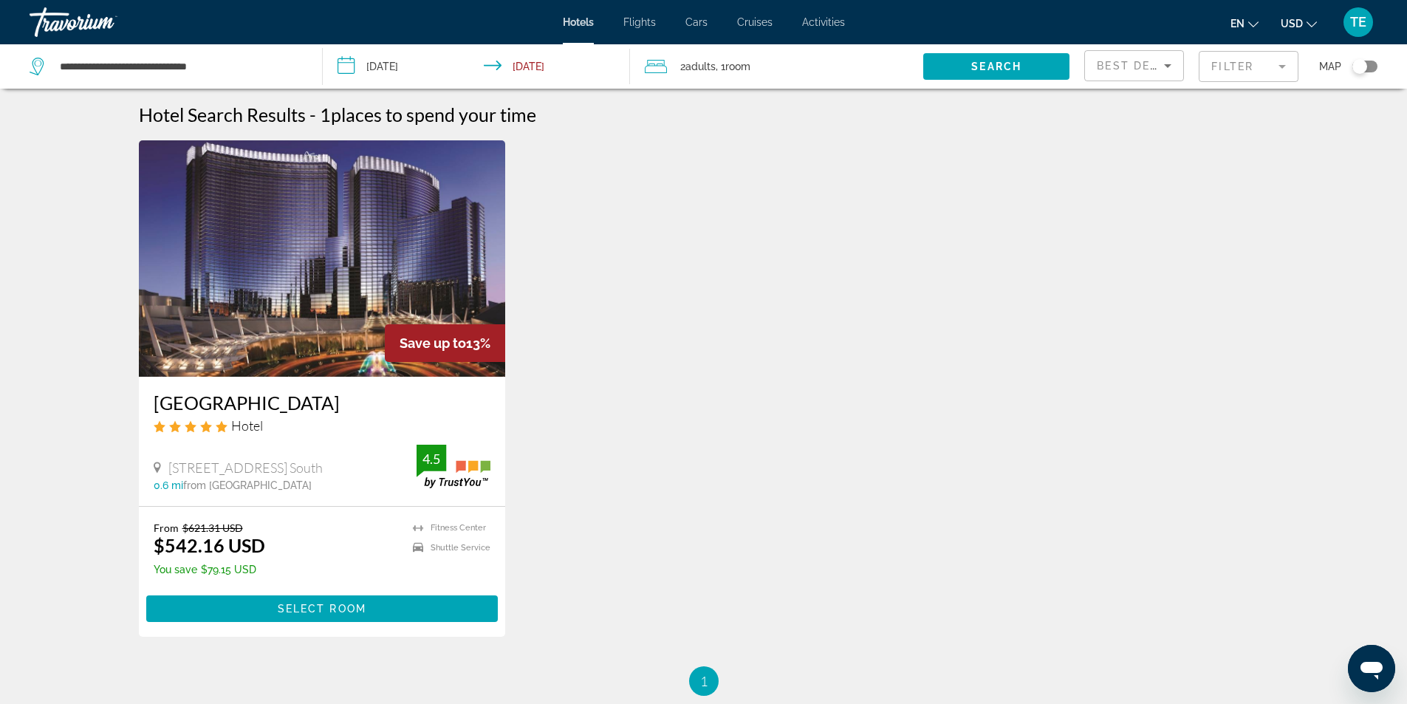
click at [361, 304] on img "Main content" at bounding box center [322, 258] width 367 height 236
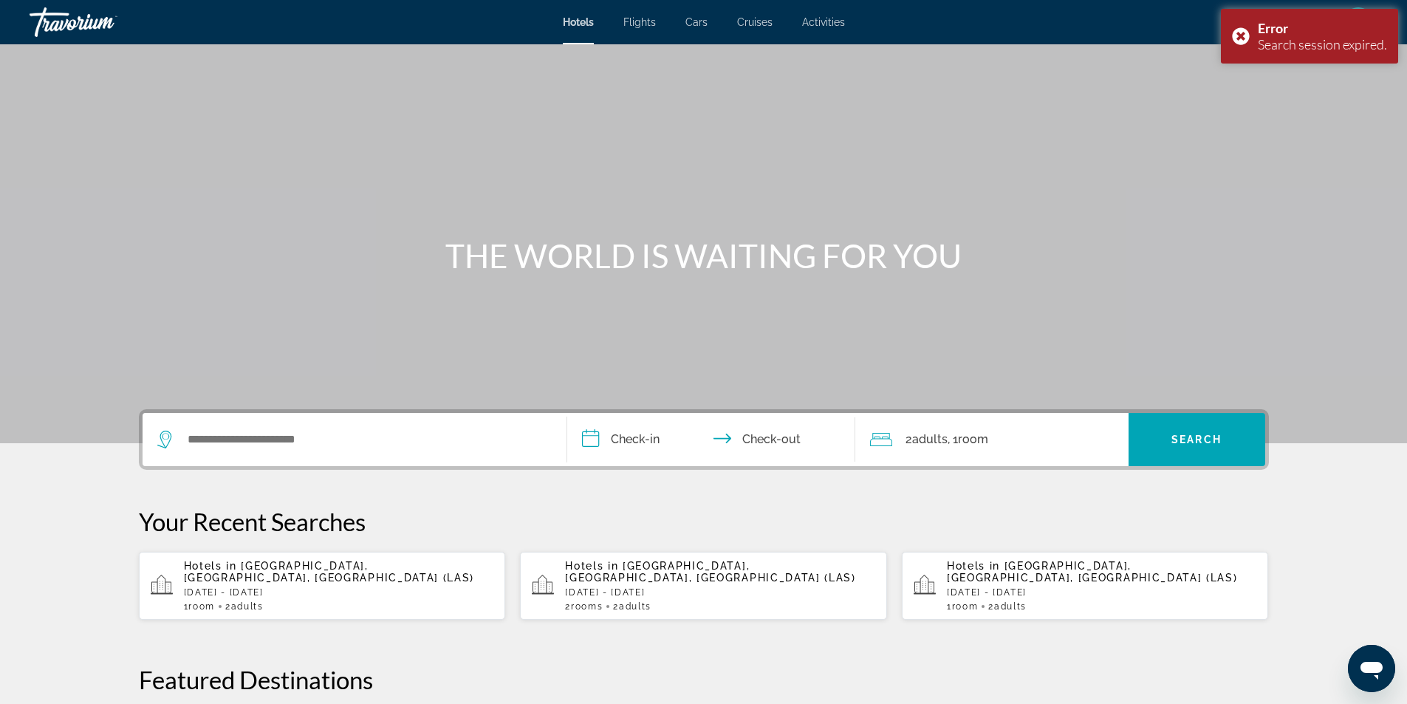
click at [301, 574] on div "Hotels in [GEOGRAPHIC_DATA], [GEOGRAPHIC_DATA], [GEOGRAPHIC_DATA] ([GEOGRAPHIC_…" at bounding box center [339, 586] width 310 height 52
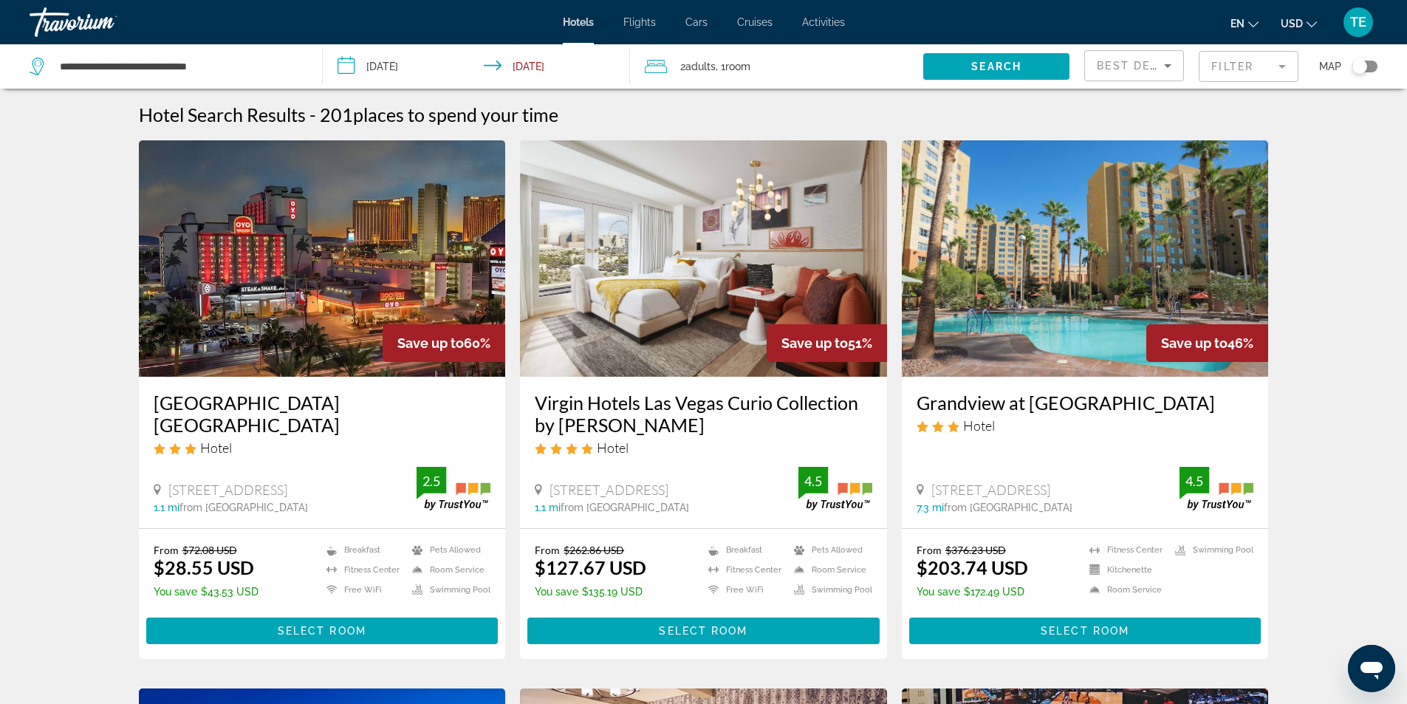
click at [1283, 69] on mat-form-field "Filter" at bounding box center [1249, 66] width 100 height 31
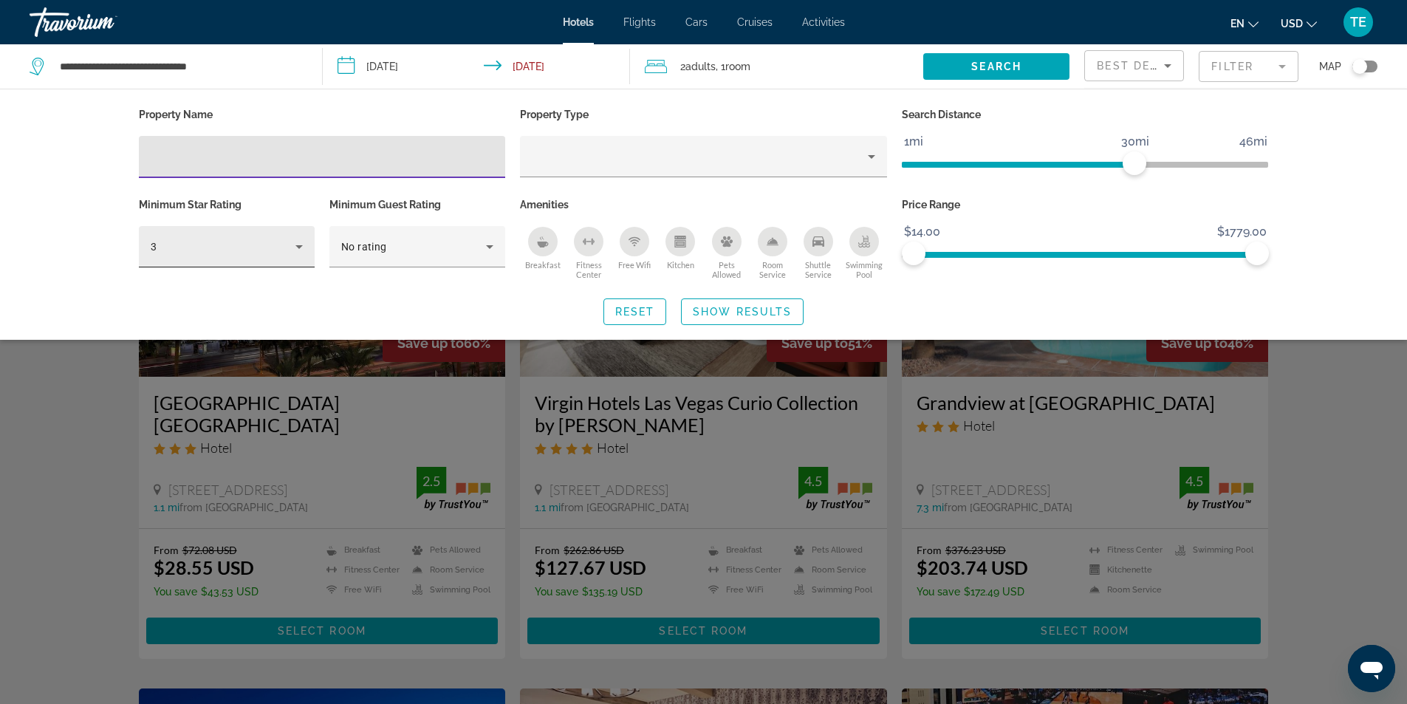
click at [301, 243] on icon "Hotel Filters" at bounding box center [299, 247] width 18 height 18
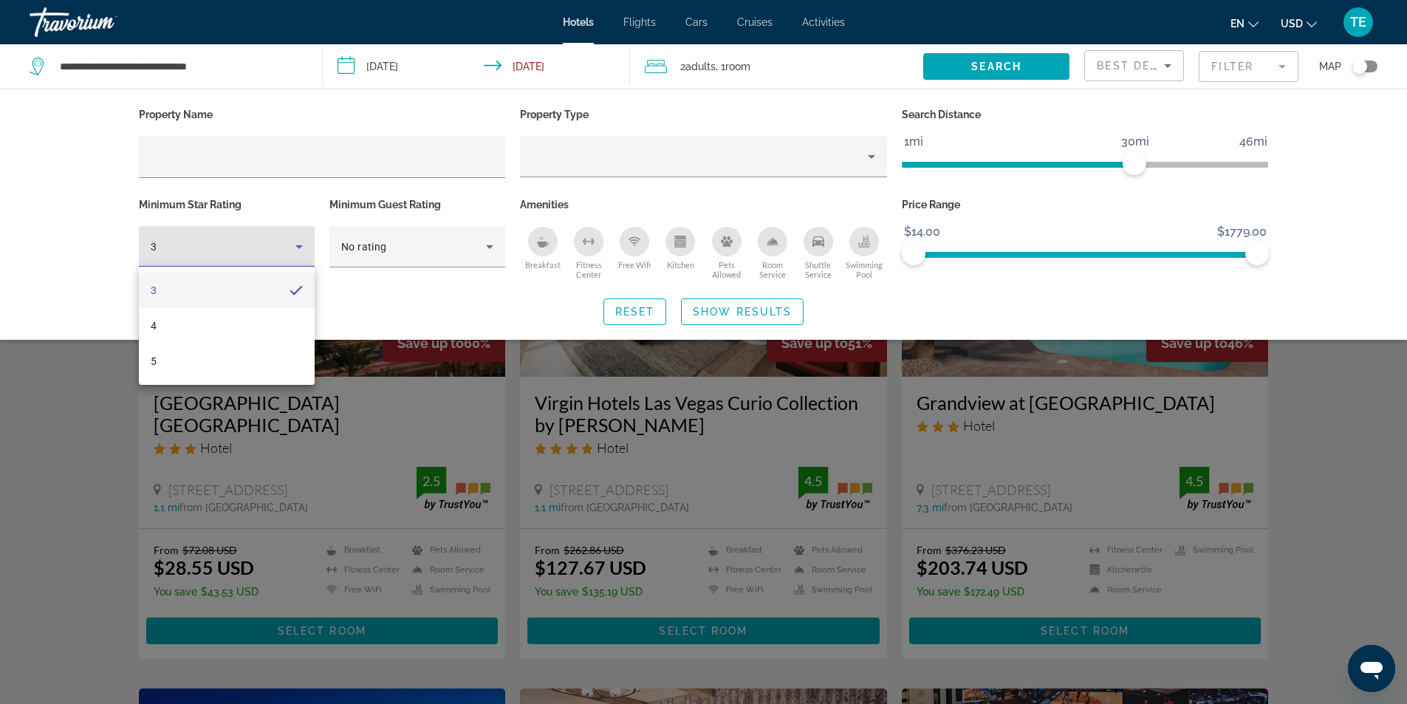
click at [189, 153] on div at bounding box center [703, 352] width 1407 height 704
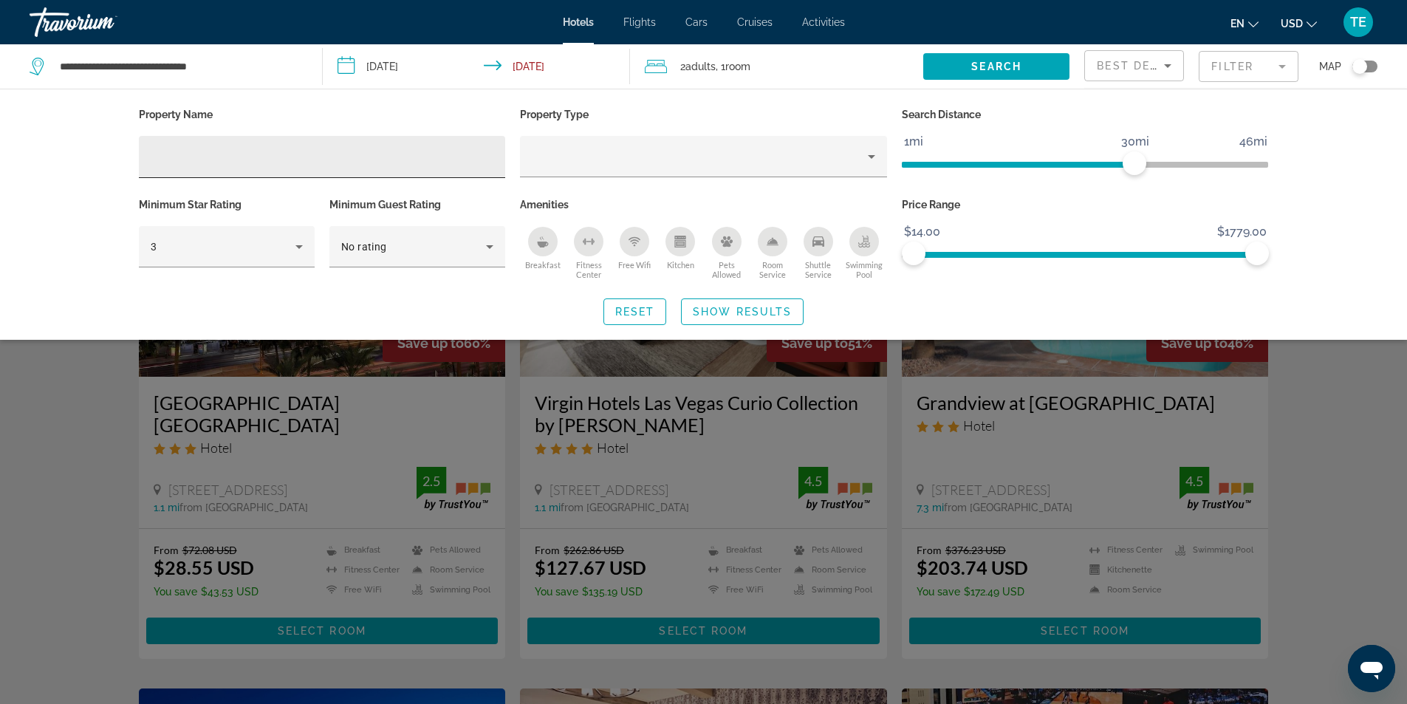
click at [178, 153] on input "Hotel Filters" at bounding box center [323, 158] width 344 height 18
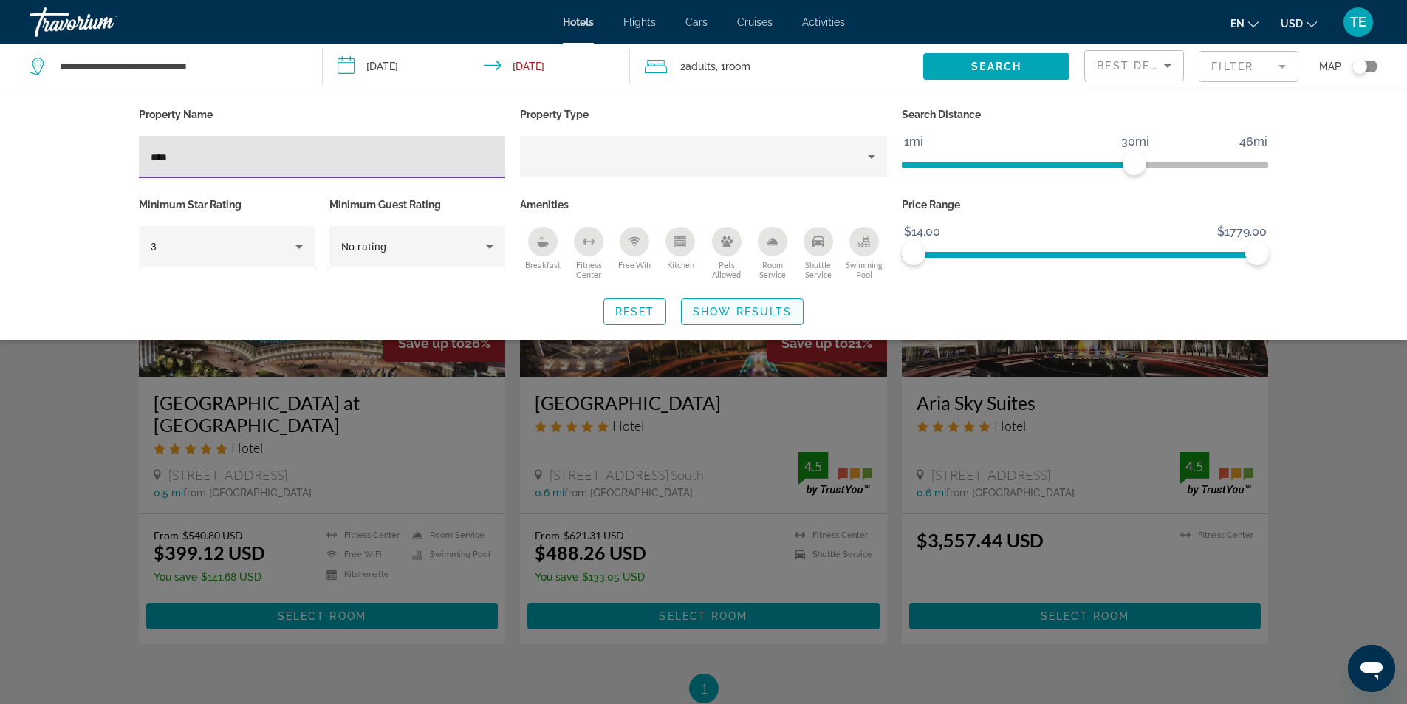
type input "****"
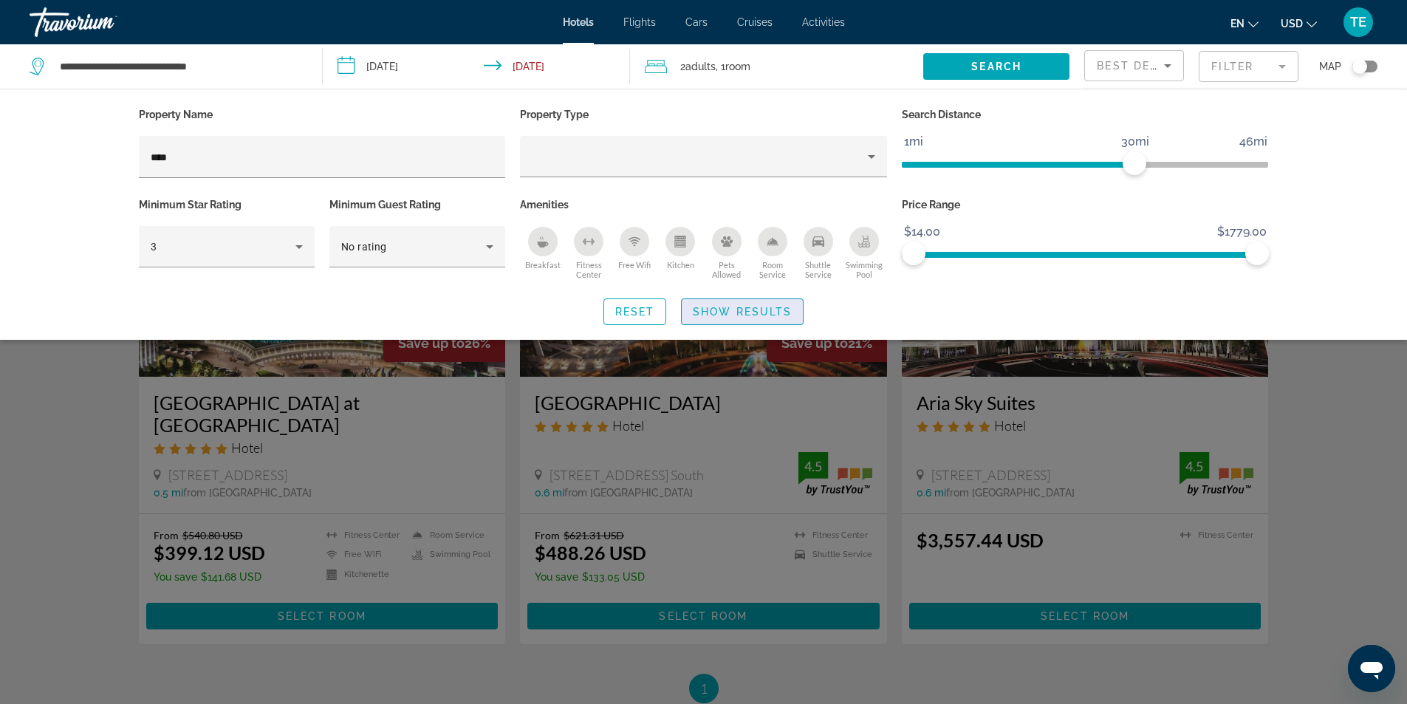
click at [749, 308] on span "Show Results" at bounding box center [742, 312] width 99 height 12
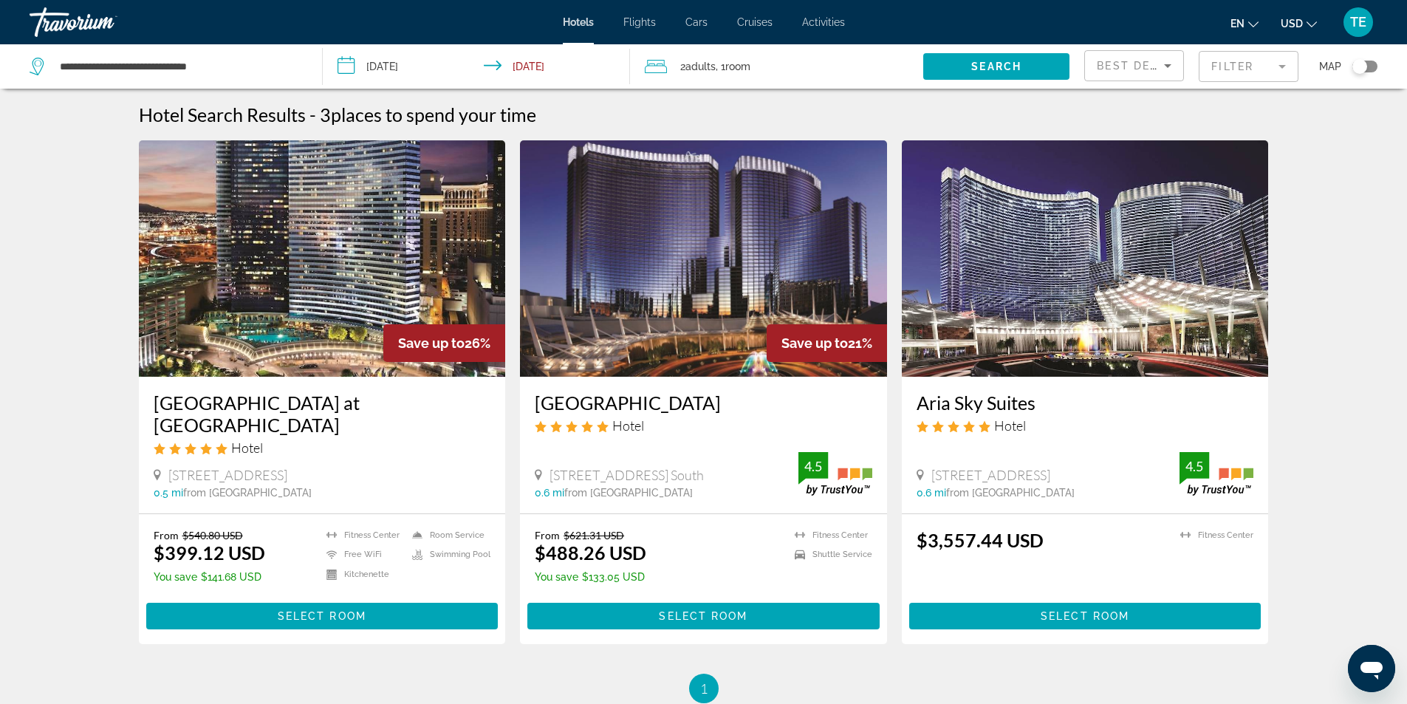
click at [720, 254] on img "Main content" at bounding box center [703, 258] width 367 height 236
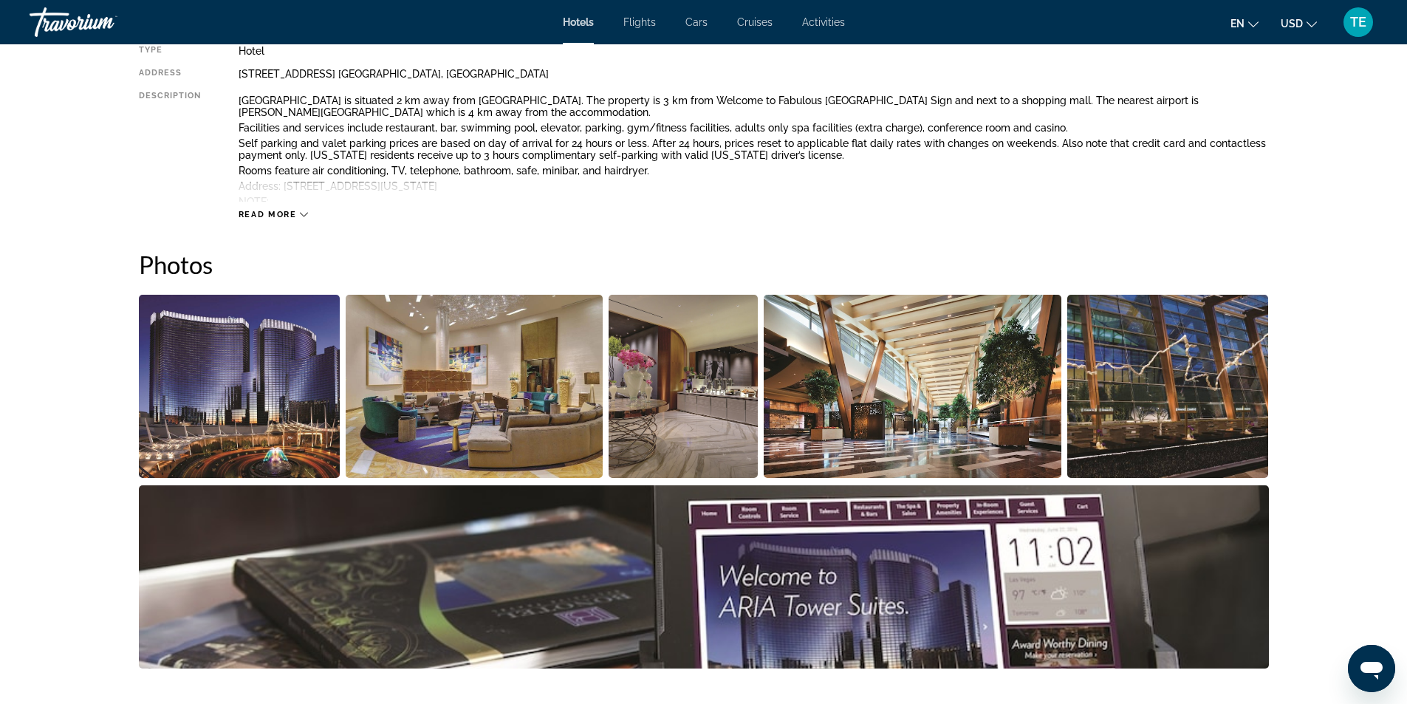
scroll to position [665, 0]
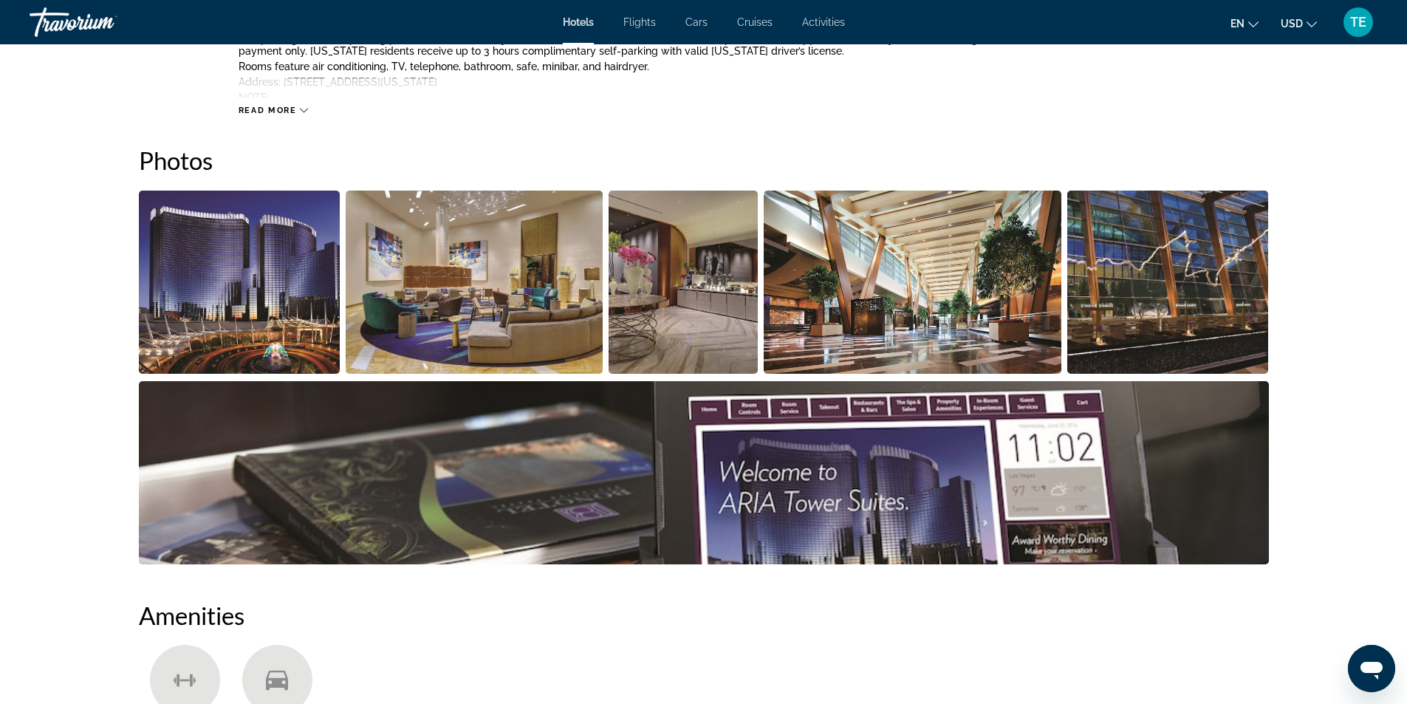
click at [466, 228] on img "Open full-screen image slider" at bounding box center [474, 282] width 257 height 183
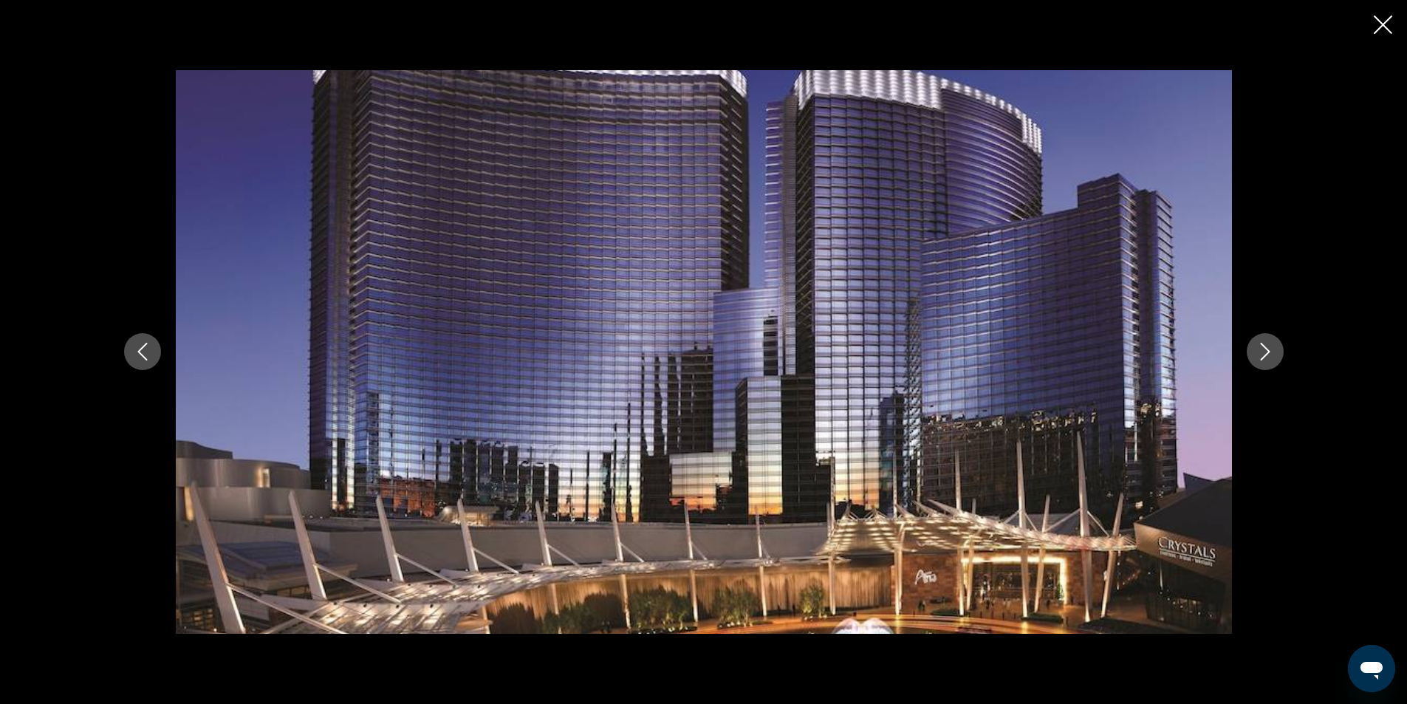
click at [1263, 356] on icon "Next image" at bounding box center [1266, 352] width 18 height 18
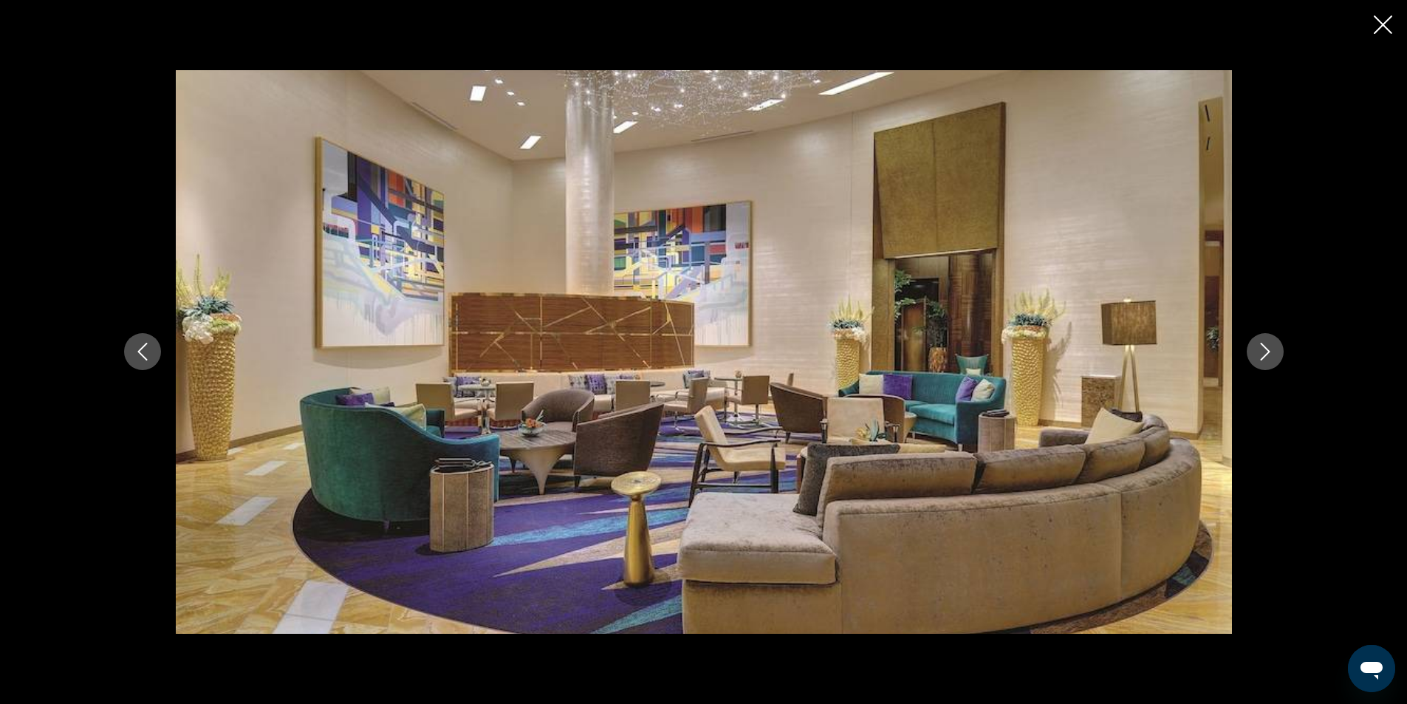
click at [1263, 356] on icon "Next image" at bounding box center [1266, 352] width 18 height 18
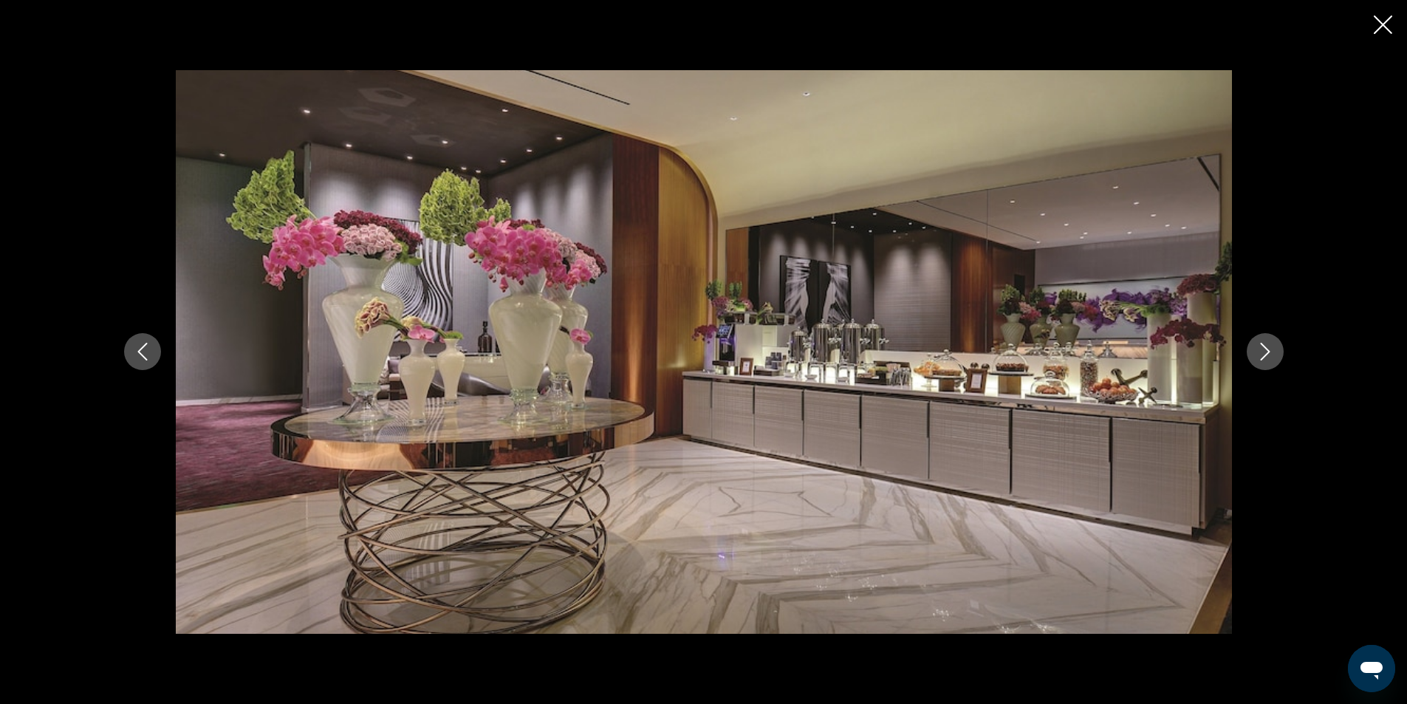
click at [1263, 356] on icon "Next image" at bounding box center [1266, 352] width 18 height 18
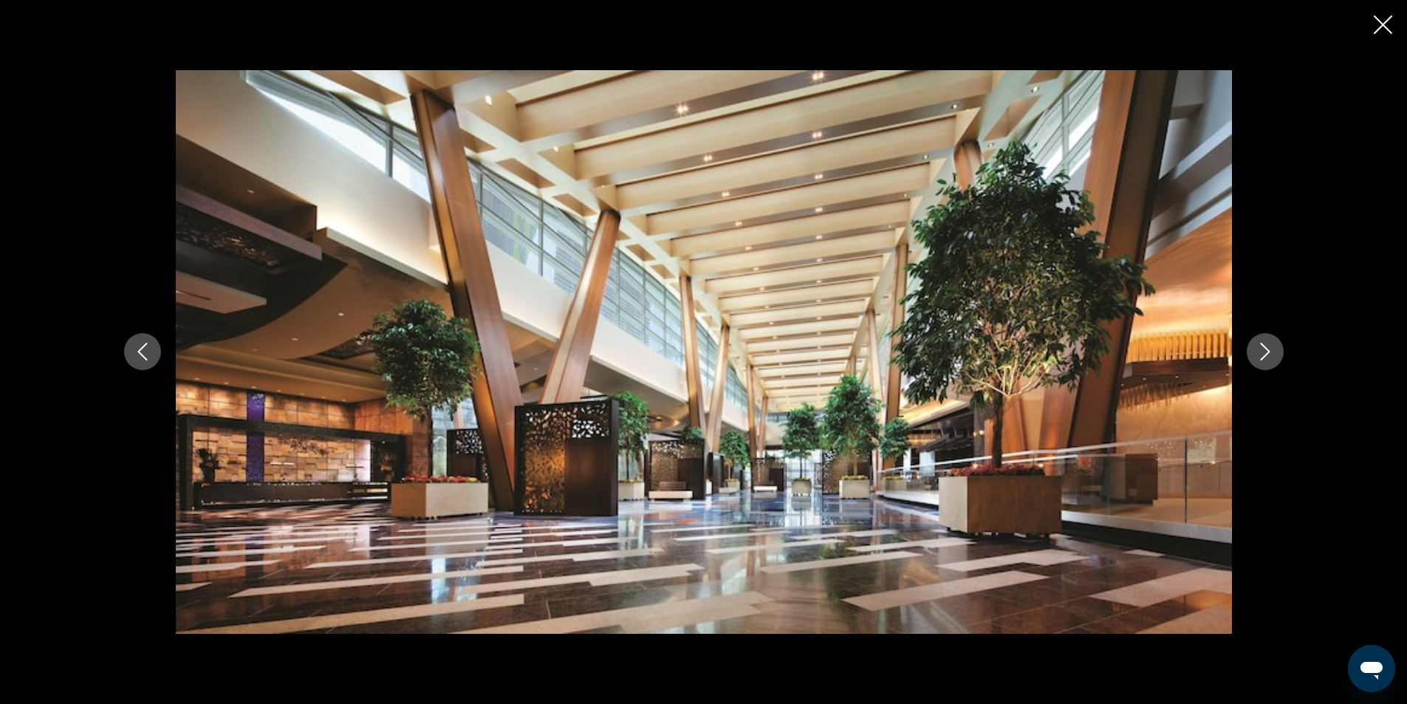
click at [1263, 356] on icon "Next image" at bounding box center [1266, 352] width 18 height 18
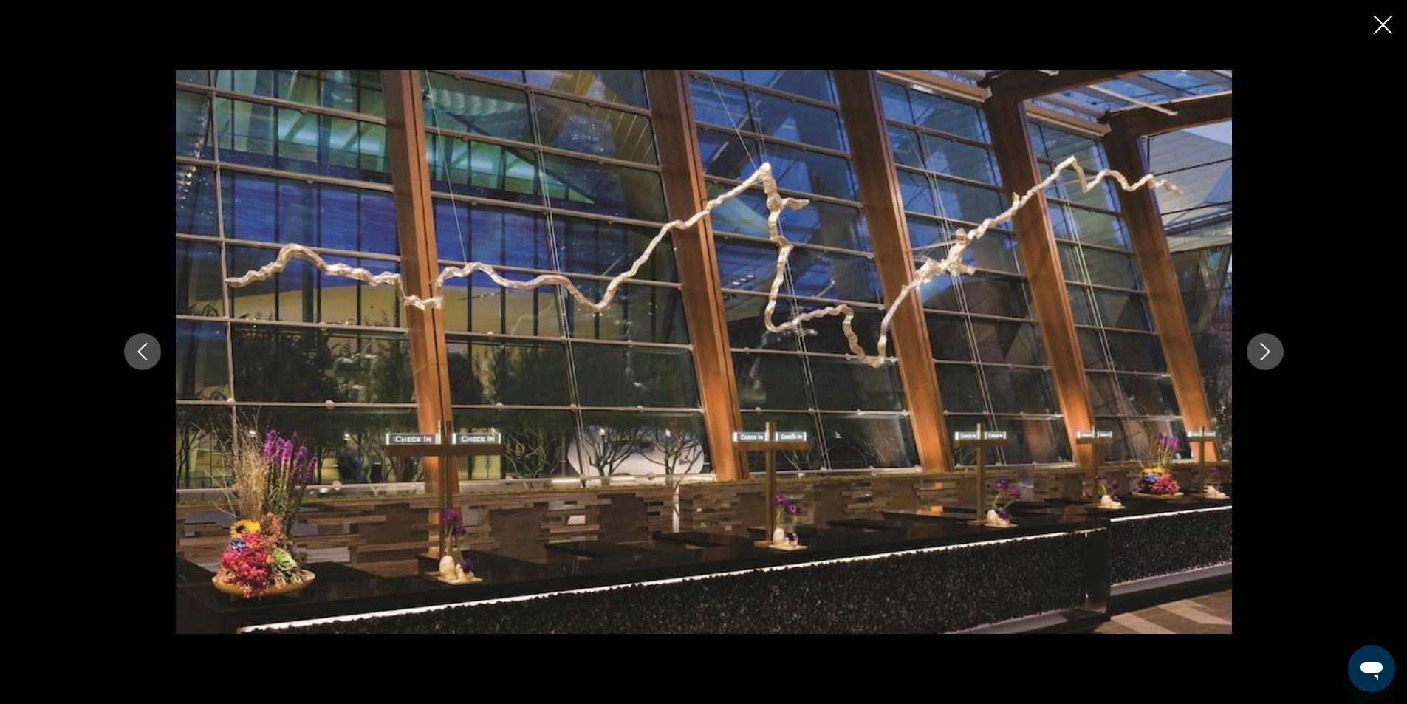
click at [1263, 356] on icon "Next image" at bounding box center [1266, 352] width 18 height 18
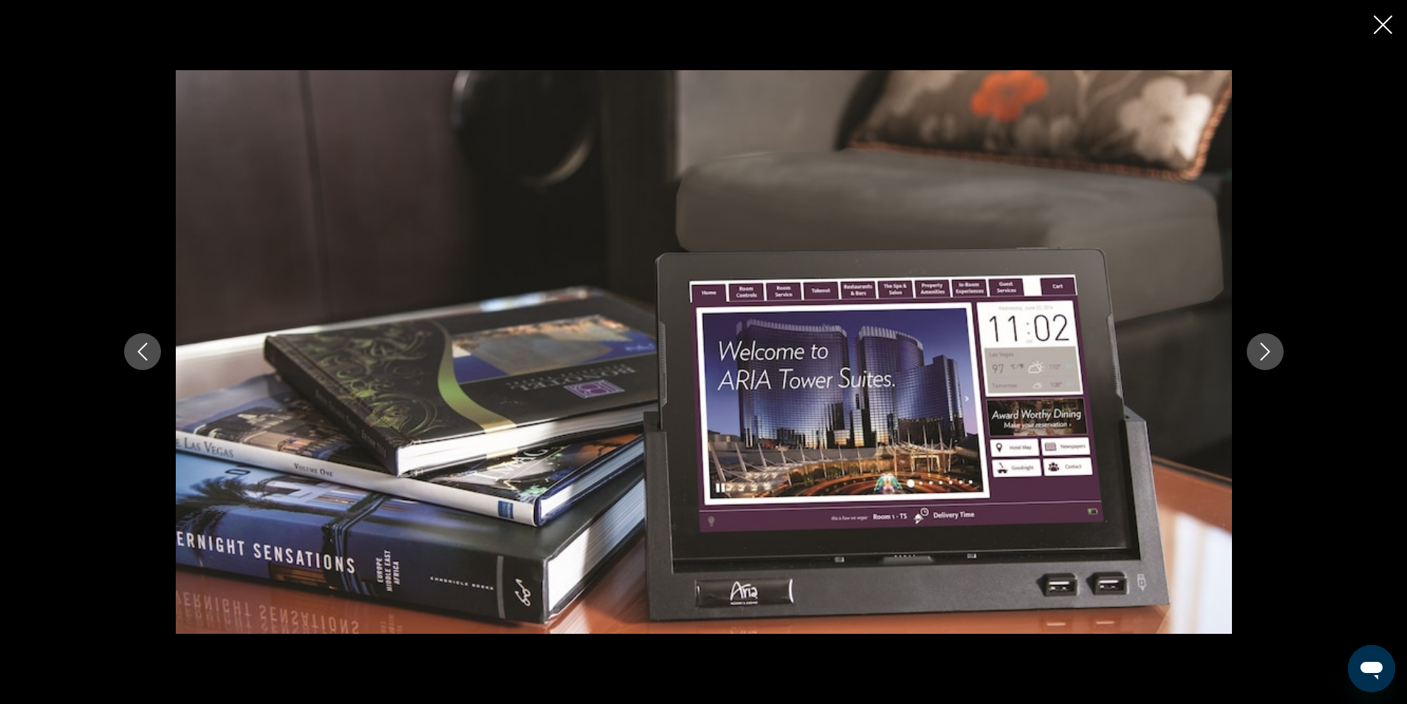
click at [1263, 356] on icon "Next image" at bounding box center [1266, 352] width 18 height 18
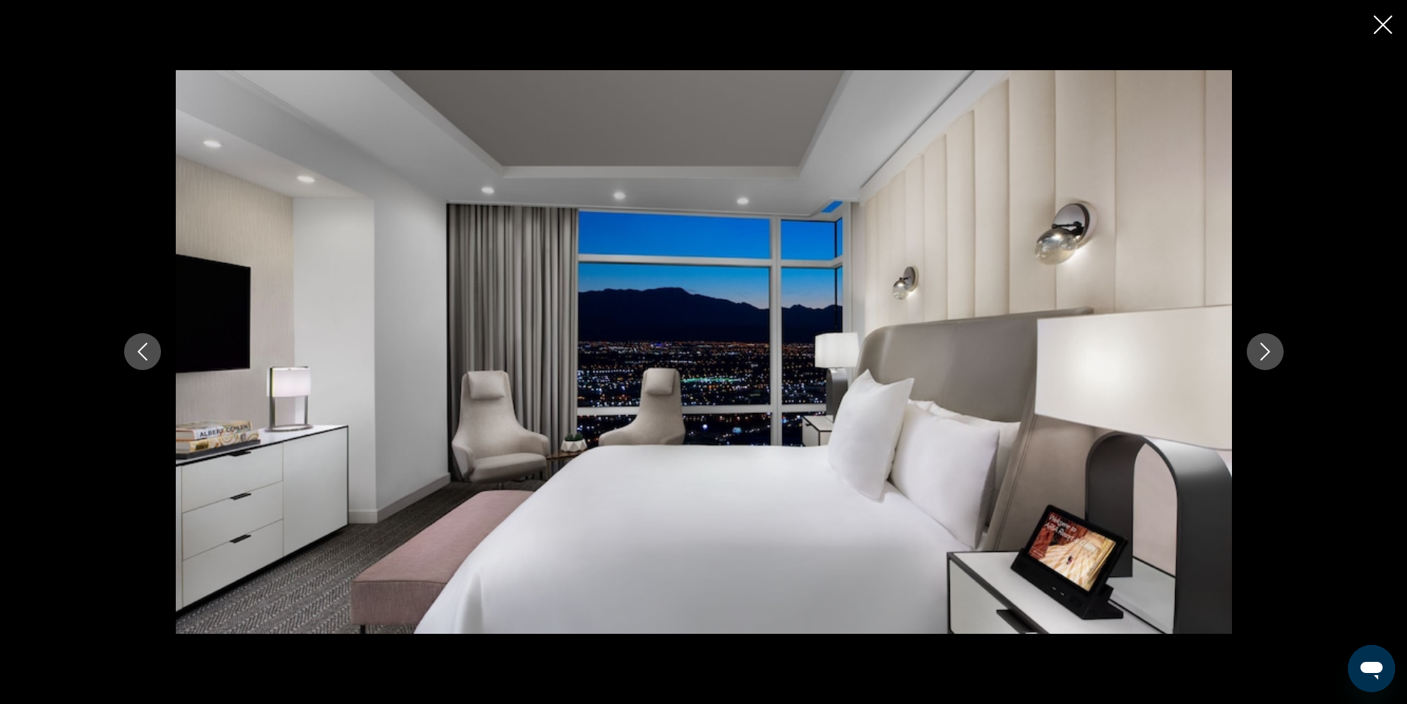
click at [1263, 356] on icon "Next image" at bounding box center [1266, 352] width 18 height 18
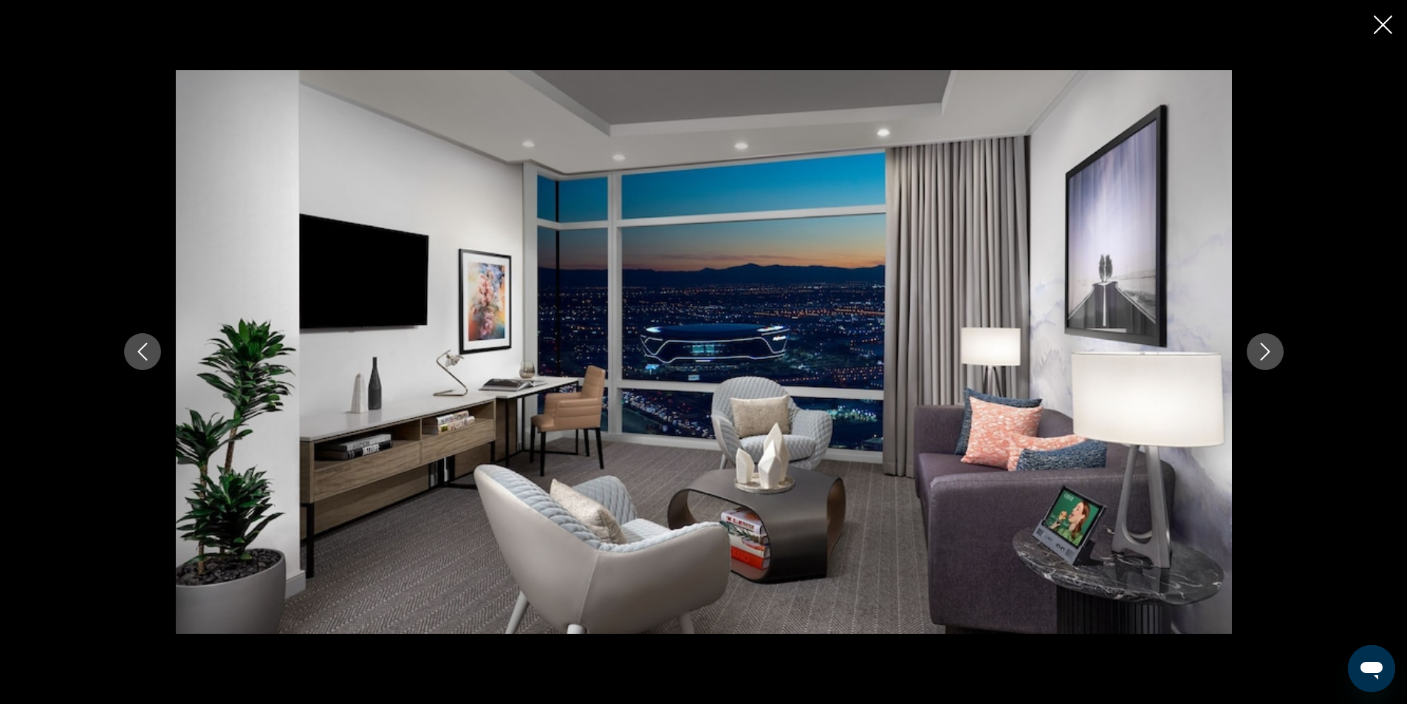
click at [1263, 356] on icon "Next image" at bounding box center [1266, 352] width 18 height 18
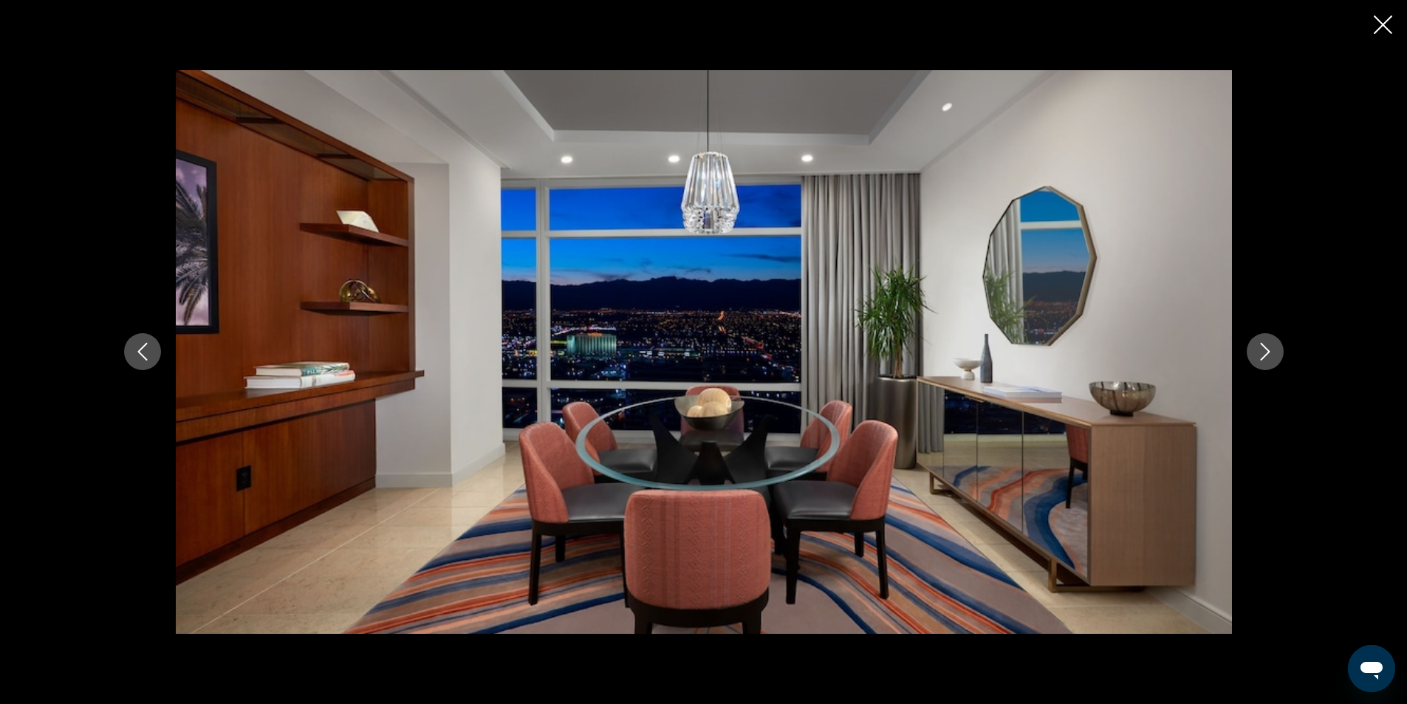
click at [1263, 356] on icon "Next image" at bounding box center [1266, 352] width 18 height 18
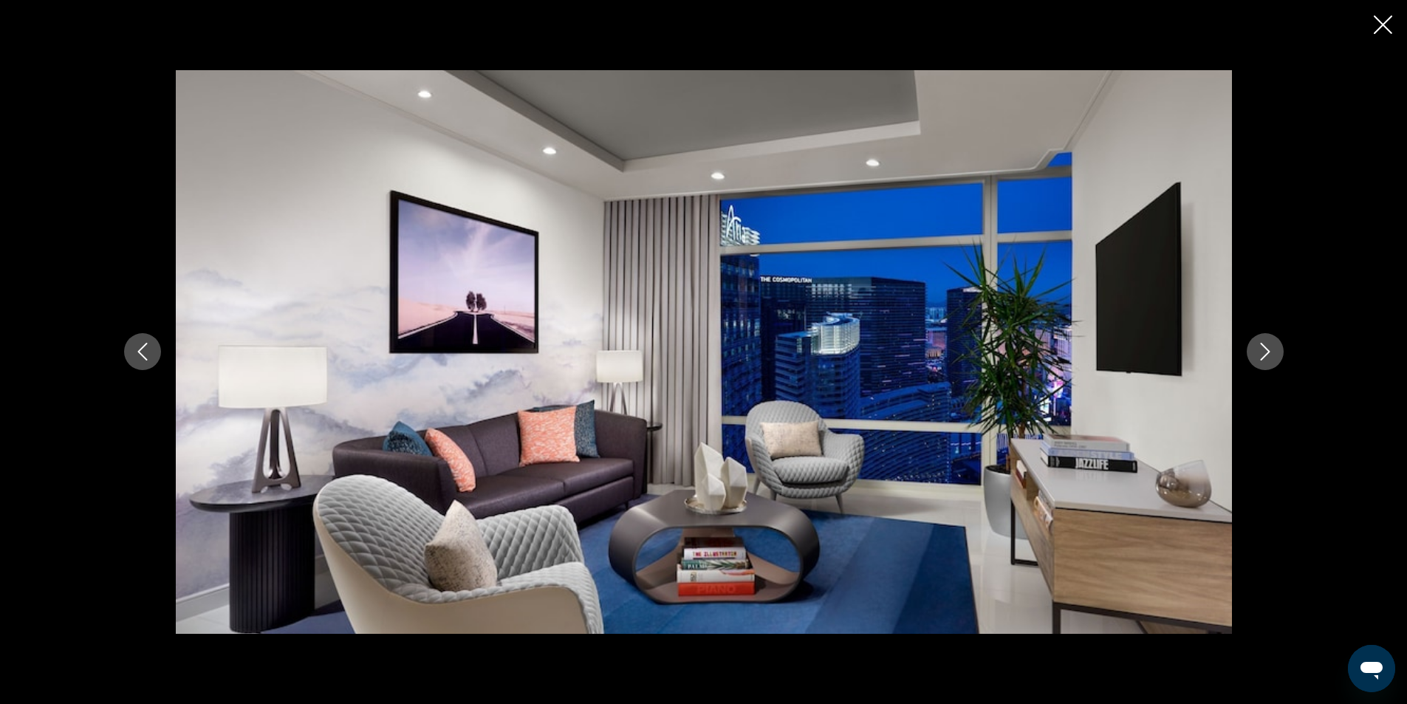
click at [1263, 356] on icon "Next image" at bounding box center [1266, 352] width 18 height 18
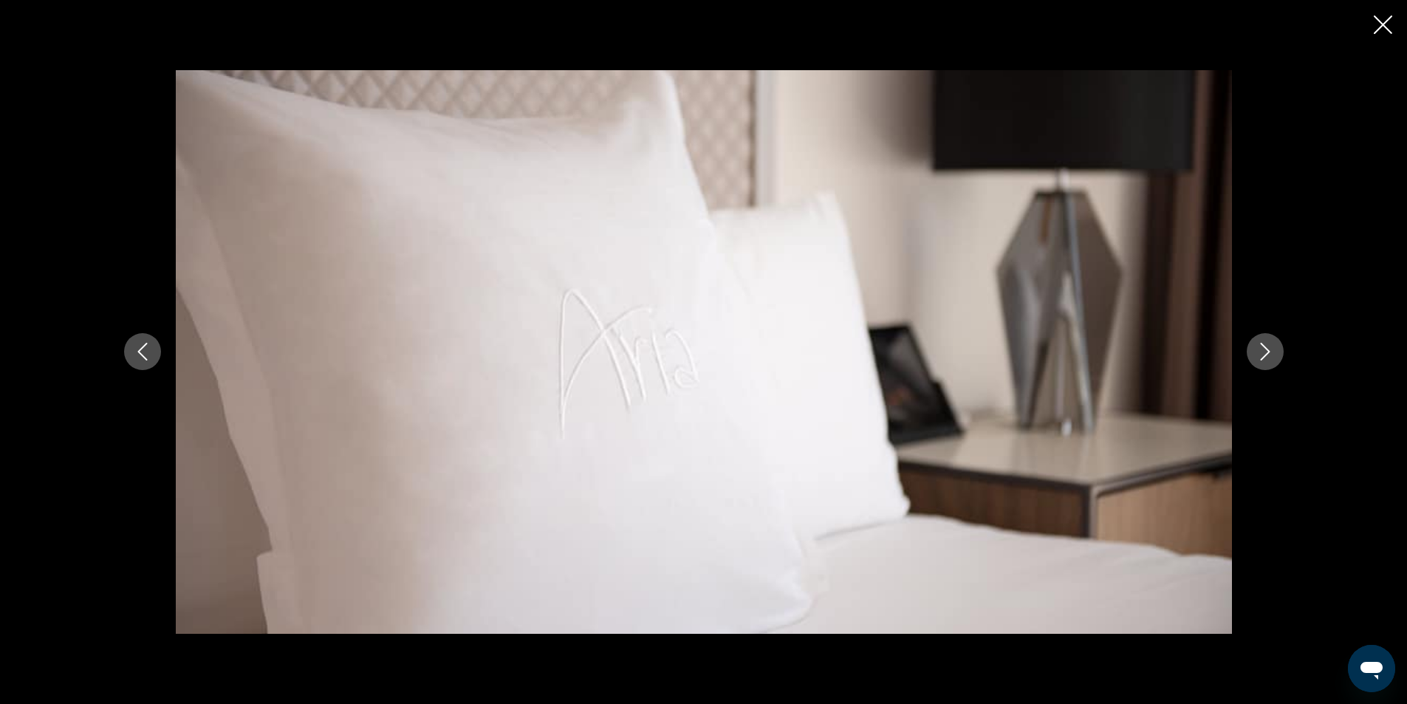
click at [1263, 356] on icon "Next image" at bounding box center [1266, 352] width 18 height 18
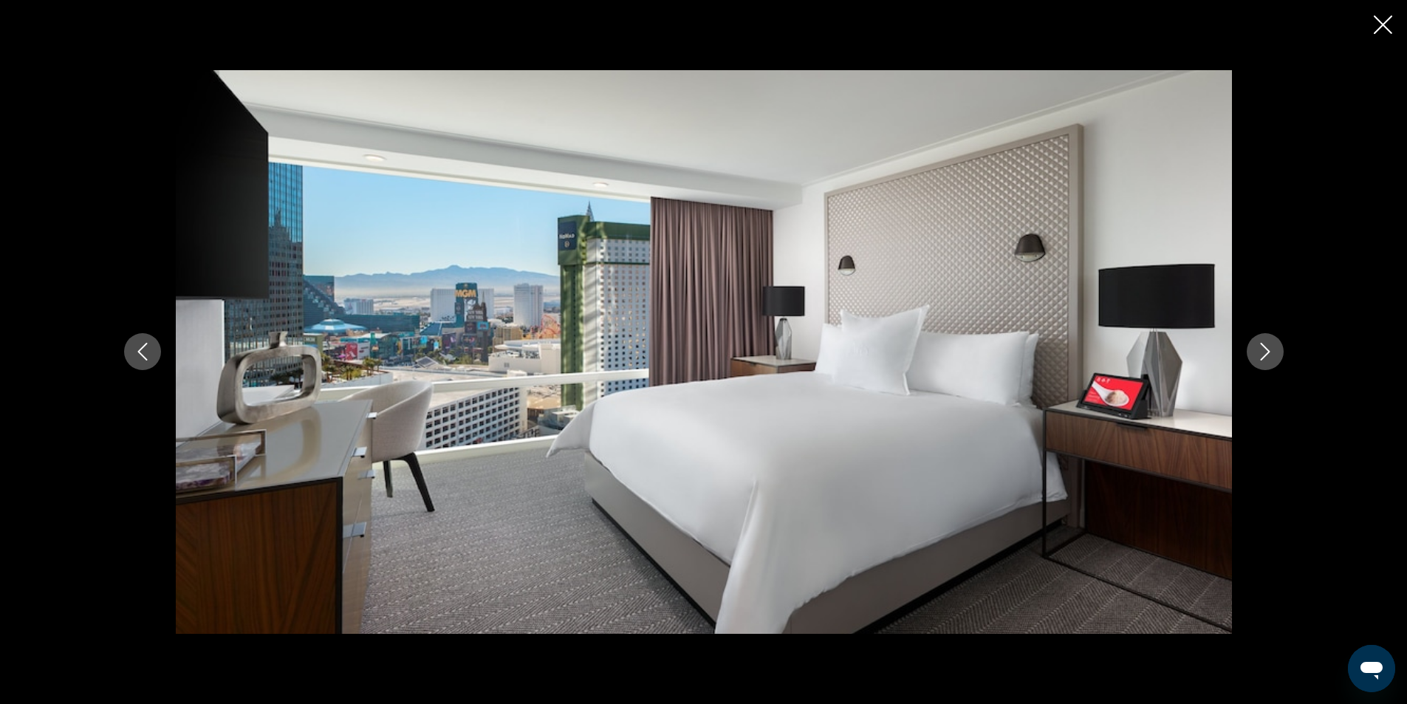
click at [1265, 349] on icon "Next image" at bounding box center [1266, 352] width 18 height 18
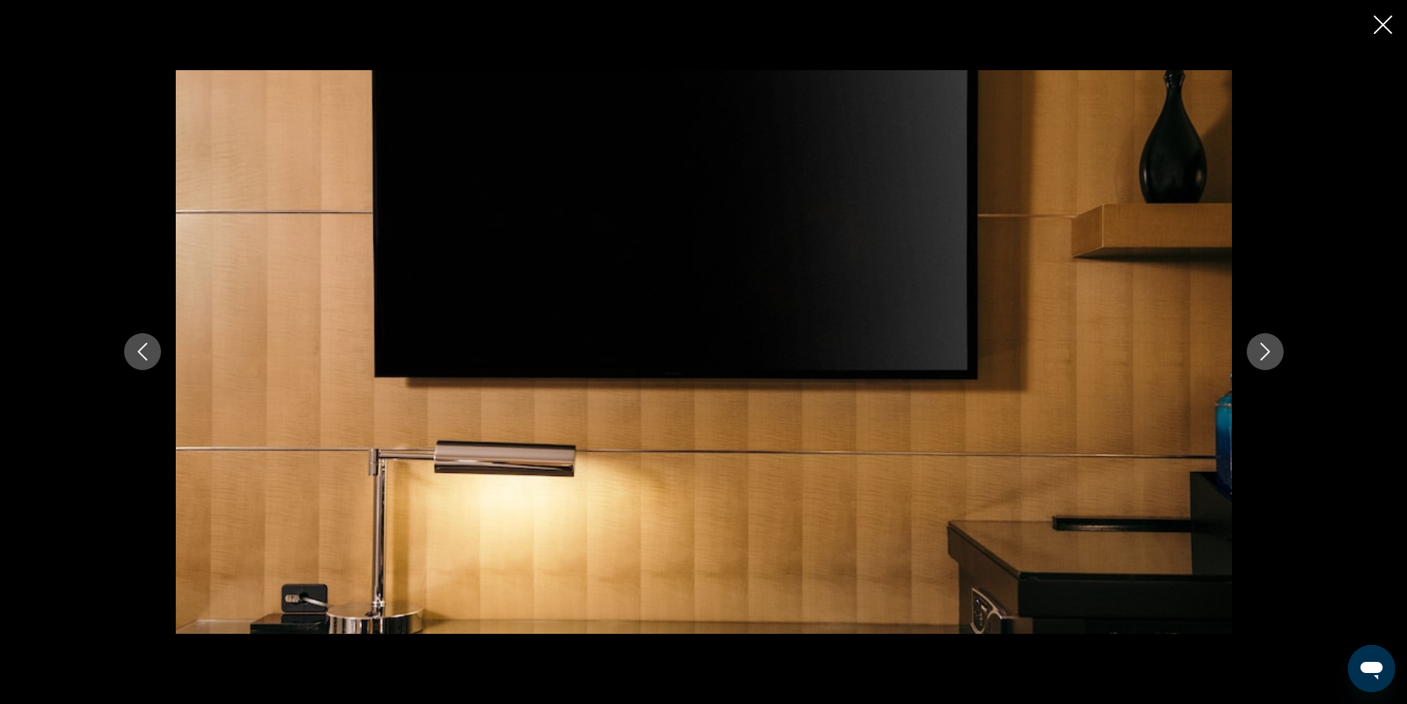
click at [1265, 349] on icon "Next image" at bounding box center [1266, 352] width 18 height 18
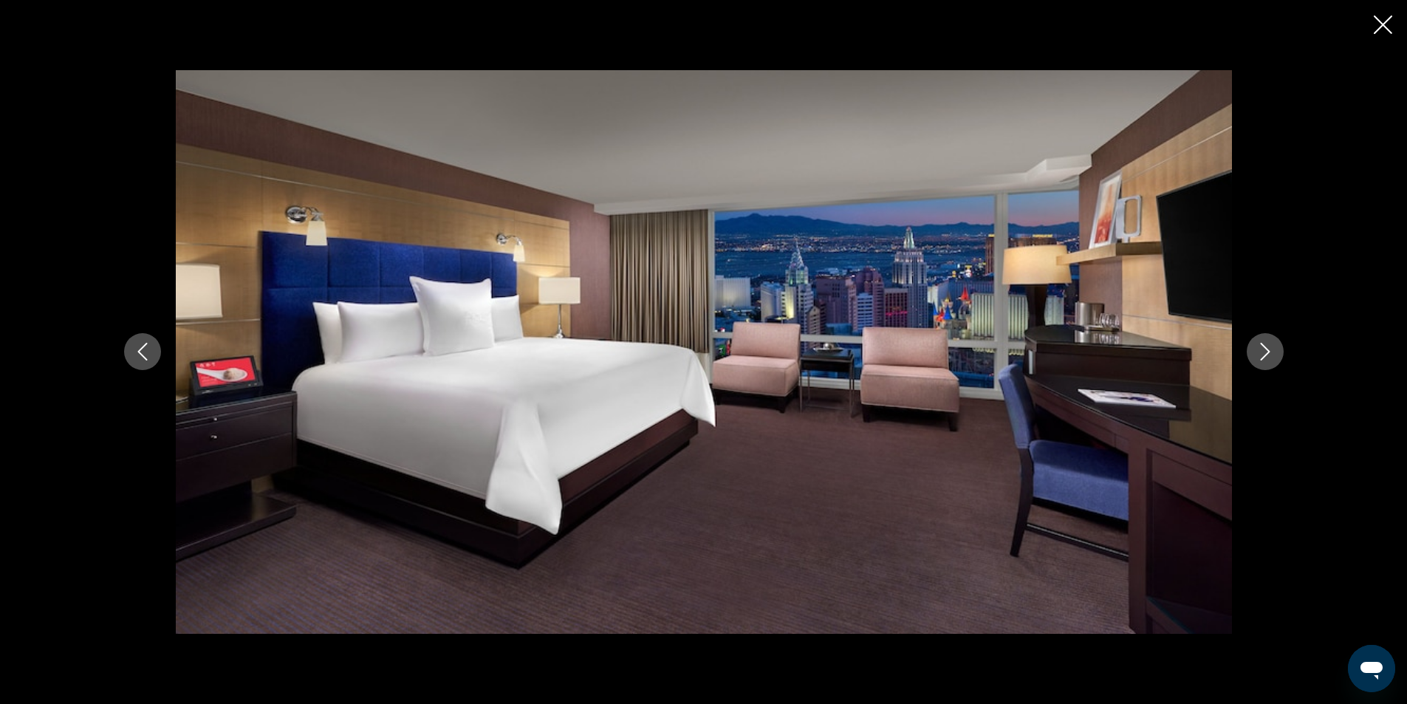
click at [1265, 349] on icon "Next image" at bounding box center [1266, 352] width 18 height 18
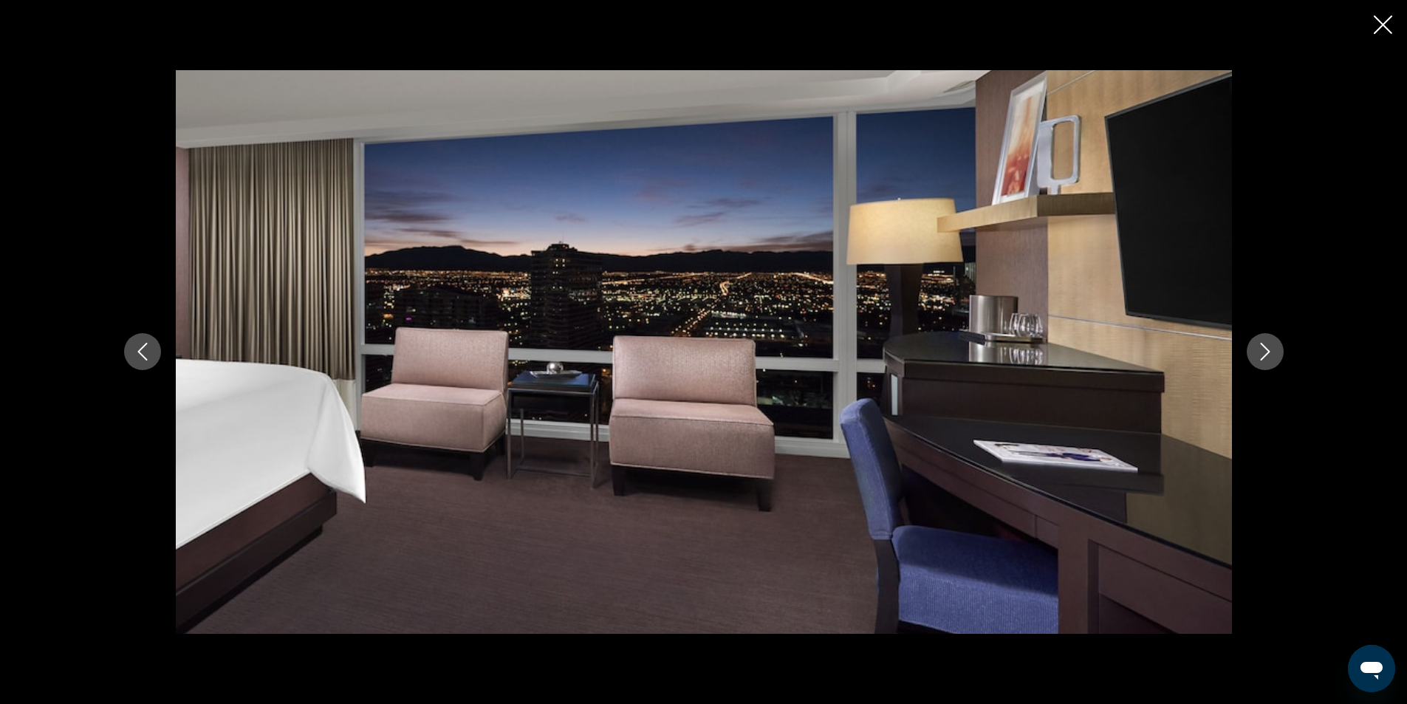
click at [1265, 349] on icon "Next image" at bounding box center [1266, 352] width 18 height 18
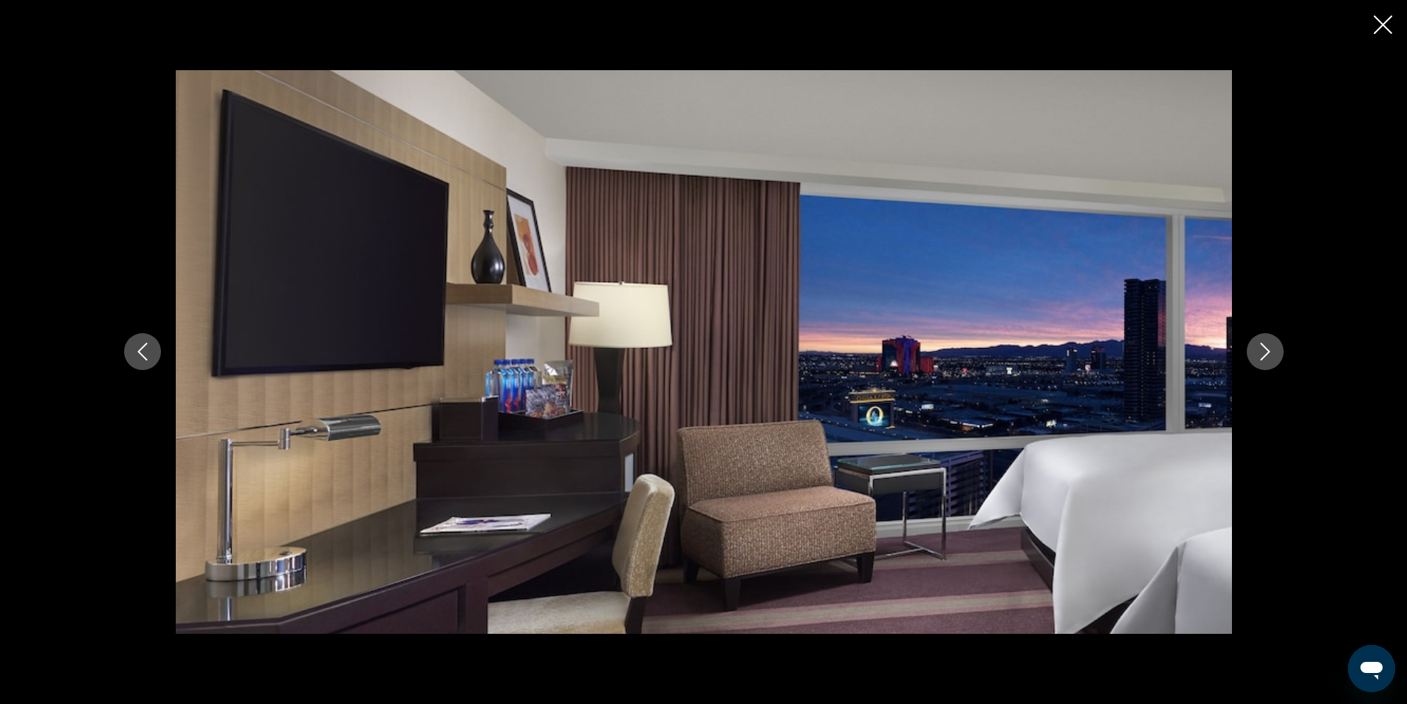
click at [1265, 349] on icon "Next image" at bounding box center [1266, 352] width 18 height 18
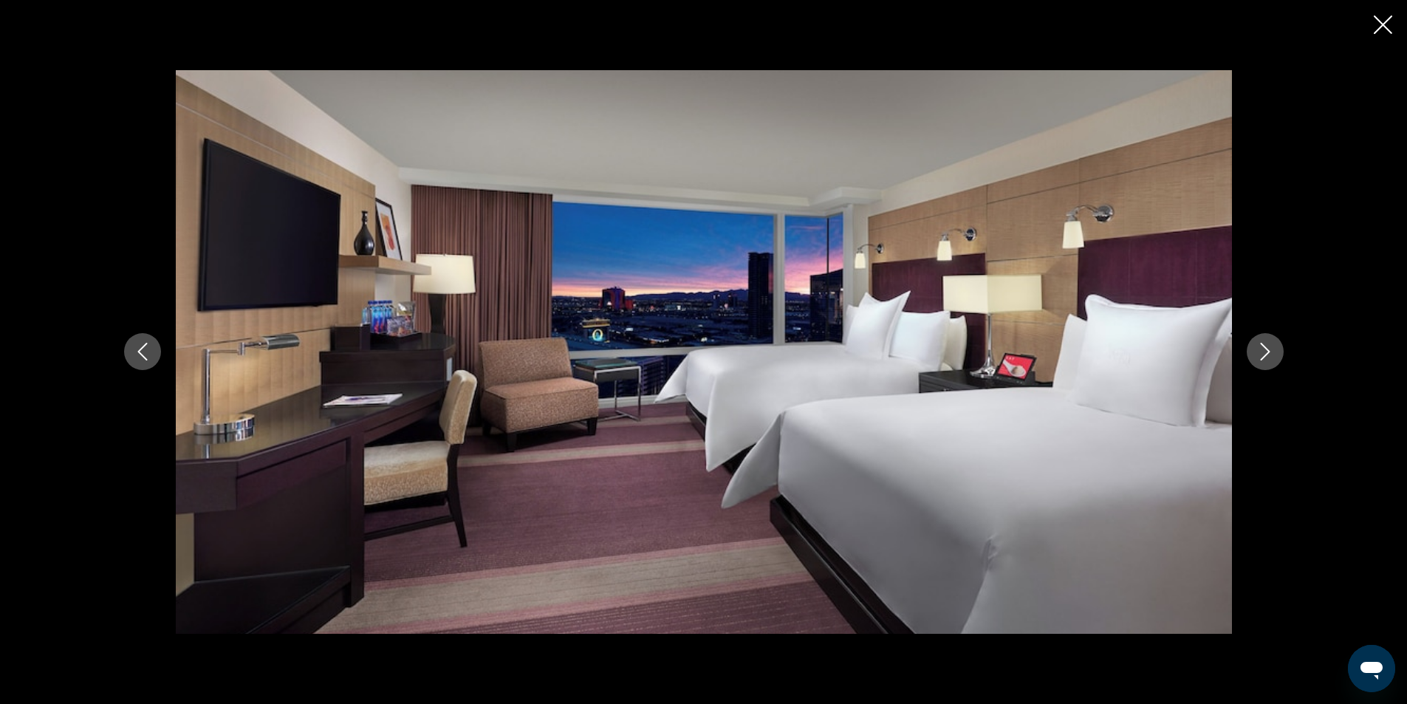
click at [1265, 349] on icon "Next image" at bounding box center [1266, 352] width 18 height 18
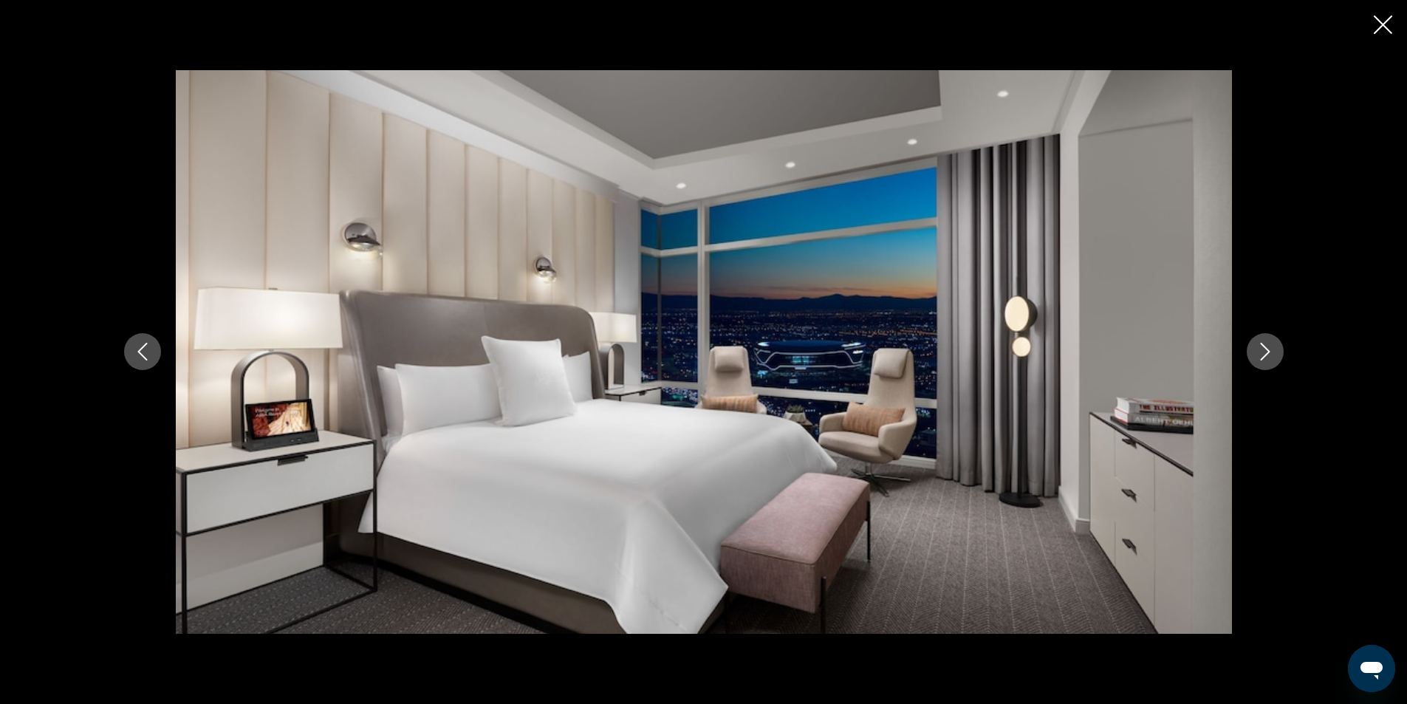
click at [1265, 349] on icon "Next image" at bounding box center [1266, 352] width 18 height 18
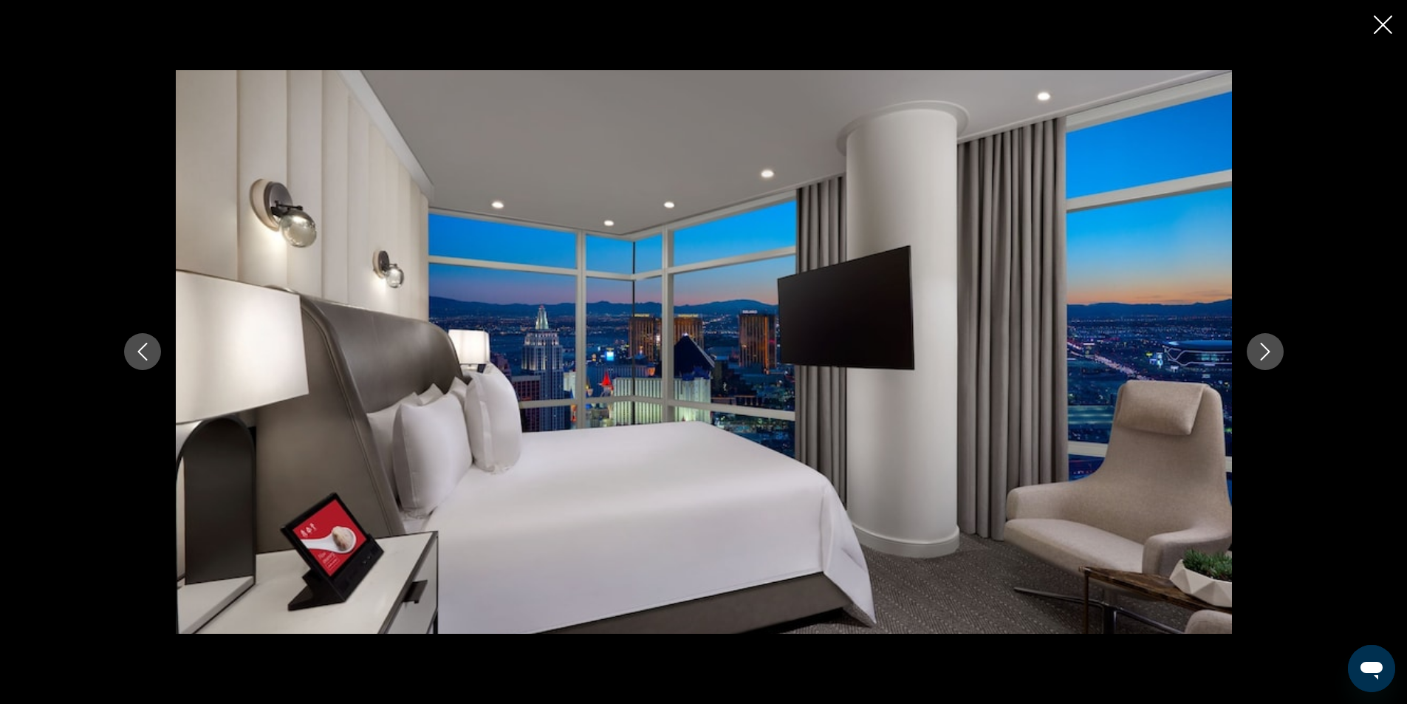
click at [1265, 349] on icon "Next image" at bounding box center [1266, 352] width 18 height 18
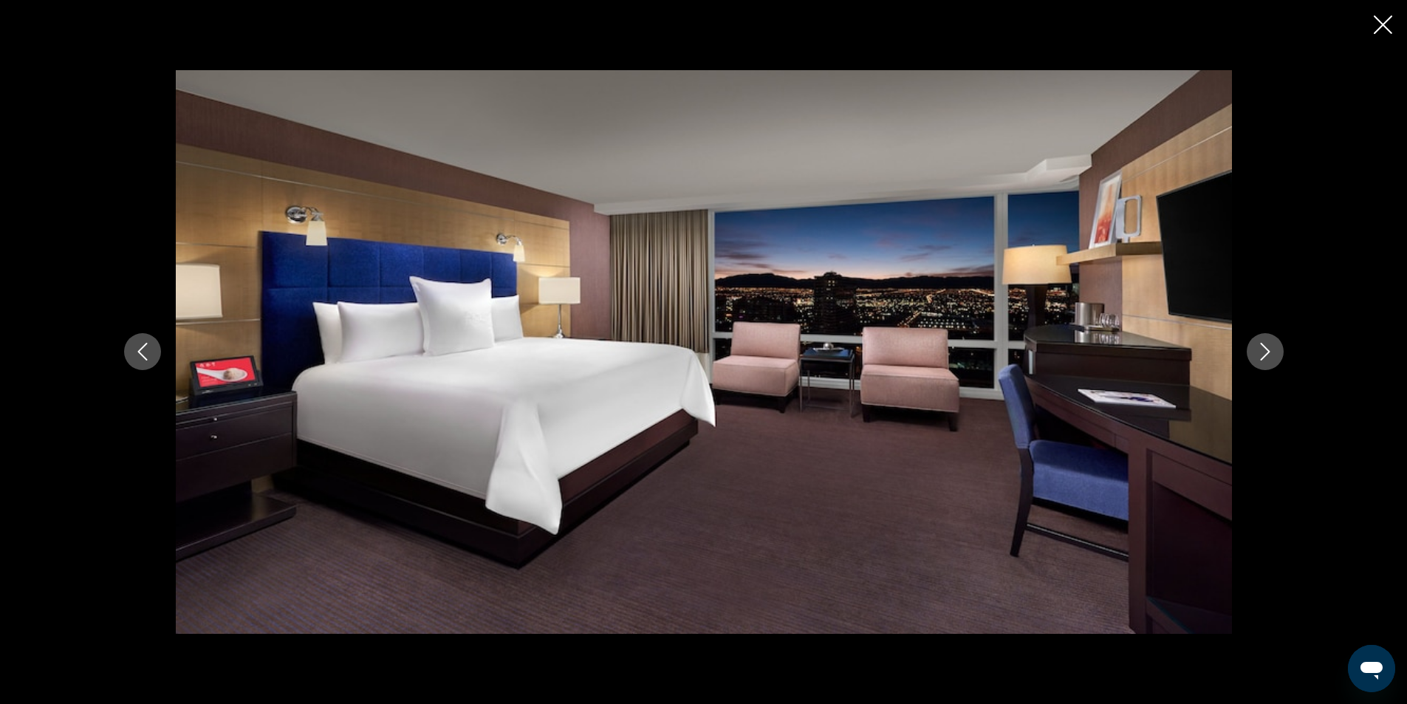
click at [1260, 351] on icon "Next image" at bounding box center [1266, 352] width 18 height 18
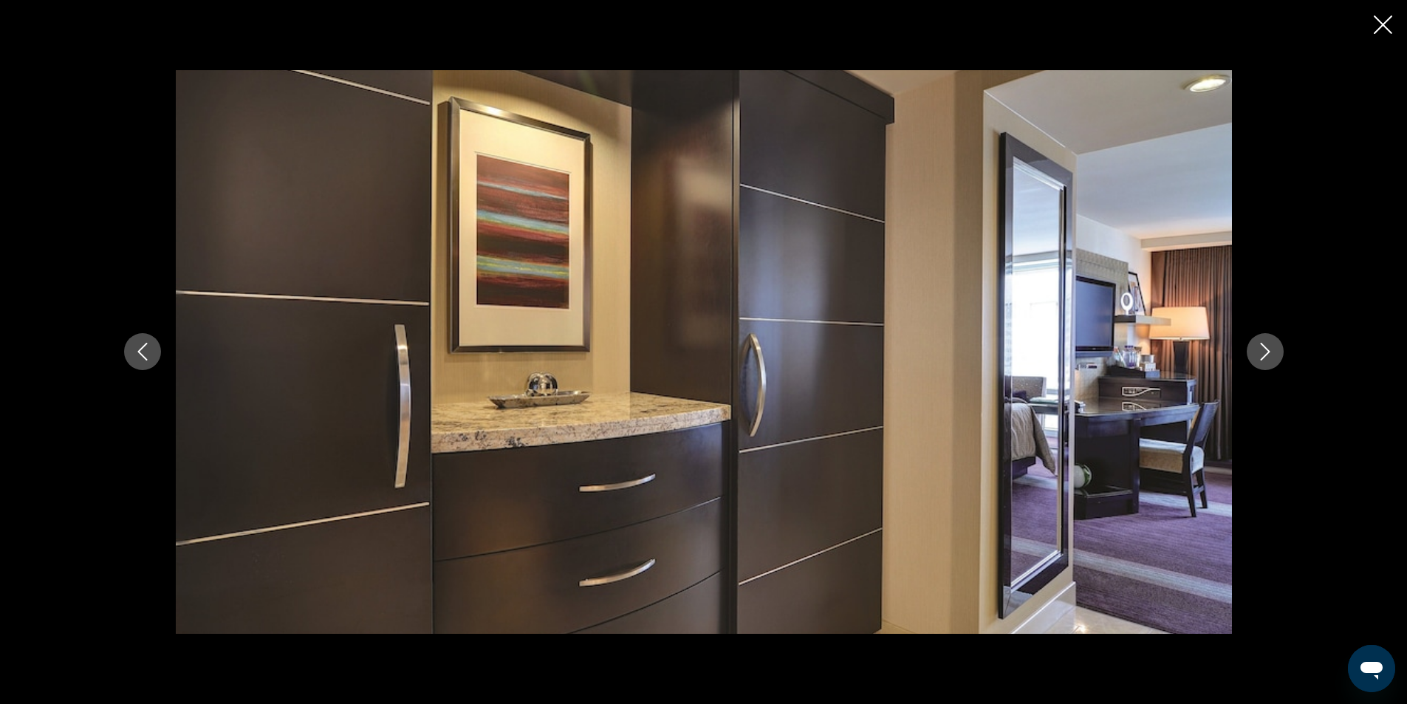
click at [1257, 352] on icon "Next image" at bounding box center [1266, 352] width 18 height 18
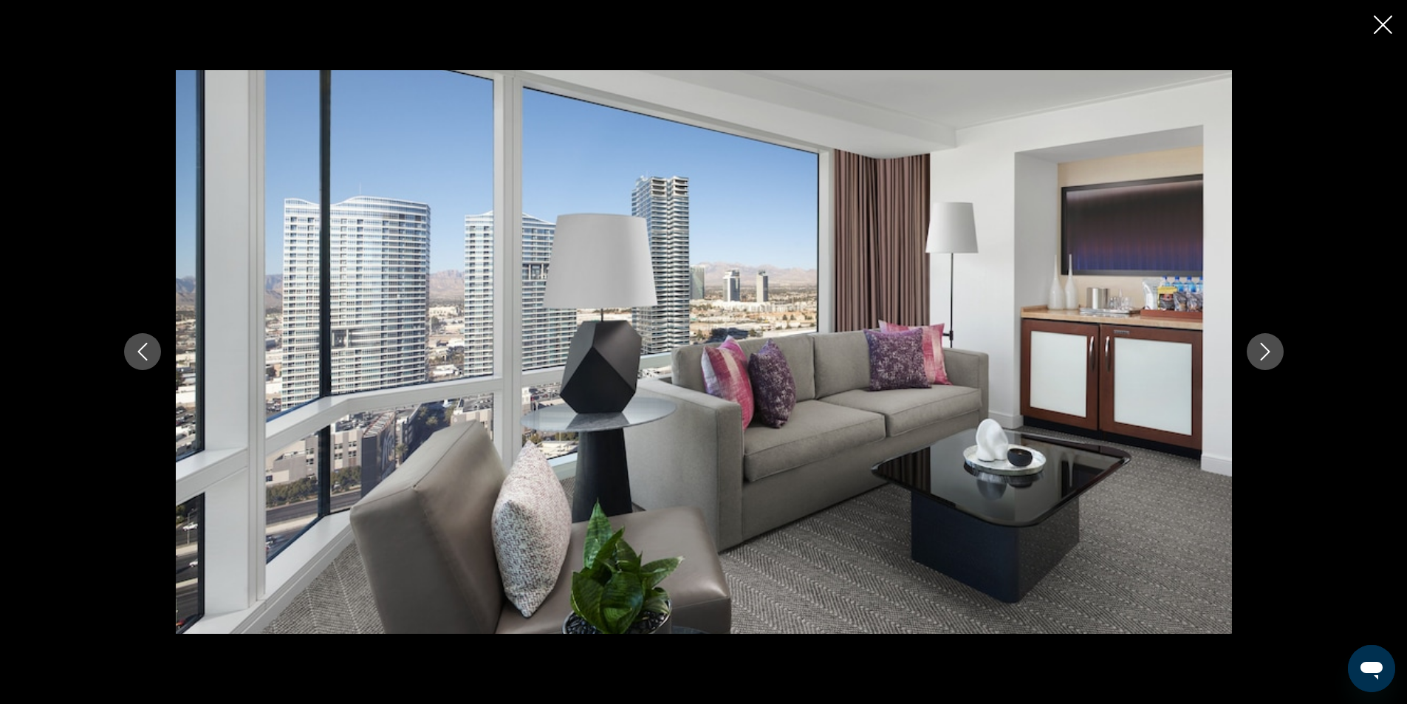
click at [1382, 26] on icon "Close slideshow" at bounding box center [1383, 25] width 18 height 18
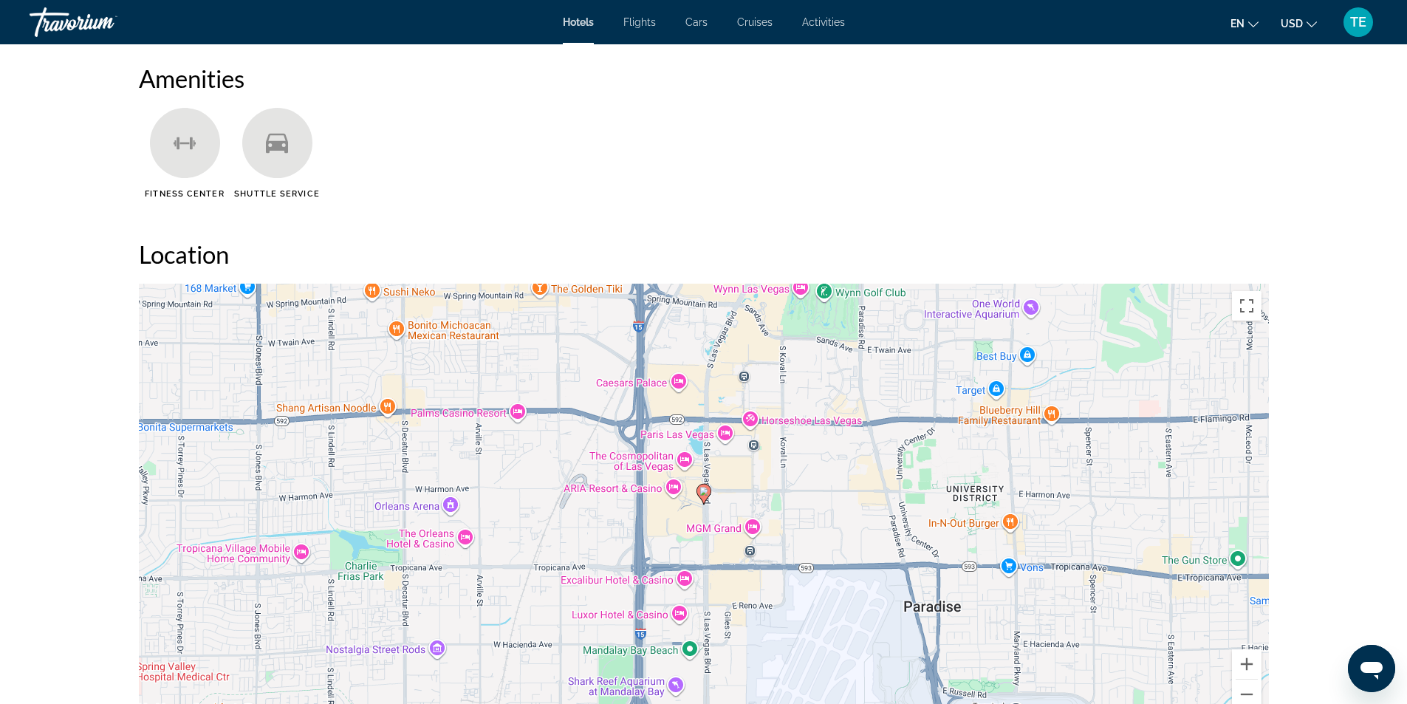
scroll to position [1404, 0]
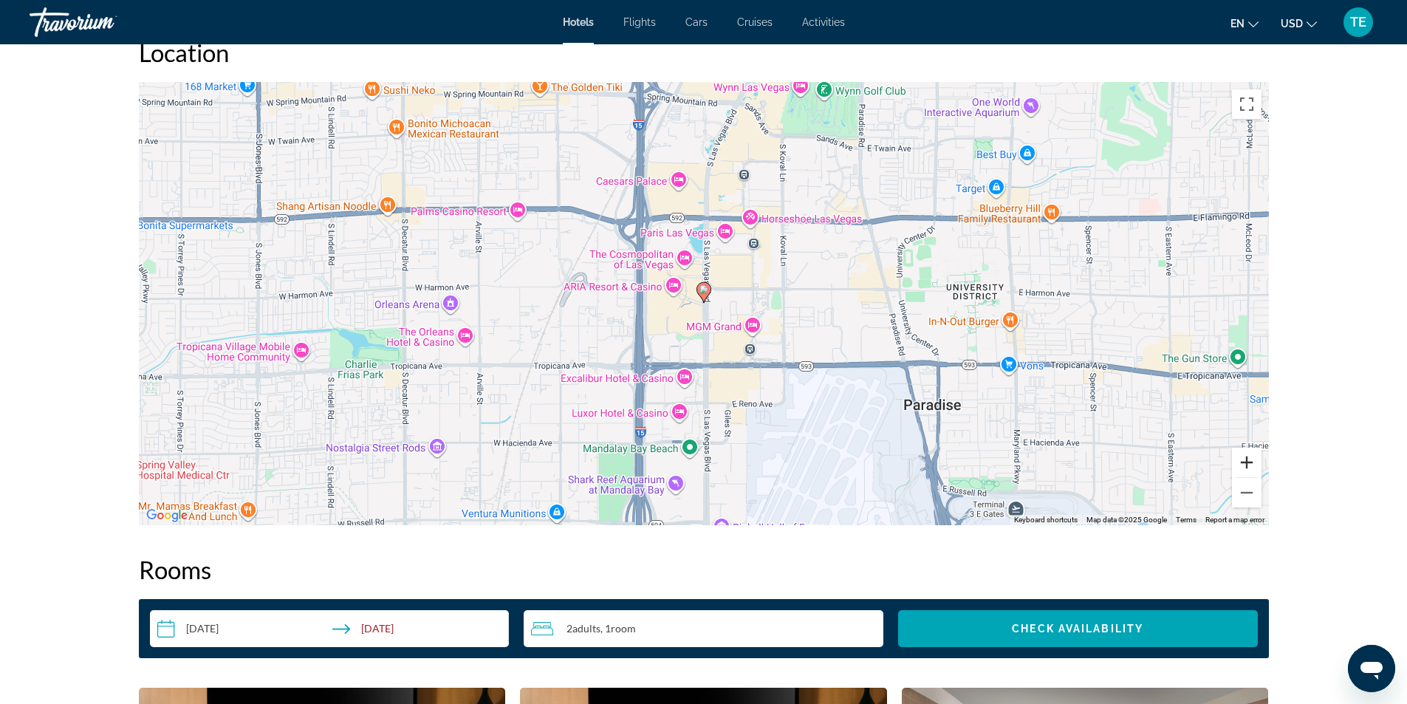
click at [1248, 457] on button "Zoom in" at bounding box center [1247, 463] width 30 height 30
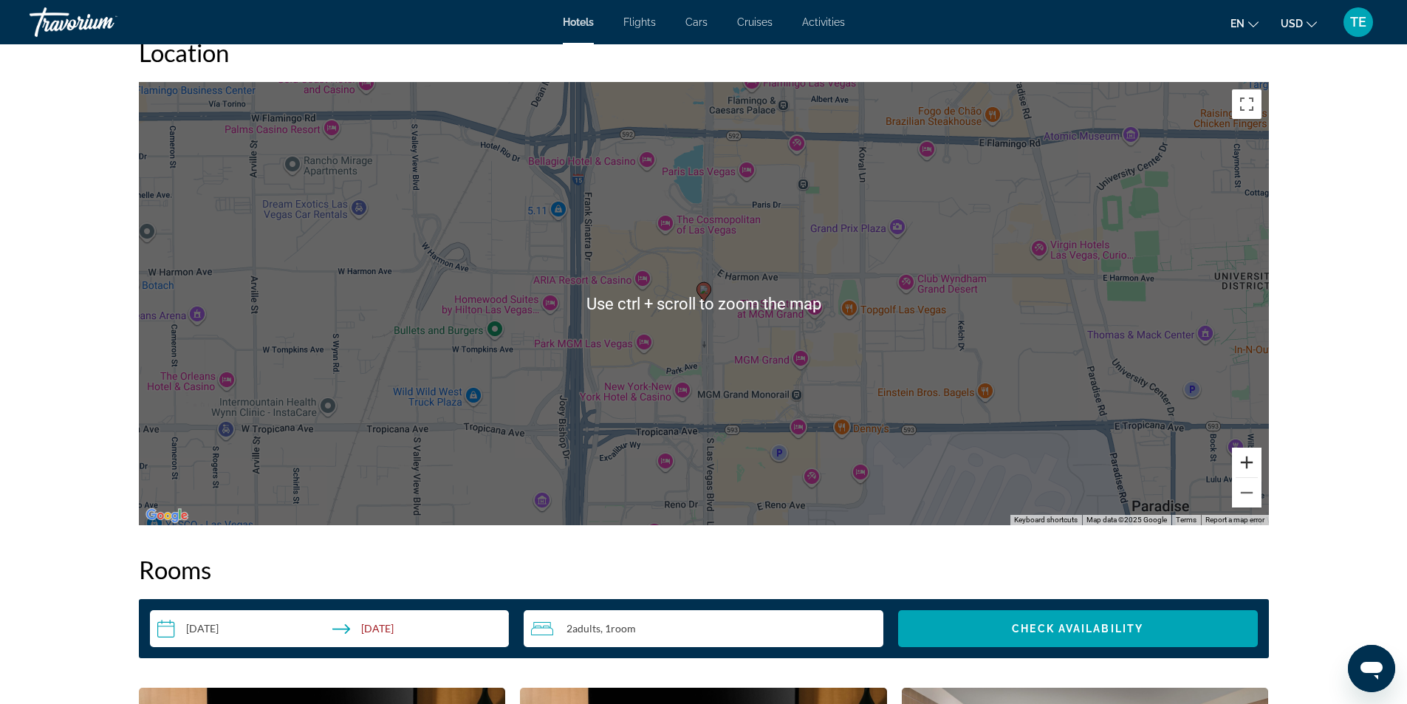
scroll to position [1330, 0]
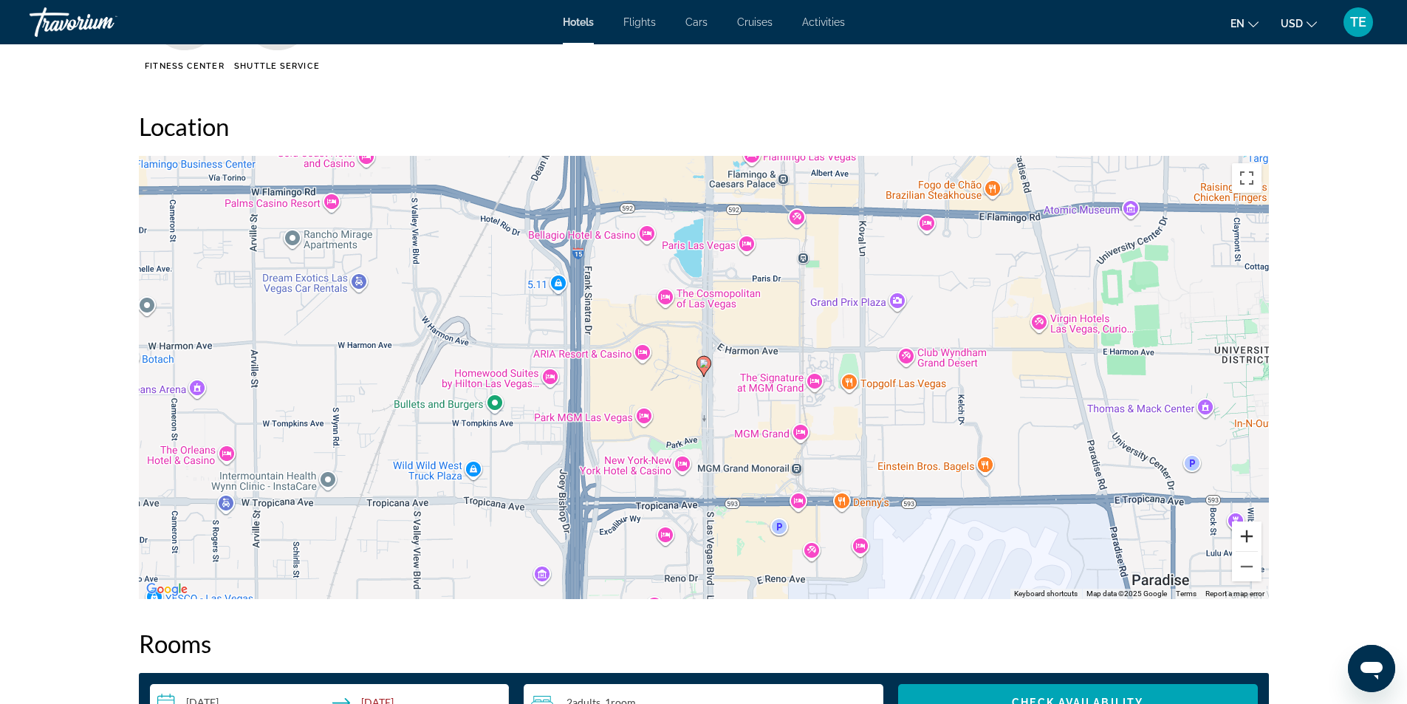
click at [1250, 538] on button "Zoom in" at bounding box center [1247, 537] width 30 height 30
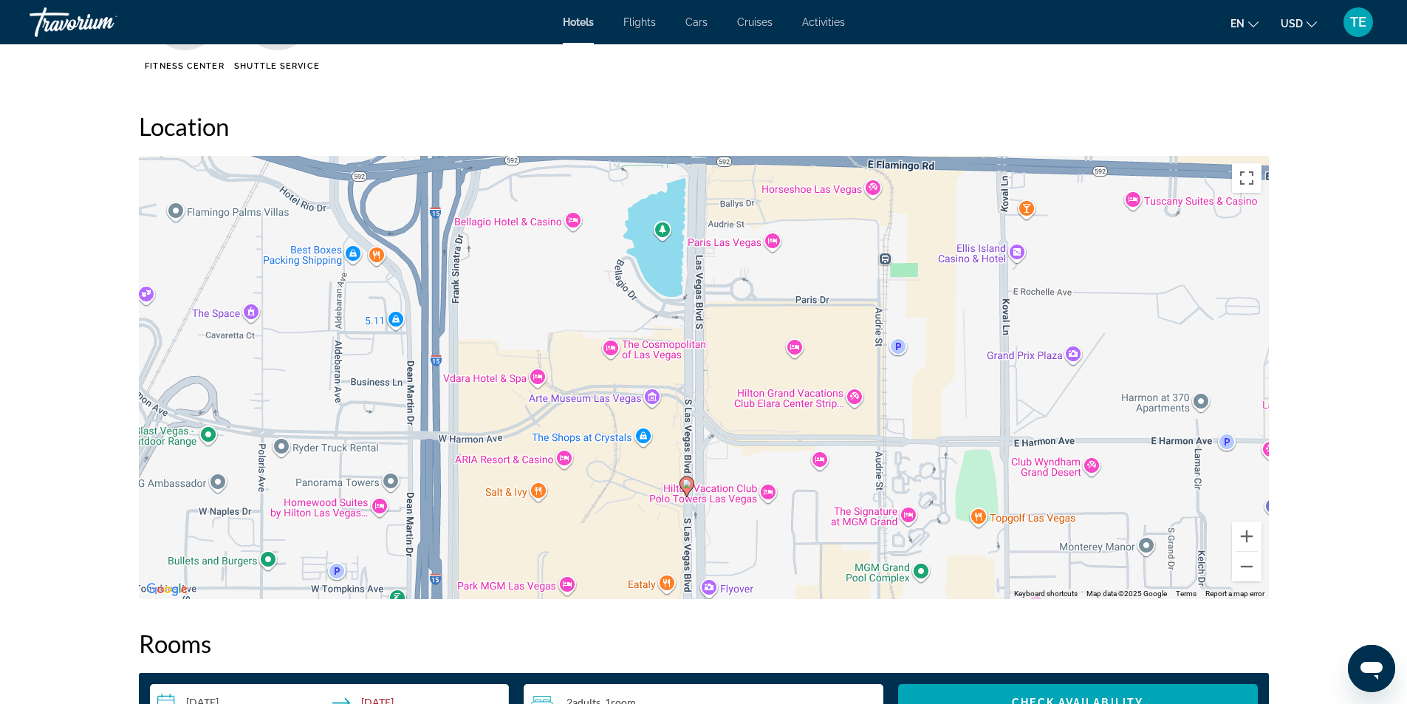
drag, startPoint x: 957, startPoint y: 356, endPoint x: 938, endPoint y: 484, distance: 129.3
click at [938, 484] on div "To activate drag with keyboard, press Alt + Enter. Once in keyboard drag state,…" at bounding box center [704, 377] width 1130 height 443
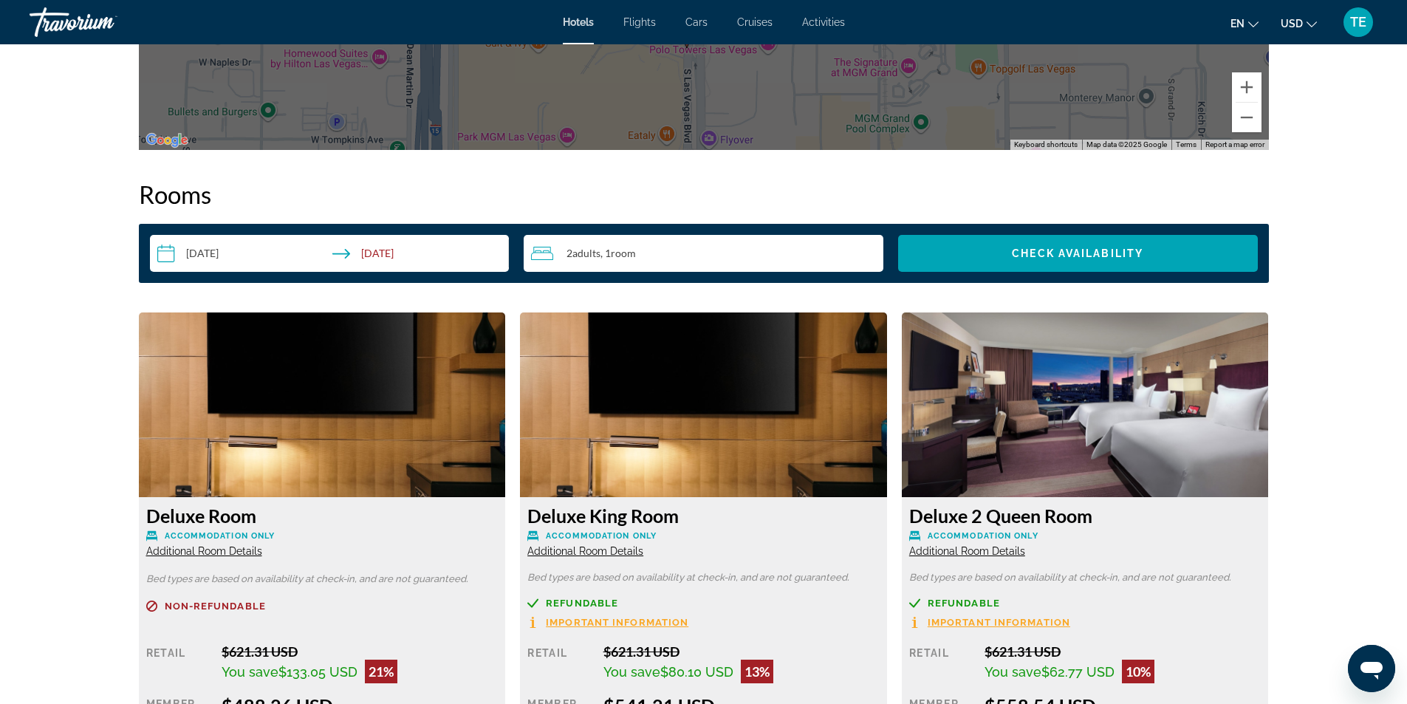
scroll to position [1995, 0]
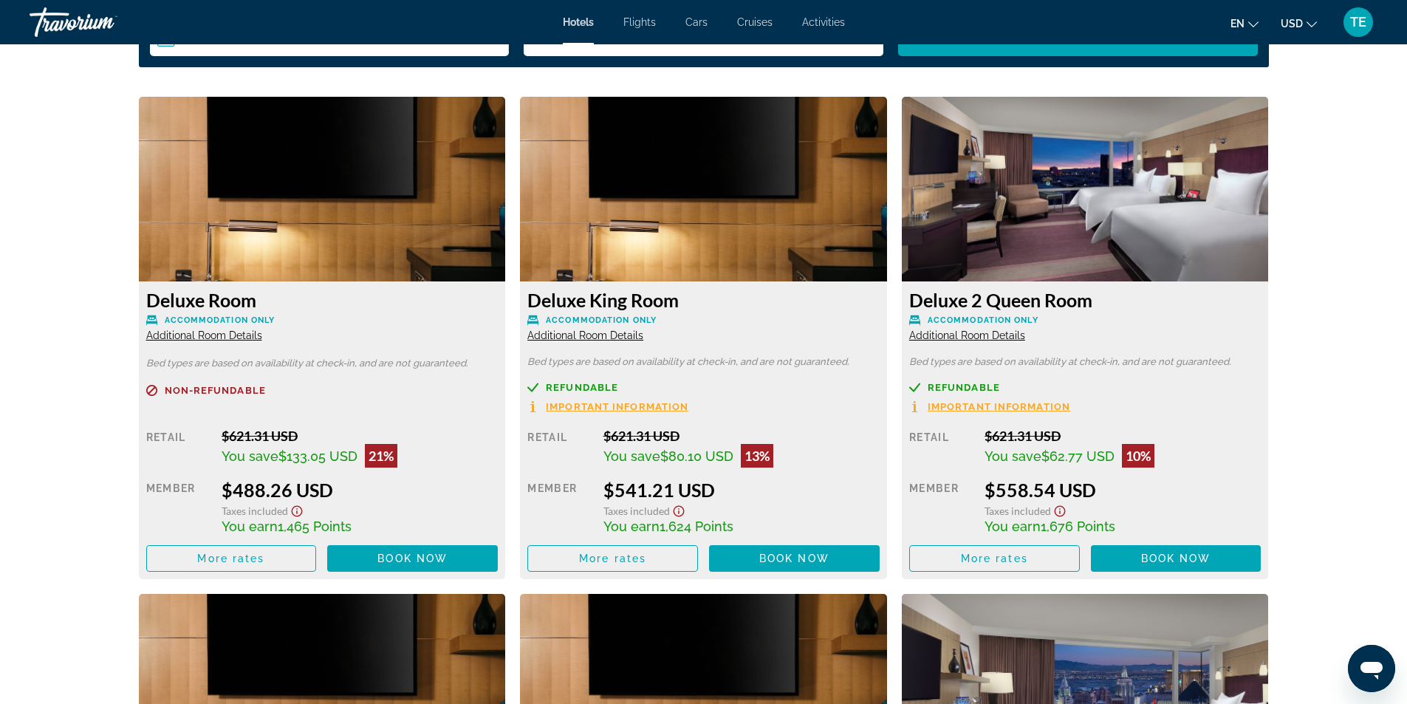
click at [1093, 242] on img "Main content" at bounding box center [1085, 189] width 367 height 185
click at [963, 333] on span "Additional Room Details" at bounding box center [967, 336] width 116 height 12
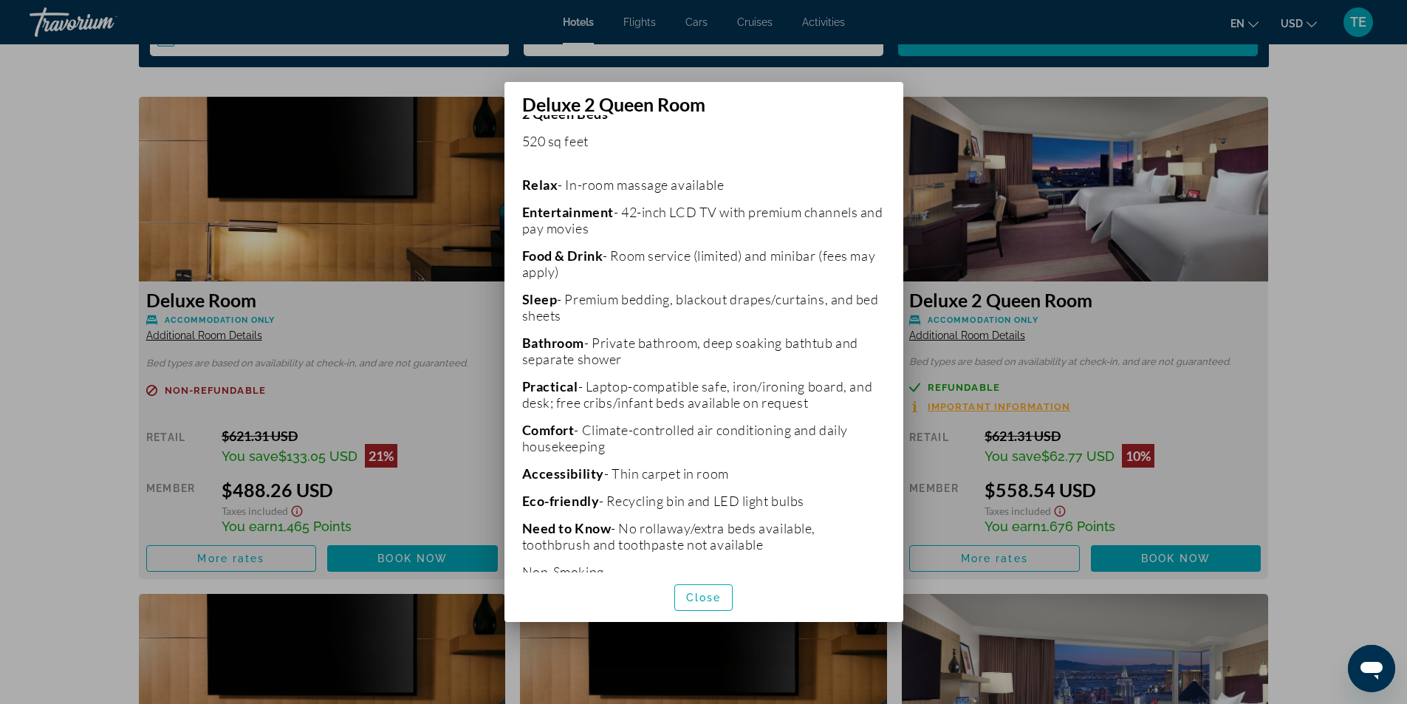
scroll to position [288, 0]
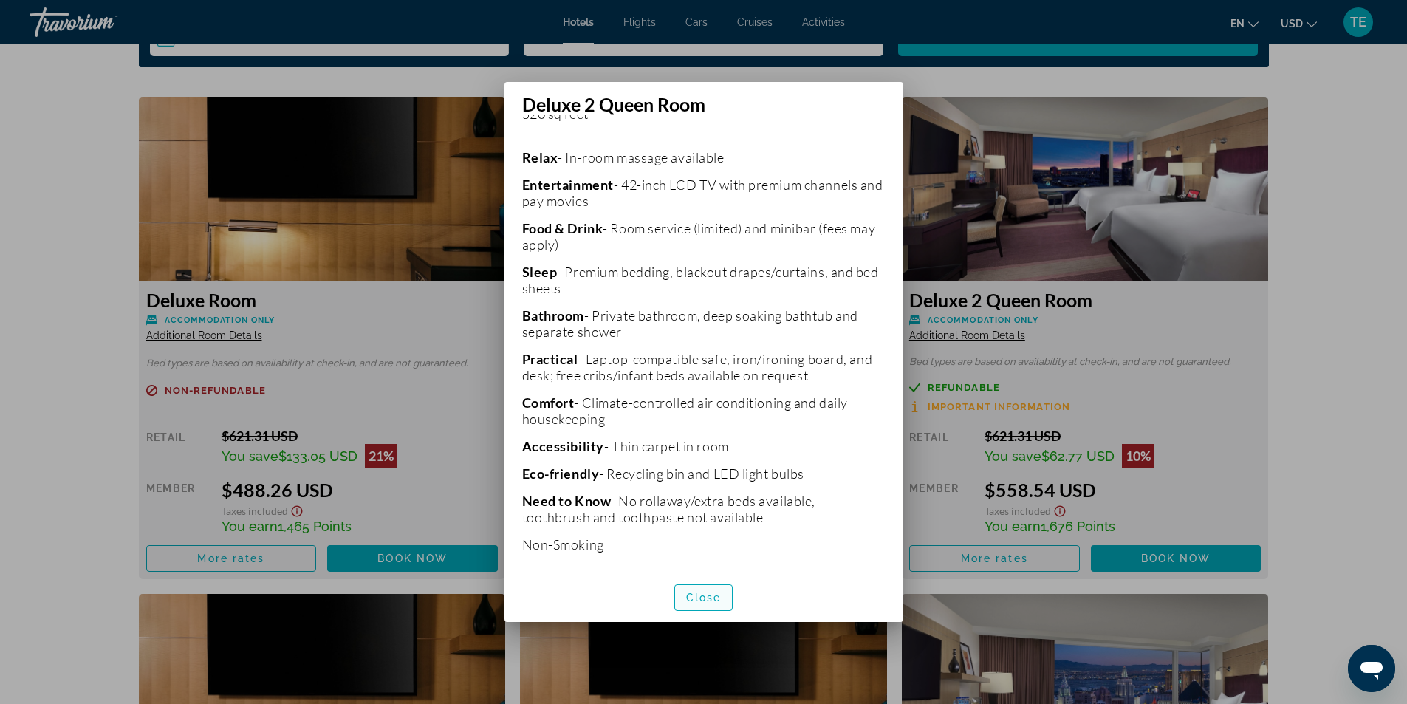
click at [700, 597] on span "Close" at bounding box center [703, 598] width 35 height 12
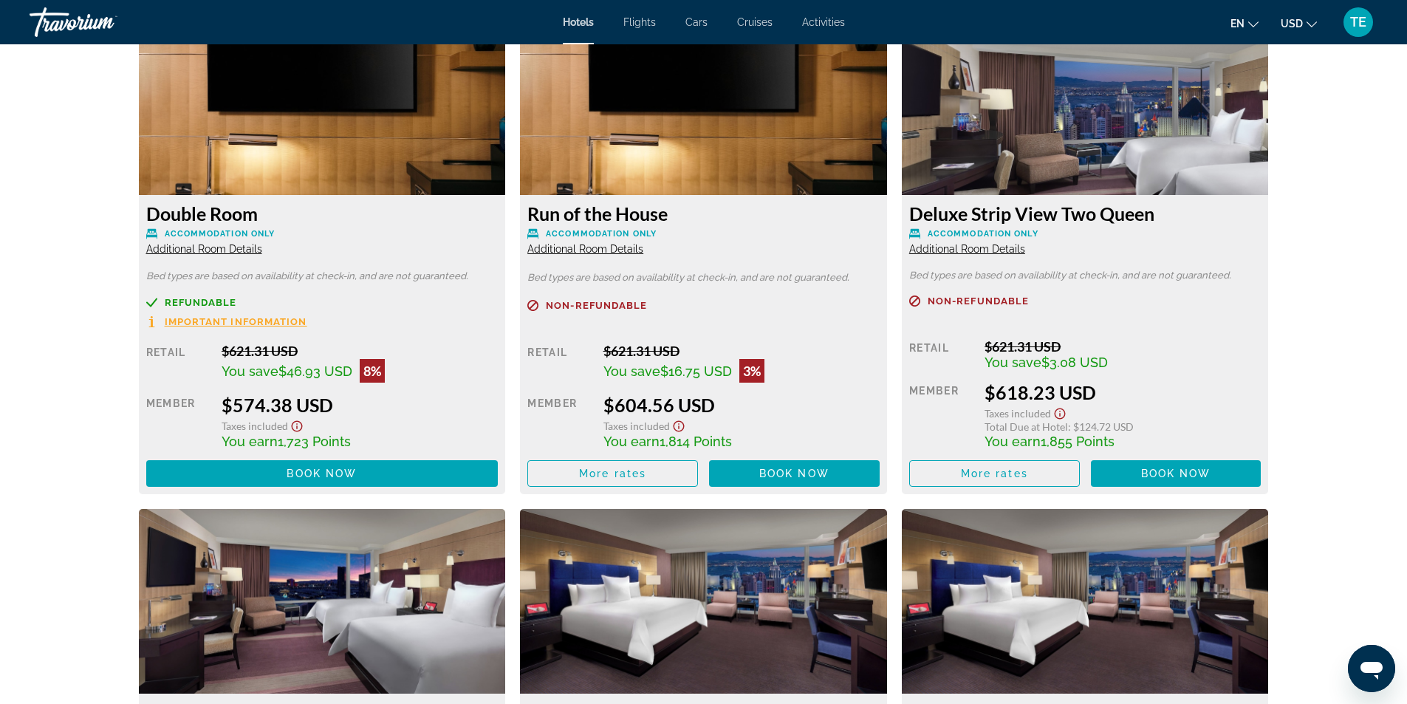
scroll to position [2586, 0]
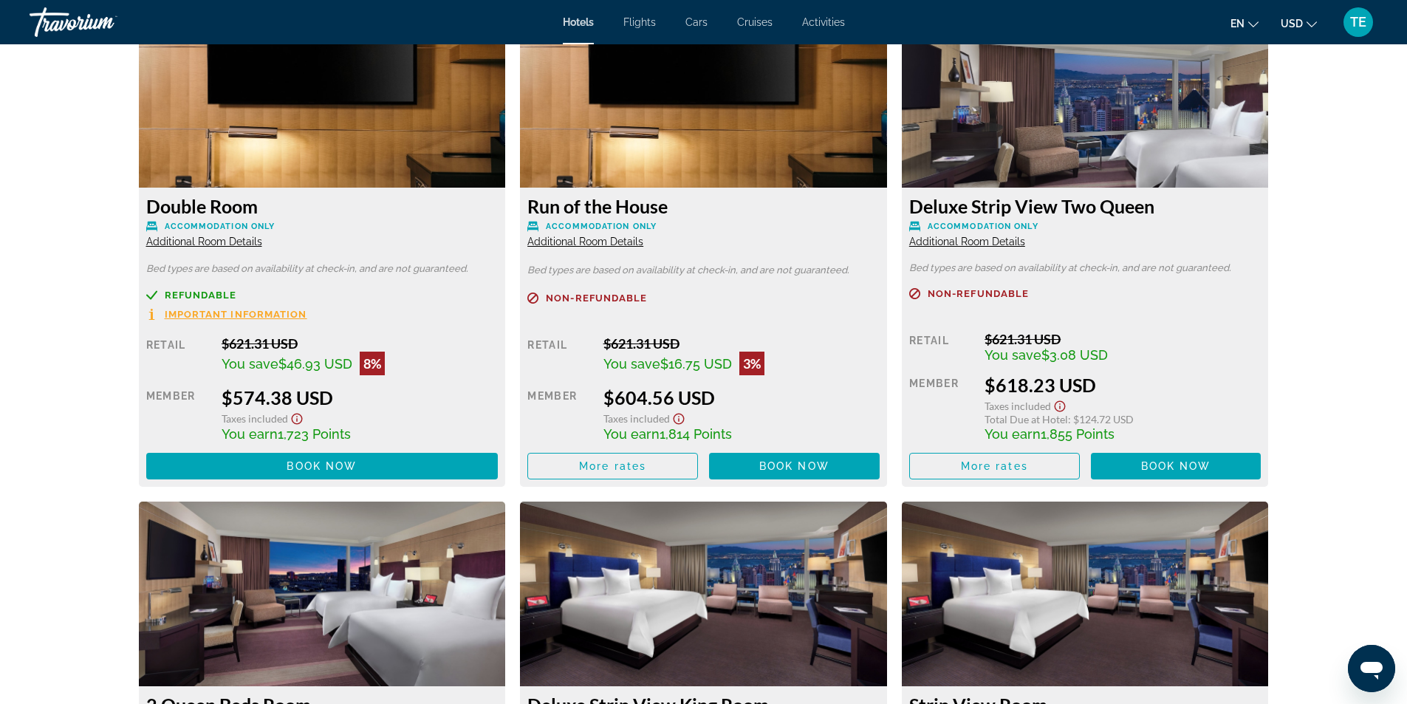
click at [1000, 242] on span "Additional Room Details" at bounding box center [967, 242] width 116 height 12
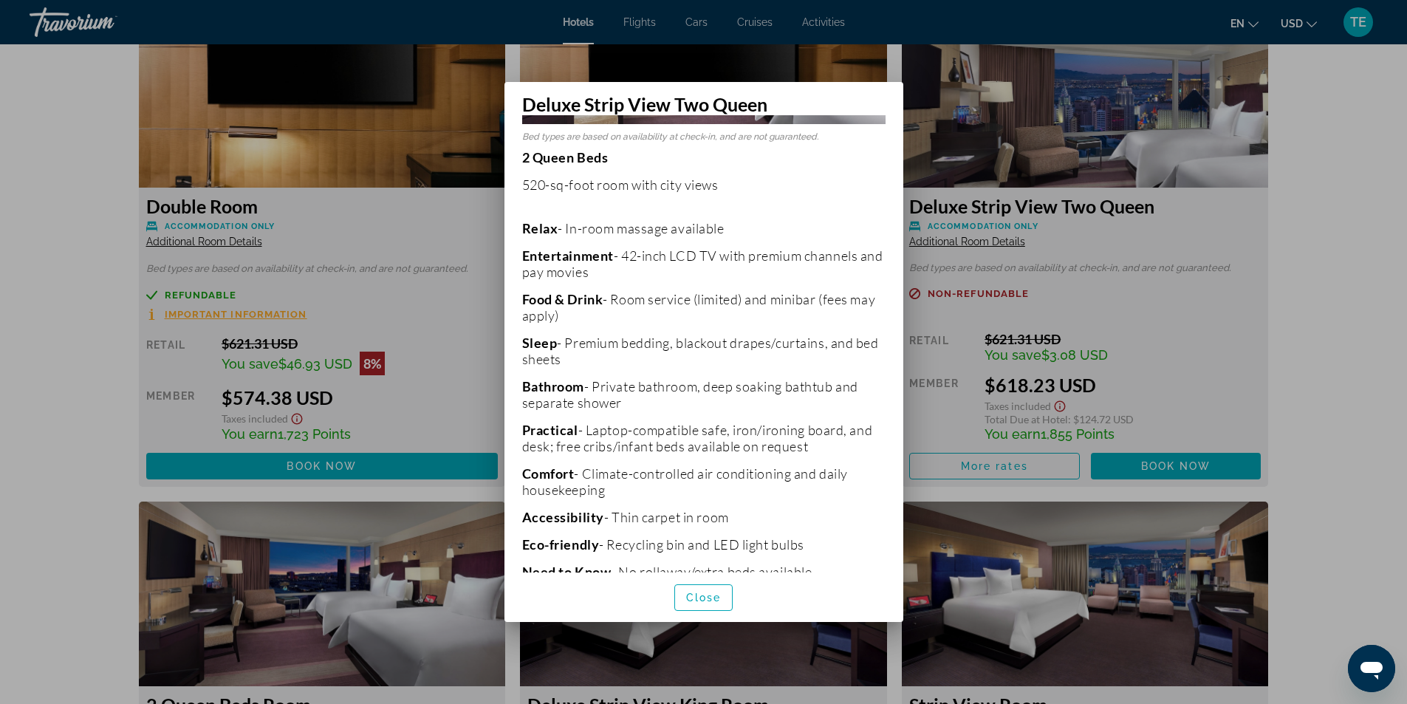
scroll to position [292, 0]
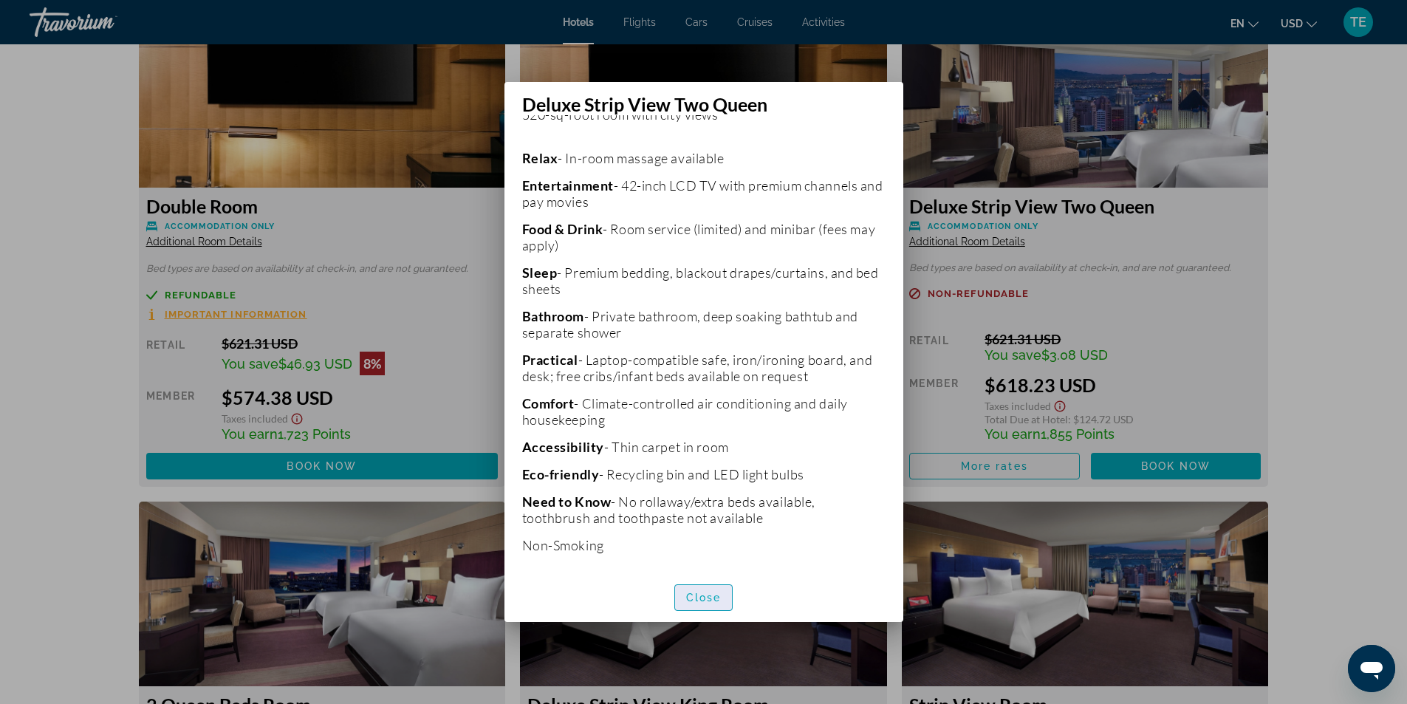
click at [699, 598] on span "Close" at bounding box center [703, 598] width 35 height 12
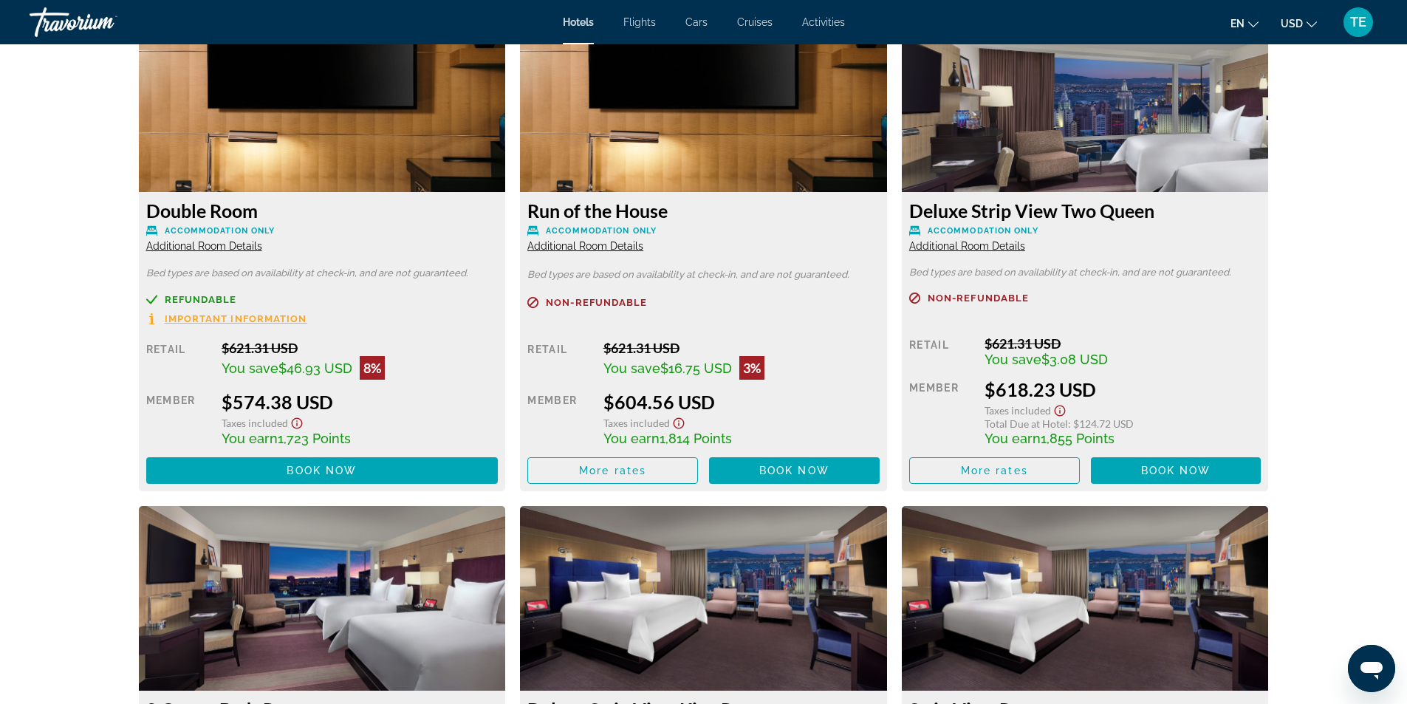
scroll to position [2586, 0]
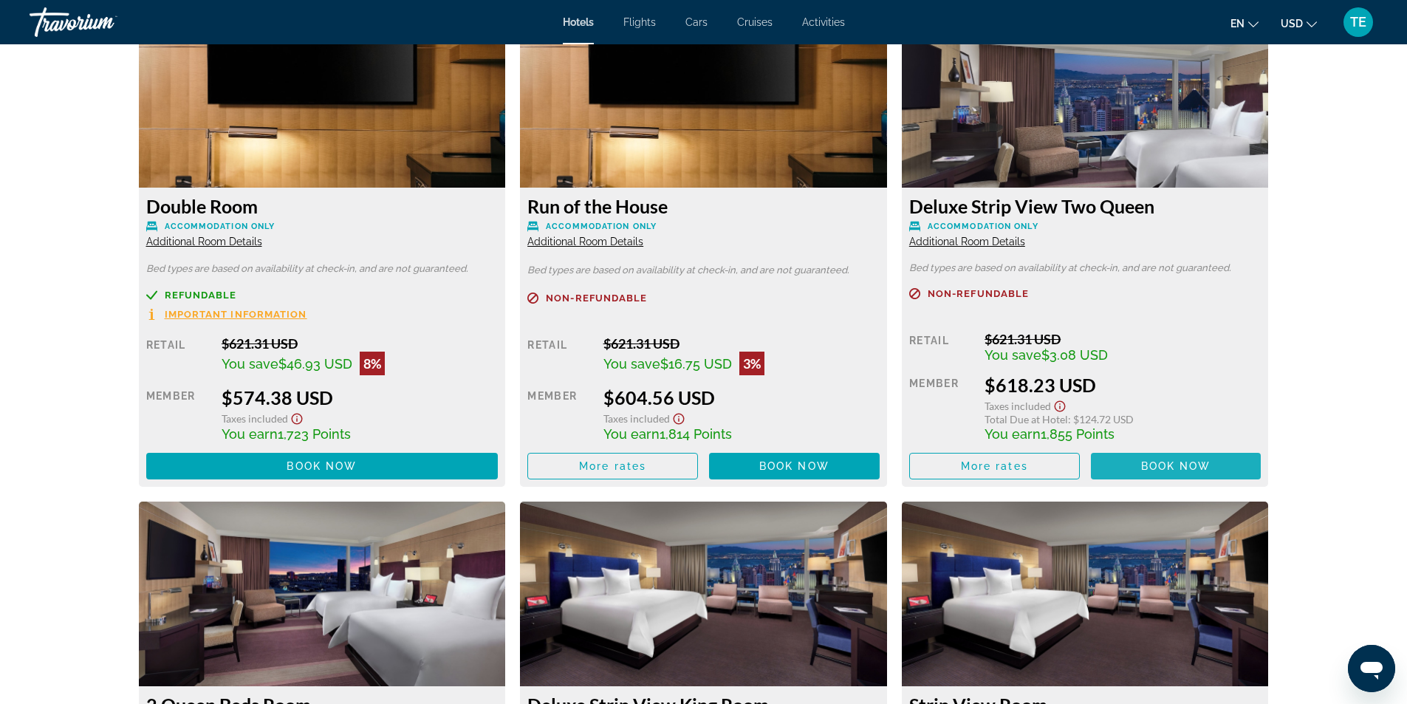
drag, startPoint x: 1147, startPoint y: 464, endPoint x: 1096, endPoint y: 565, distance: 113.3
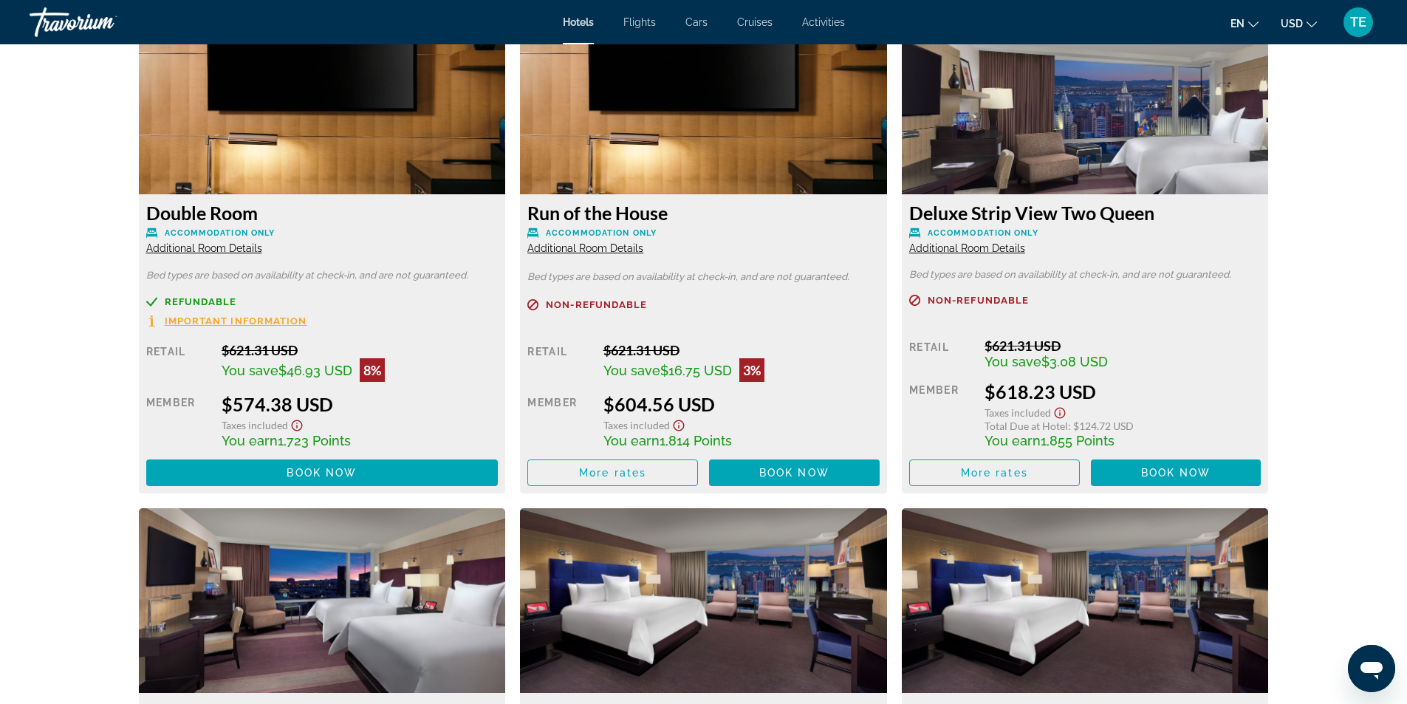
scroll to position [2588, 0]
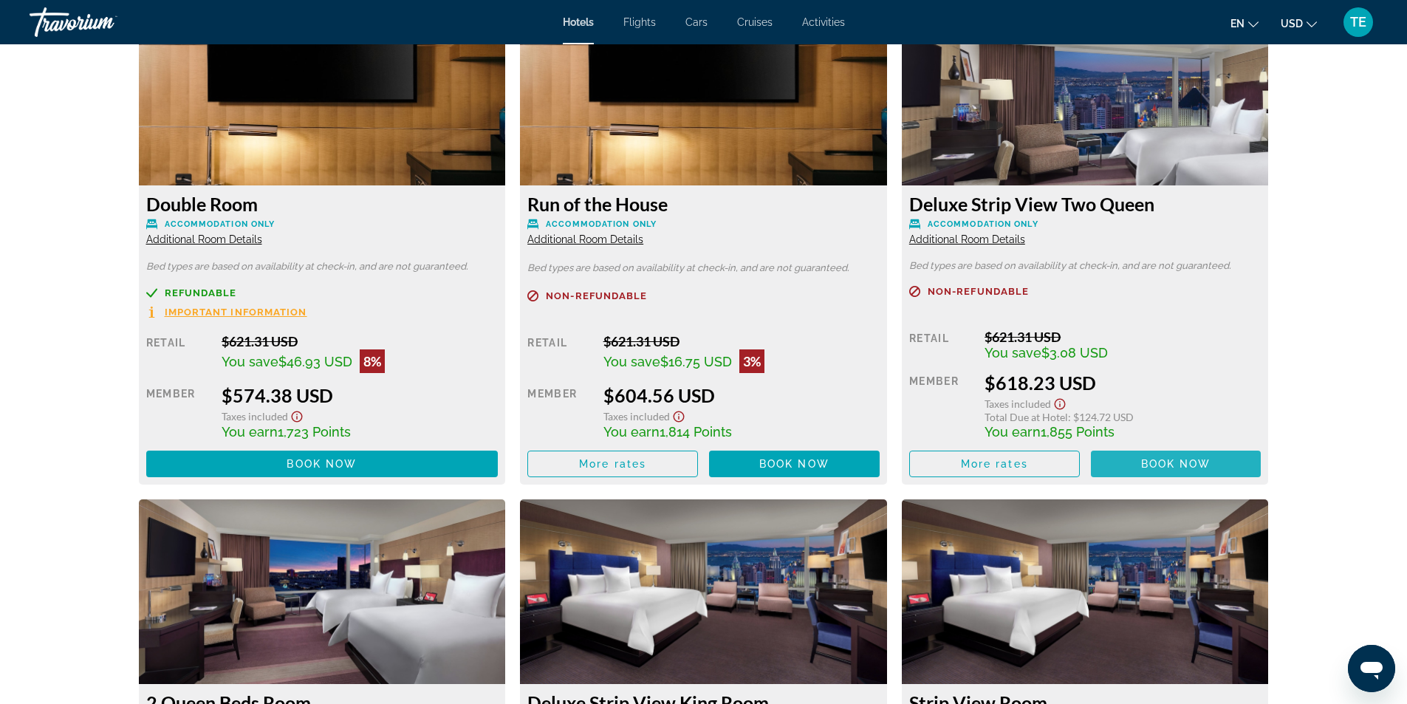
click at [1181, 465] on span "Book now" at bounding box center [1176, 464] width 70 height 12
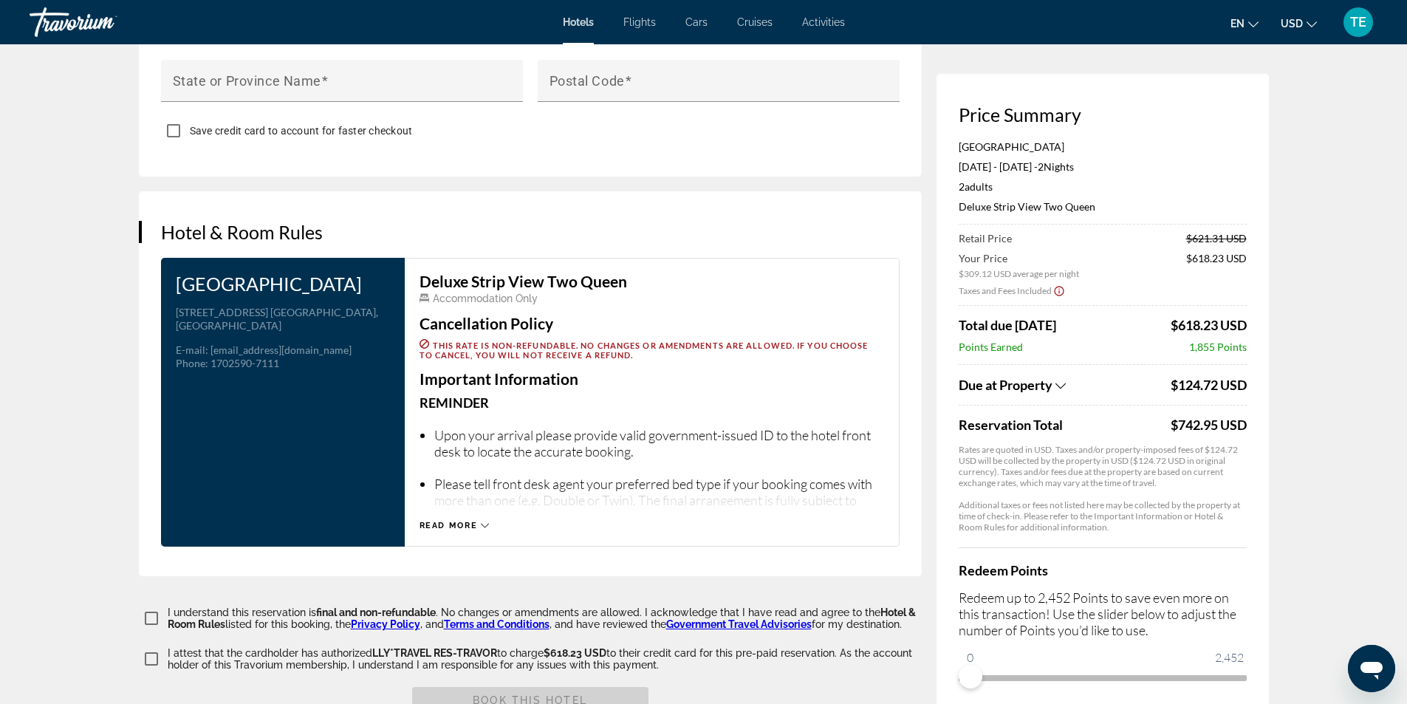
scroll to position [1717, 0]
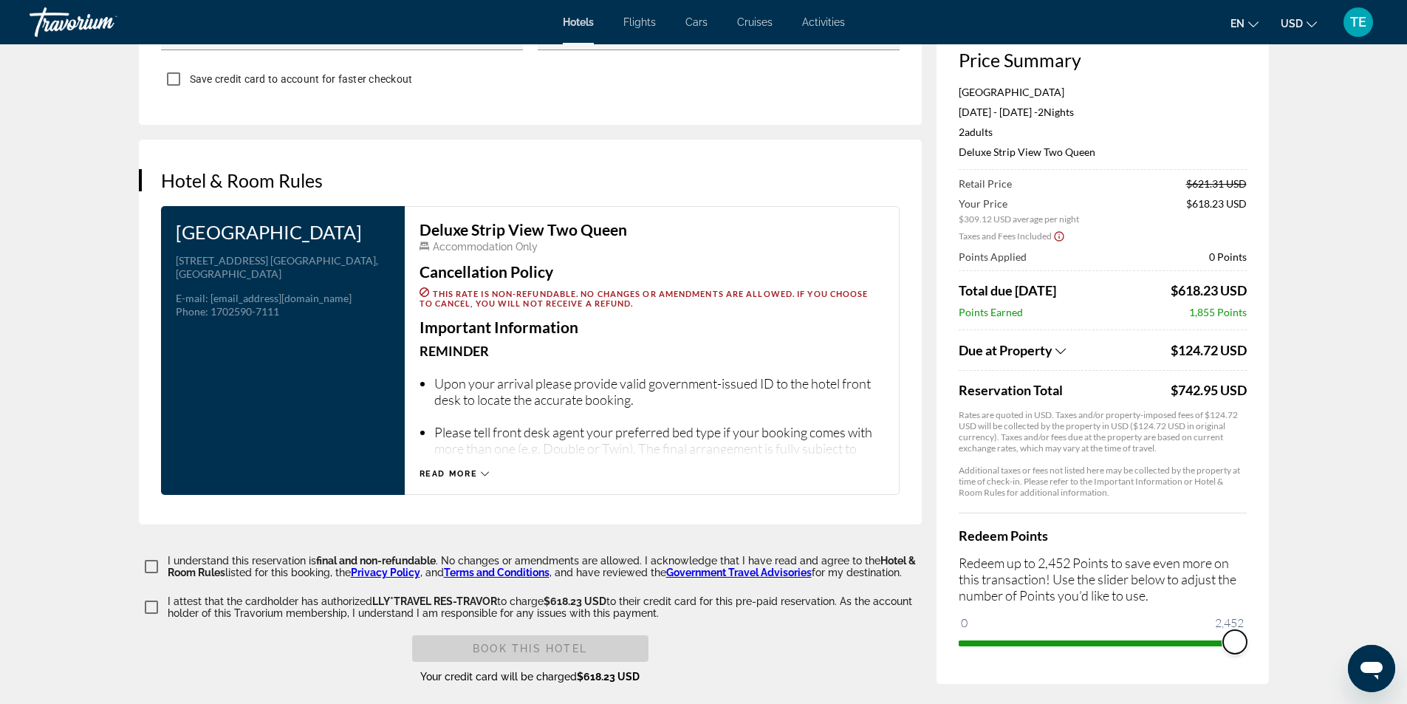
drag, startPoint x: 963, startPoint y: 638, endPoint x: 1268, endPoint y: 650, distance: 304.7
click at [1268, 650] on div "Price Summary Aria Resort & Casino [DATE] - [DATE] - 2 Night Nights 2 Adult Adu…" at bounding box center [1103, 351] width 332 height 665
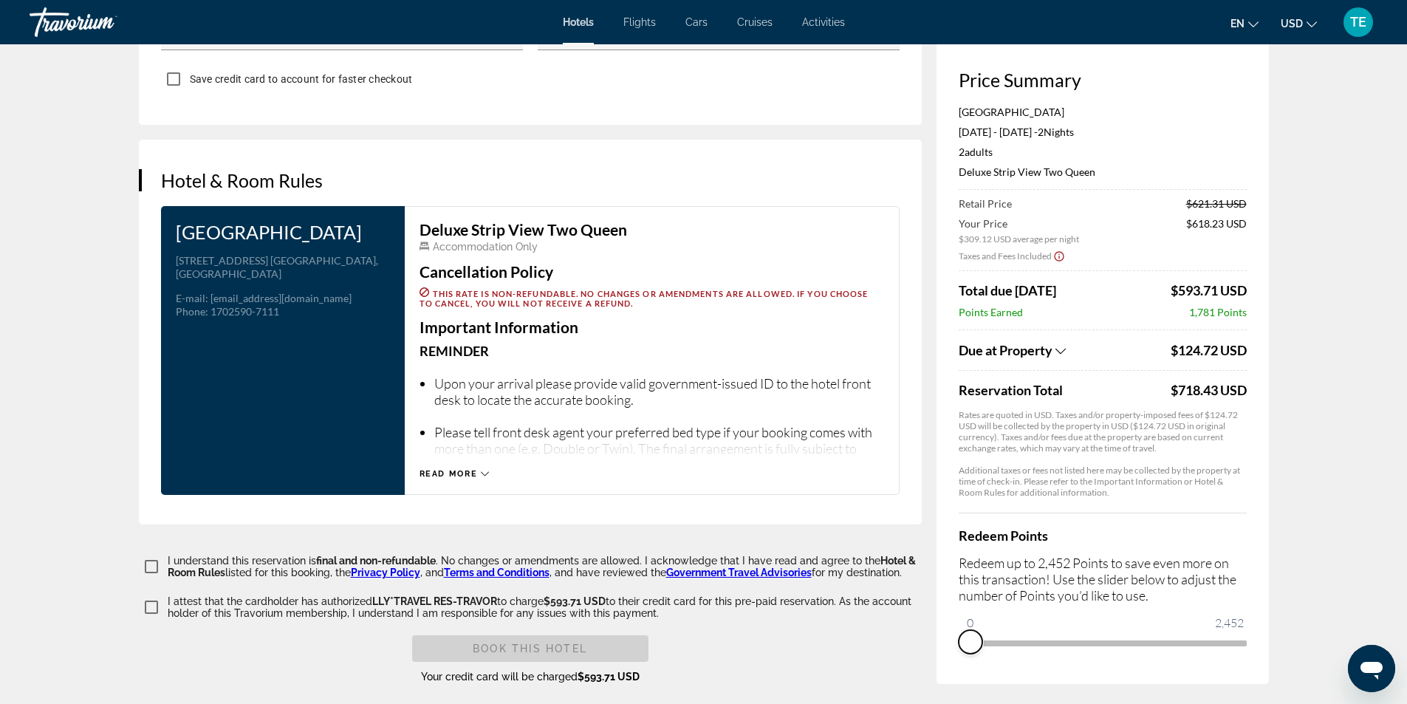
drag, startPoint x: 1228, startPoint y: 635, endPoint x: 956, endPoint y: 635, distance: 271.9
click at [956, 635] on div "Price Summary Aria Resort & Casino [DATE] - [DATE] - 2 Night Nights 2 Adult Adu…" at bounding box center [1103, 361] width 332 height 645
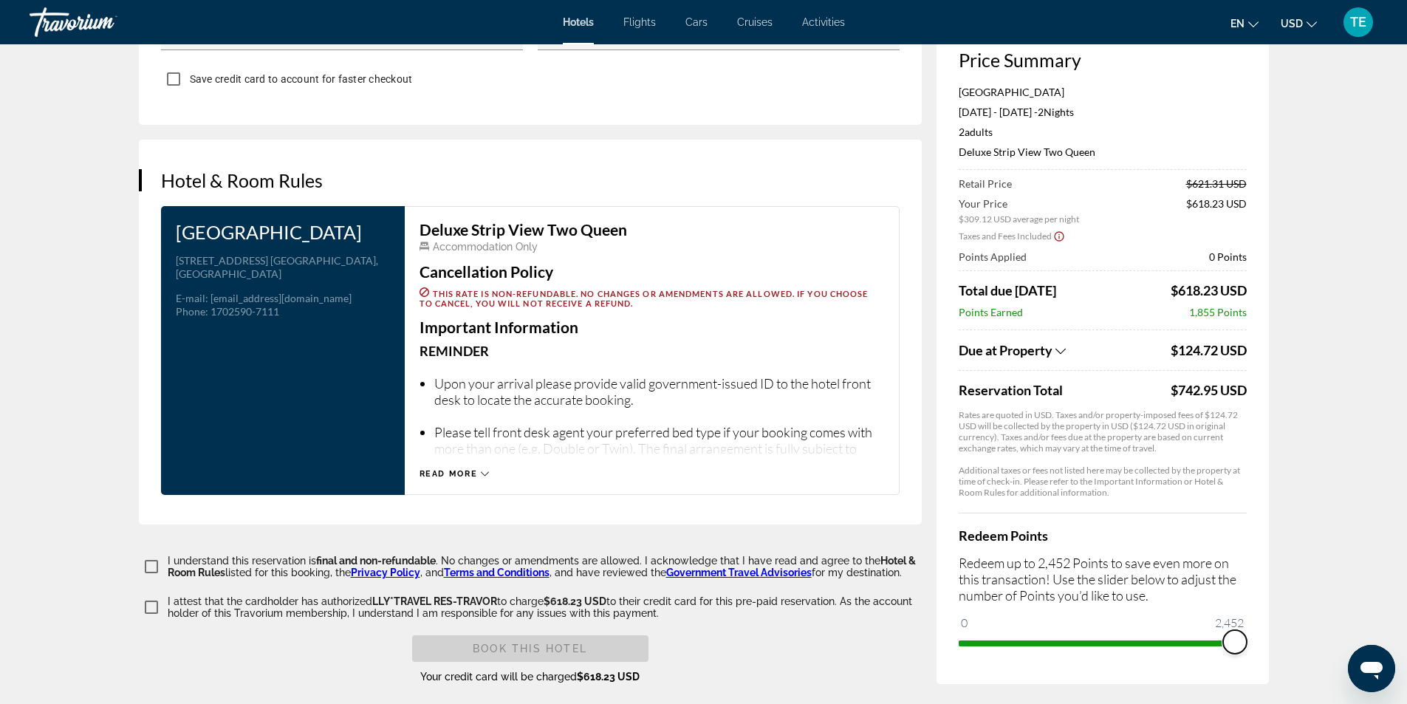
drag, startPoint x: 965, startPoint y: 634, endPoint x: 1260, endPoint y: 640, distance: 295.6
click at [1260, 640] on div "Price Summary Aria Resort & Casino [DATE] - [DATE] - 2 Night Nights 2 Adult Adu…" at bounding box center [1103, 351] width 332 height 665
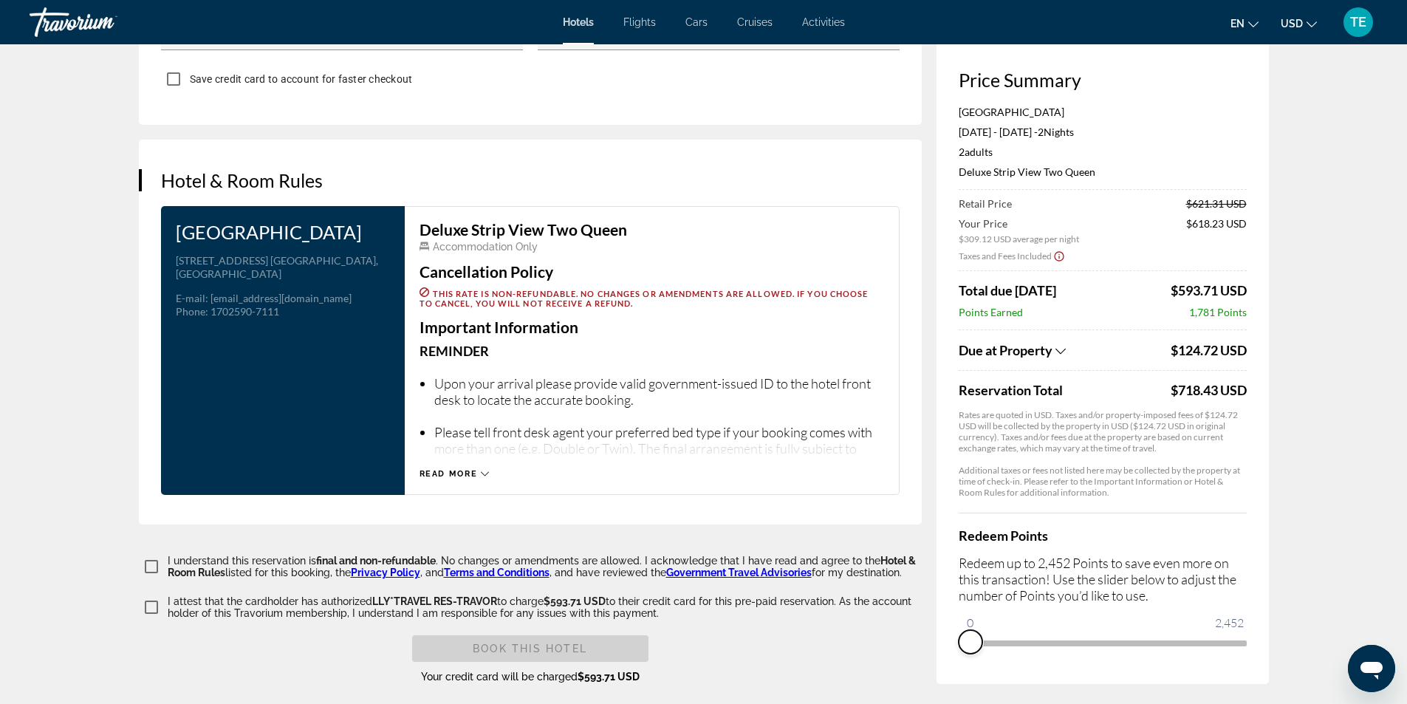
drag, startPoint x: 1231, startPoint y: 630, endPoint x: 898, endPoint y: 622, distance: 332.6
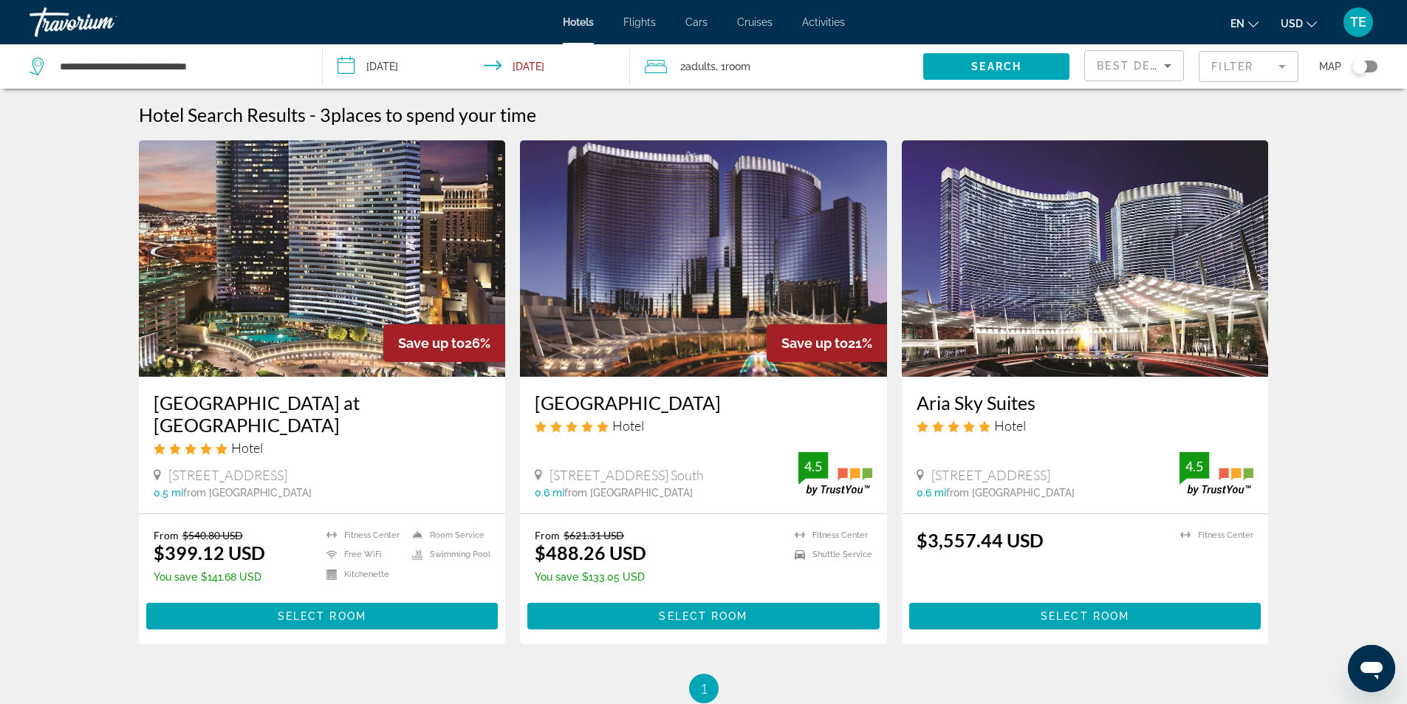
click at [400, 304] on img "Main content" at bounding box center [322, 258] width 367 height 236
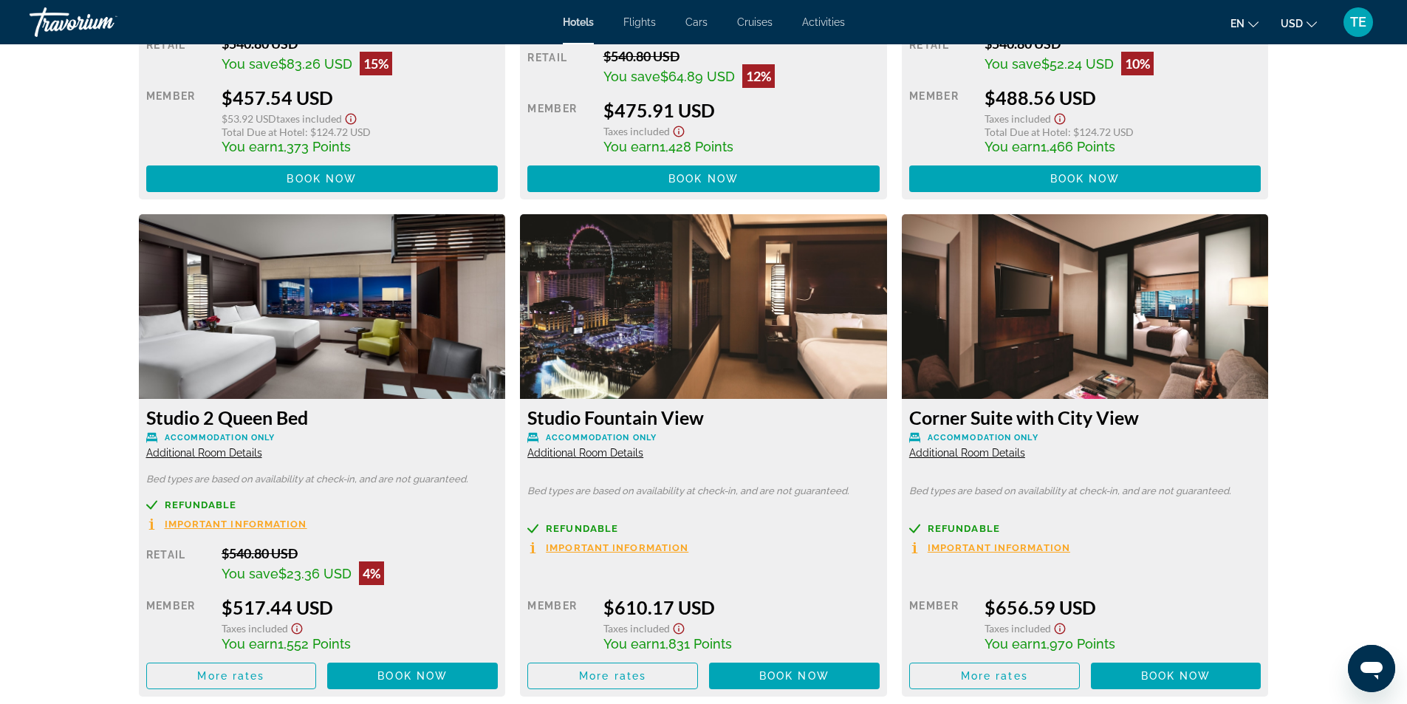
scroll to position [2884, 0]
click at [677, 305] on img "Main content" at bounding box center [703, 307] width 367 height 185
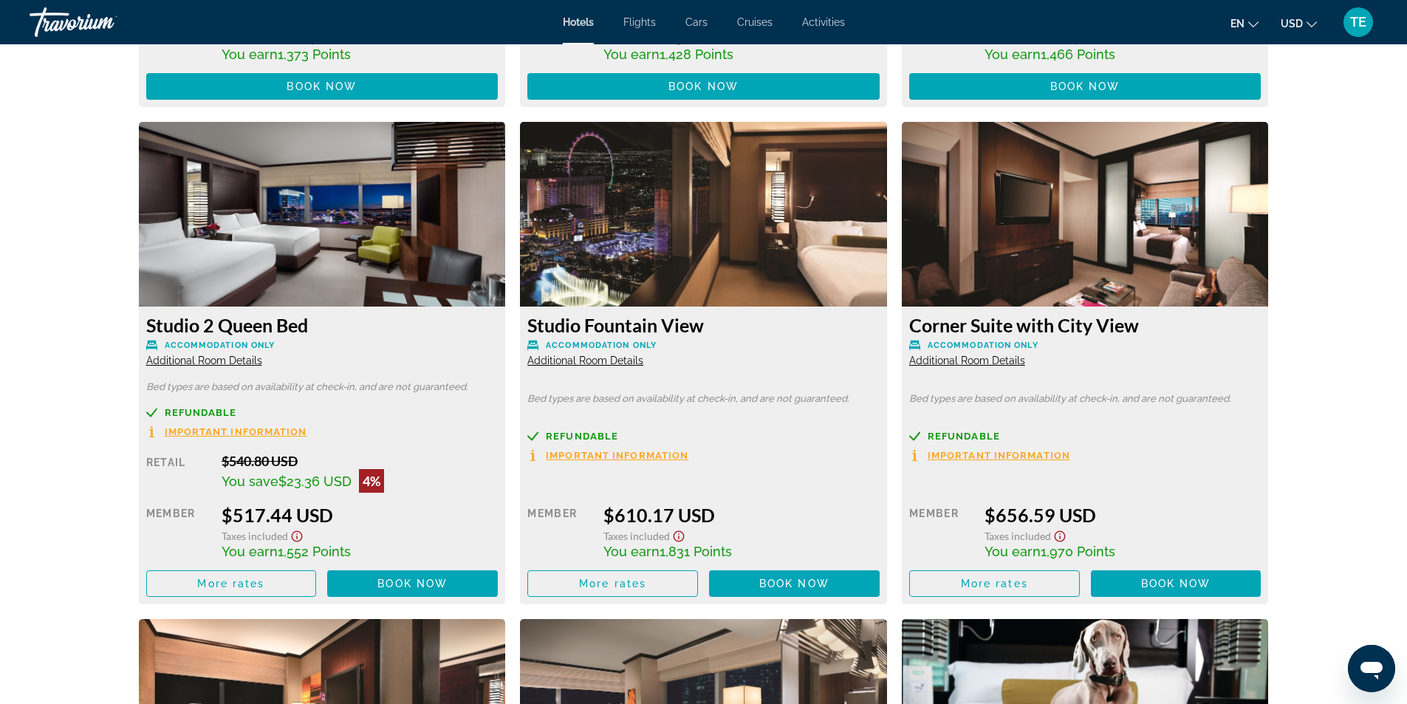
scroll to position [3105, 0]
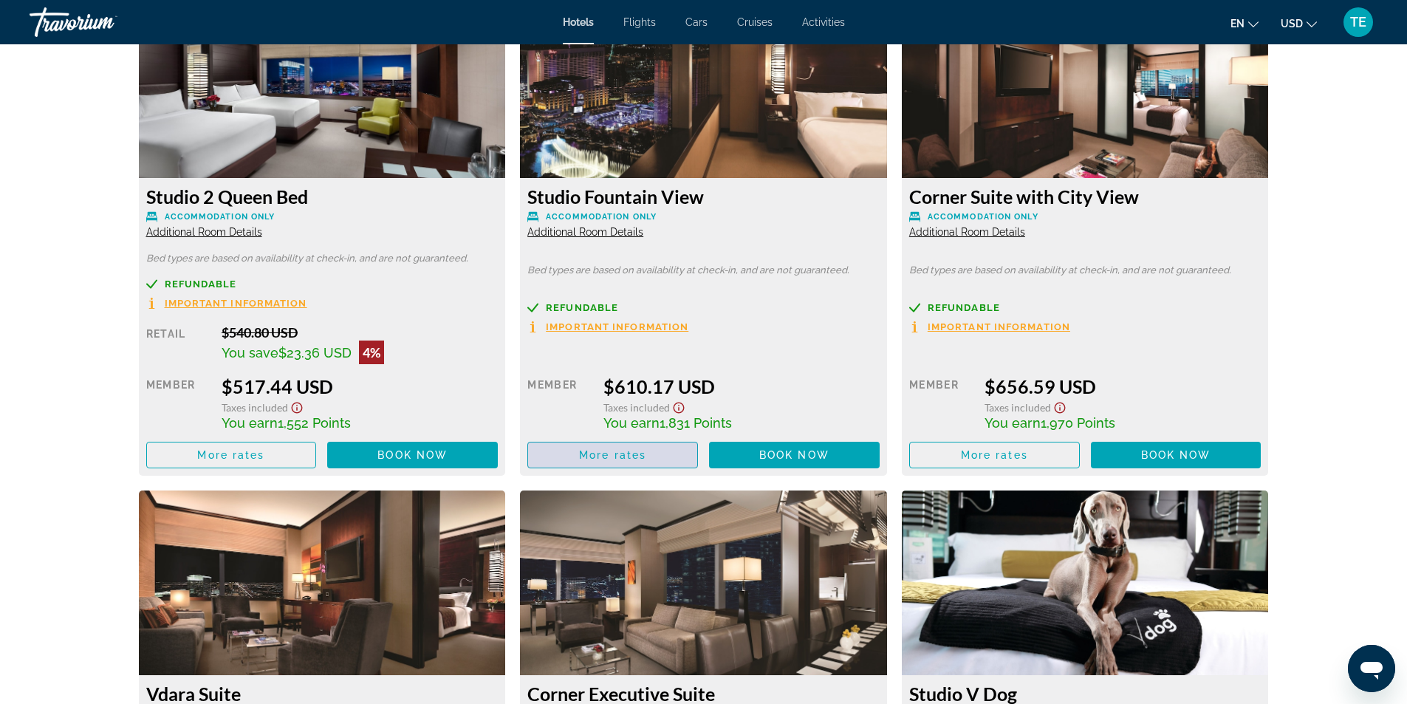
click at [599, 456] on span "More rates" at bounding box center [612, 455] width 67 height 12
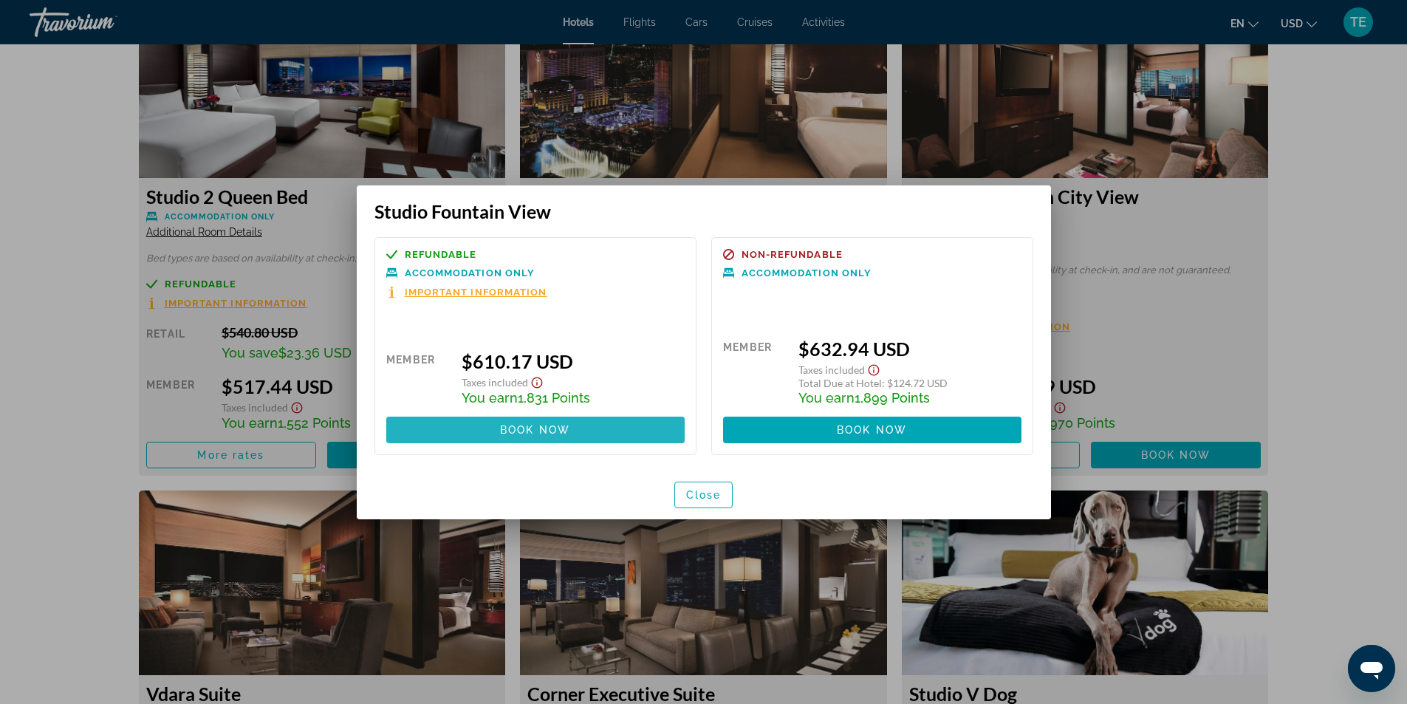
click at [541, 433] on span "Book now" at bounding box center [535, 430] width 70 height 12
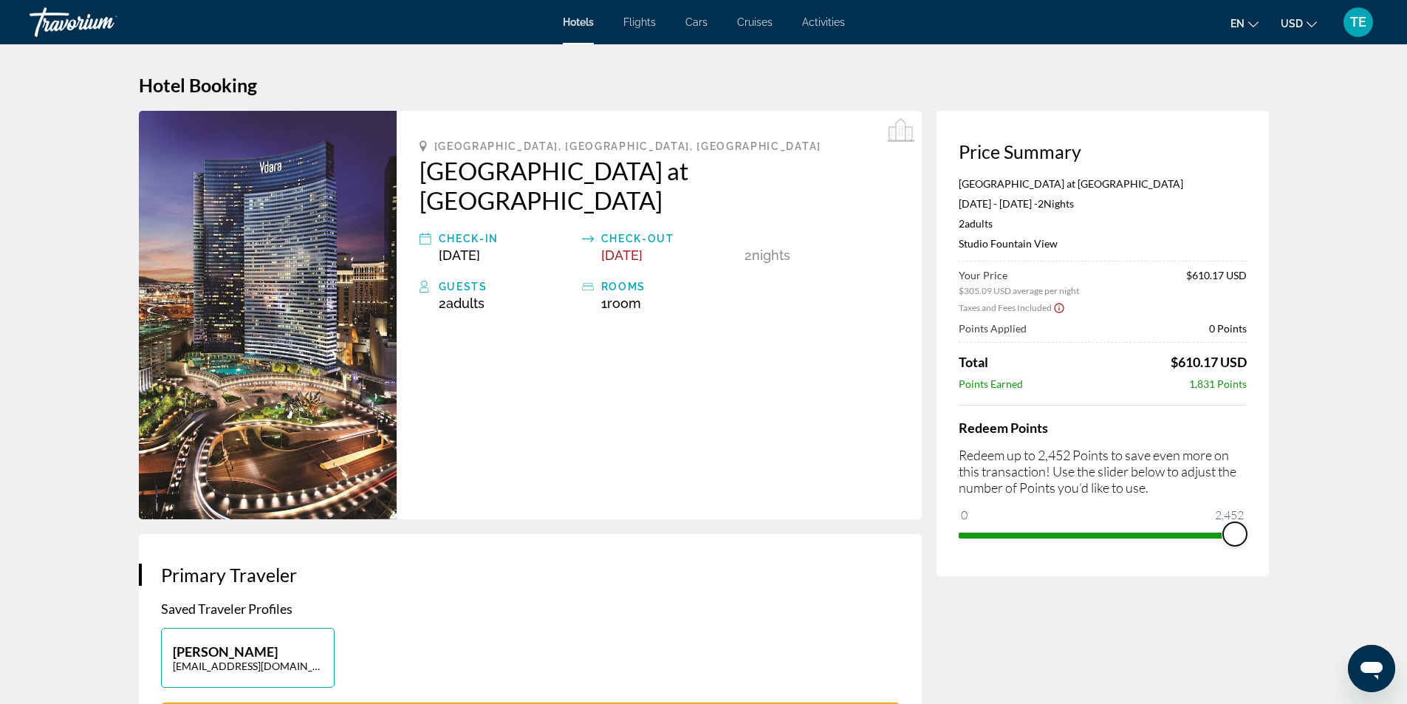
drag, startPoint x: 969, startPoint y: 516, endPoint x: 1261, endPoint y: 535, distance: 292.4
click at [1261, 535] on div "Price Summary [GEOGRAPHIC_DATA] at ARIA [GEOGRAPHIC_DATA] [DATE] - [DATE] - 2 N…" at bounding box center [1103, 343] width 332 height 465
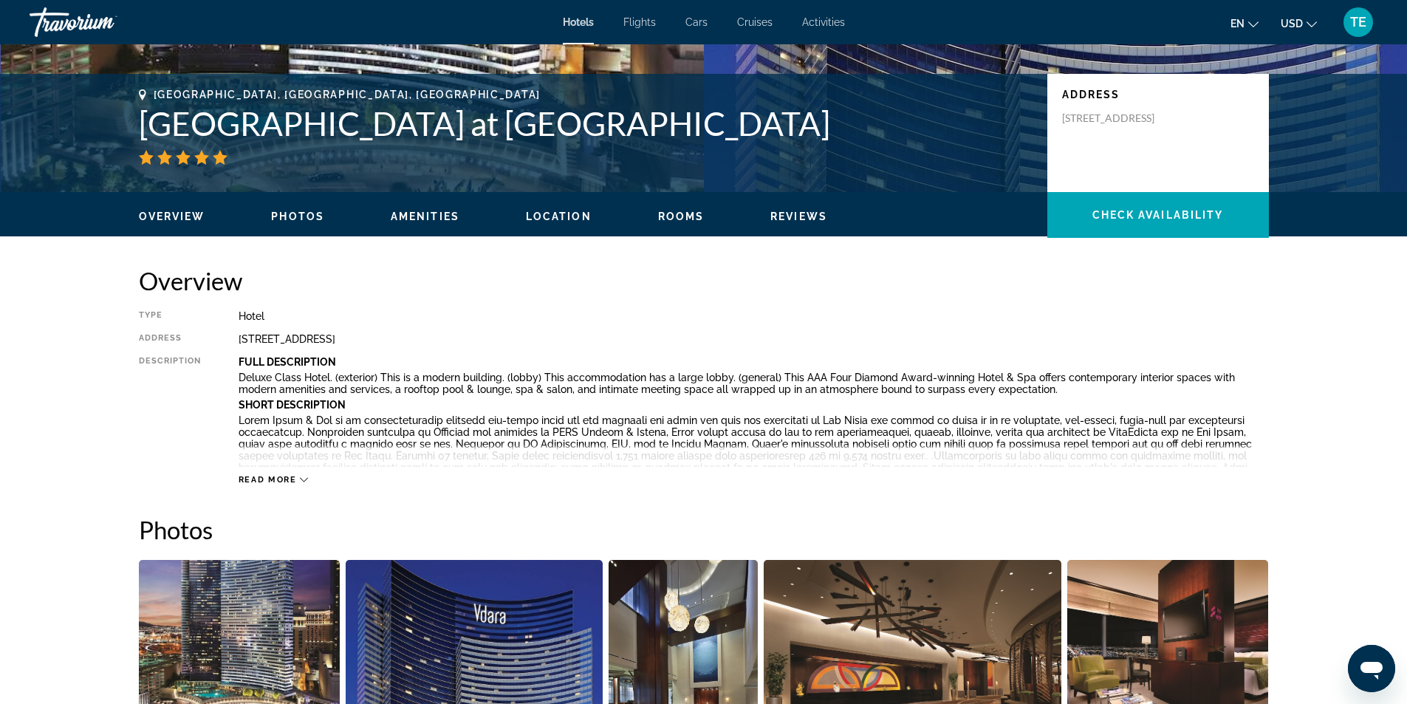
scroll to position [517, 0]
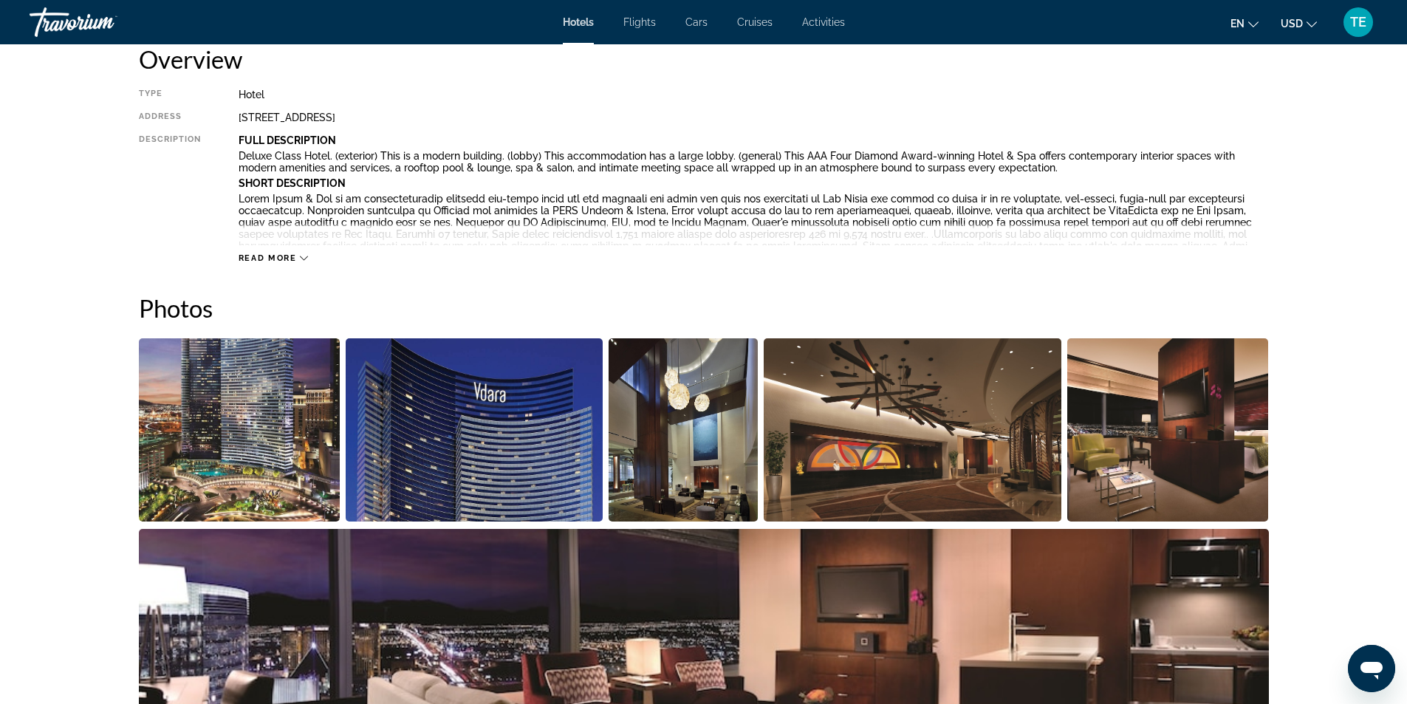
click at [304, 257] on icon "Main content" at bounding box center [304, 258] width 8 height 8
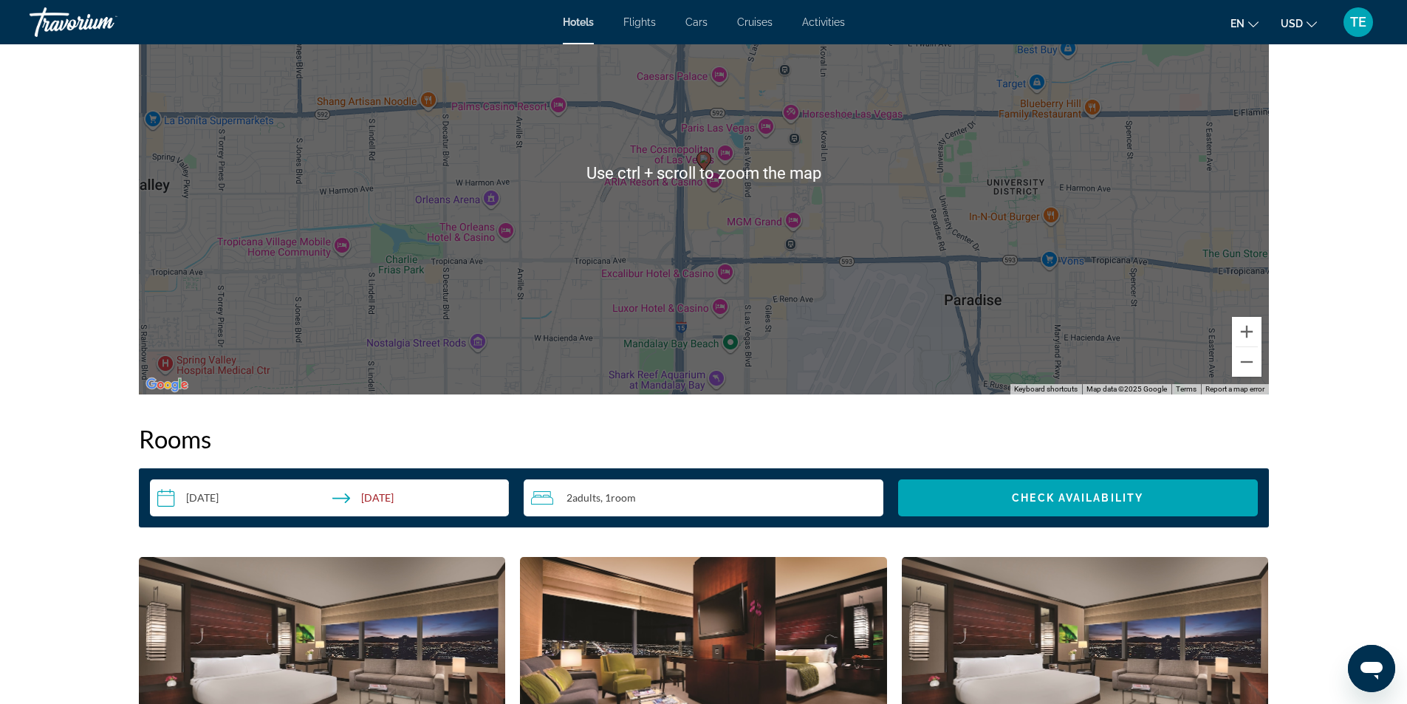
scroll to position [2143, 0]
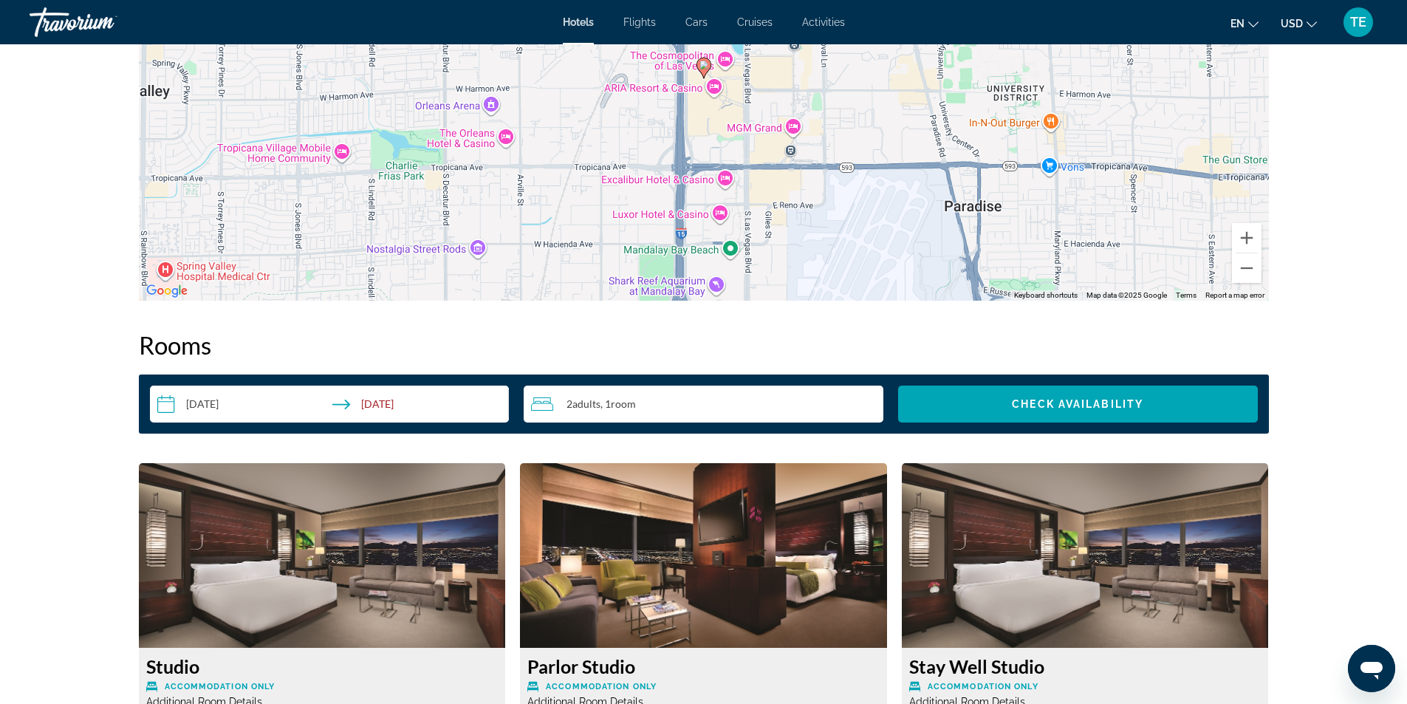
click at [368, 386] on input "**********" at bounding box center [333, 406] width 366 height 41
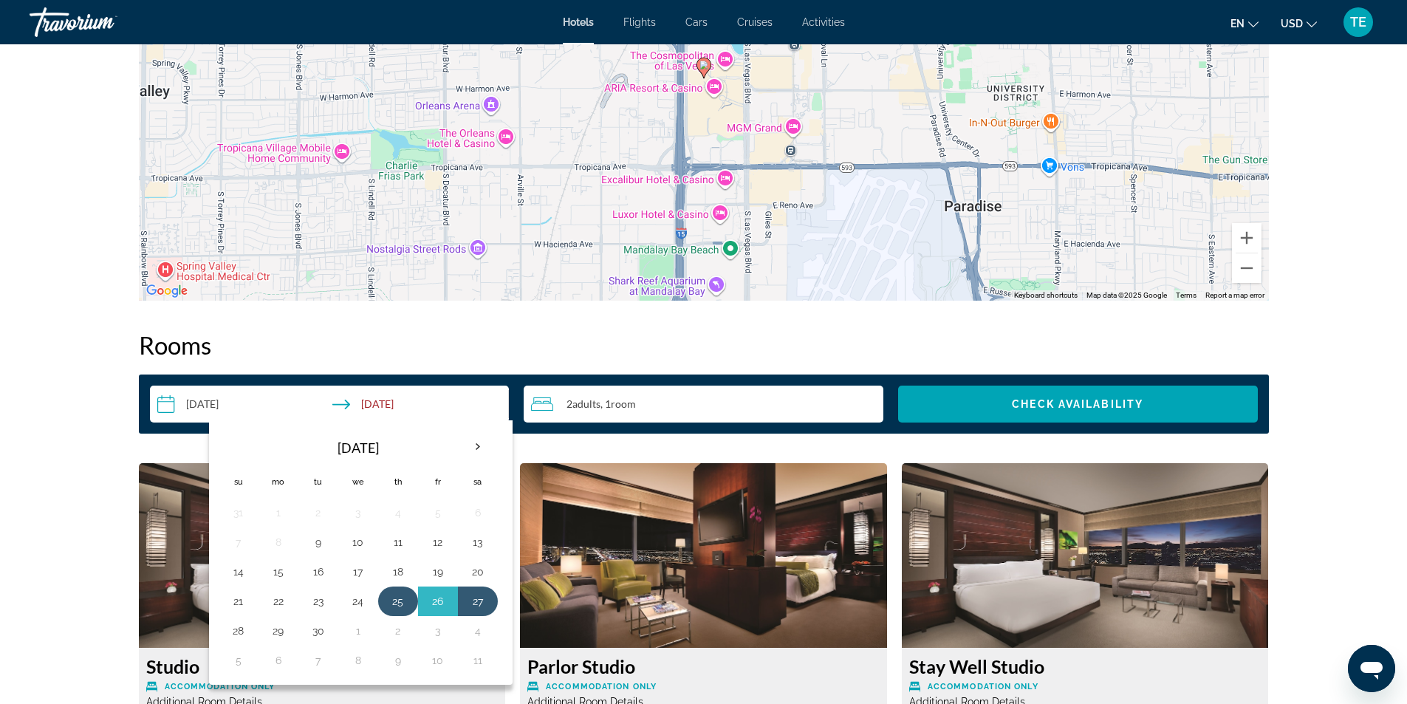
click at [396, 591] on button "25" at bounding box center [398, 601] width 24 height 21
click at [438, 591] on button "26" at bounding box center [438, 601] width 24 height 21
type input "**********"
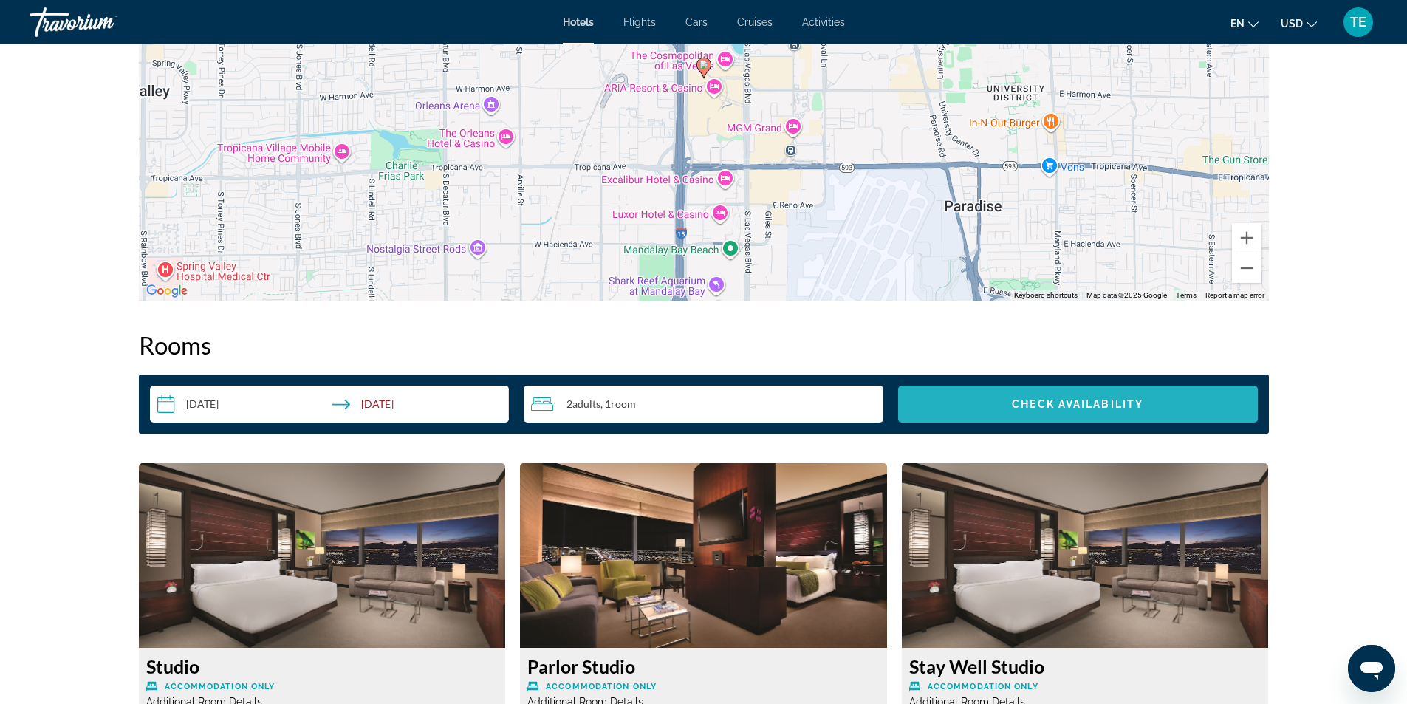
click at [1102, 386] on span "Search widget" at bounding box center [1078, 403] width 360 height 35
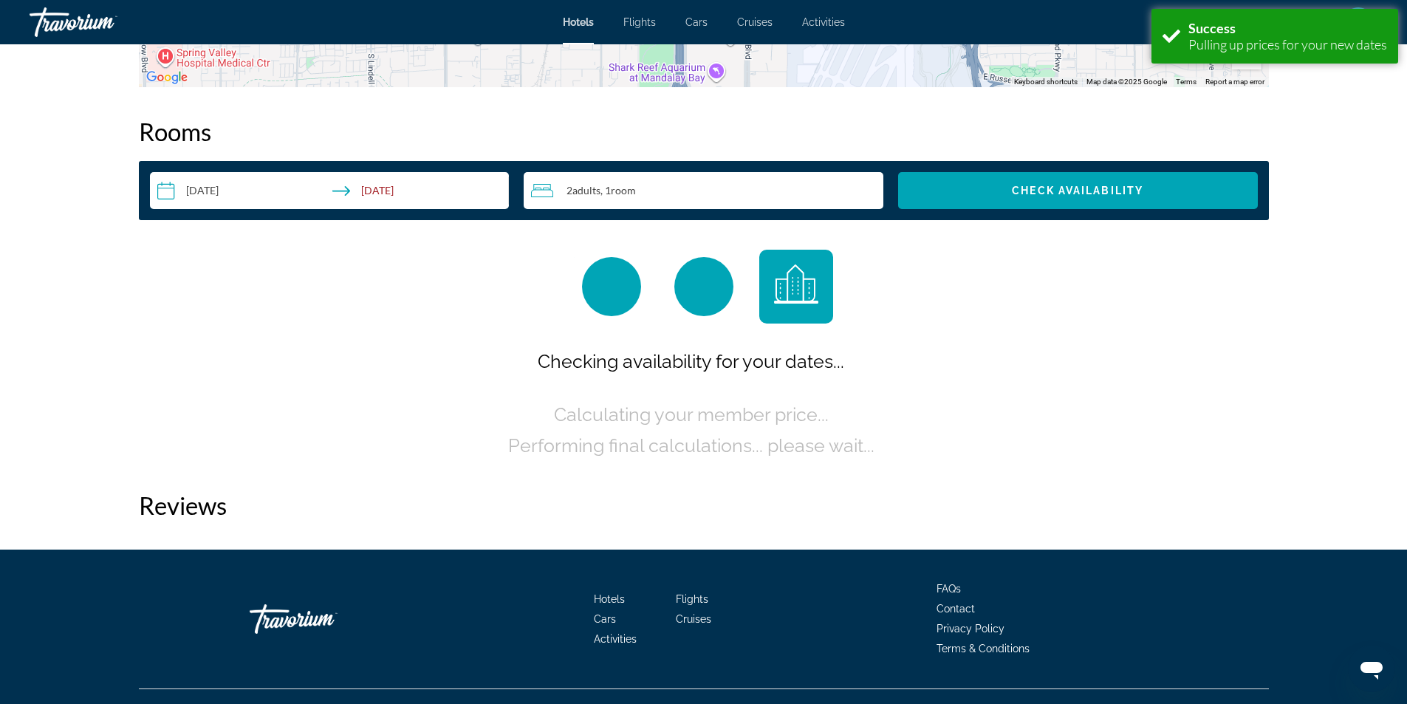
scroll to position [2359, 0]
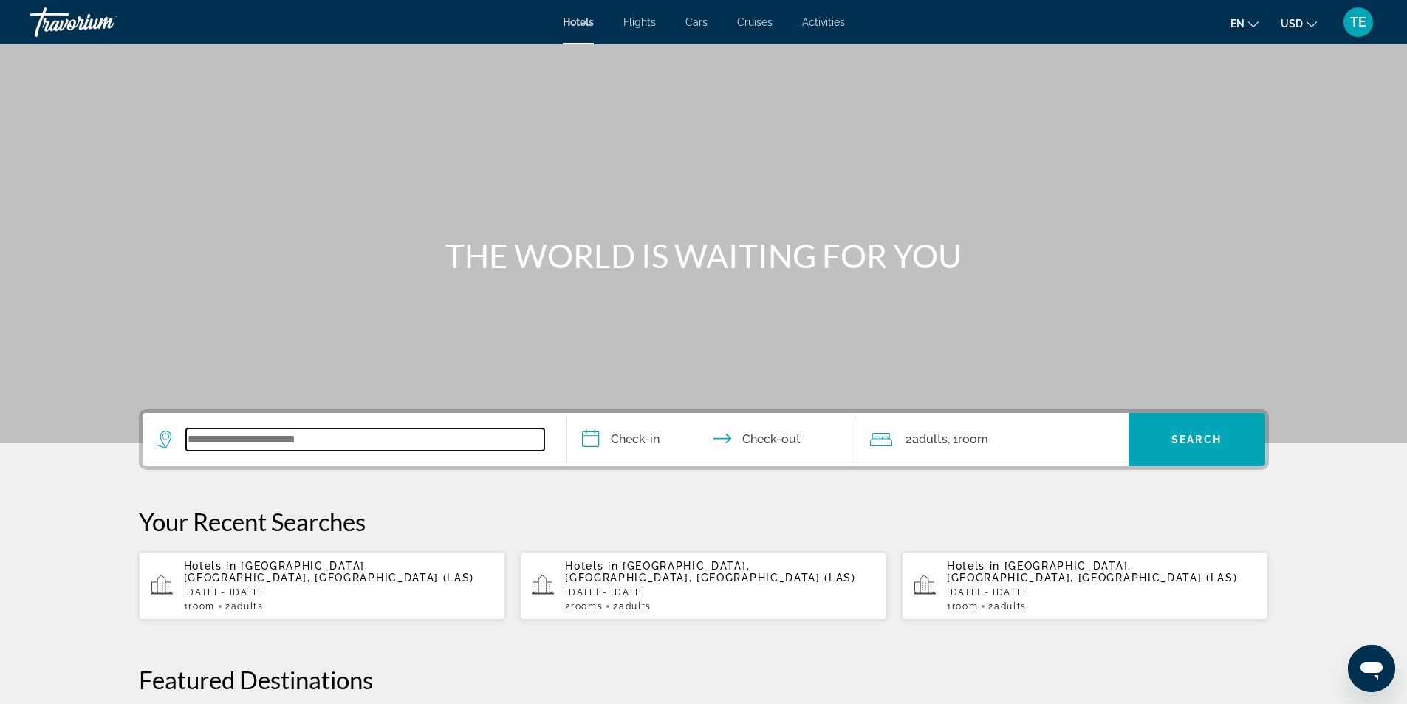
click at [274, 431] on input "Search widget" at bounding box center [365, 440] width 358 height 22
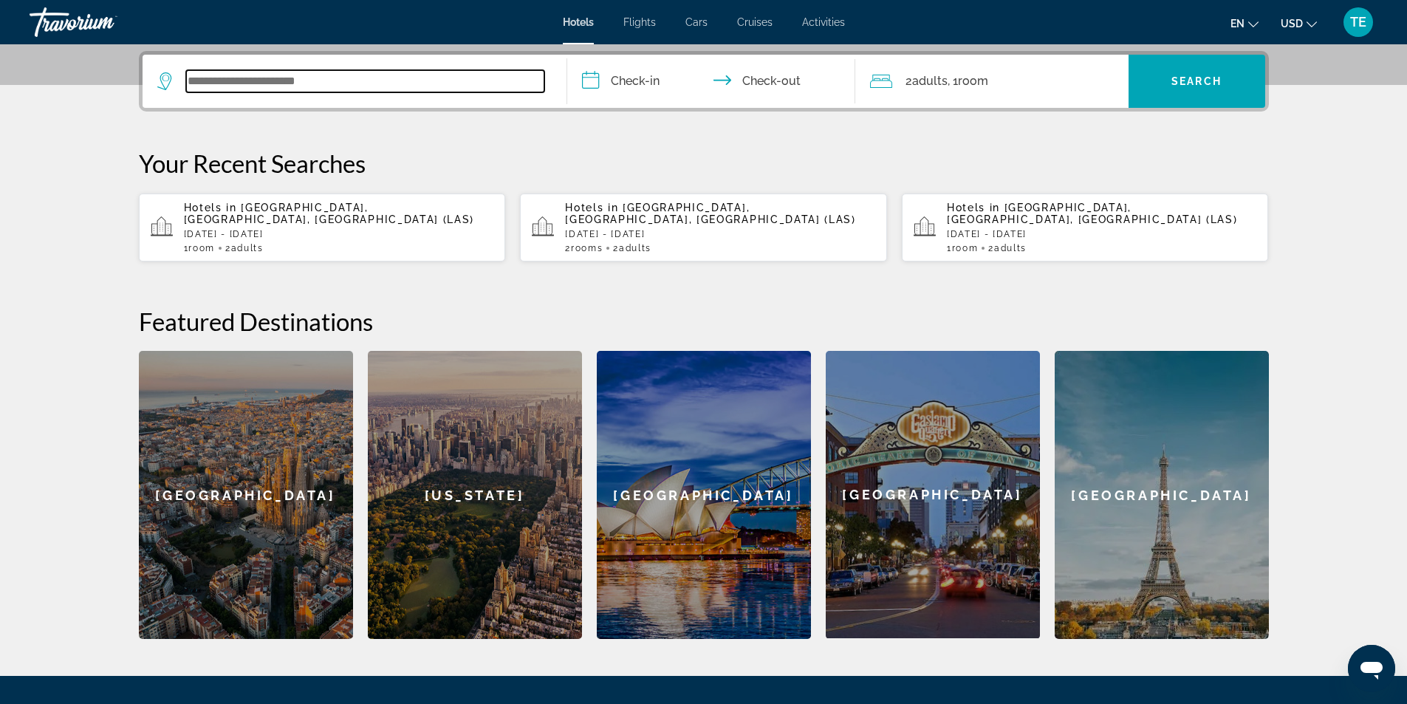
scroll to position [361, 0]
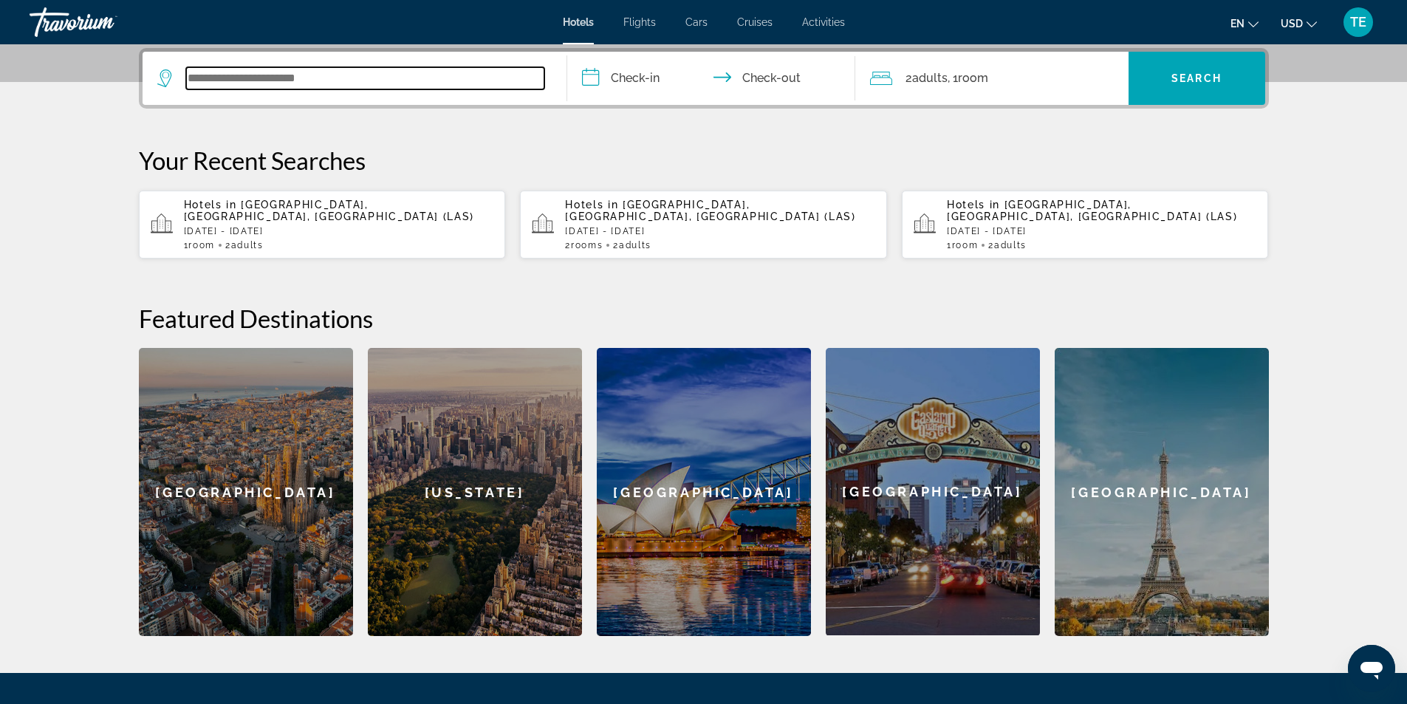
type input "*"
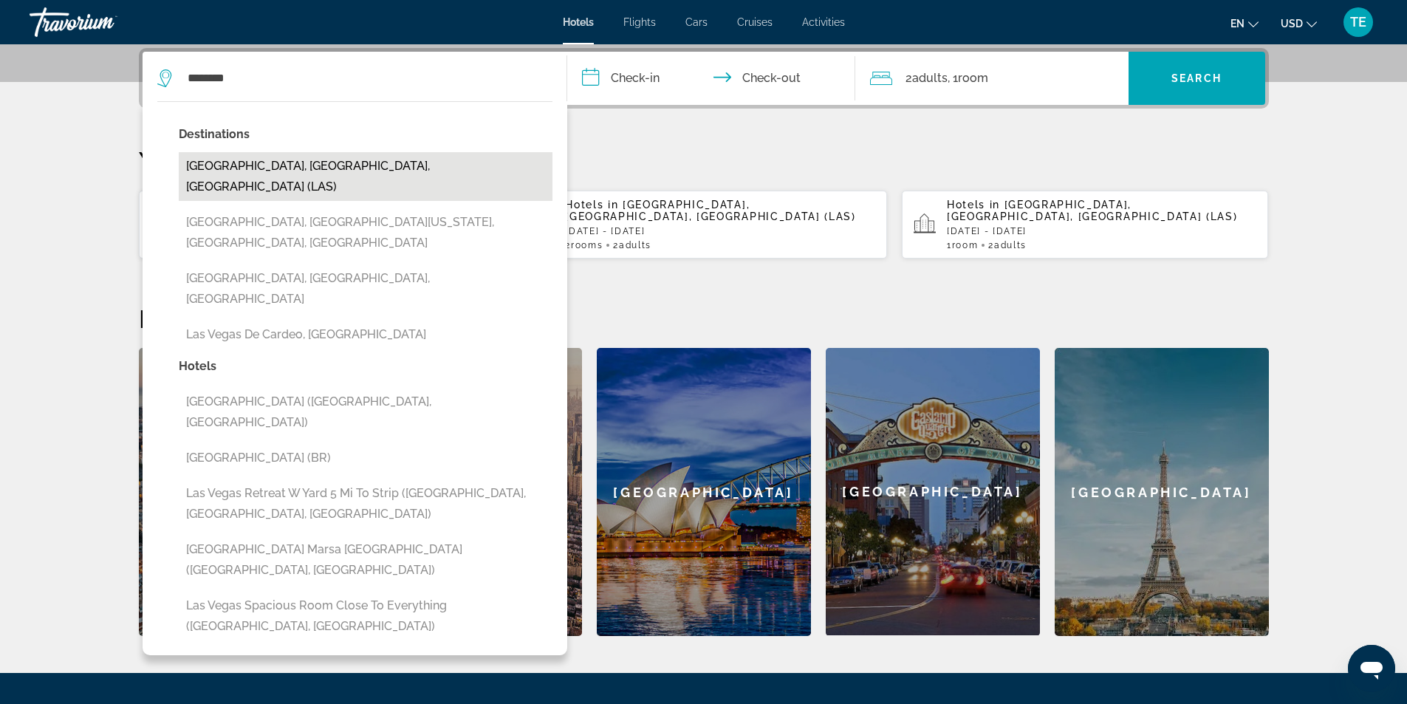
click at [237, 164] on button "[GEOGRAPHIC_DATA], [GEOGRAPHIC_DATA], [GEOGRAPHIC_DATA] (LAS)" at bounding box center [366, 176] width 374 height 49
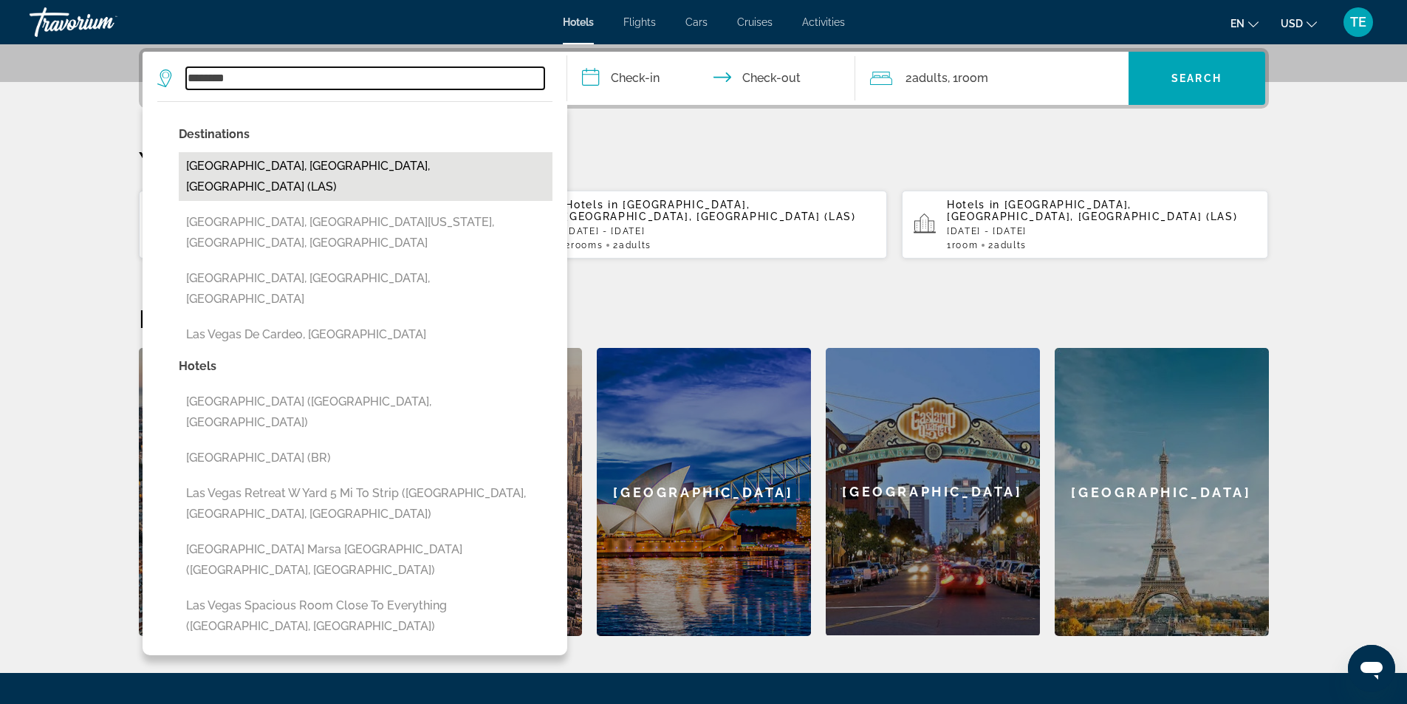
type input "**********"
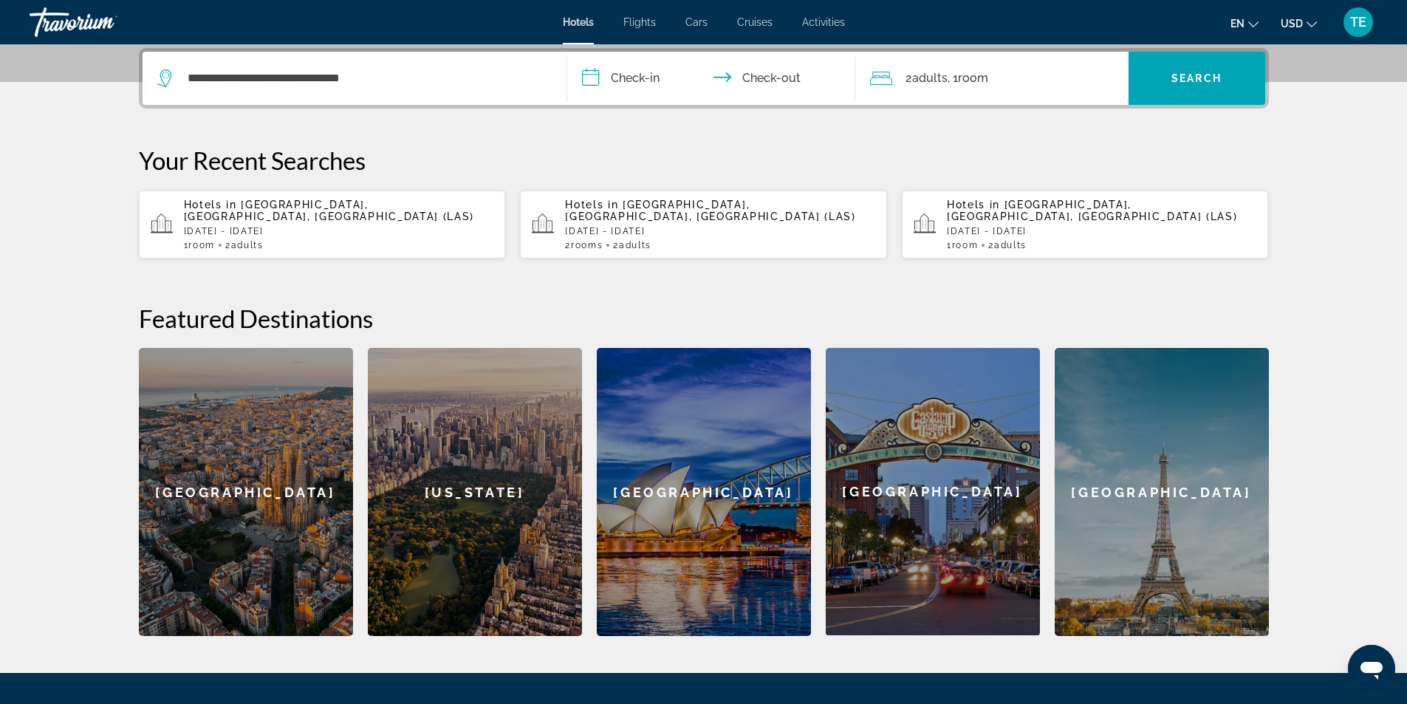
click at [634, 78] on input "**********" at bounding box center [714, 81] width 294 height 58
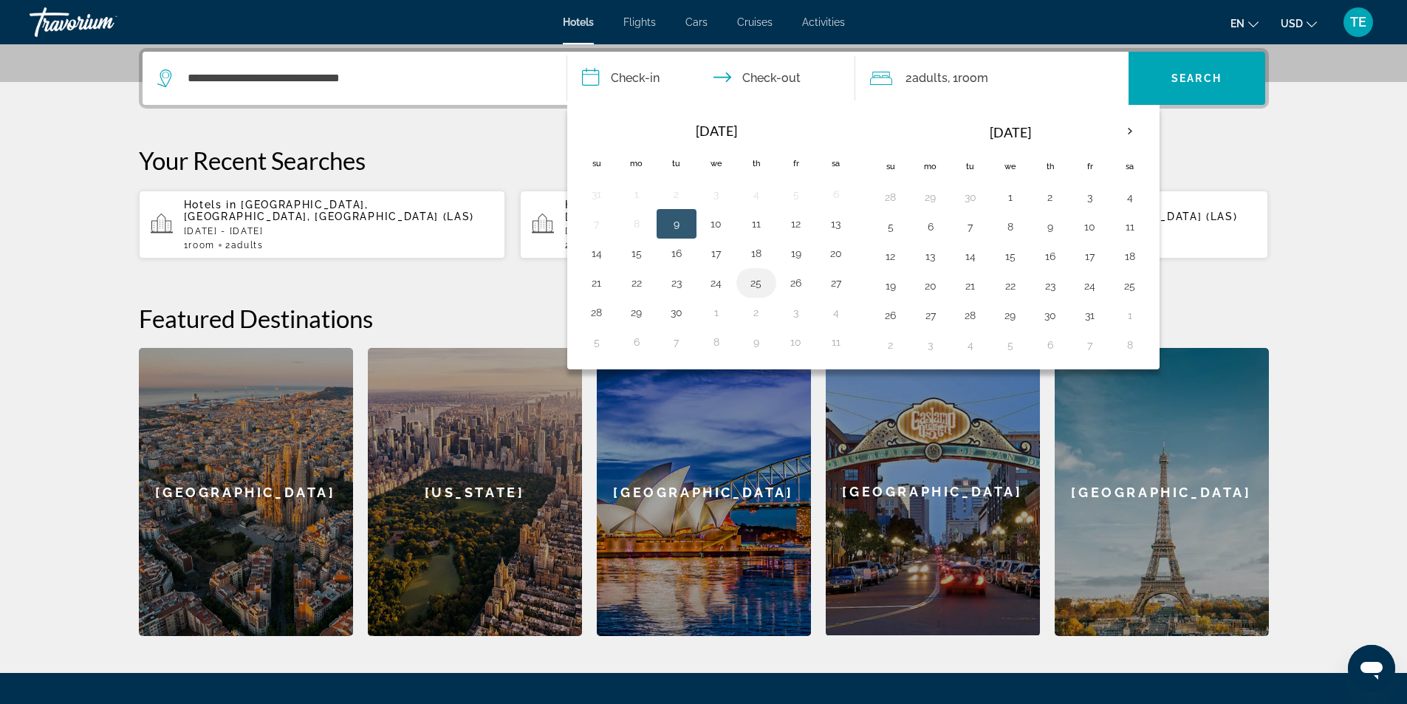
click at [757, 279] on button "25" at bounding box center [757, 283] width 24 height 21
click at [794, 282] on button "26" at bounding box center [797, 283] width 24 height 21
type input "**********"
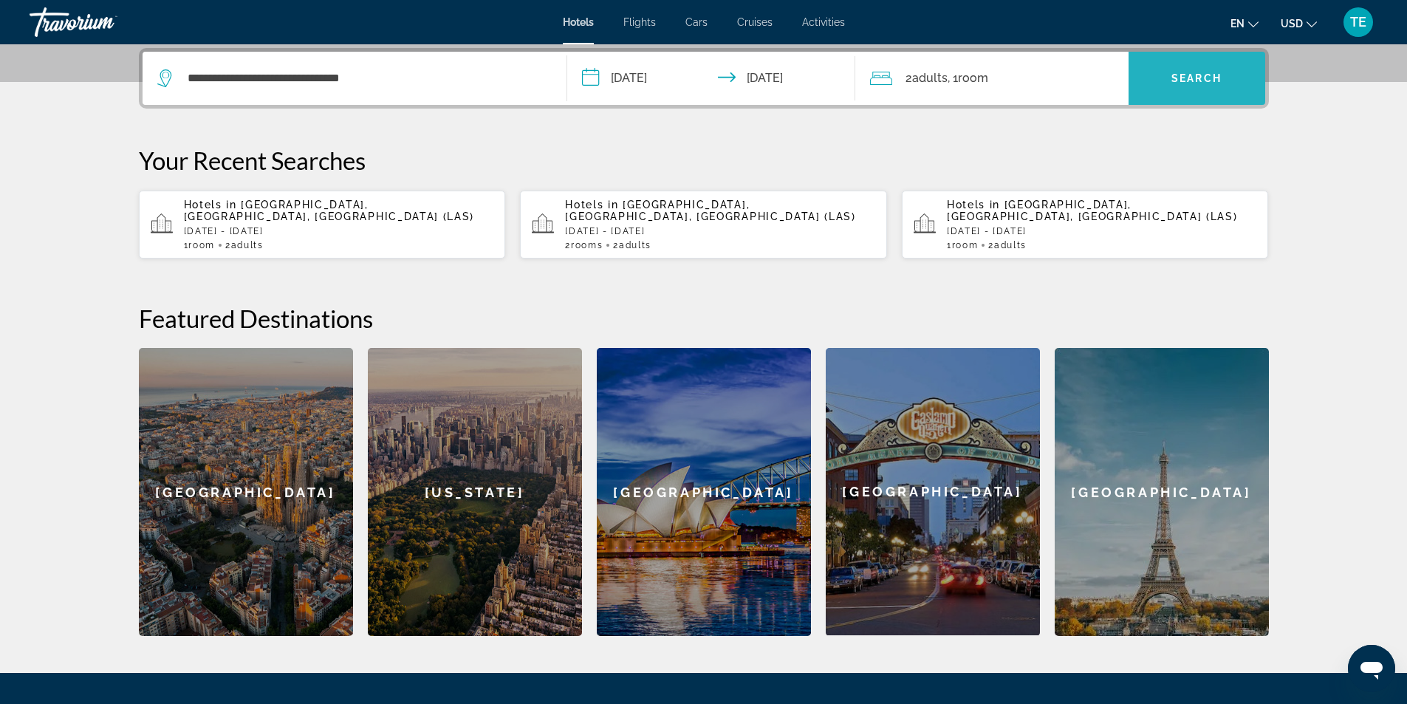
click at [1182, 78] on span "Search" at bounding box center [1197, 78] width 50 height 12
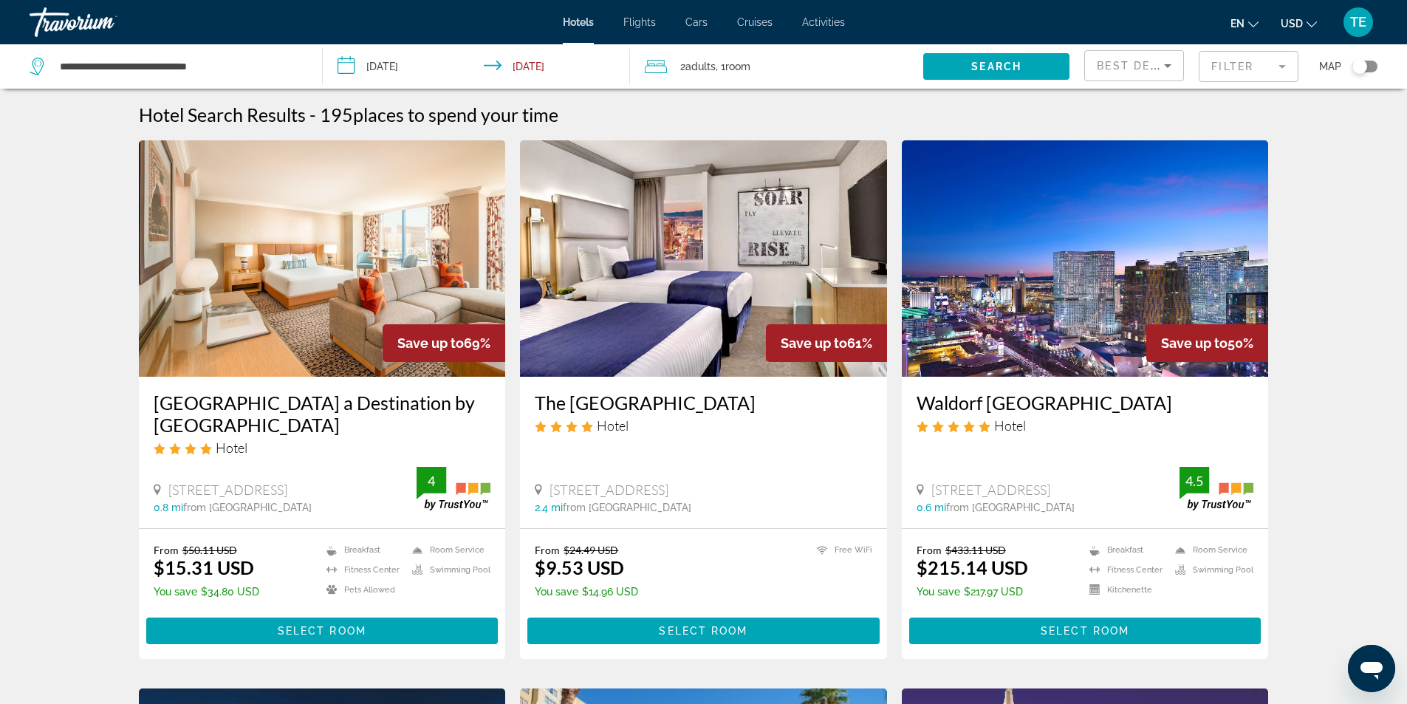
click at [293, 292] on img "Main content" at bounding box center [322, 258] width 367 height 236
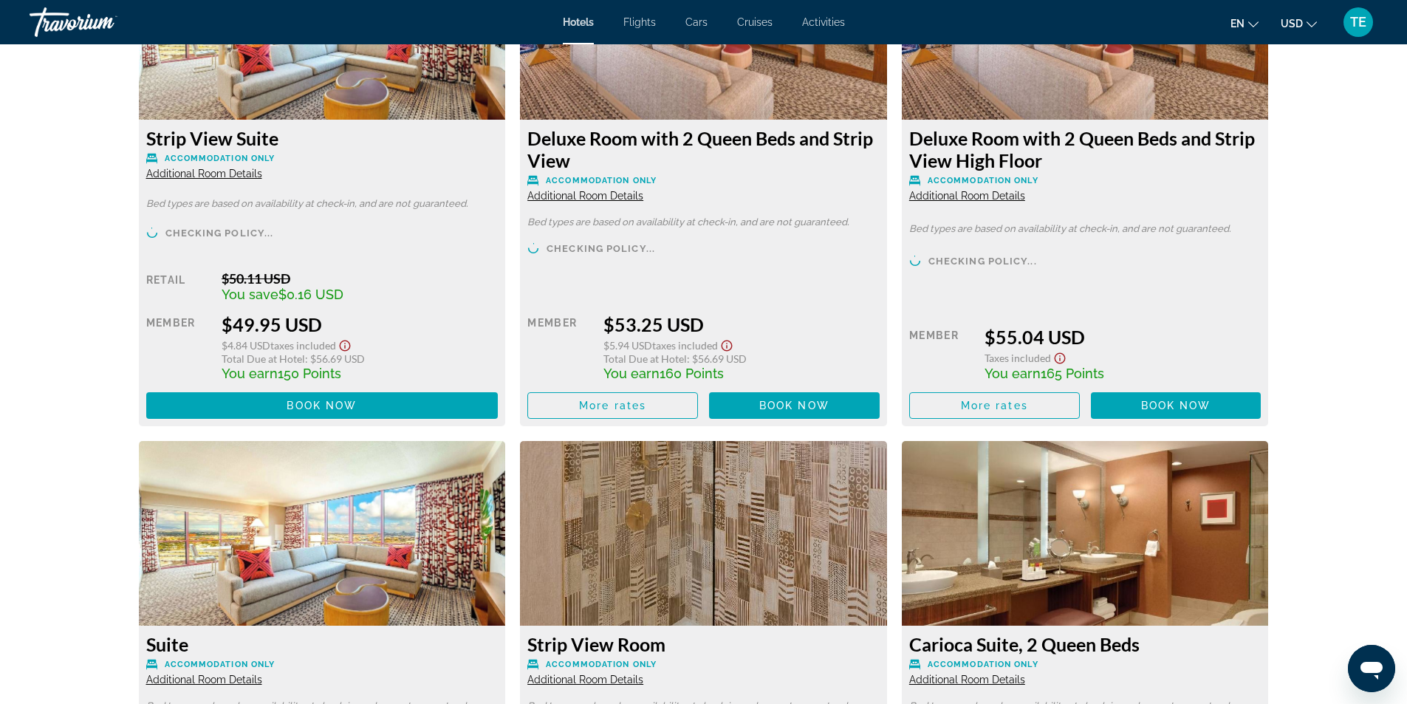
scroll to position [5393, 0]
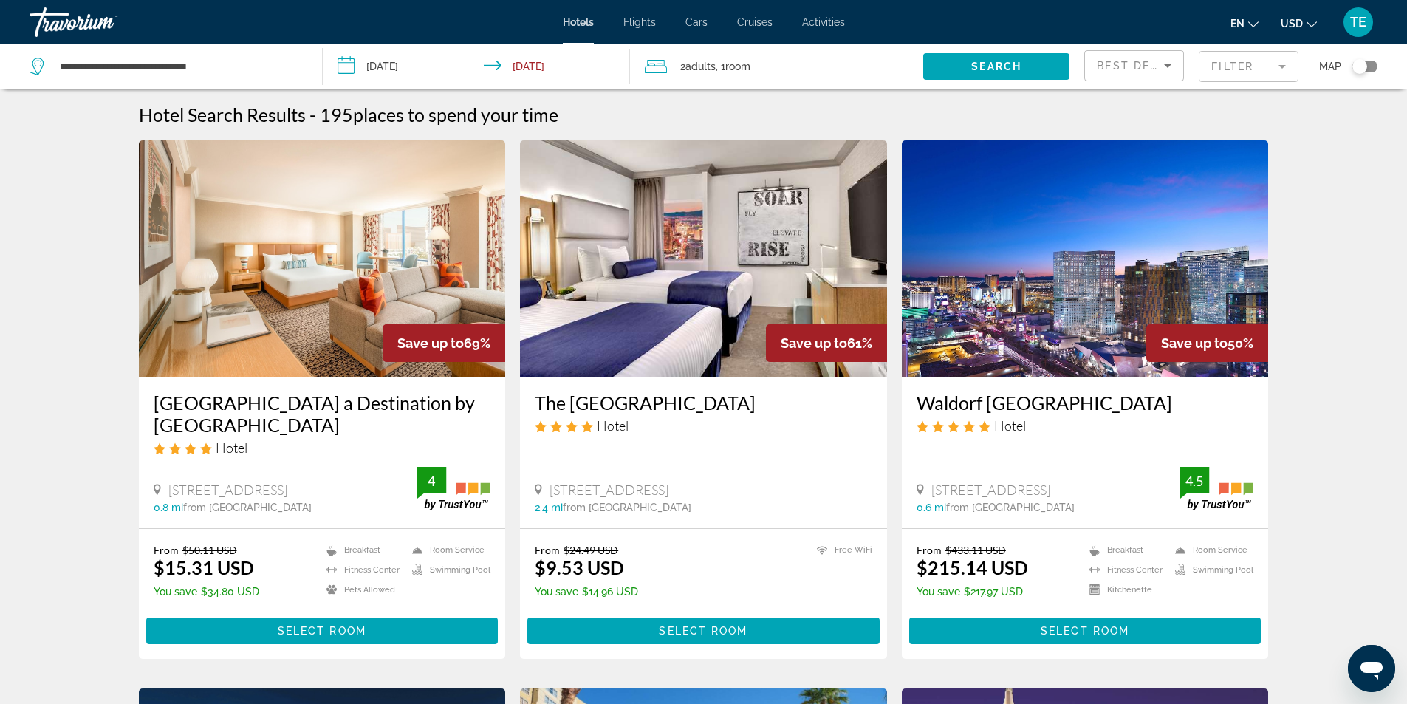
click at [1068, 284] on img "Main content" at bounding box center [1085, 258] width 367 height 236
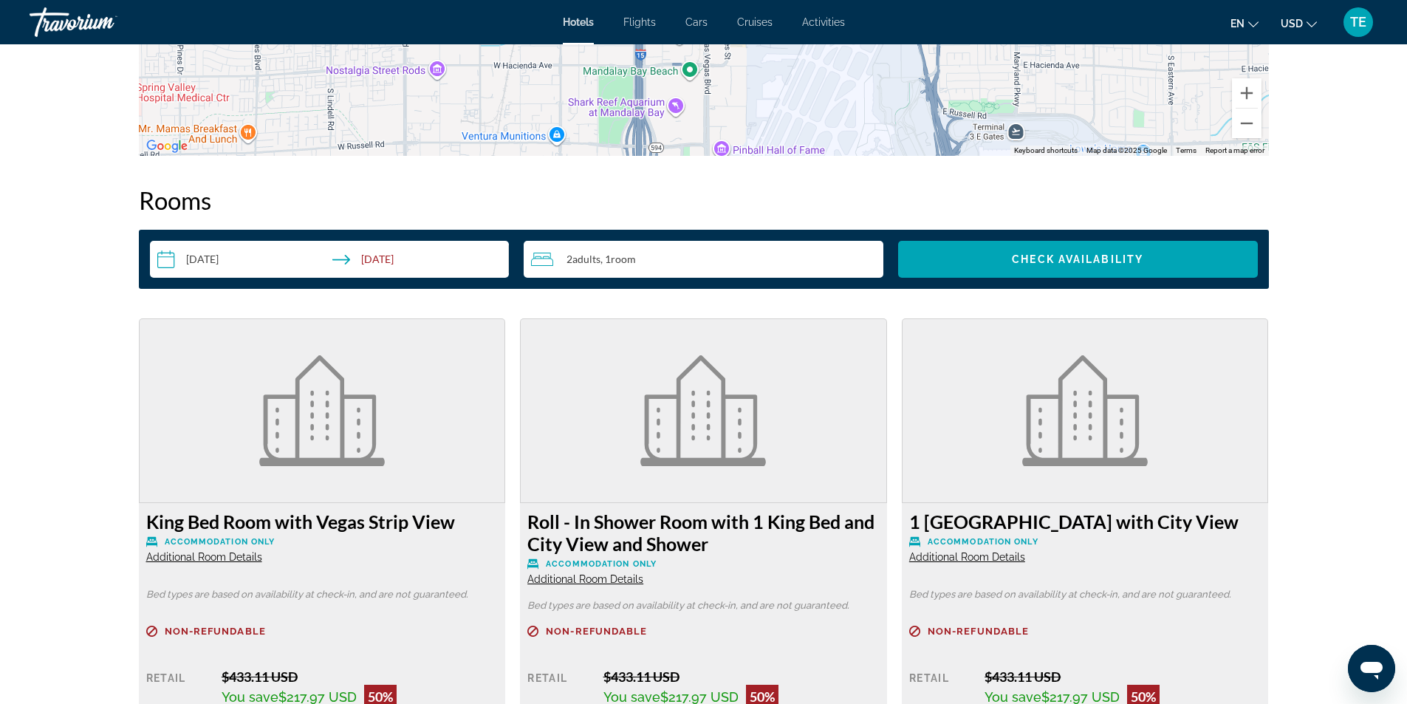
scroll to position [1404, 0]
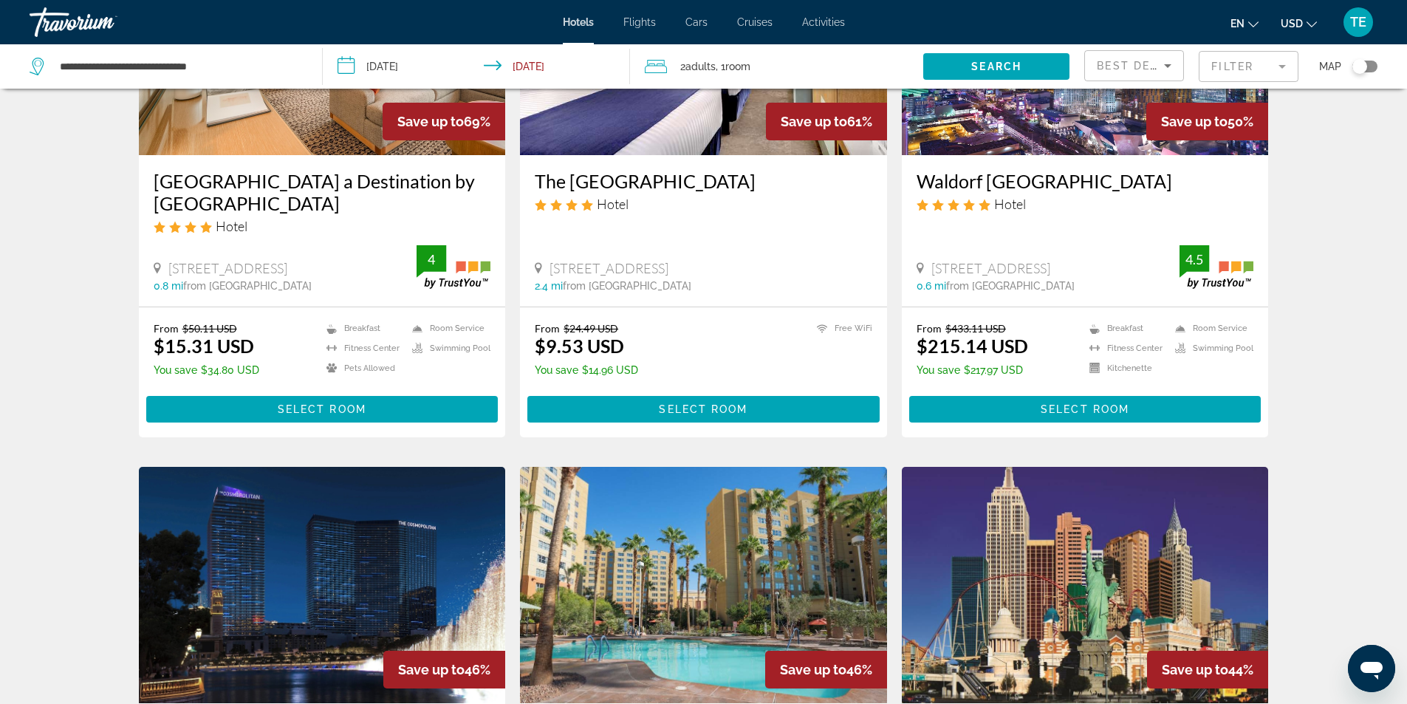
scroll to position [517, 0]
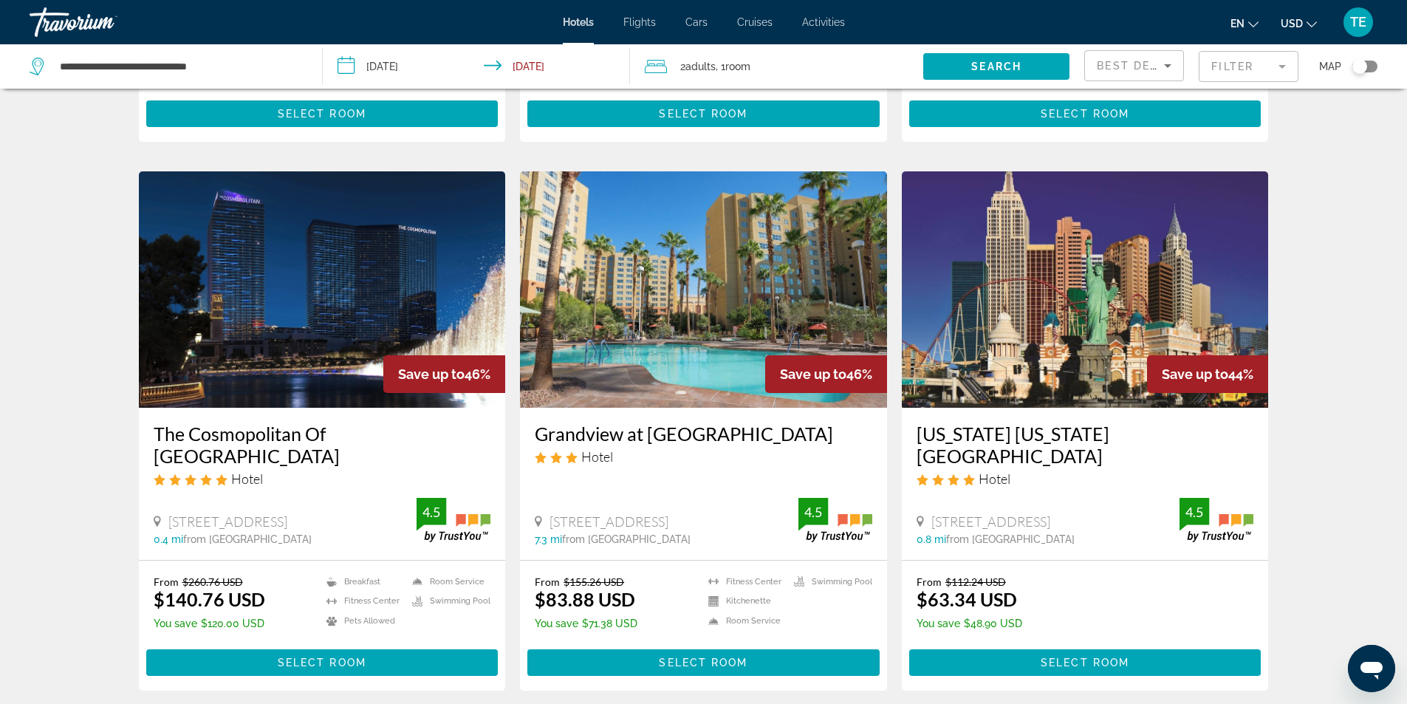
click at [332, 321] on img "Main content" at bounding box center [322, 289] width 367 height 236
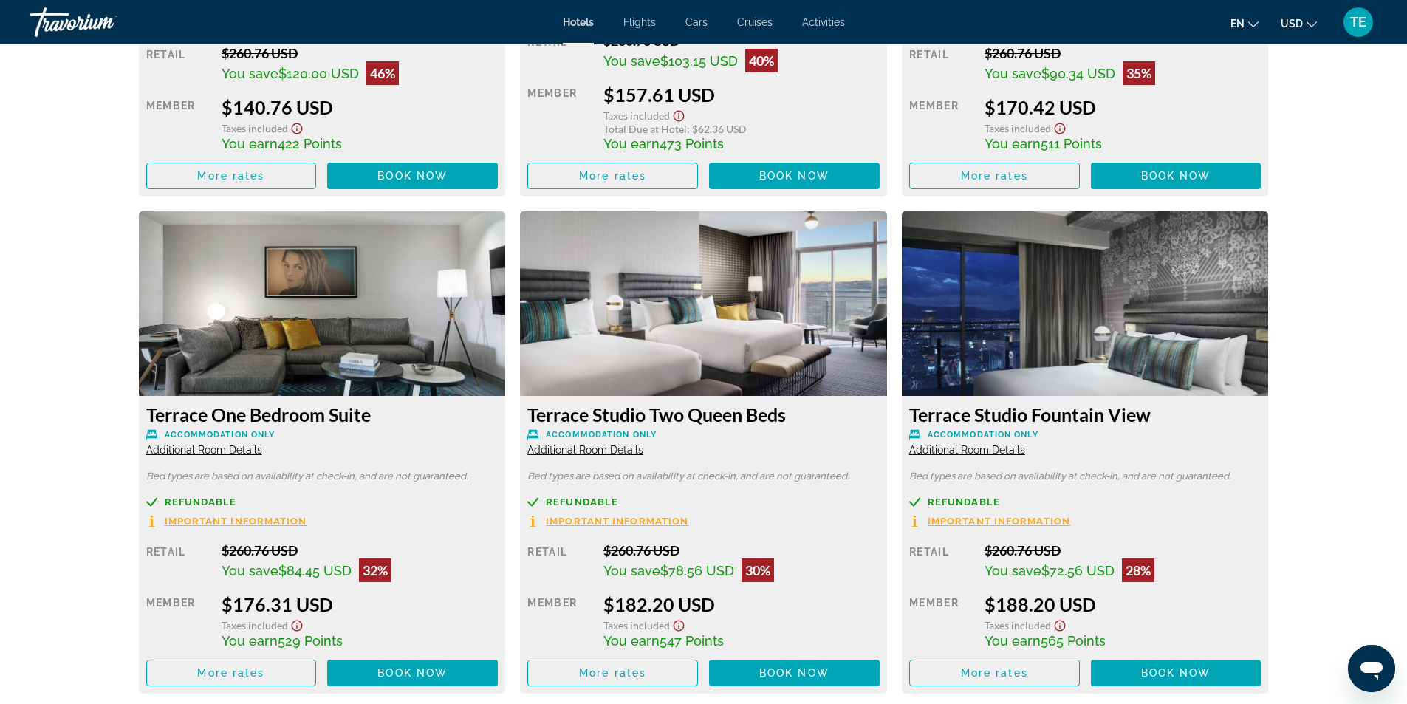
scroll to position [2364, 0]
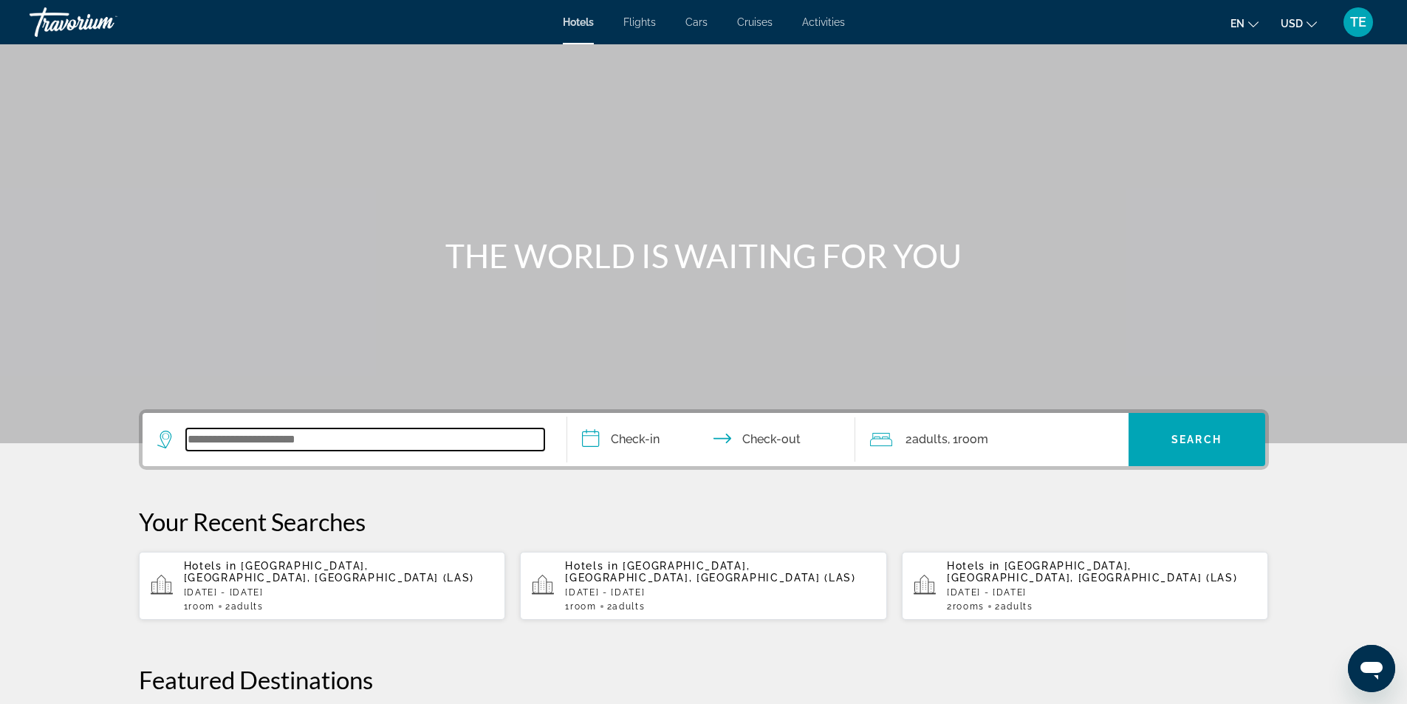
click at [262, 440] on input "Search widget" at bounding box center [365, 440] width 358 height 22
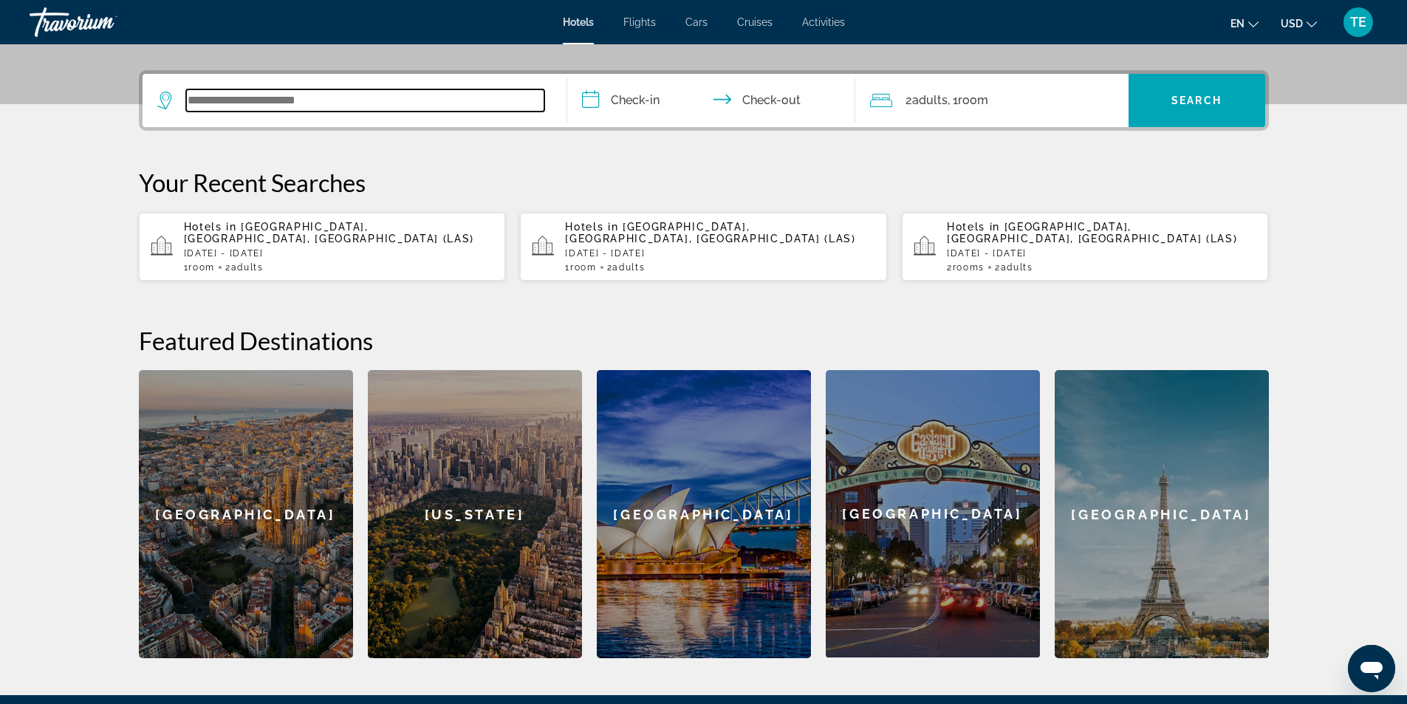
scroll to position [361, 0]
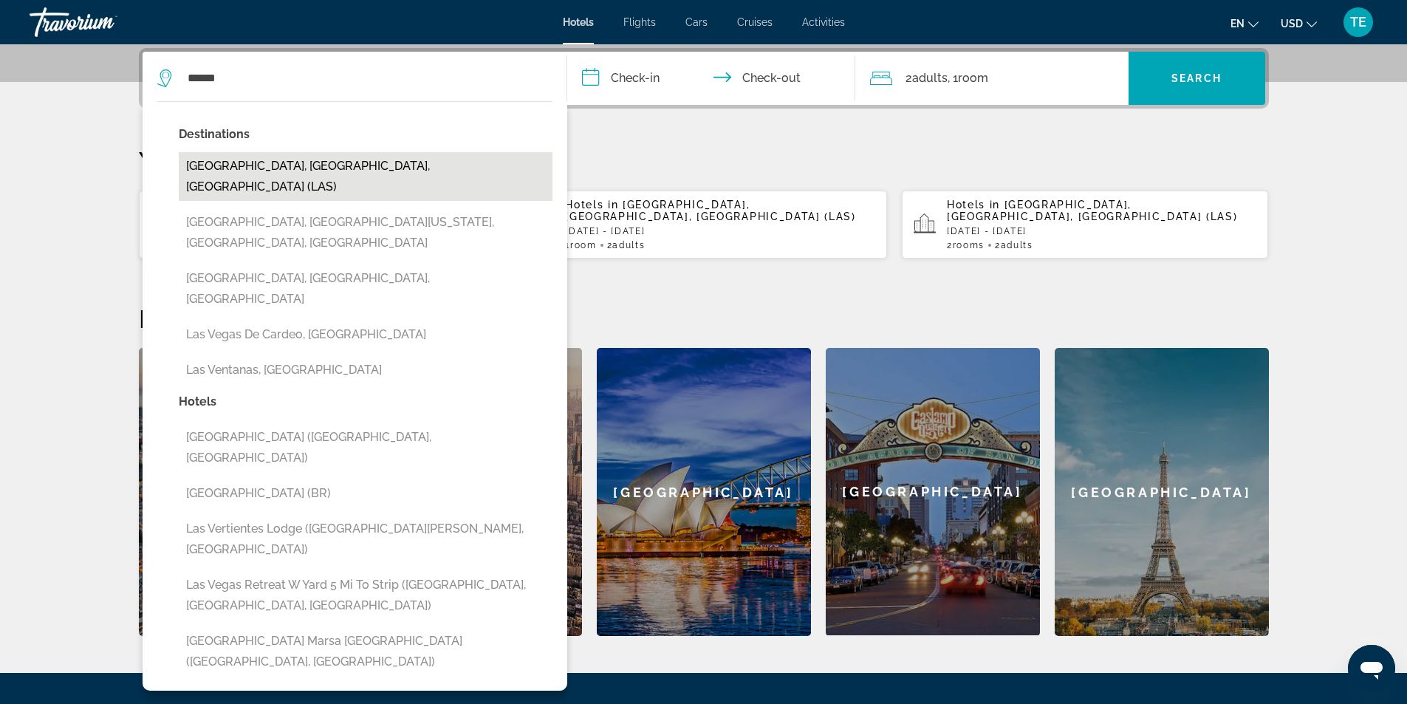
click at [327, 166] on button "[GEOGRAPHIC_DATA], [GEOGRAPHIC_DATA], [GEOGRAPHIC_DATA] (LAS)" at bounding box center [366, 176] width 374 height 49
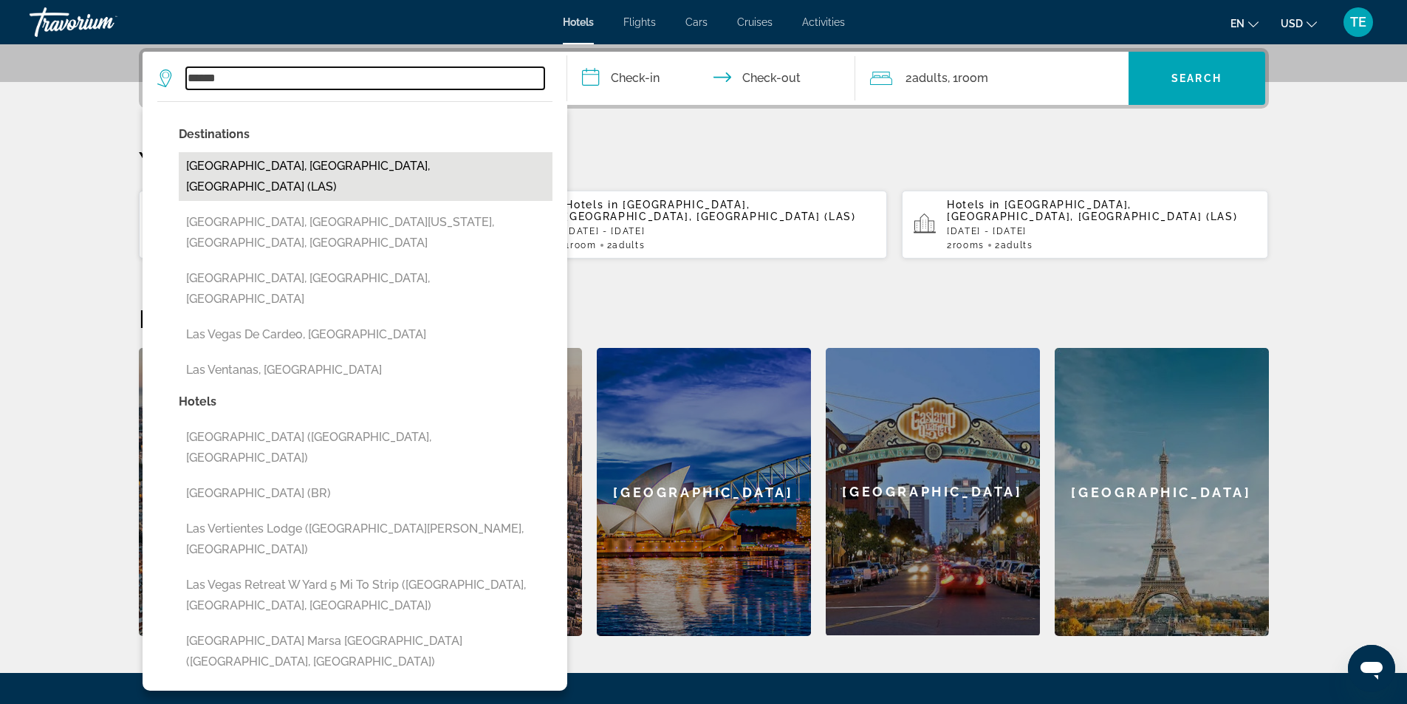
type input "**********"
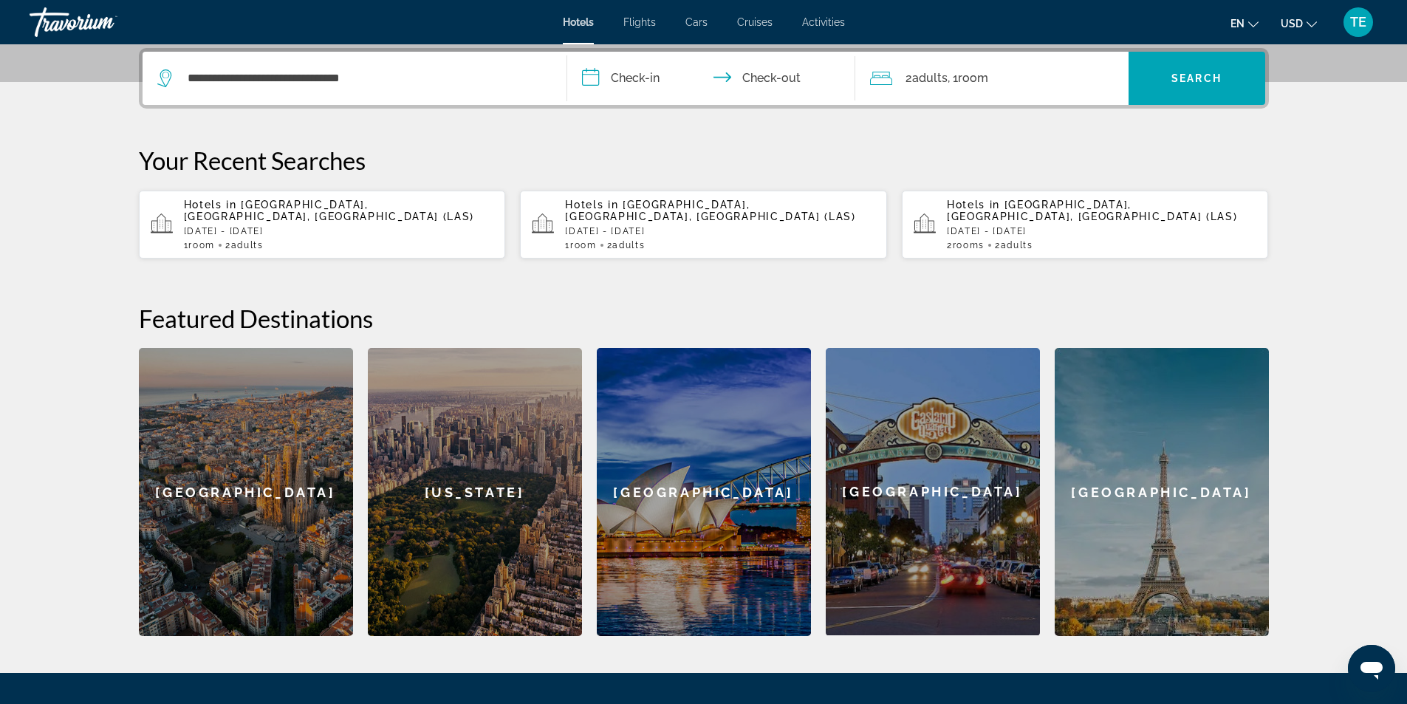
click at [641, 81] on input "**********" at bounding box center [714, 81] width 294 height 58
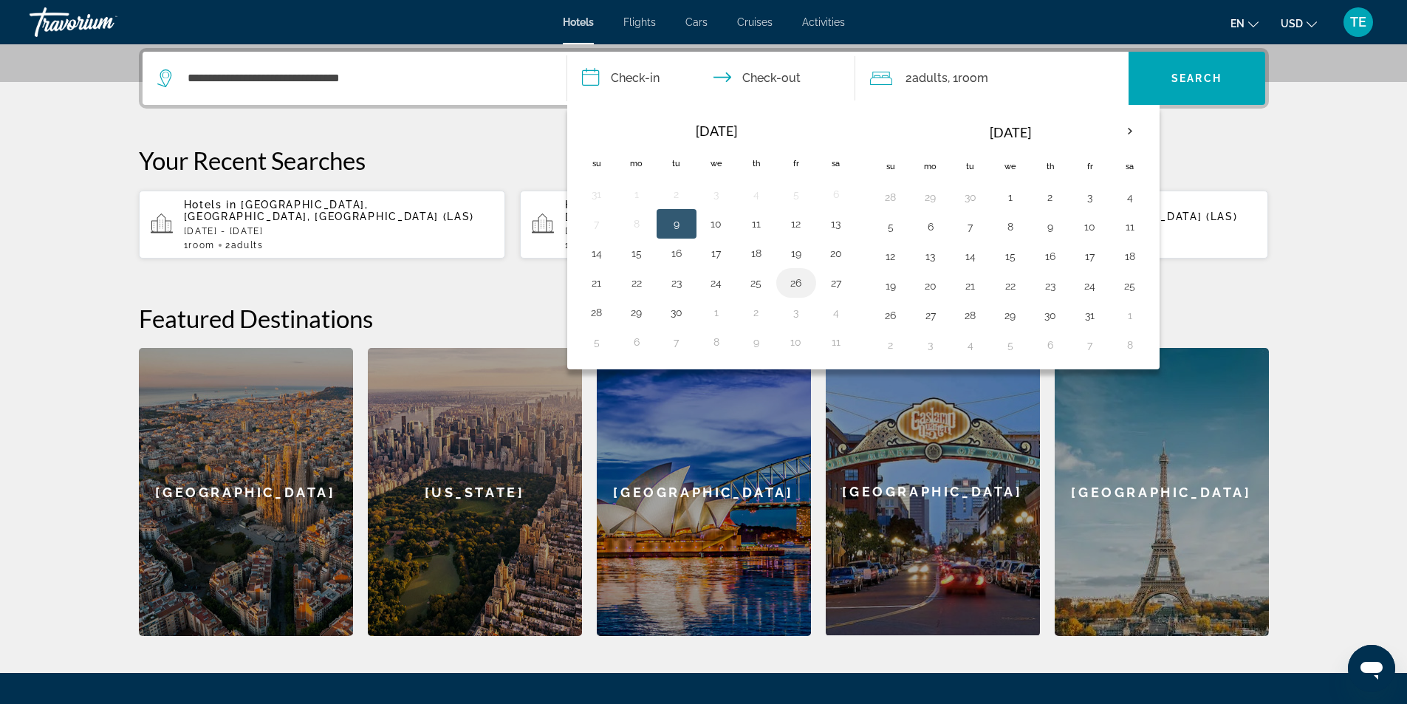
click at [795, 281] on button "26" at bounding box center [797, 283] width 24 height 21
click at [834, 286] on button "27" at bounding box center [837, 283] width 24 height 21
type input "**********"
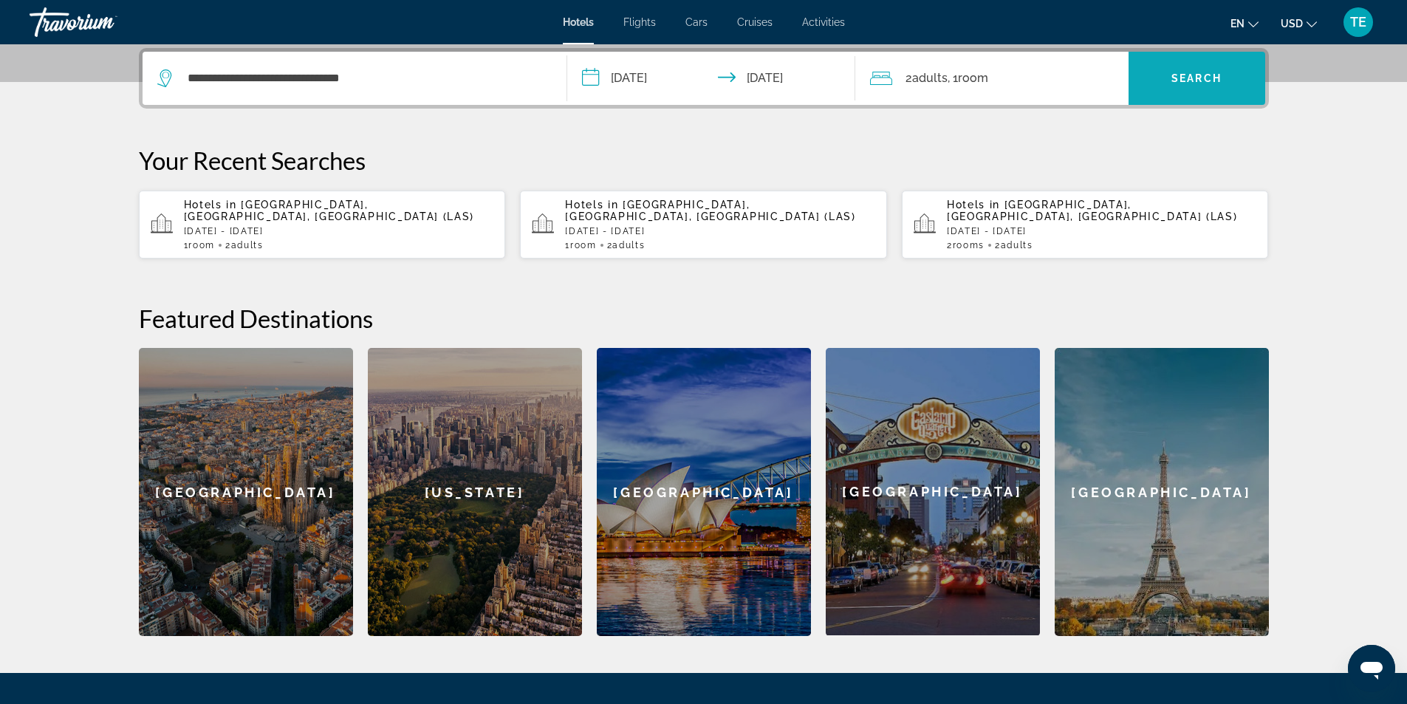
click at [1207, 72] on span "Search" at bounding box center [1197, 78] width 50 height 12
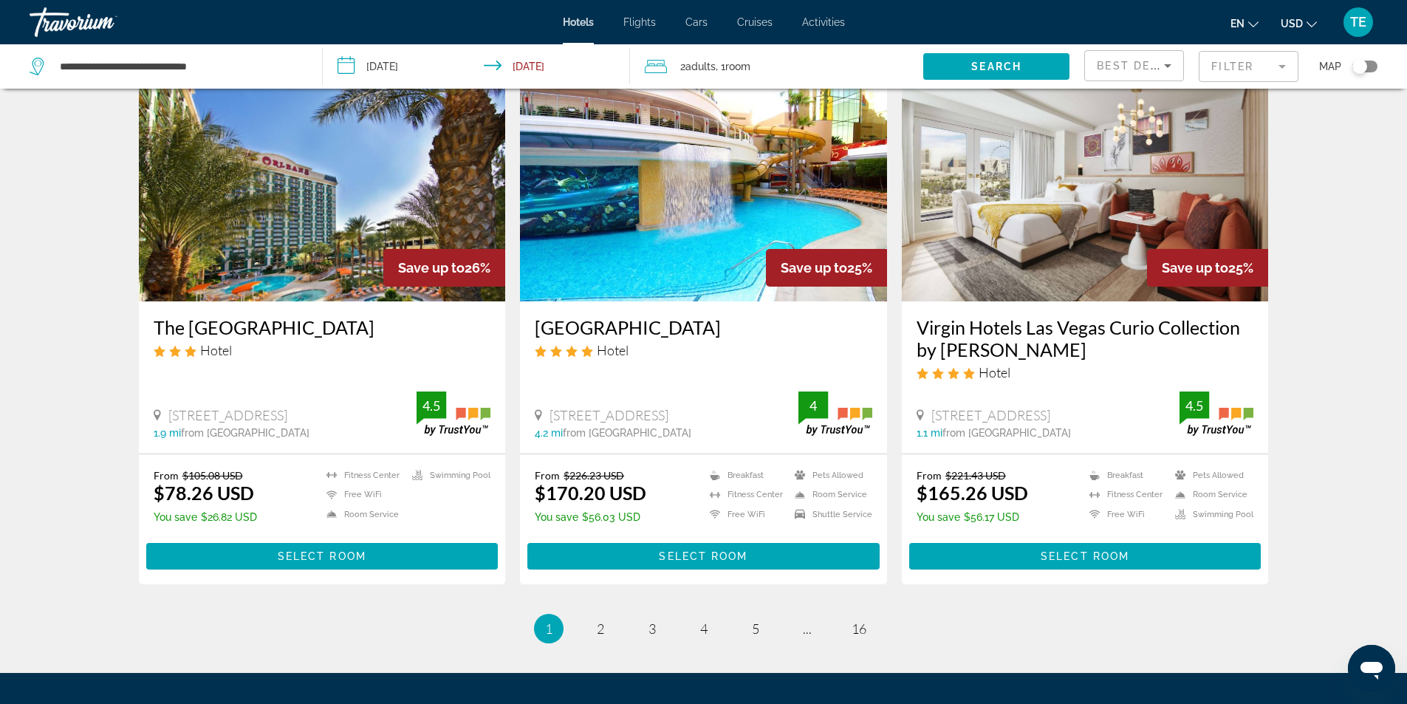
scroll to position [1553, 0]
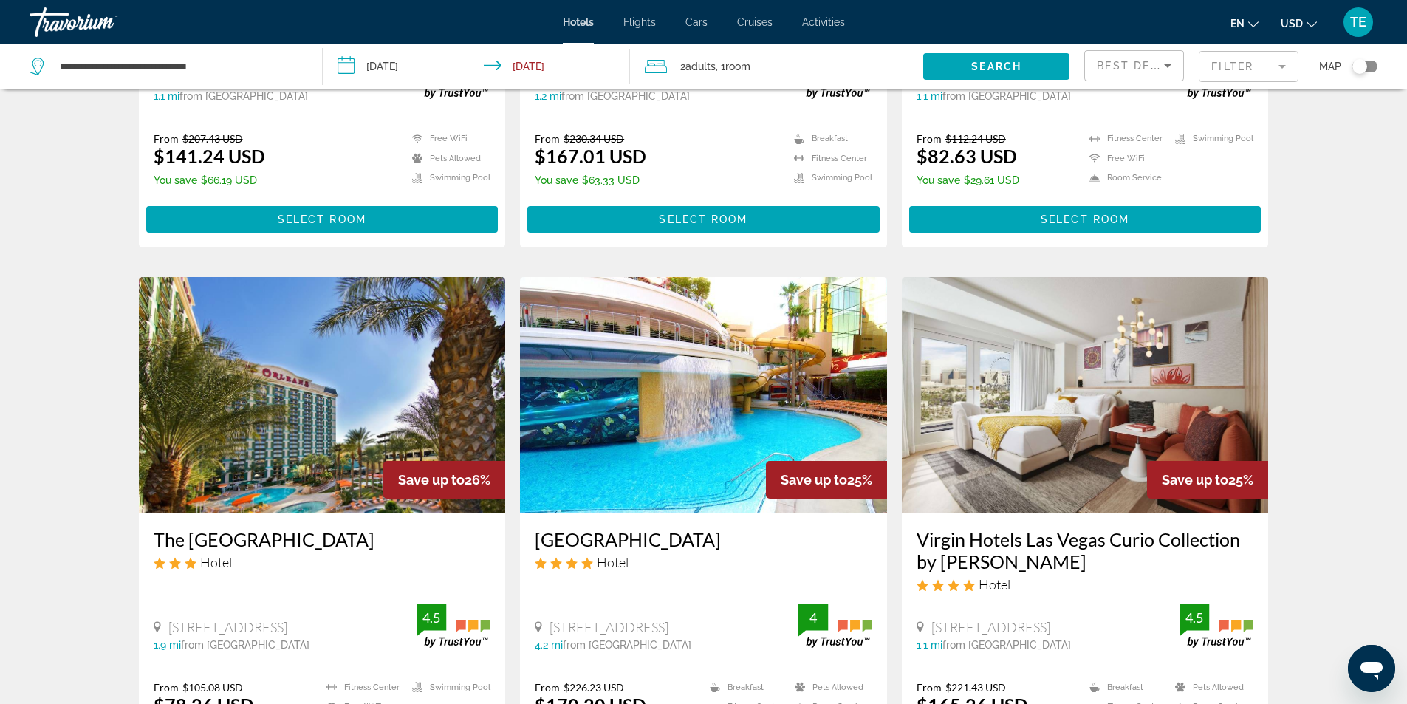
click at [1283, 66] on mat-form-field "Filter" at bounding box center [1249, 66] width 100 height 31
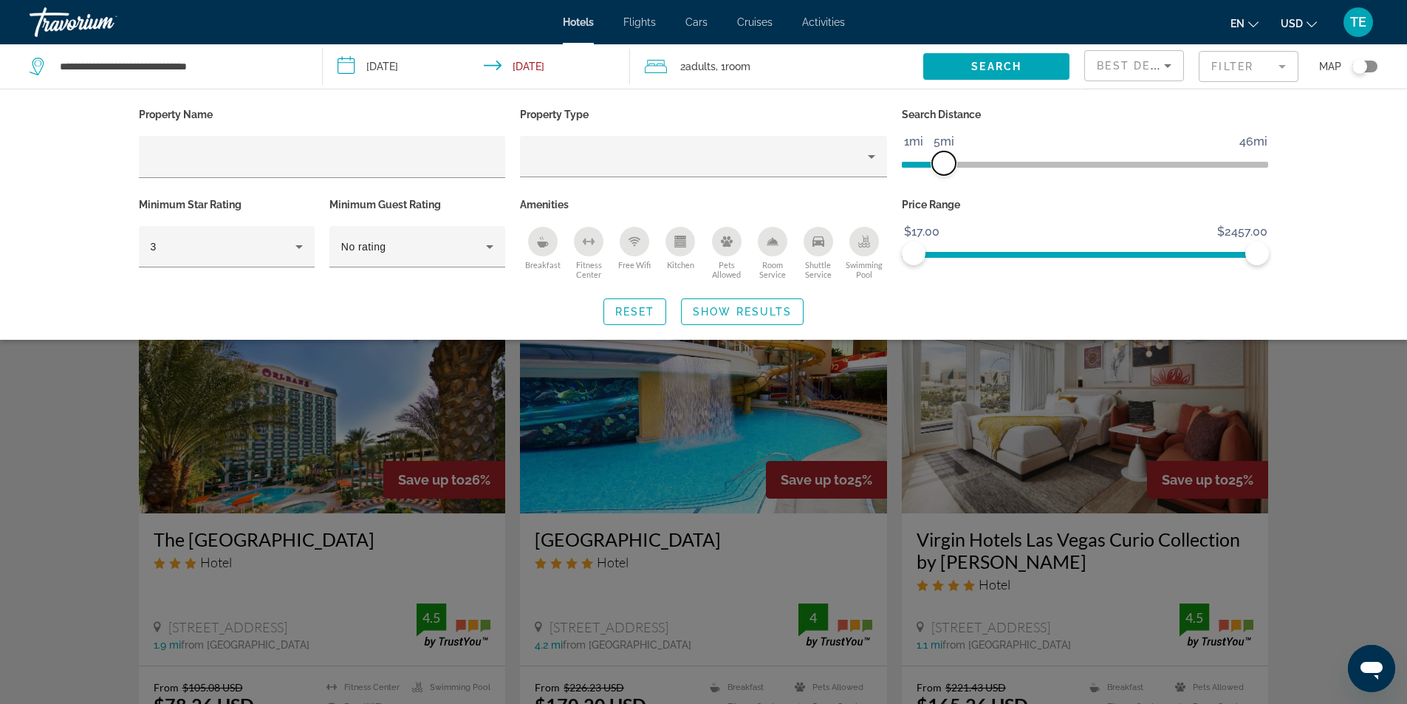
drag, startPoint x: 1137, startPoint y: 162, endPoint x: 941, endPoint y: 167, distance: 195.9
click at [941, 167] on span "ngx-slider" at bounding box center [944, 163] width 24 height 24
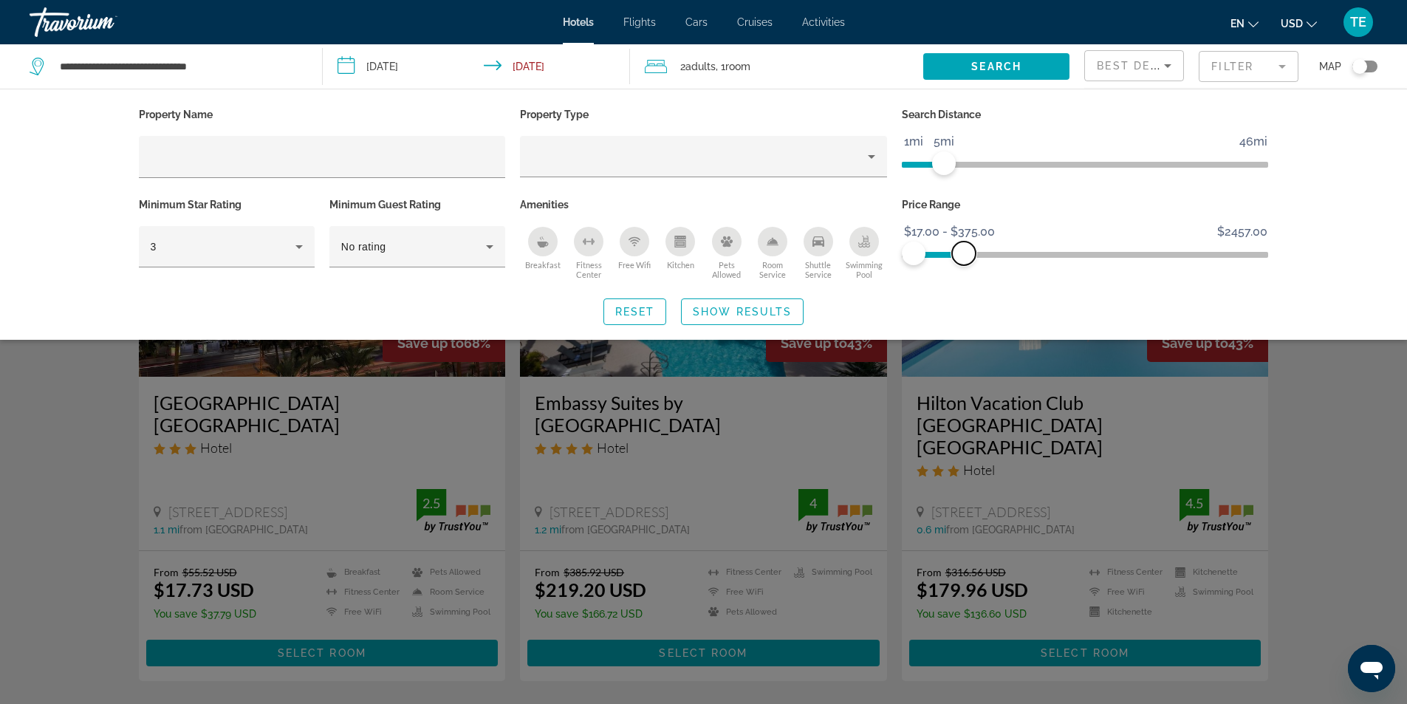
drag, startPoint x: 1257, startPoint y: 255, endPoint x: 964, endPoint y: 253, distance: 293.3
click at [964, 253] on span "ngx-slider-max" at bounding box center [964, 254] width 24 height 24
click at [302, 250] on icon "Hotel Filters" at bounding box center [299, 247] width 18 height 18
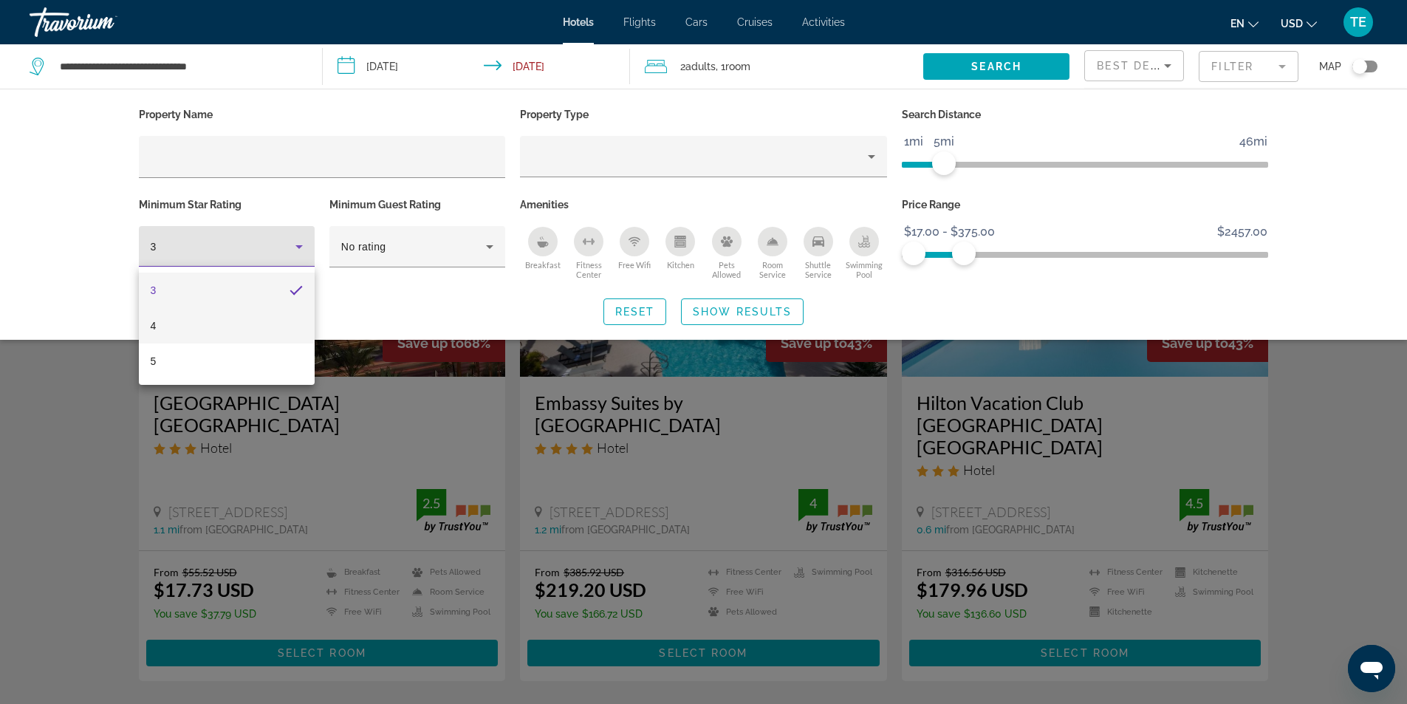
click at [154, 324] on span "4" at bounding box center [154, 326] width 6 height 18
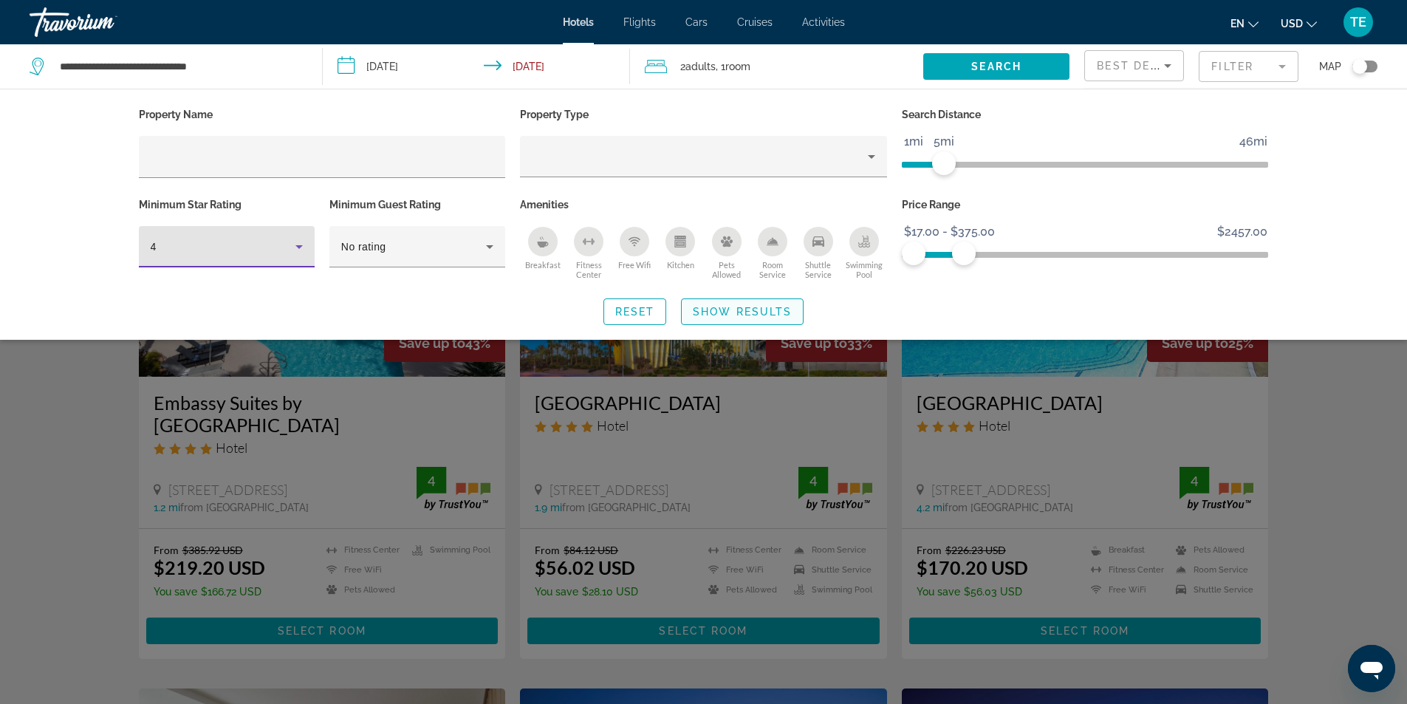
click at [723, 312] on span "Show Results" at bounding box center [742, 312] width 99 height 12
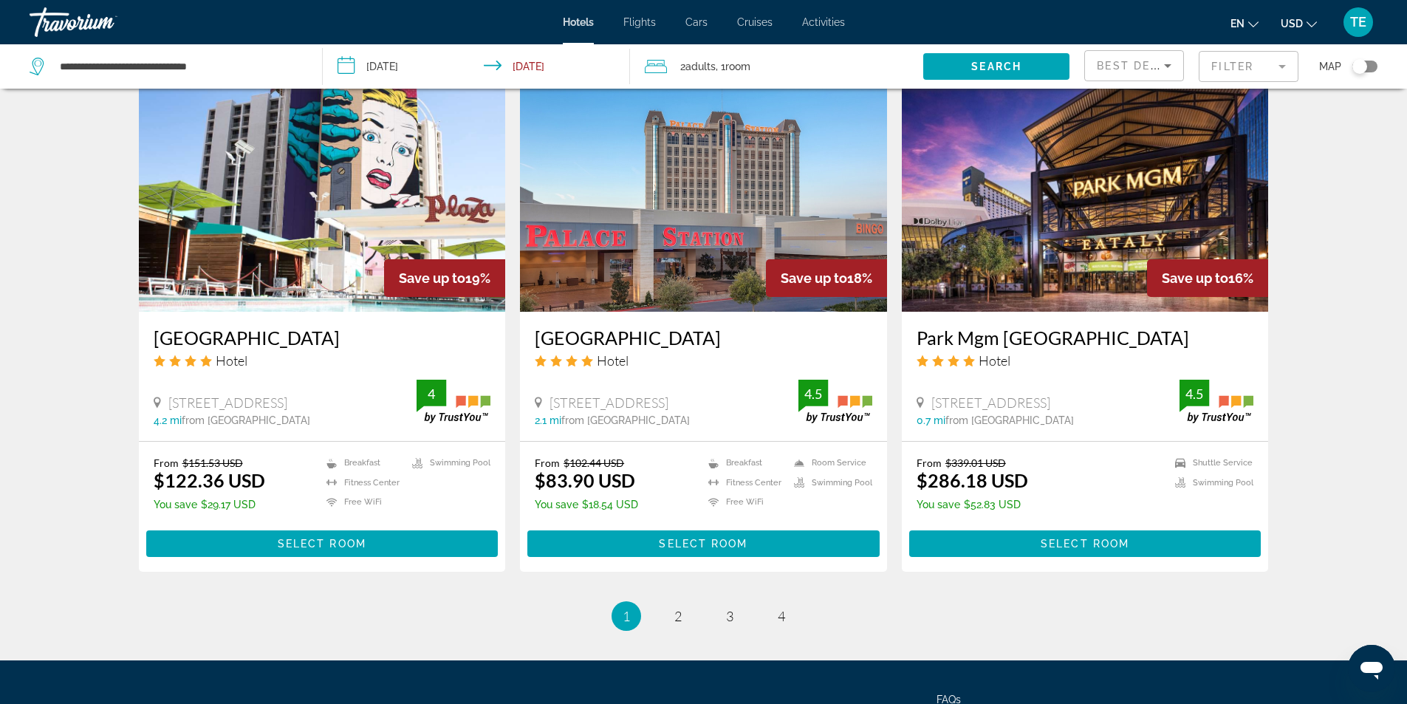
scroll to position [1773, 0]
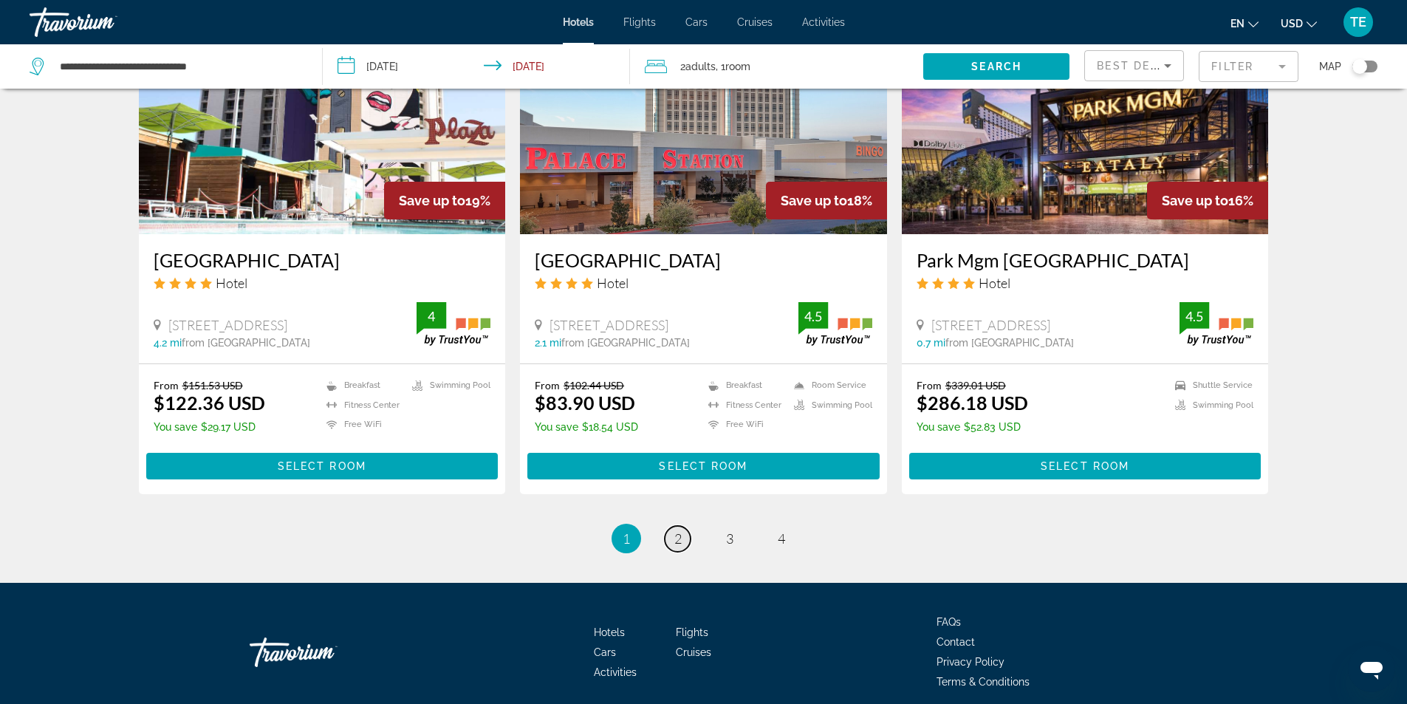
click at [675, 530] on span "2" at bounding box center [678, 538] width 7 height 16
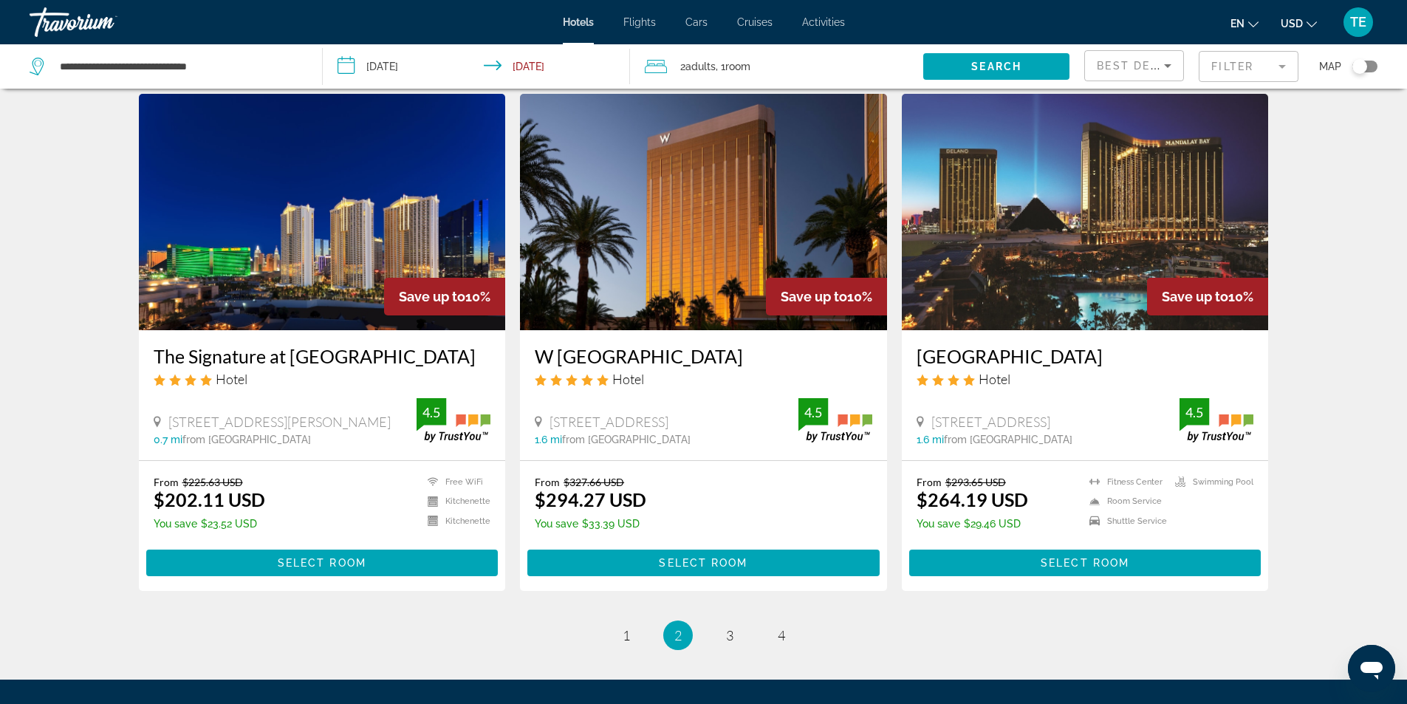
scroll to position [1699, 0]
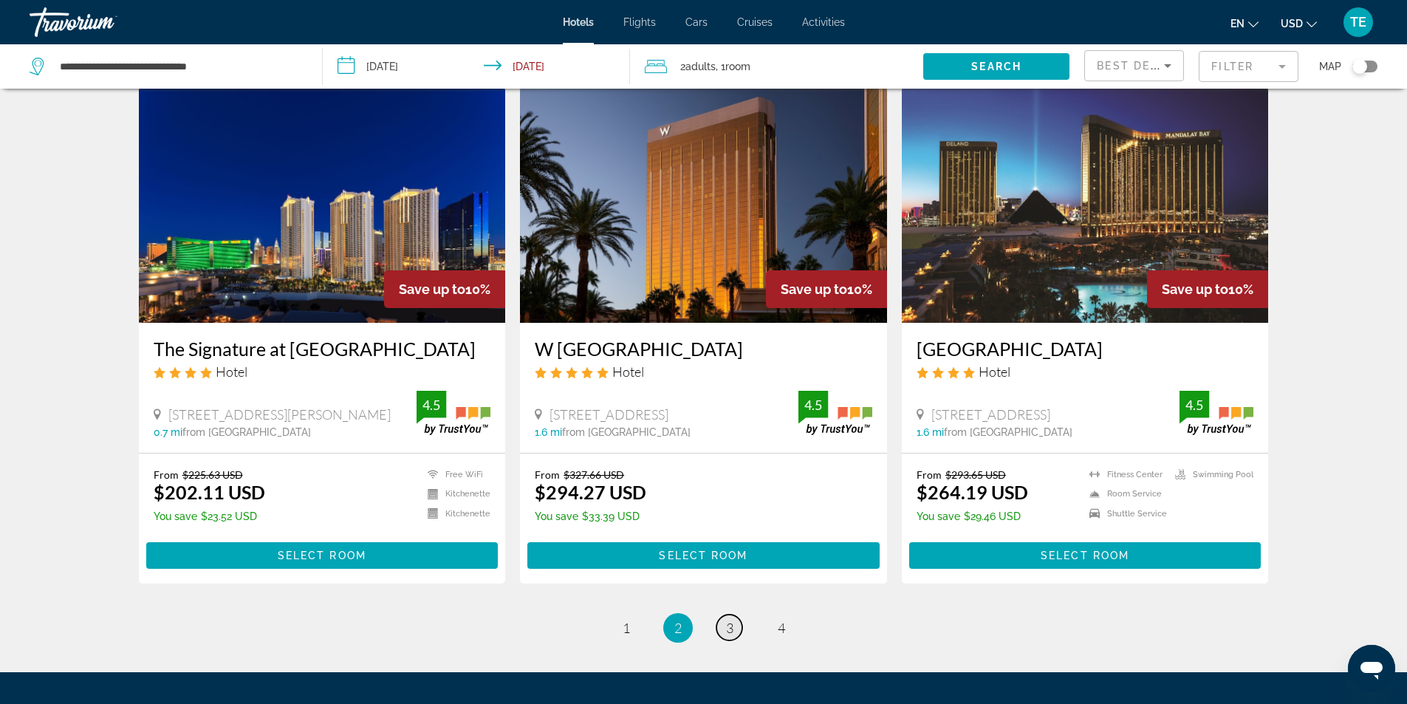
click at [726, 620] on span "3" at bounding box center [729, 628] width 7 height 16
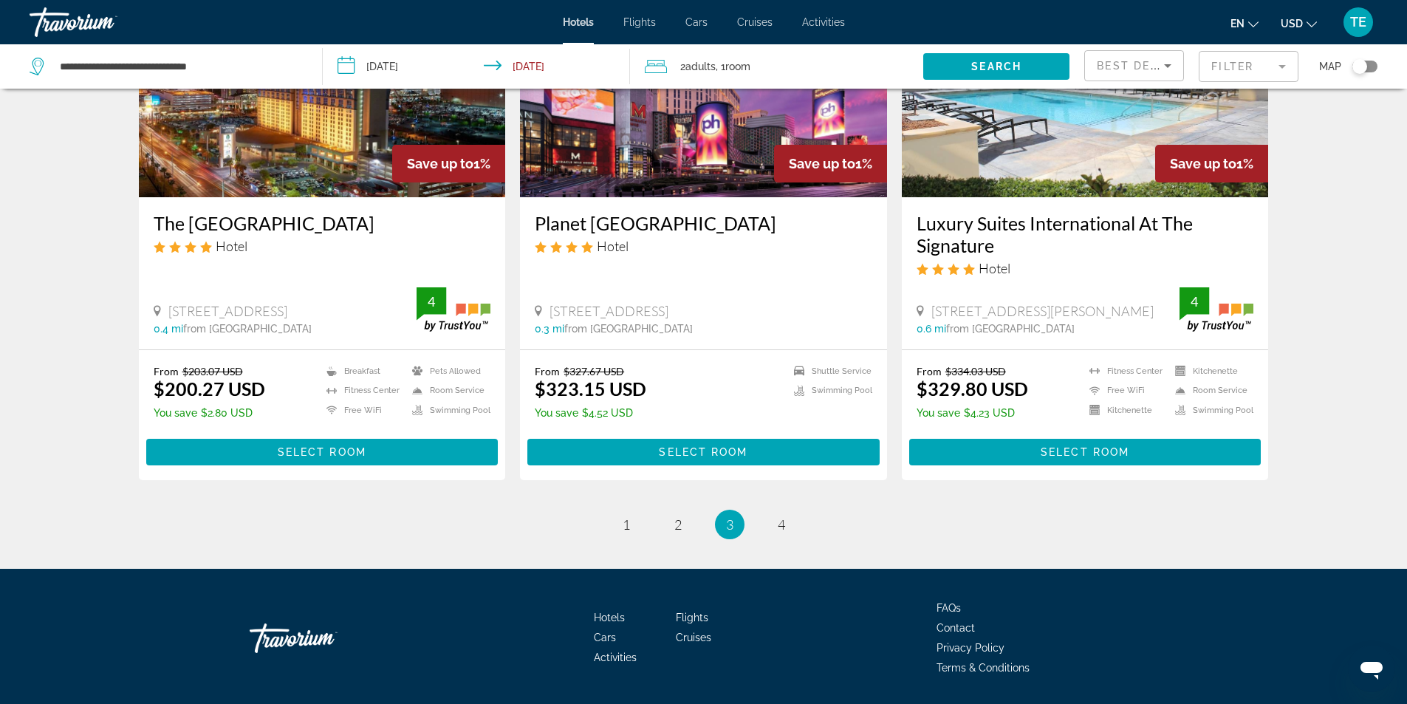
scroll to position [1871, 0]
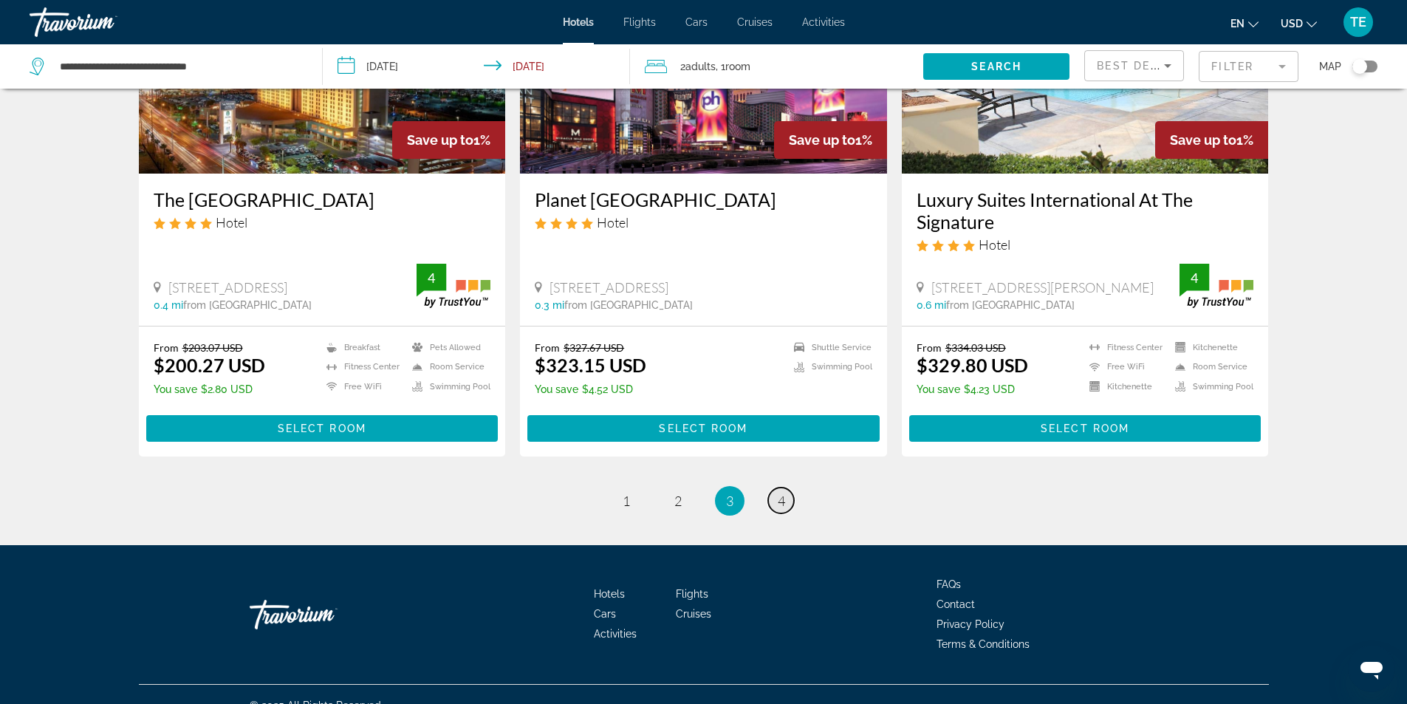
click at [780, 493] on span "4" at bounding box center [781, 501] width 7 height 16
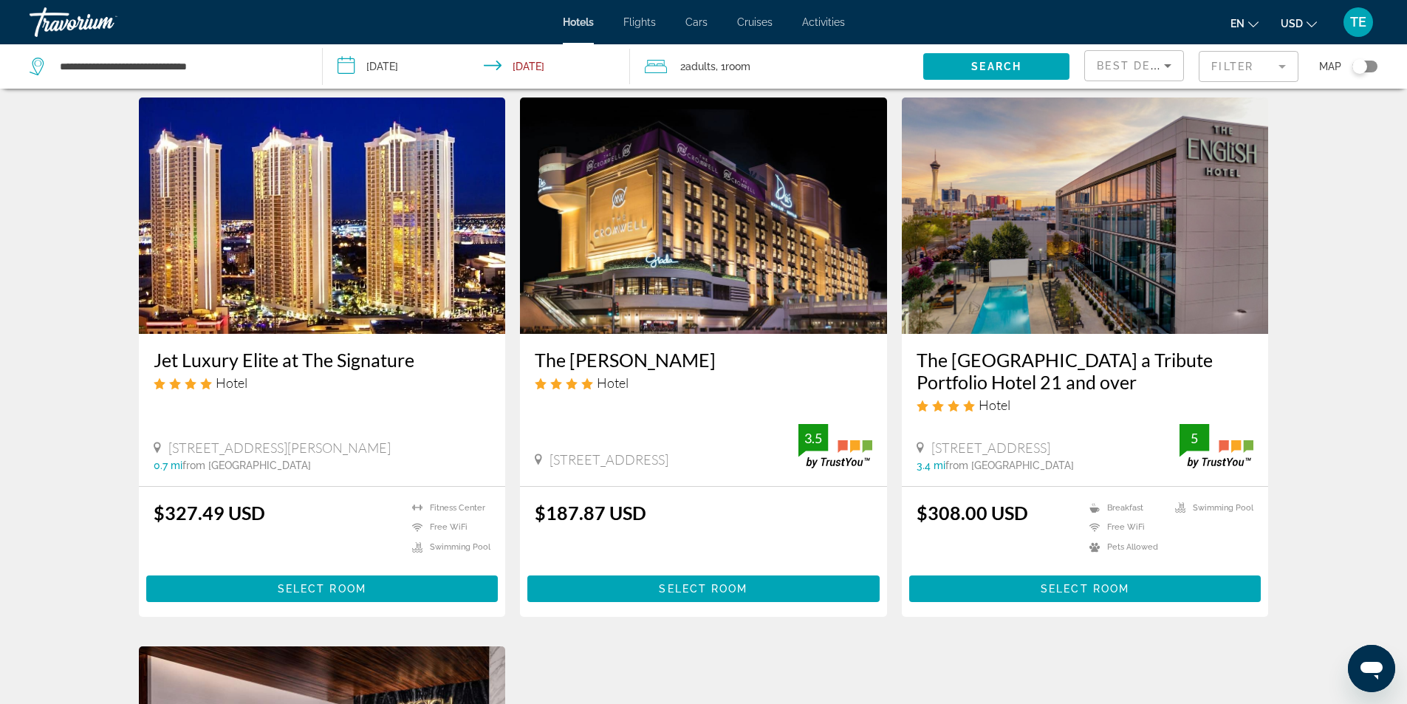
scroll to position [443, 0]
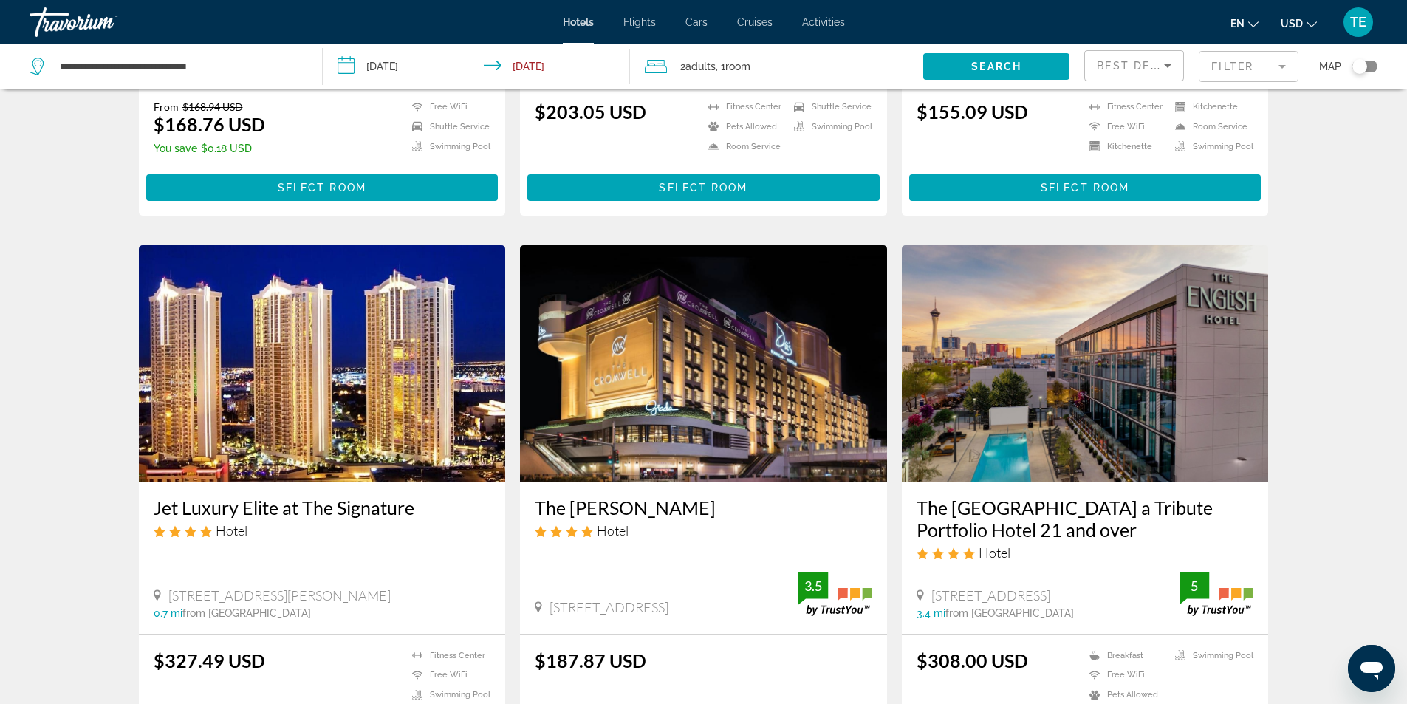
click at [1284, 67] on mat-form-field "Filter" at bounding box center [1249, 66] width 100 height 31
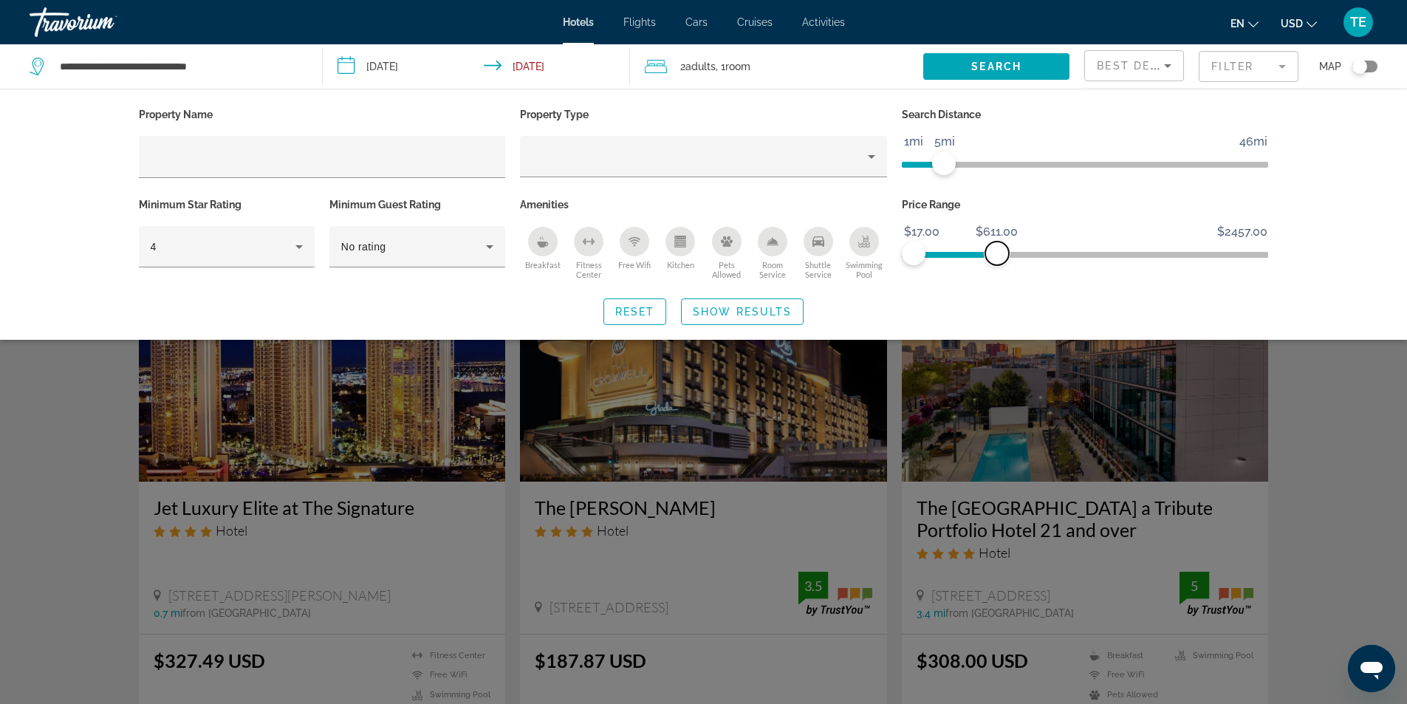
drag, startPoint x: 959, startPoint y: 251, endPoint x: 997, endPoint y: 251, distance: 38.4
click at [997, 251] on span "ngx-slider-max" at bounding box center [998, 254] width 24 height 24
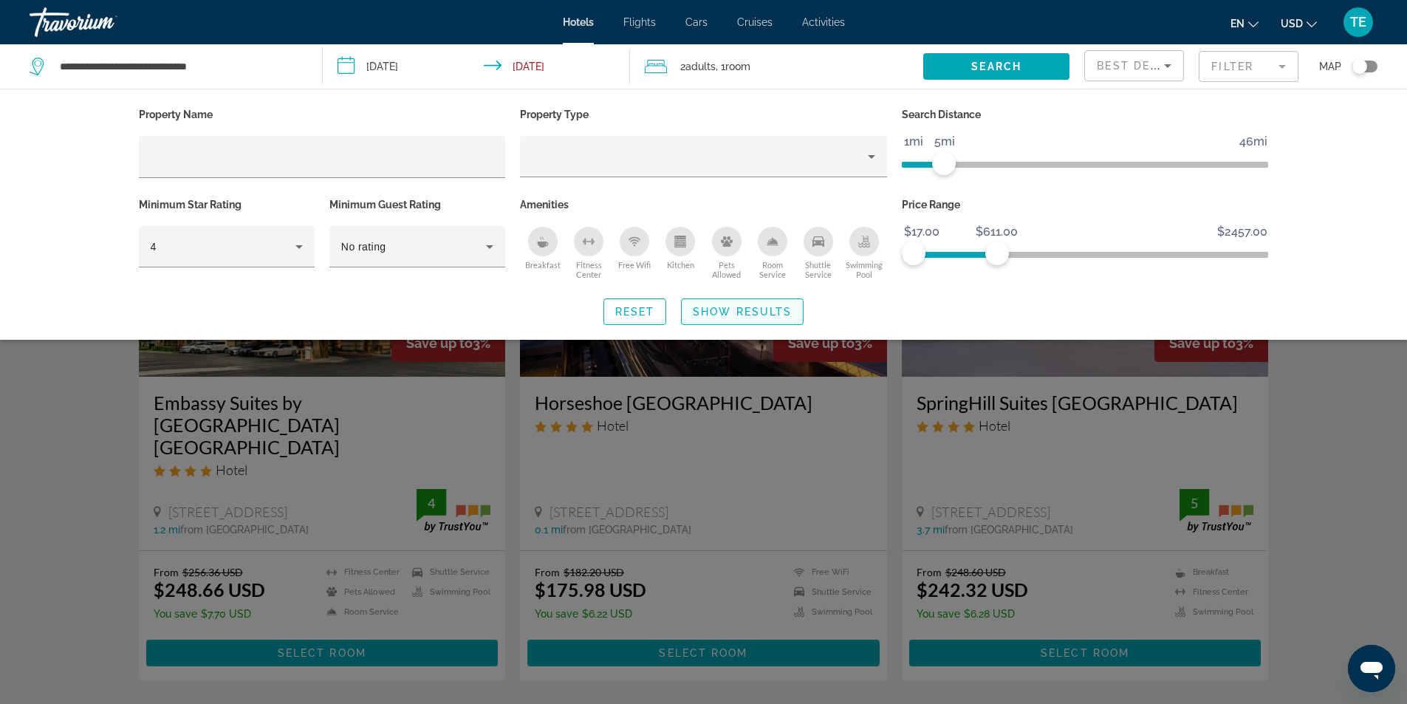
click at [749, 312] on span "Show Results" at bounding box center [742, 312] width 99 height 12
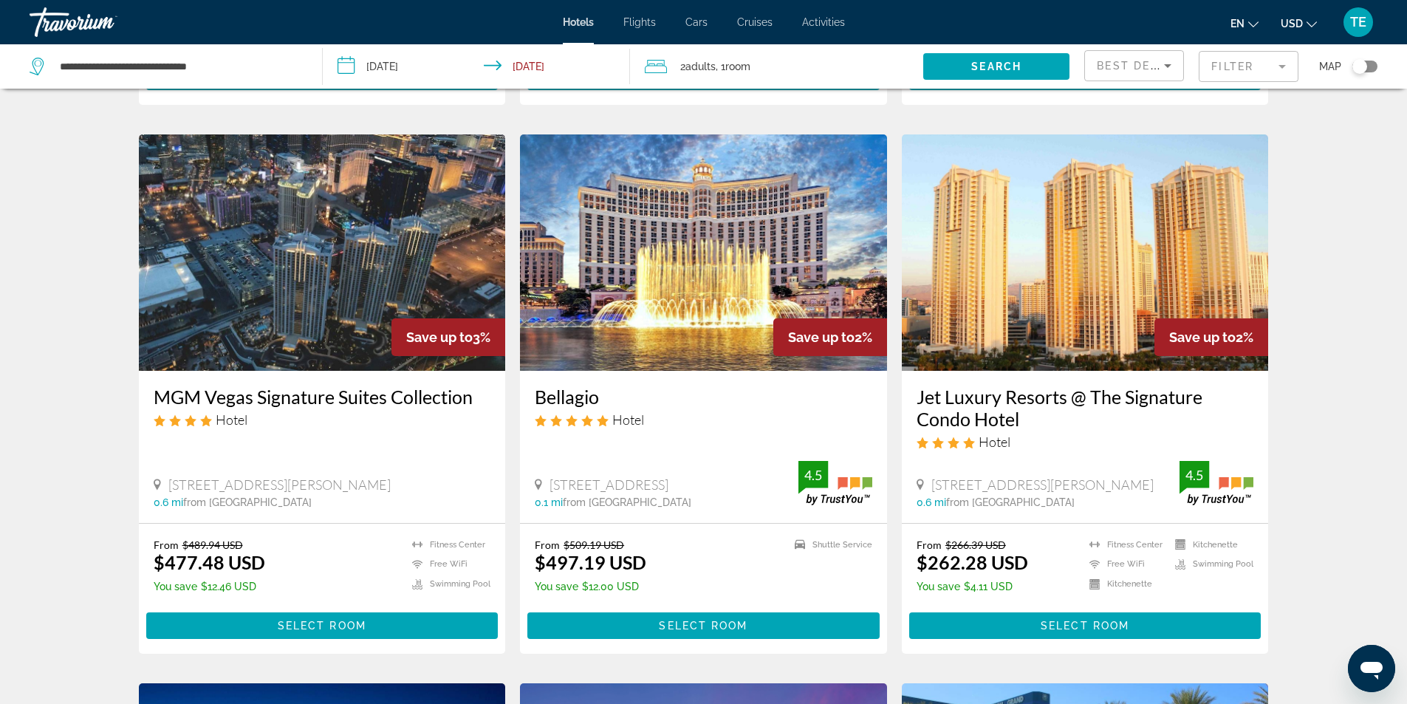
scroll to position [517, 0]
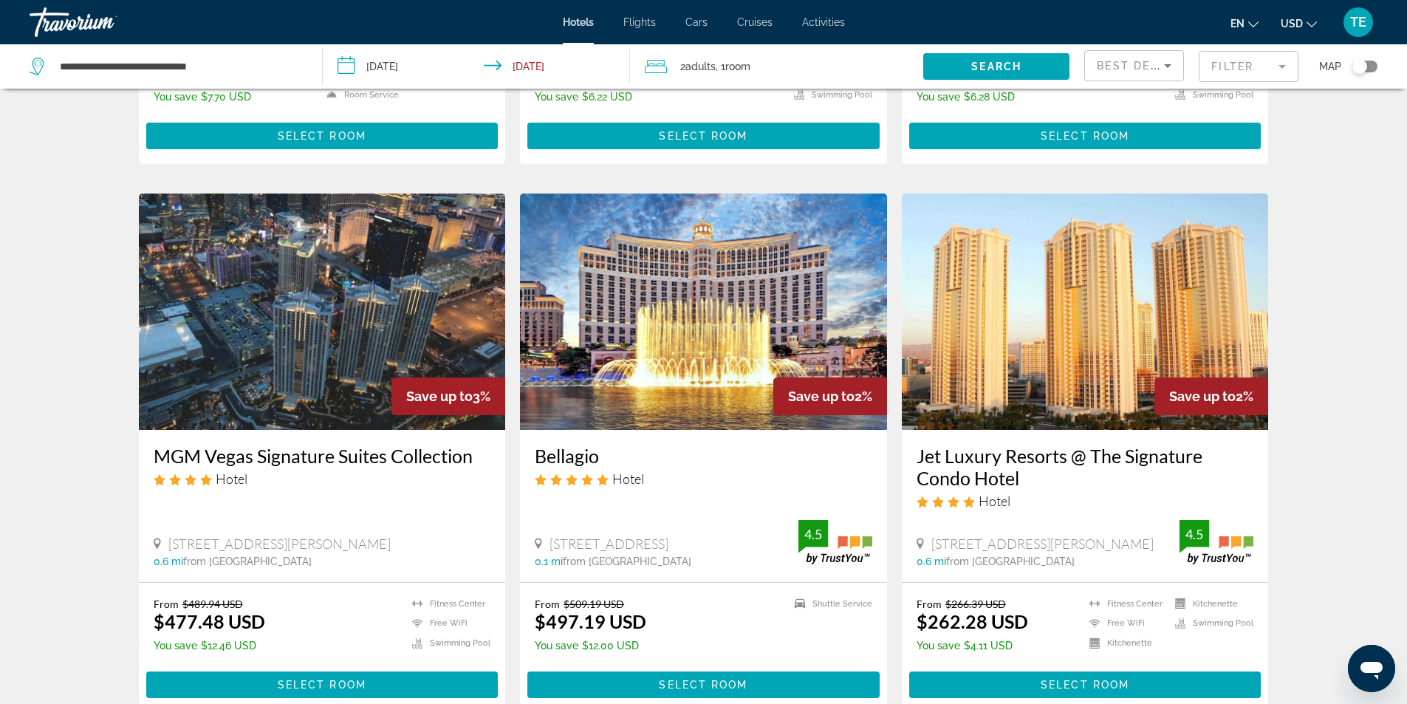
click at [680, 271] on img "Main content" at bounding box center [703, 312] width 367 height 236
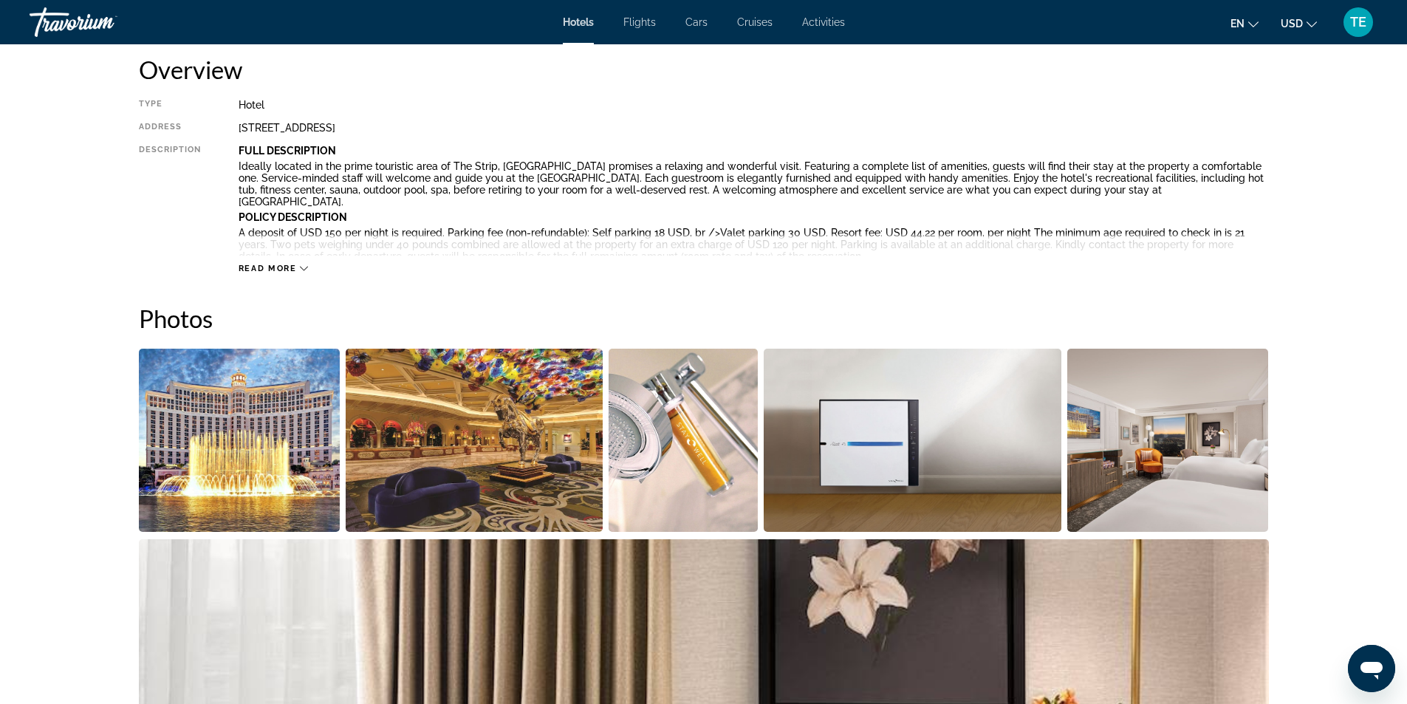
scroll to position [517, 0]
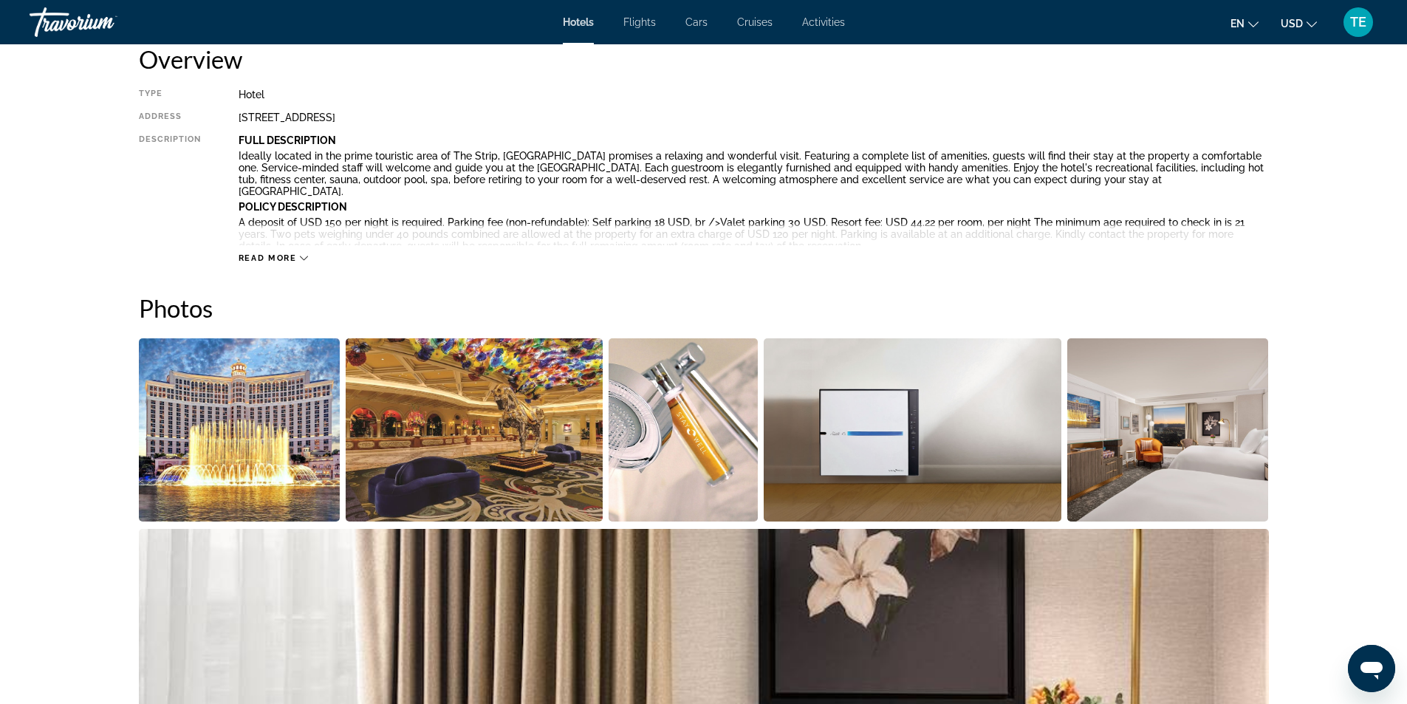
click at [308, 255] on div "Read more" at bounding box center [754, 243] width 1031 height 41
click at [303, 256] on icon "Main content" at bounding box center [304, 258] width 8 height 8
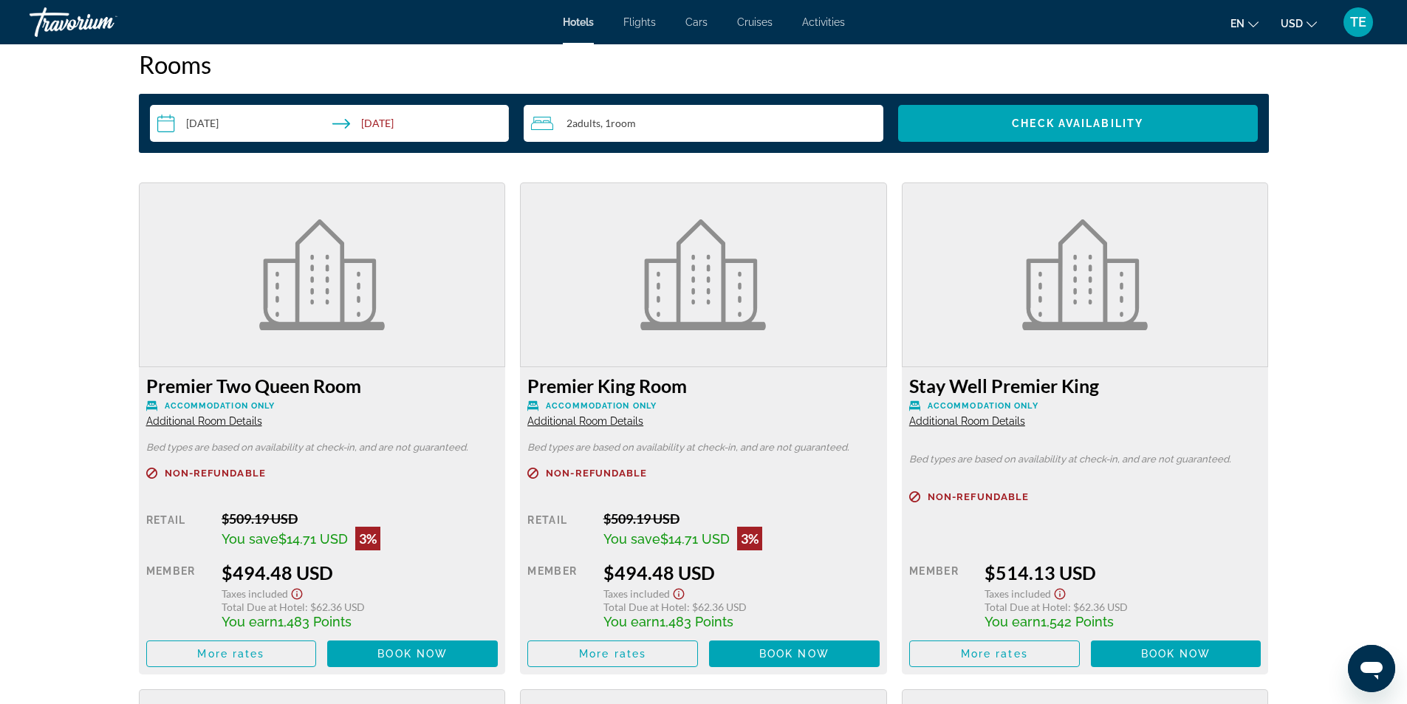
scroll to position [2069, 0]
